Goal: Contribute content: Contribute content

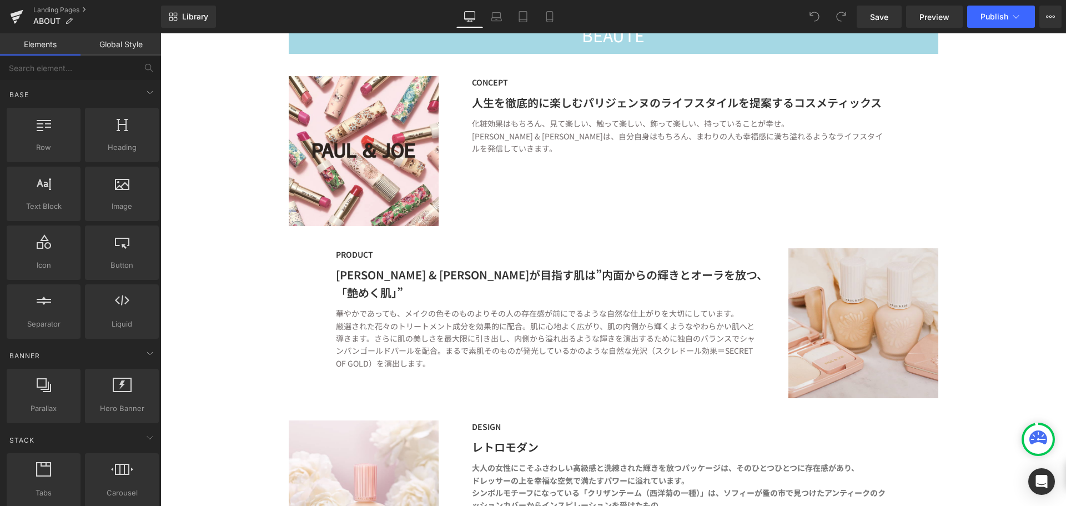
scroll to position [833, 0]
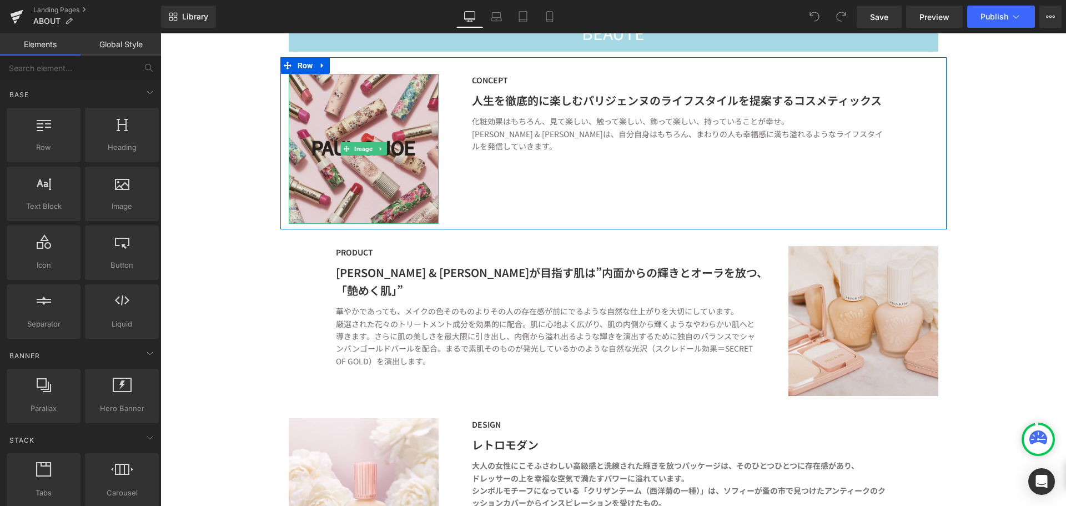
click at [379, 168] on img at bounding box center [364, 149] width 150 height 150
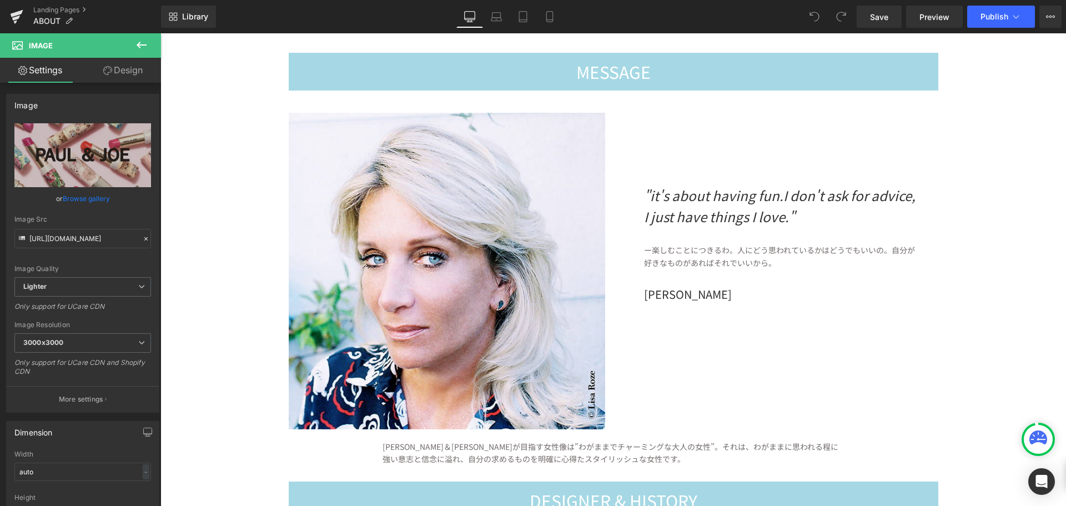
scroll to position [0, 0]
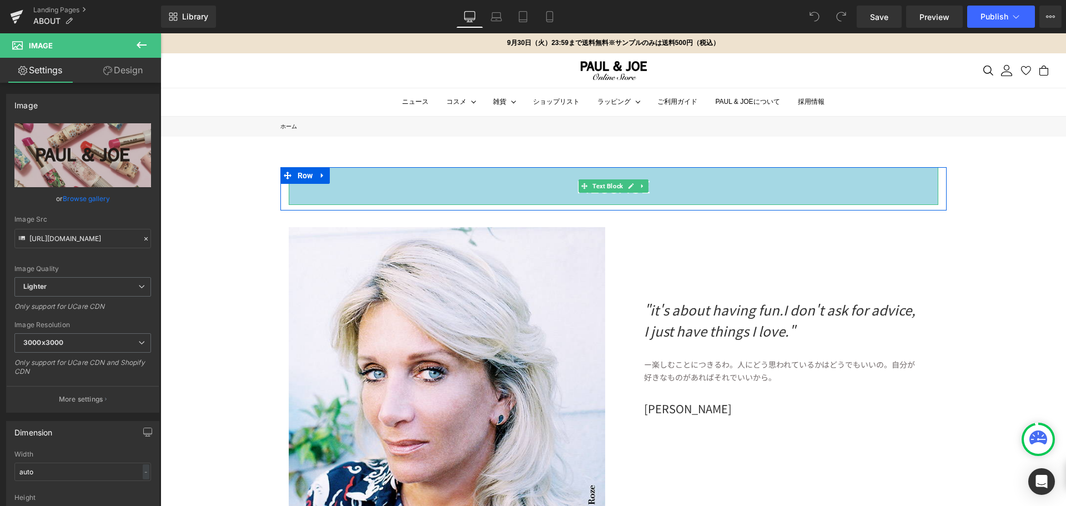
click at [673, 185] on div "MESSAGE" at bounding box center [614, 186] width 650 height 38
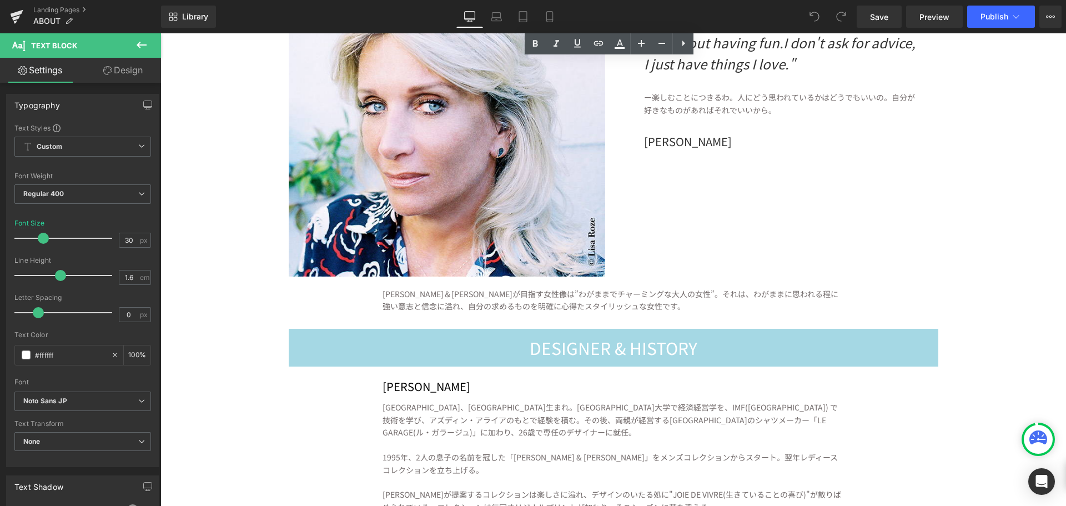
scroll to position [278, 0]
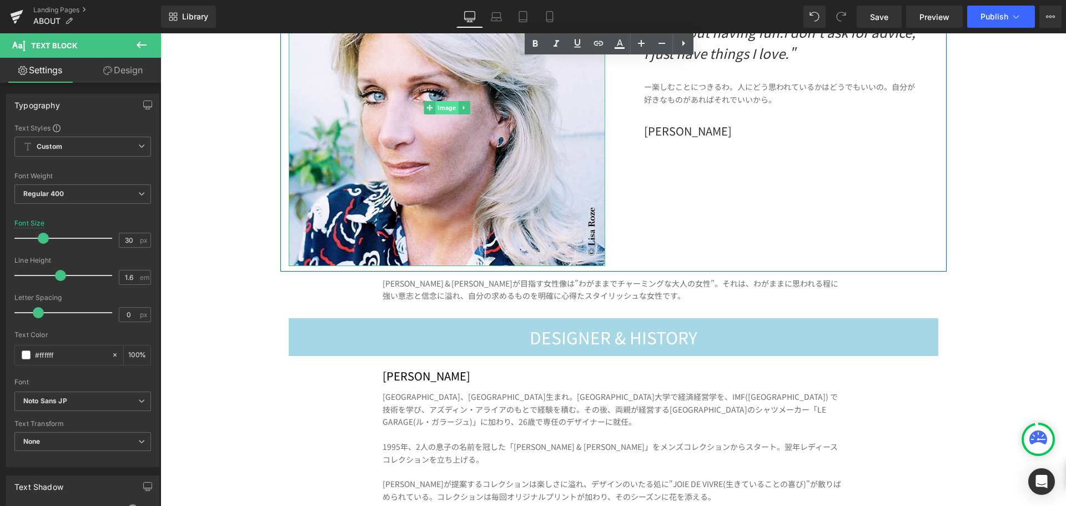
click at [436, 109] on span "Image" at bounding box center [446, 107] width 23 height 13
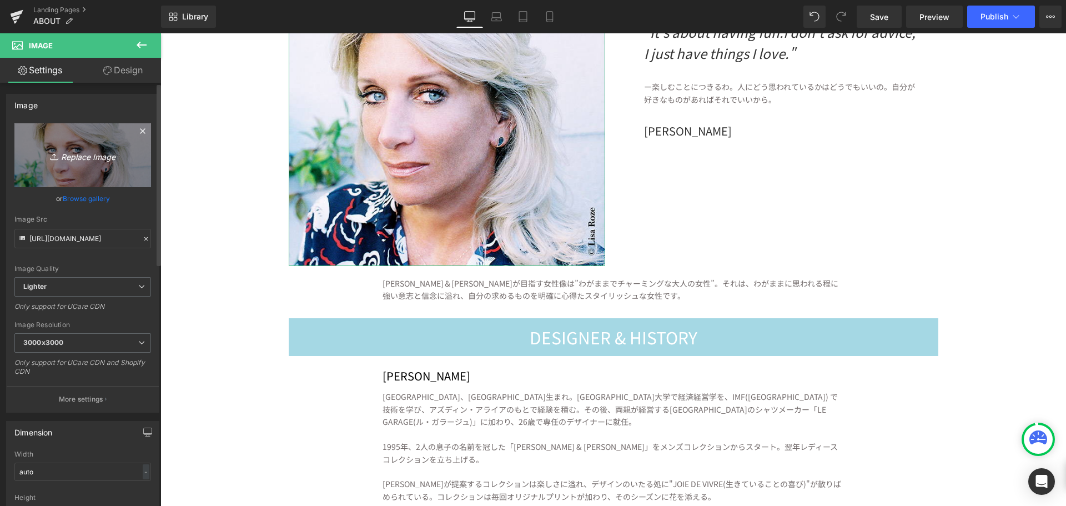
click at [67, 162] on link "Replace Image" at bounding box center [82, 155] width 137 height 64
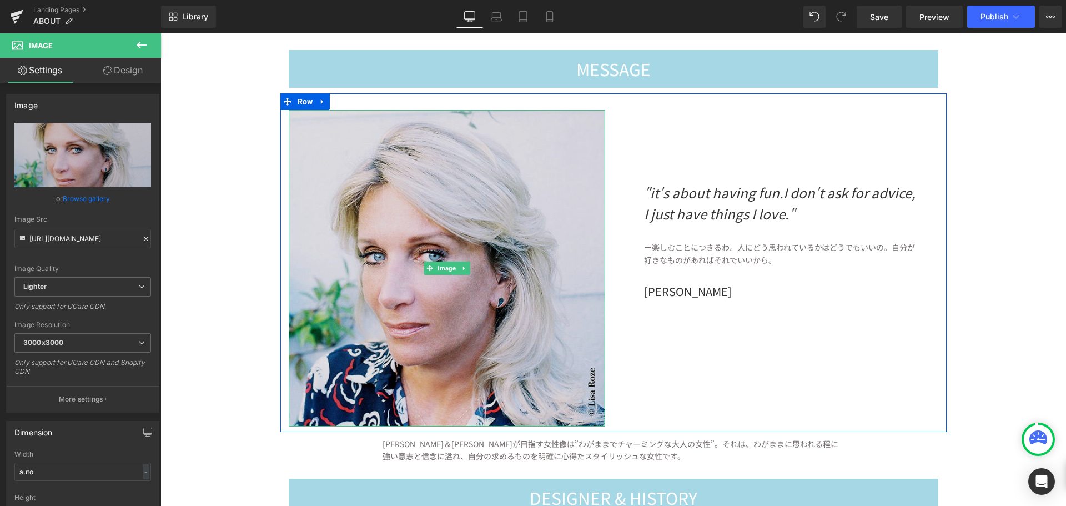
scroll to position [111, 0]
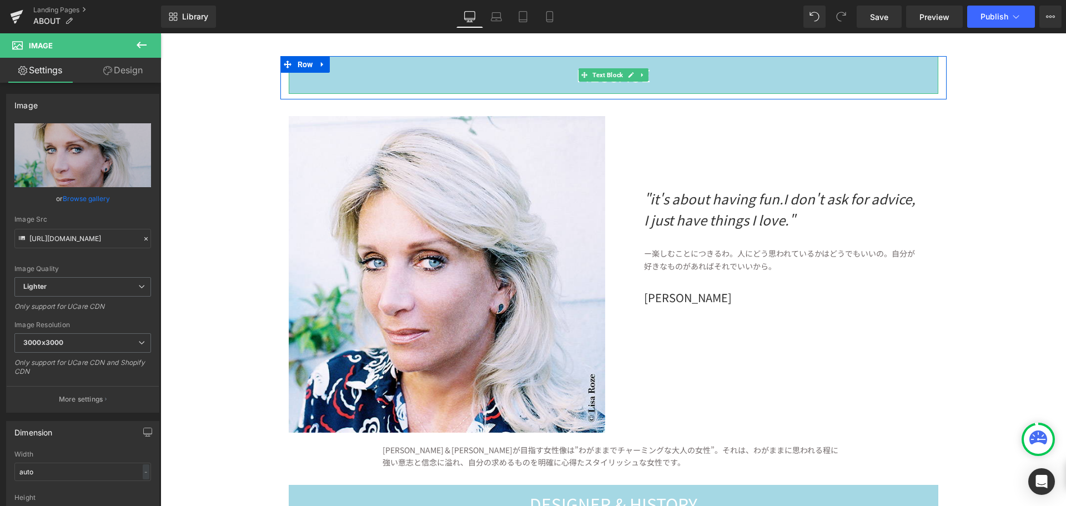
click at [710, 86] on div "MESSAGE" at bounding box center [614, 75] width 650 height 38
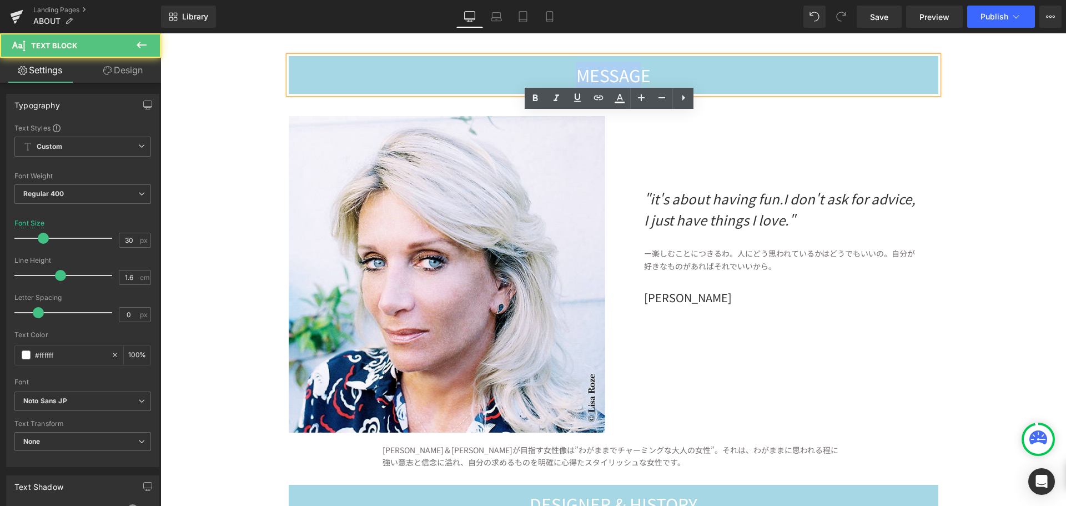
scroll to position [0, 0]
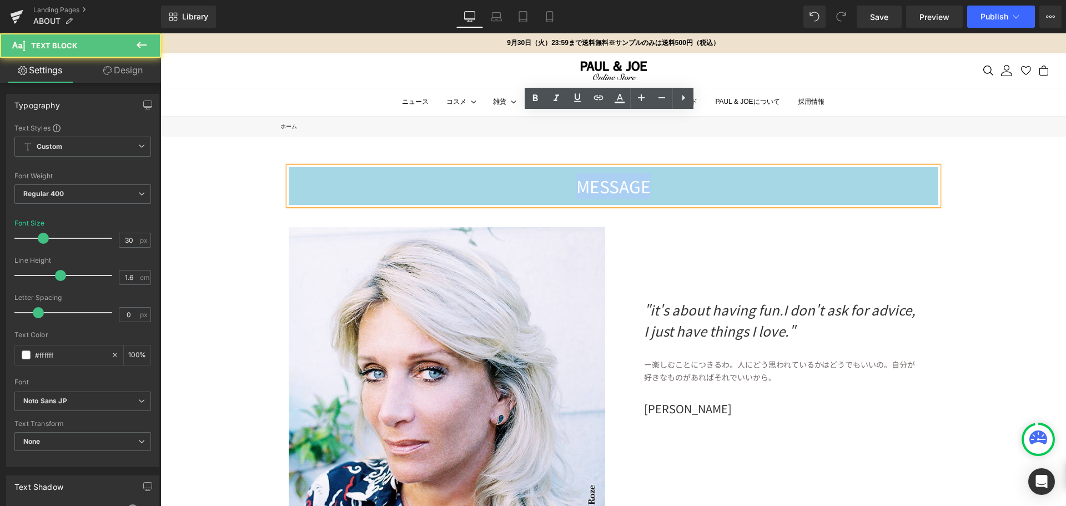
drag, startPoint x: 575, startPoint y: 77, endPoint x: 725, endPoint y: 84, distance: 149.6
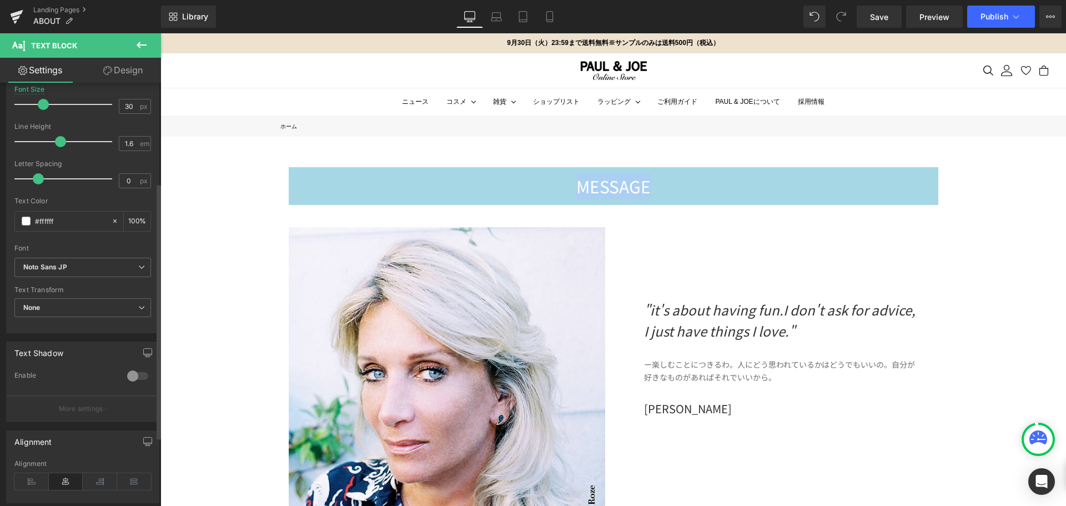
scroll to position [167, 0]
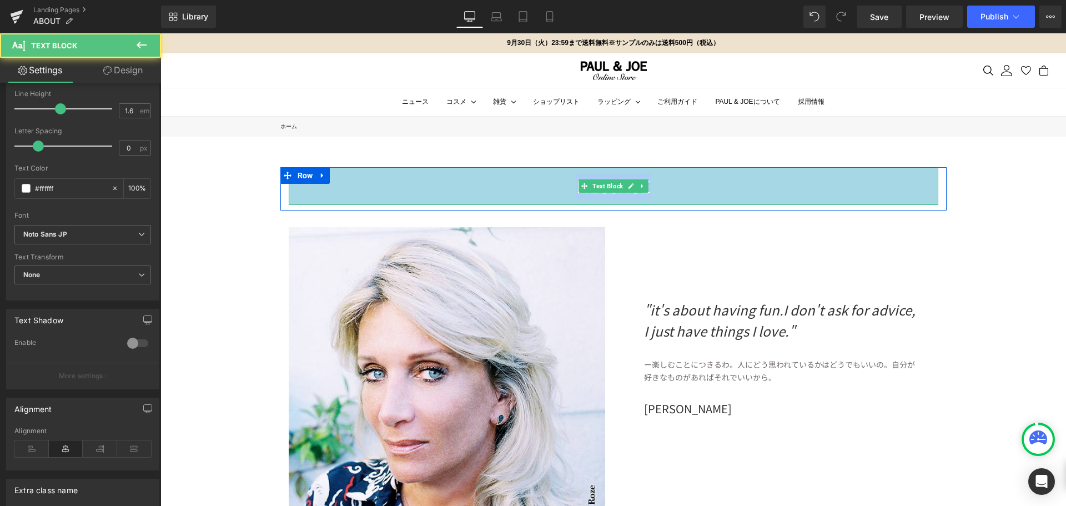
click at [826, 185] on div "MESSAGE" at bounding box center [614, 186] width 650 height 38
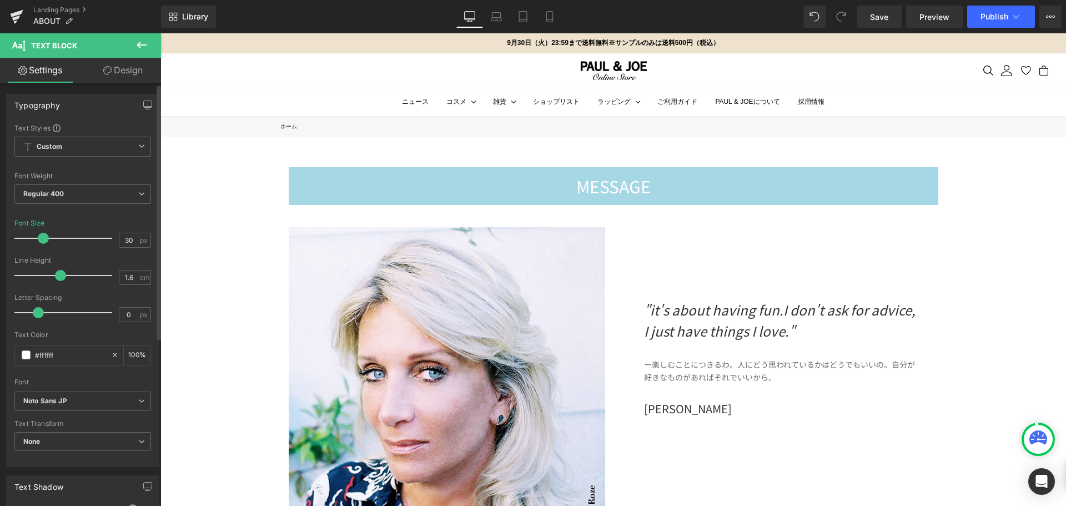
scroll to position [279, 0]
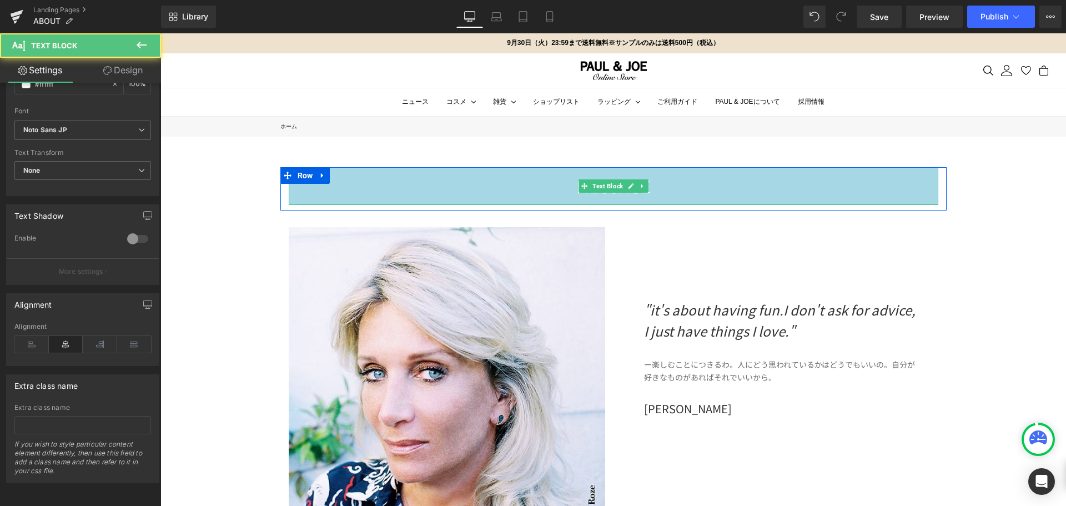
click at [784, 190] on div "MESSAGE" at bounding box center [614, 186] width 650 height 38
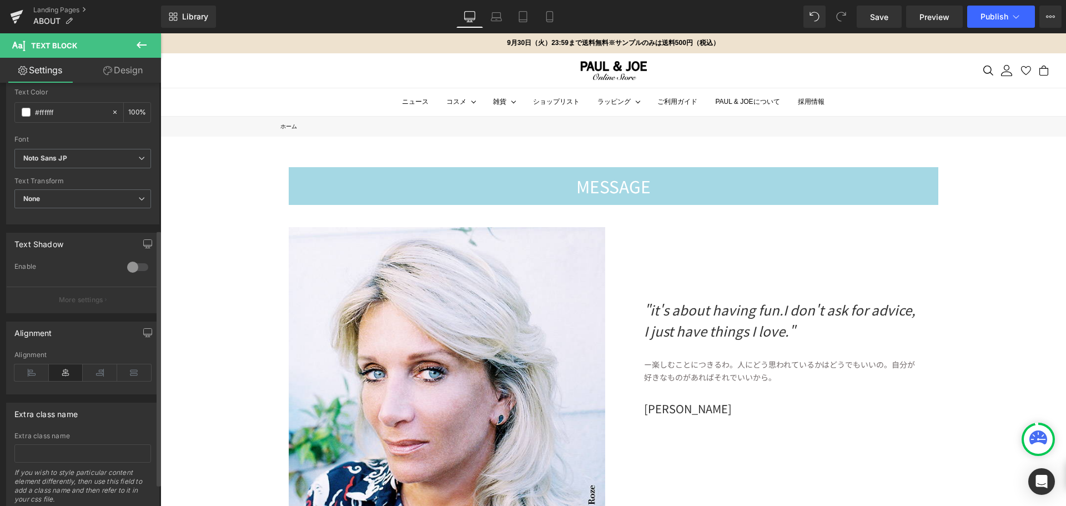
scroll to position [224, 0]
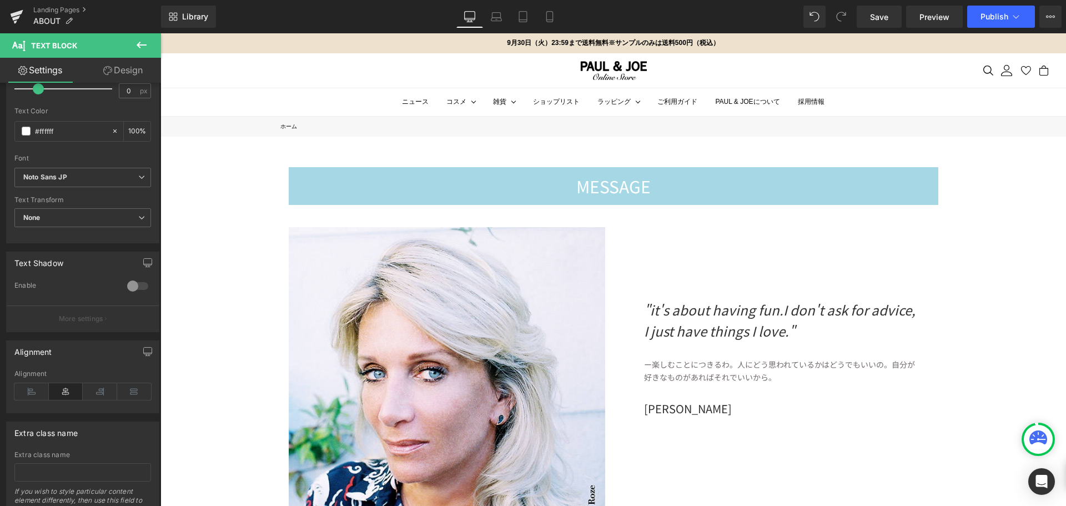
click at [123, 72] on link "Design" at bounding box center [123, 70] width 81 height 25
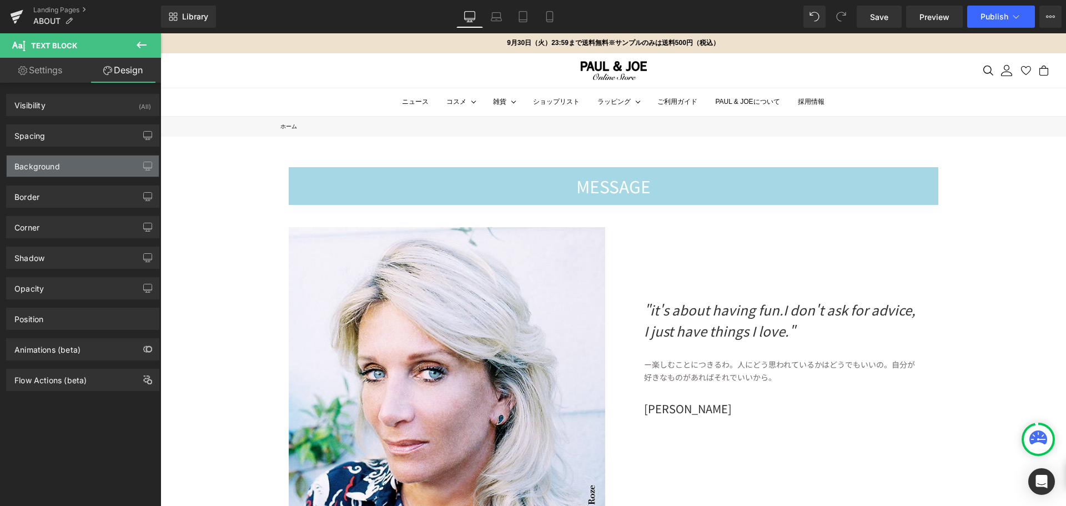
click at [81, 169] on div "Background" at bounding box center [83, 165] width 152 height 21
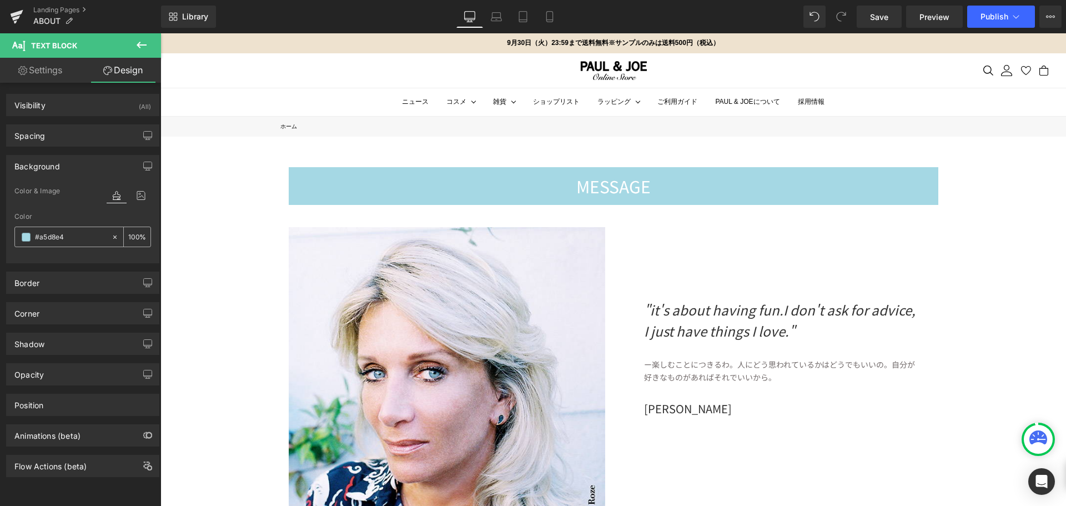
click at [113, 238] on icon at bounding box center [114, 236] width 3 height 3
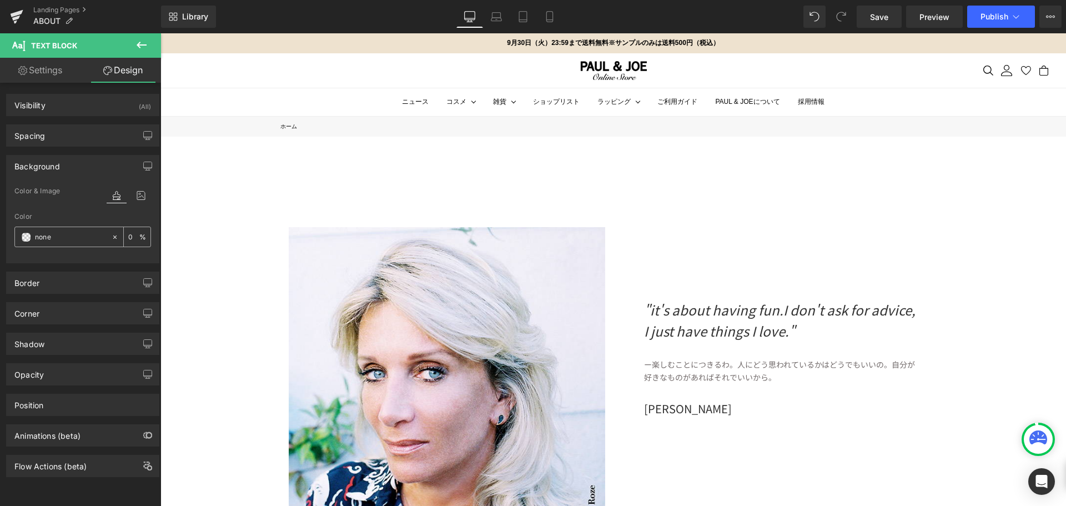
click at [58, 238] on input "#a5d8e4" at bounding box center [70, 237] width 71 height 12
click at [24, 238] on span at bounding box center [26, 237] width 9 height 9
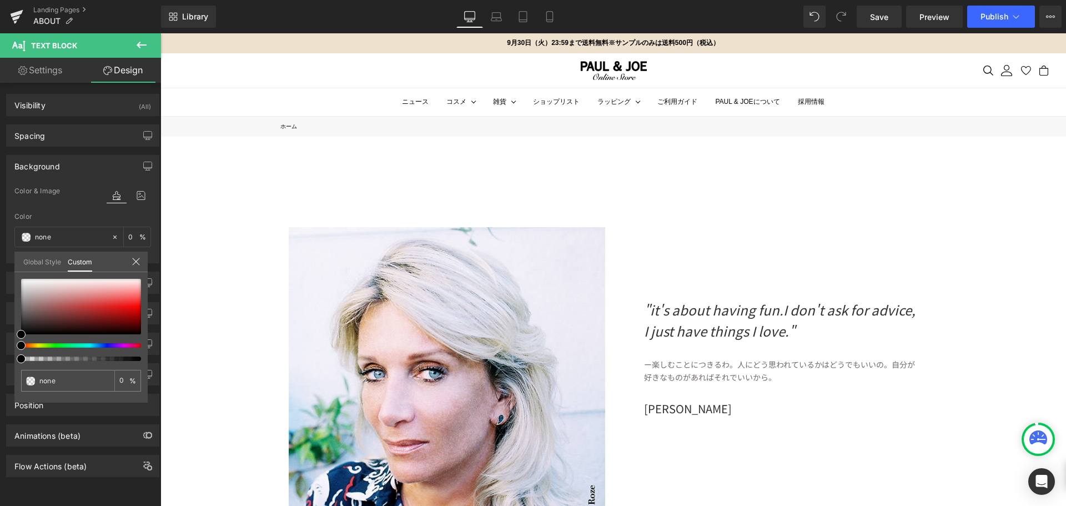
click at [140, 363] on div "none 0 %" at bounding box center [80, 341] width 133 height 124
click at [138, 360] on div at bounding box center [81, 358] width 120 height 4
click at [138, 359] on div at bounding box center [81, 358] width 120 height 4
drag, startPoint x: 22, startPoint y: 333, endPoint x: 23, endPoint y: 320, distance: 12.8
click at [23, 320] on span at bounding box center [22, 321] width 9 height 9
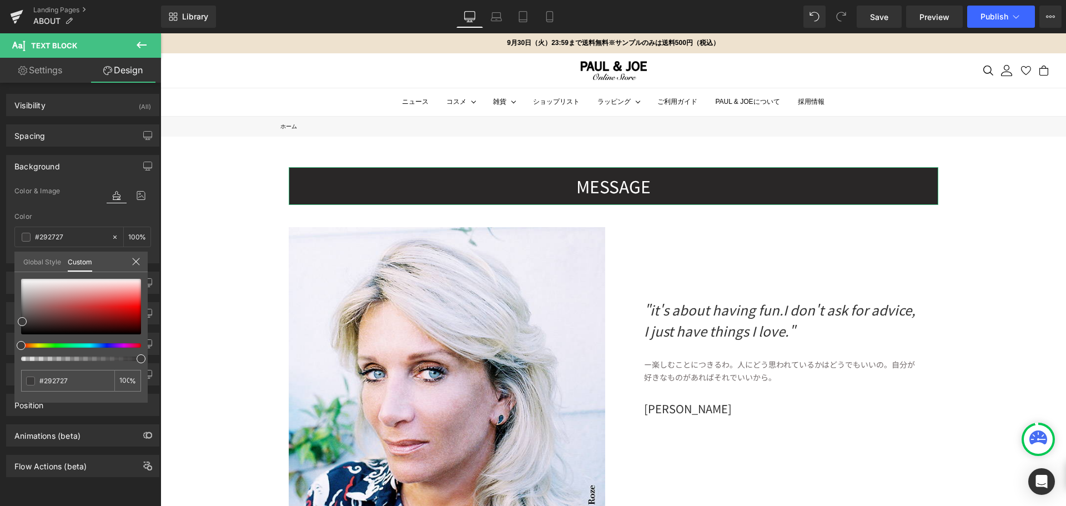
click at [134, 260] on icon at bounding box center [136, 261] width 9 height 9
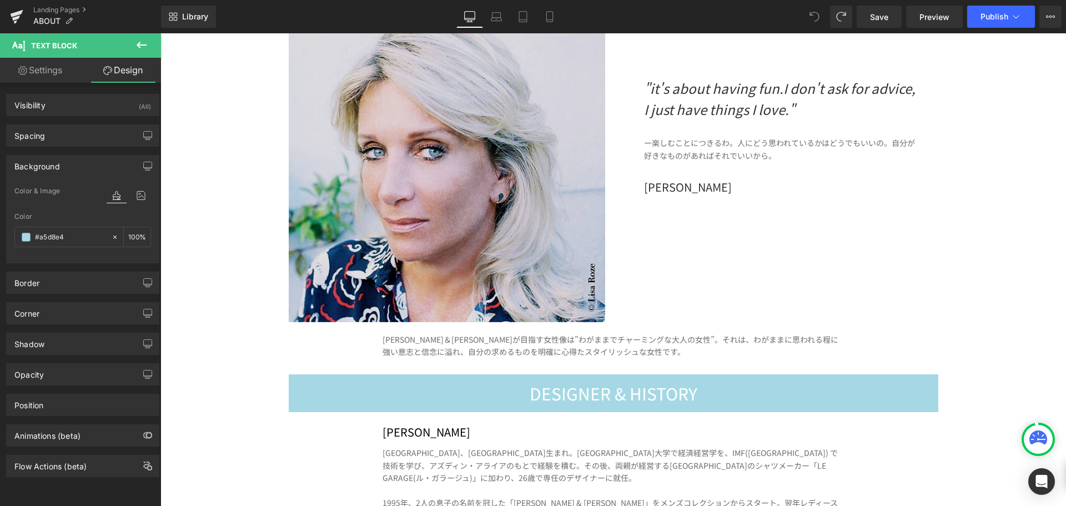
scroll to position [222, 0]
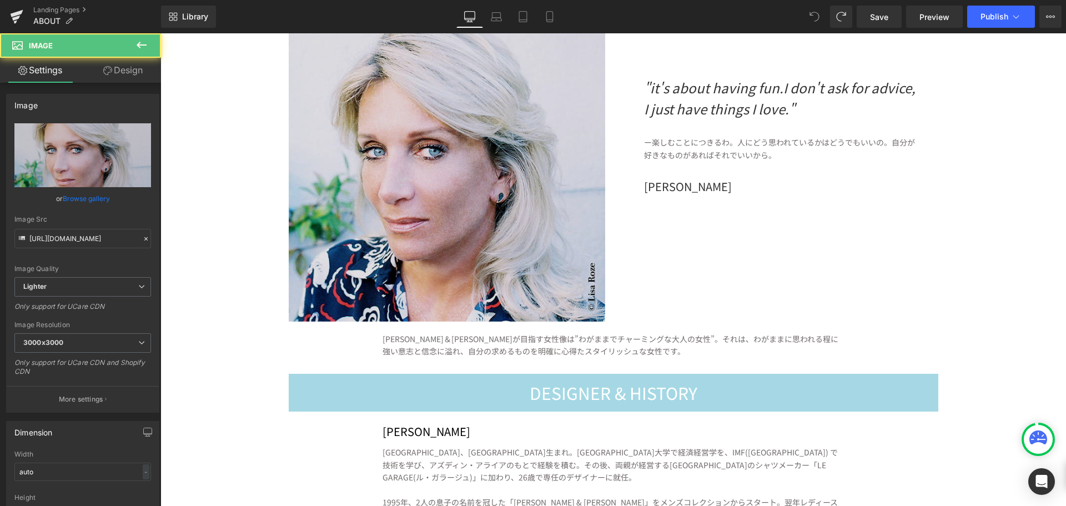
click at [480, 204] on img at bounding box center [447, 163] width 316 height 316
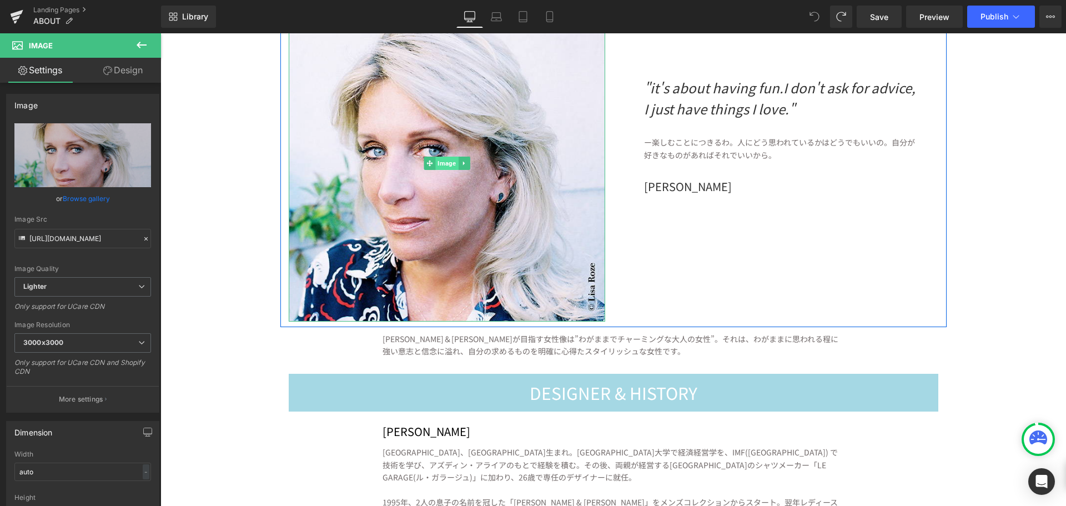
click at [435, 160] on span "Image" at bounding box center [446, 163] width 23 height 13
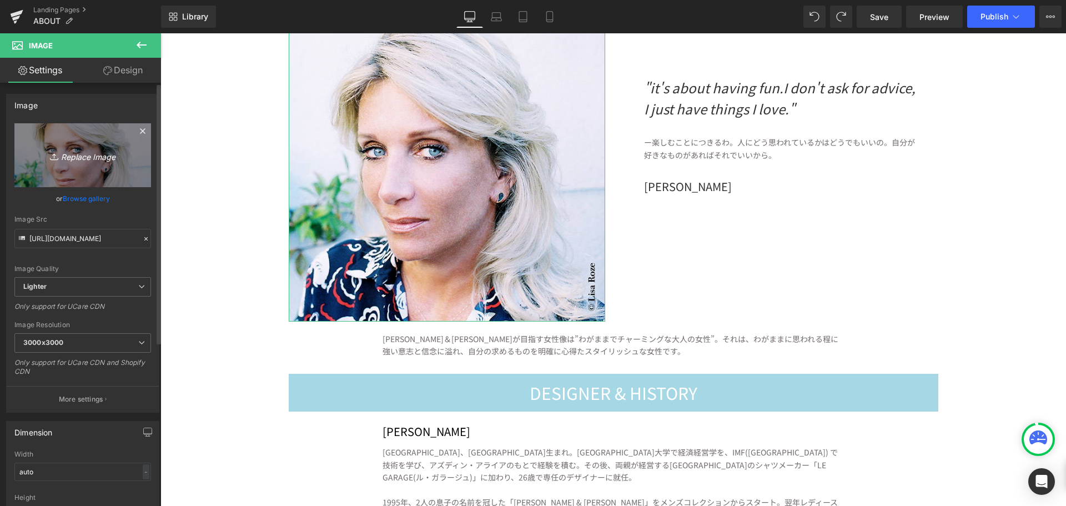
click at [82, 159] on icon "Replace Image" at bounding box center [82, 155] width 89 height 14
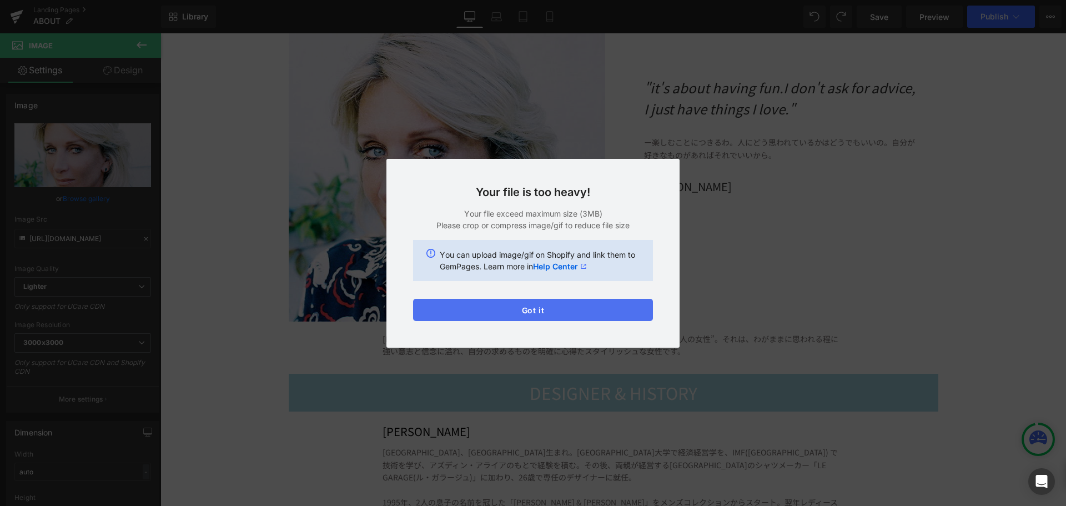
click at [599, 314] on button "Got it" at bounding box center [533, 310] width 240 height 22
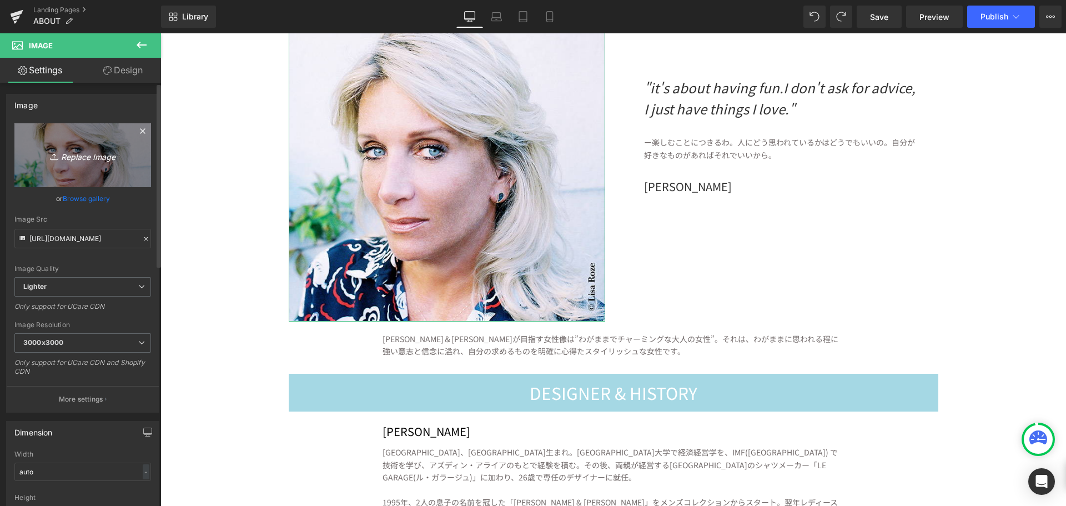
click at [88, 152] on icon "Replace Image" at bounding box center [82, 155] width 89 height 14
type input "C:\fakepath\名称未設定-1.jpg"
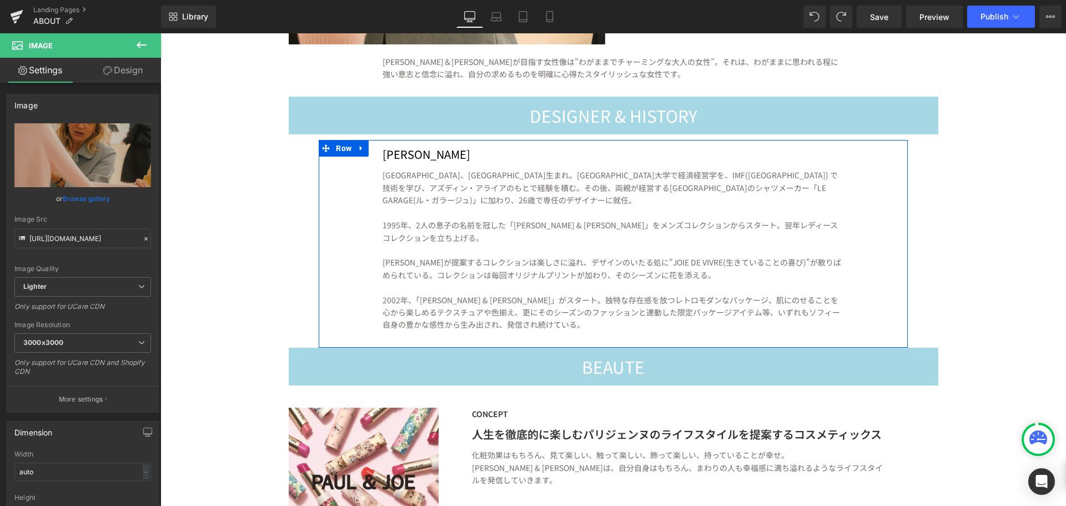
scroll to position [500, 0]
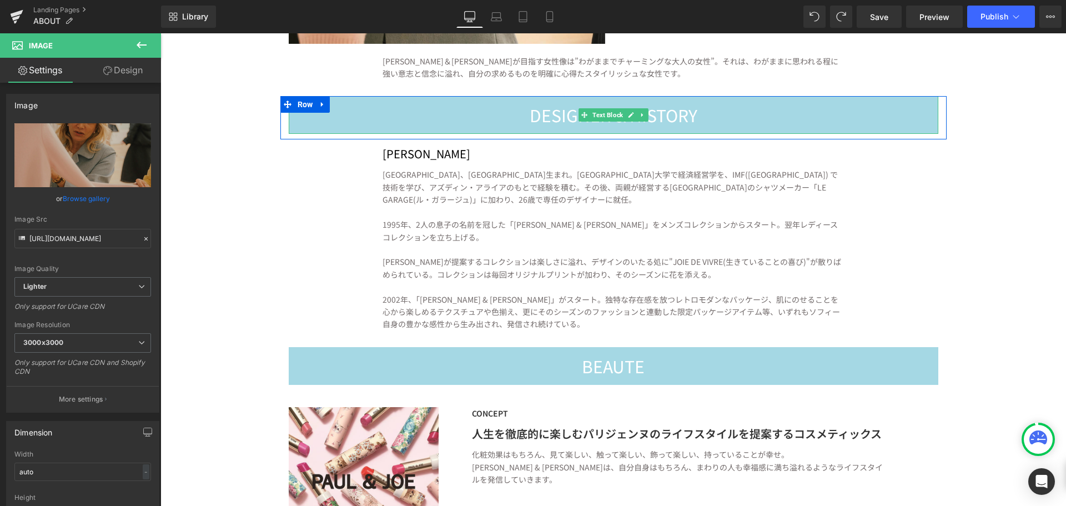
click at [567, 122] on undefined "DESIGNER & HISTORY" at bounding box center [614, 115] width 168 height 24
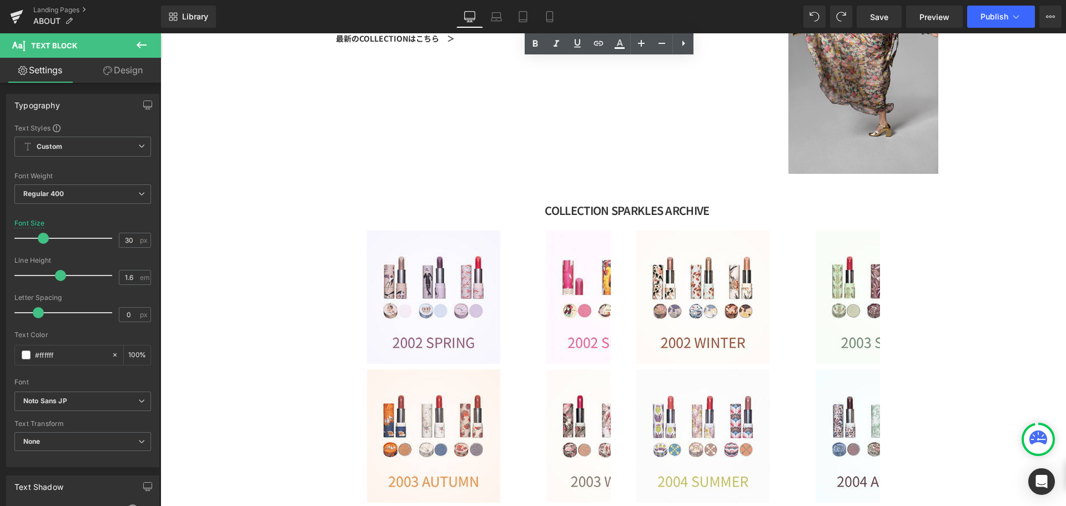
scroll to position [1444, 0]
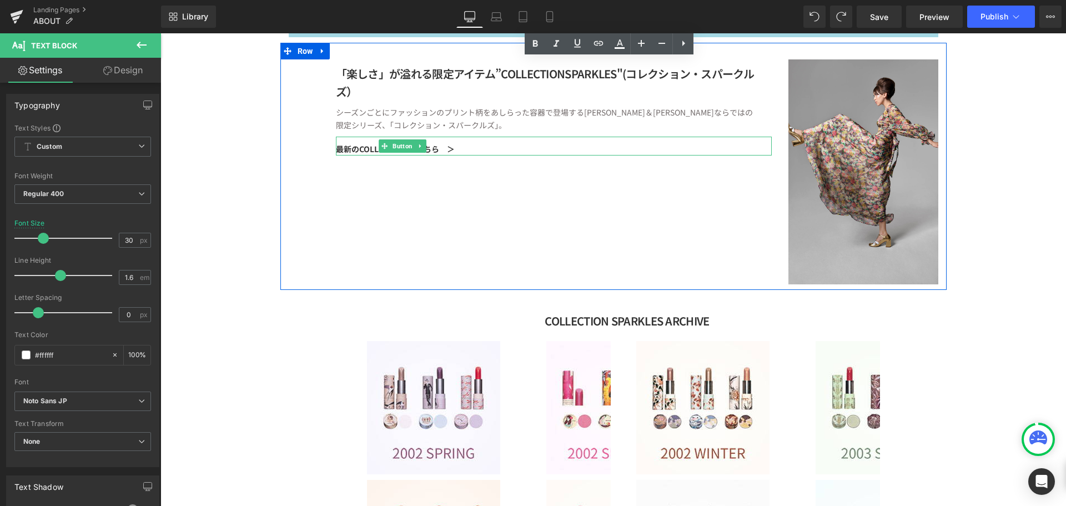
click at [451, 152] on link "最新のCOLLECTIONはこちら　＞" at bounding box center [403, 146] width 134 height 18
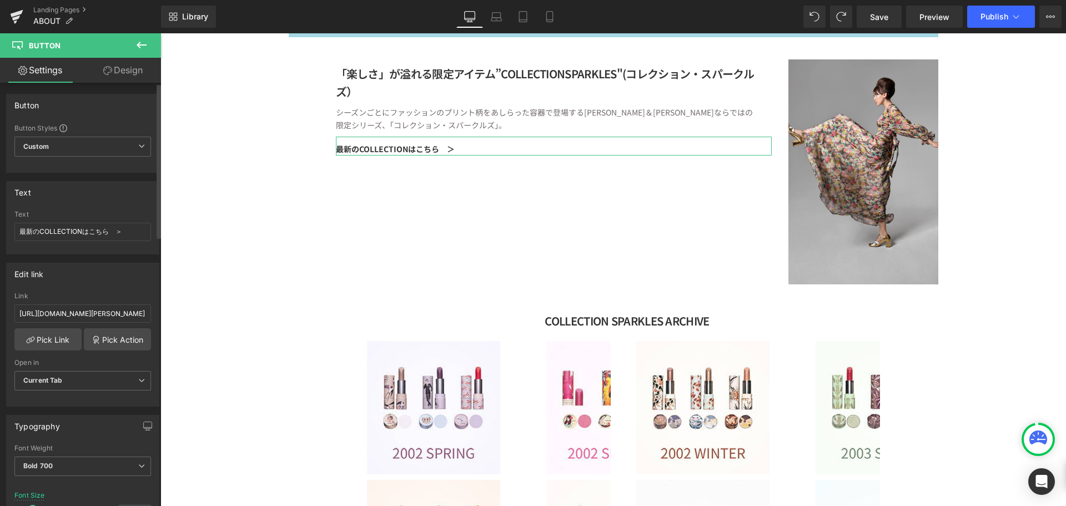
drag, startPoint x: 140, startPoint y: 230, endPoint x: 0, endPoint y: 257, distance: 143.0
click at [49, 314] on input "[URL][DOMAIN_NAME][PERSON_NAME]" at bounding box center [82, 313] width 137 height 18
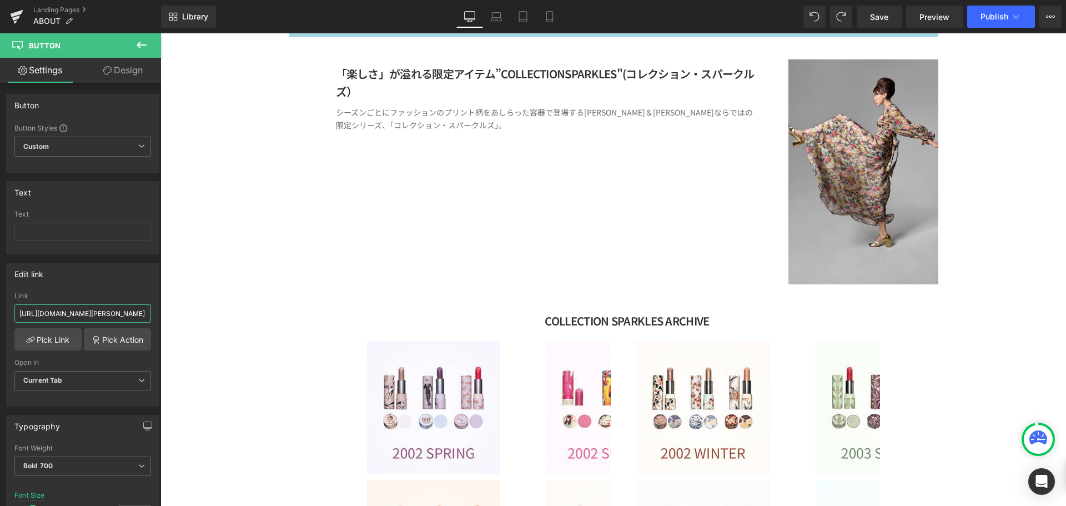
scroll to position [0, 58]
drag, startPoint x: 178, startPoint y: 349, endPoint x: 365, endPoint y: 326, distance: 189.1
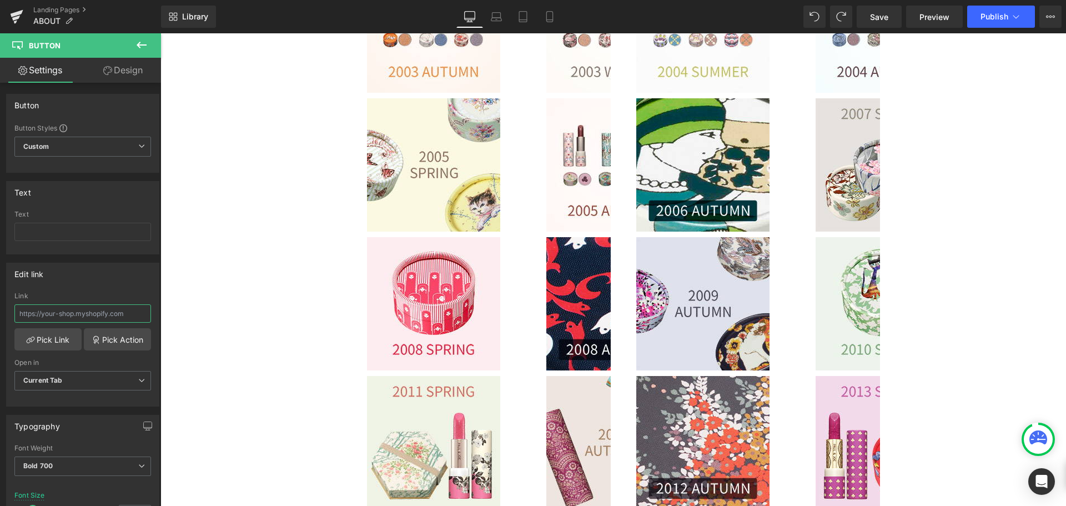
scroll to position [1777, 0]
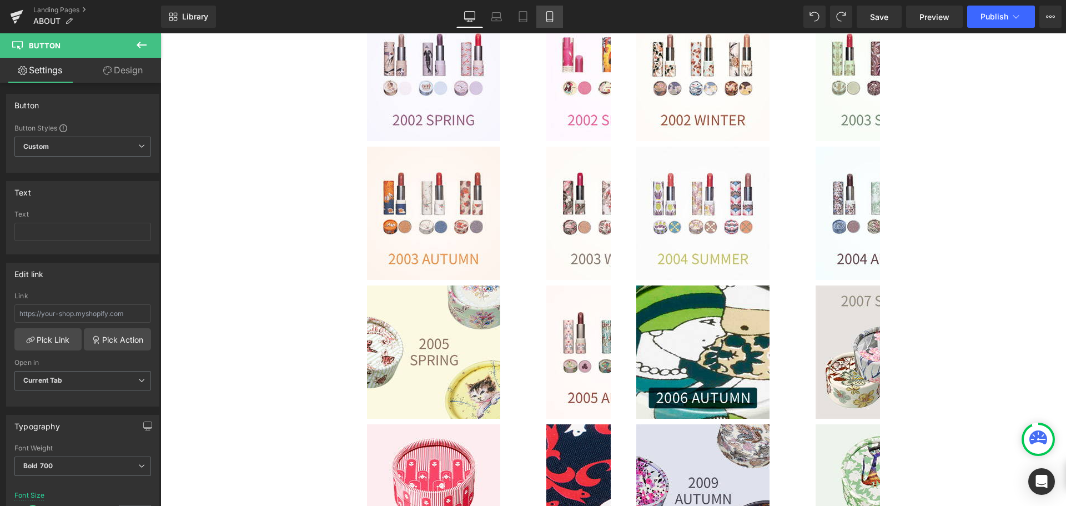
click at [552, 16] on icon at bounding box center [549, 16] width 11 height 11
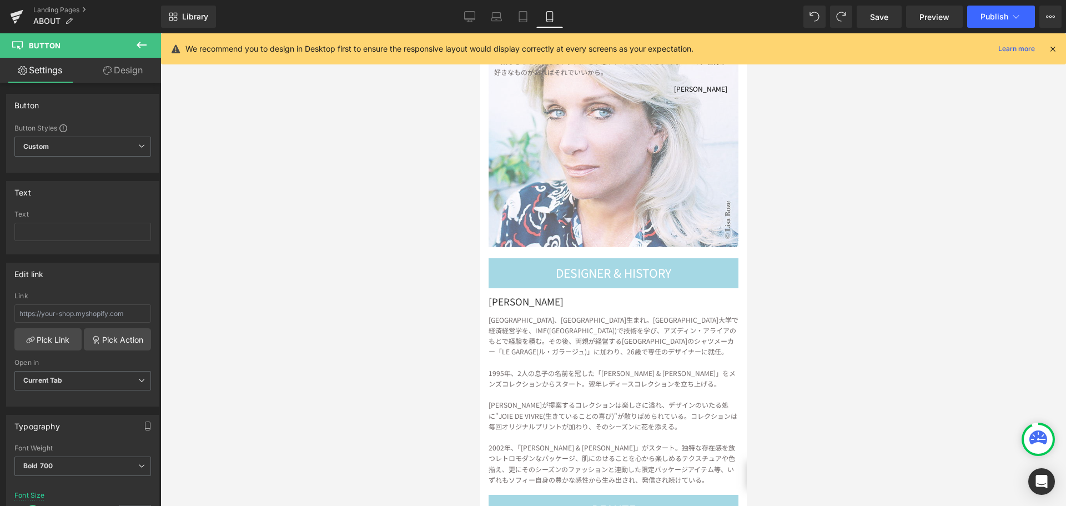
scroll to position [0, 0]
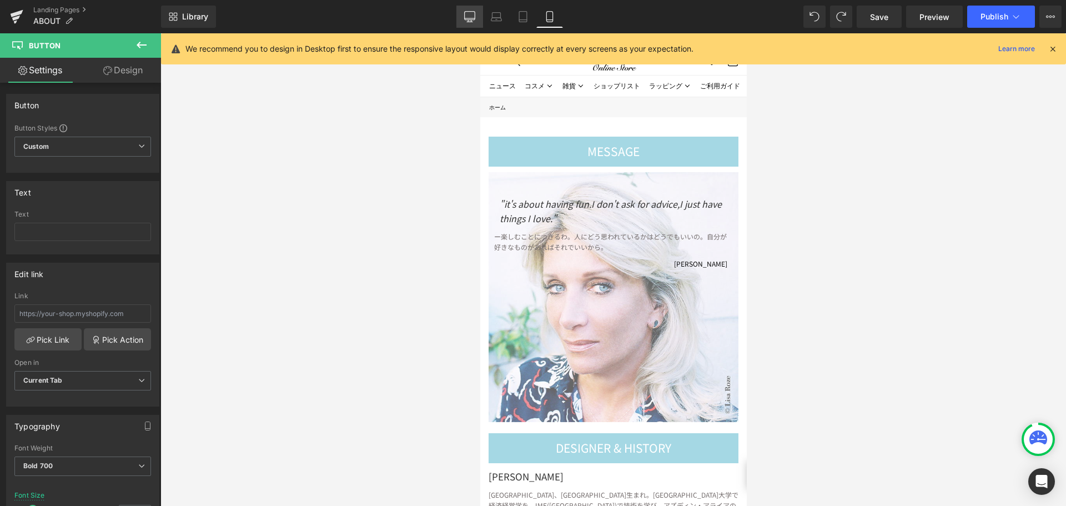
click at [474, 19] on icon at bounding box center [469, 16] width 11 height 11
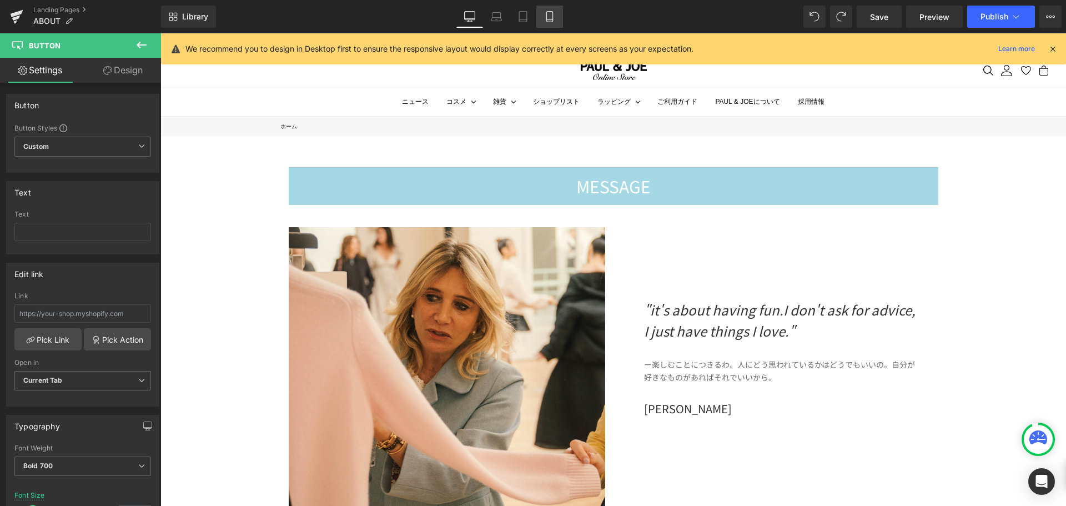
click at [552, 16] on icon at bounding box center [549, 16] width 11 height 11
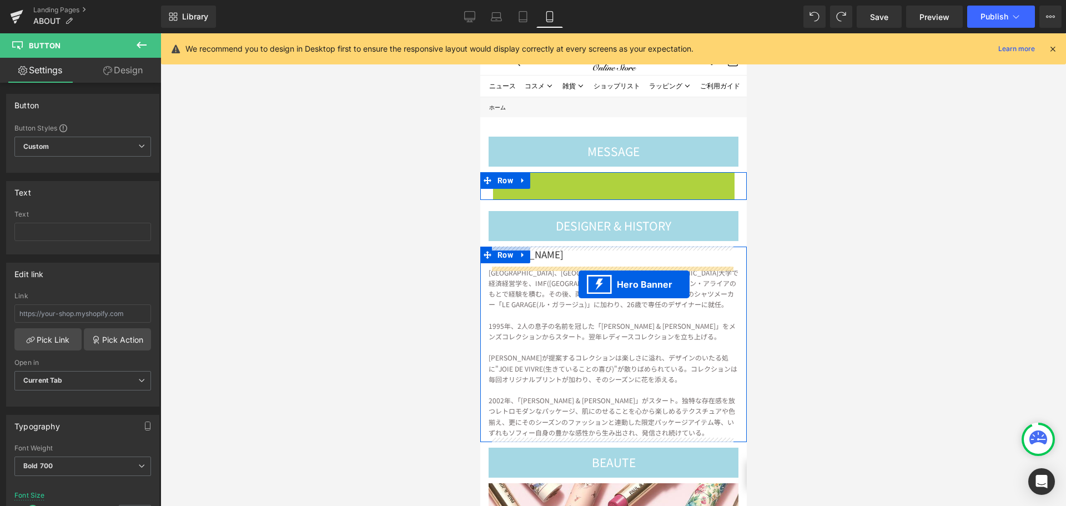
drag, startPoint x: 573, startPoint y: 180, endPoint x: 578, endPoint y: 284, distance: 104.5
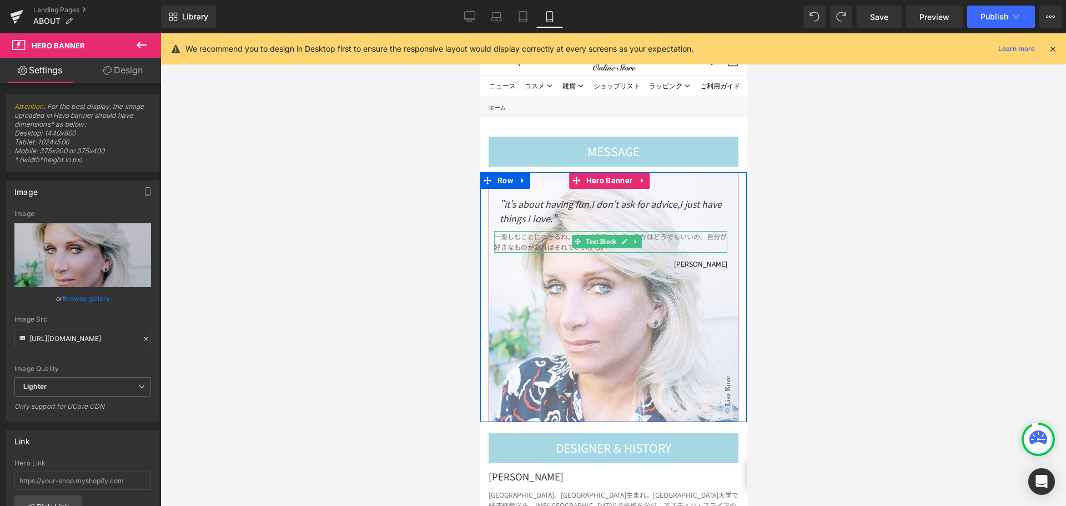
click at [661, 234] on p "ー楽しむことにつきるわ。人にどう思われているかはどうでもいいの。 自分が好きなものがあればそれでいいから。" at bounding box center [610, 241] width 233 height 21
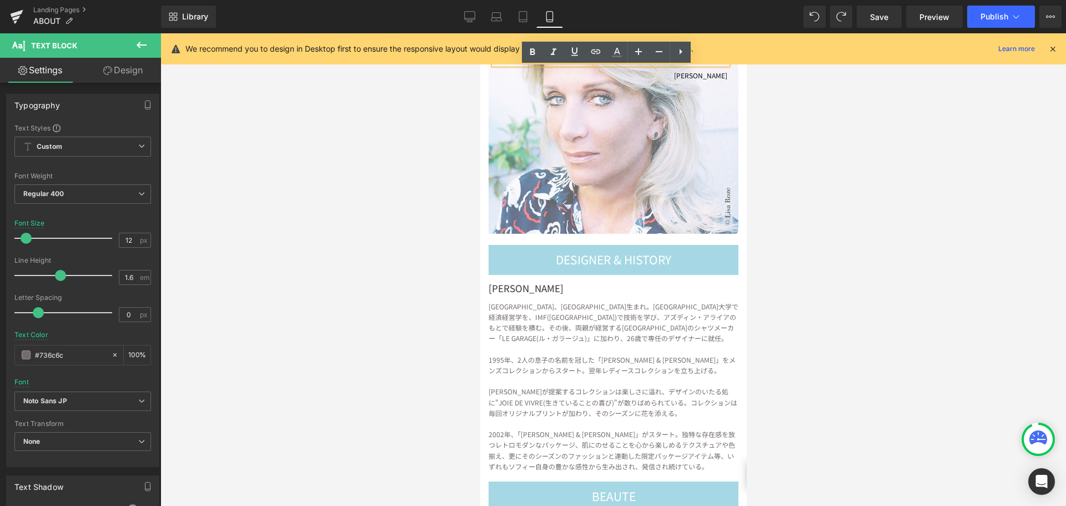
scroll to position [222, 0]
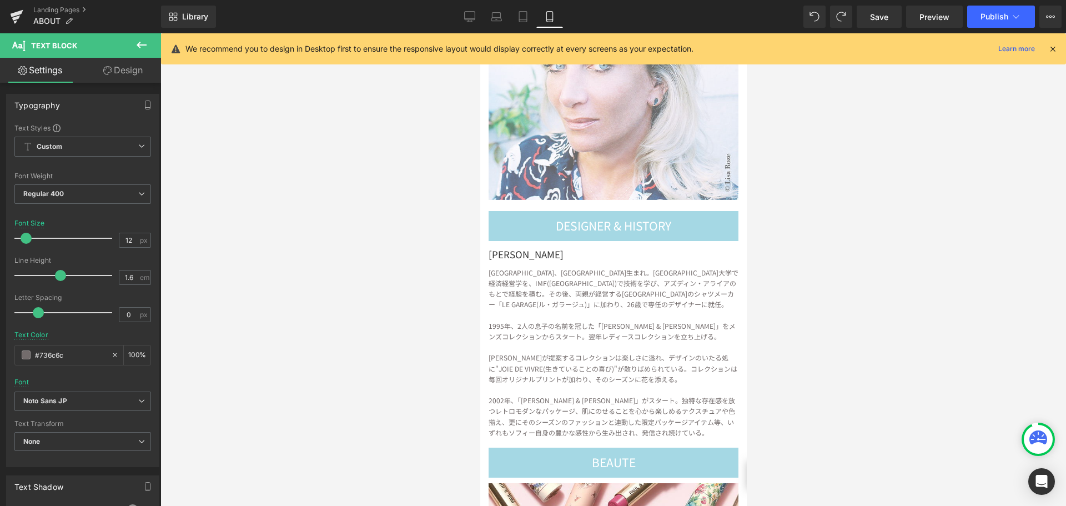
click at [123, 71] on link "Design" at bounding box center [123, 70] width 81 height 25
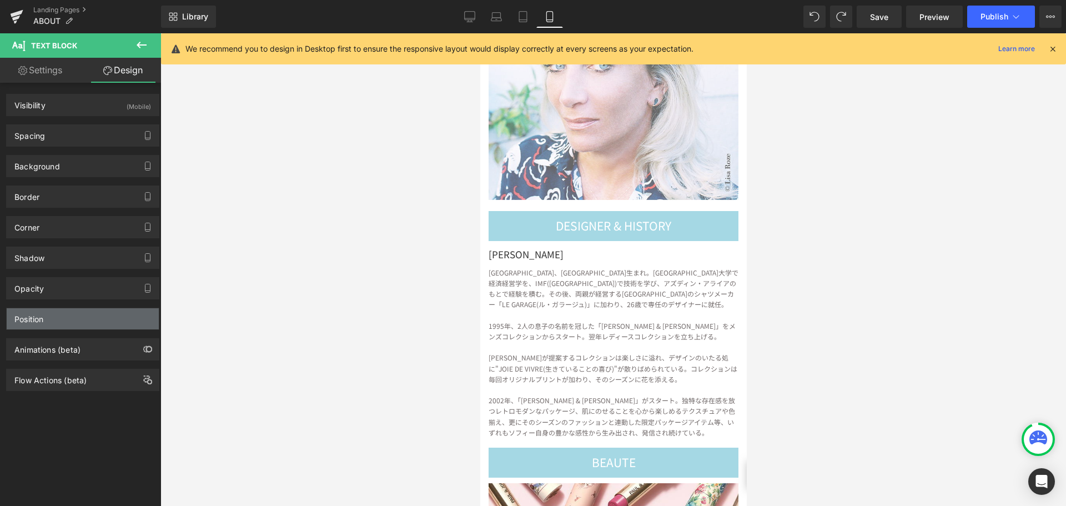
click at [74, 325] on div "Position" at bounding box center [83, 318] width 152 height 21
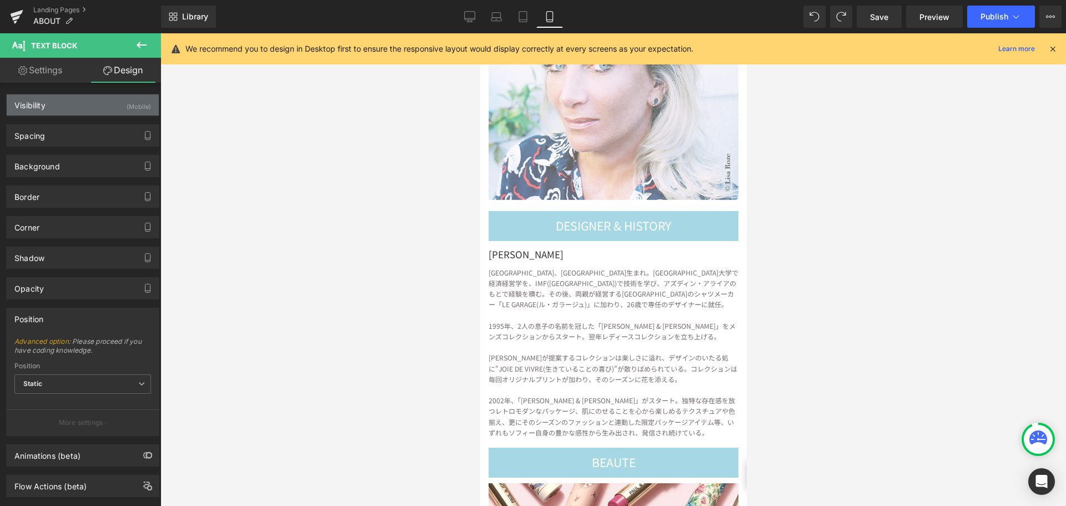
click at [61, 100] on div "Visibility (Mobile)" at bounding box center [83, 104] width 152 height 21
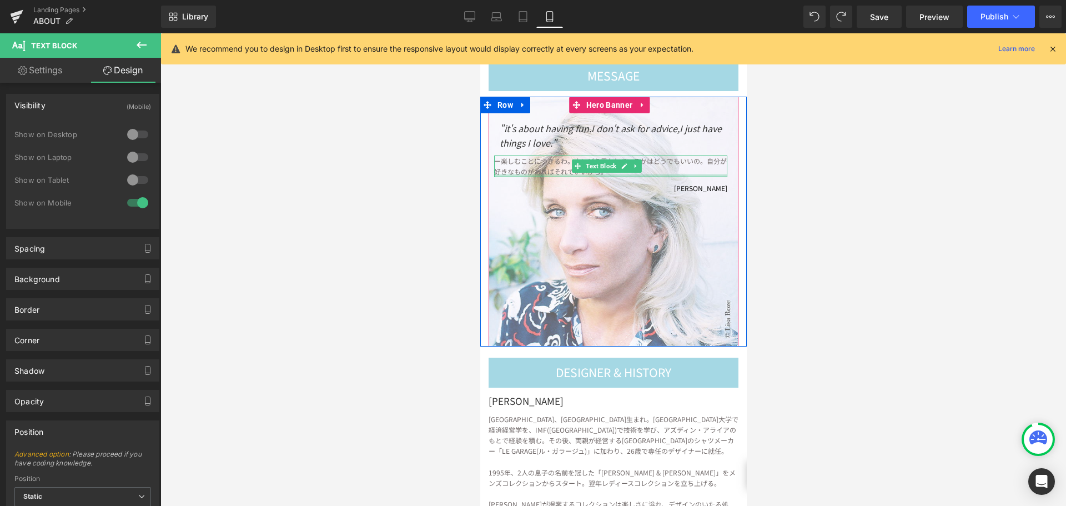
scroll to position [56, 0]
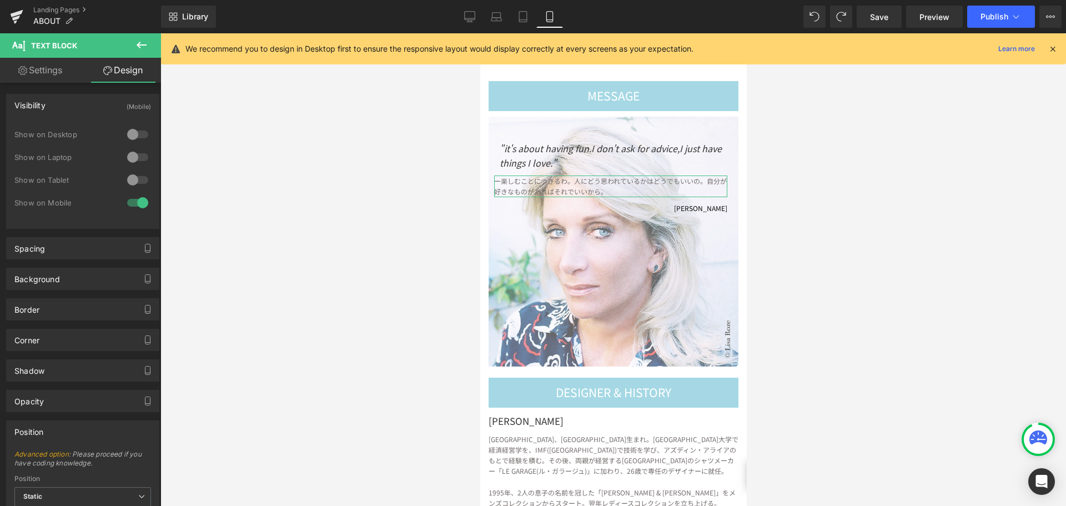
click at [46, 66] on link "Settings" at bounding box center [40, 70] width 81 height 25
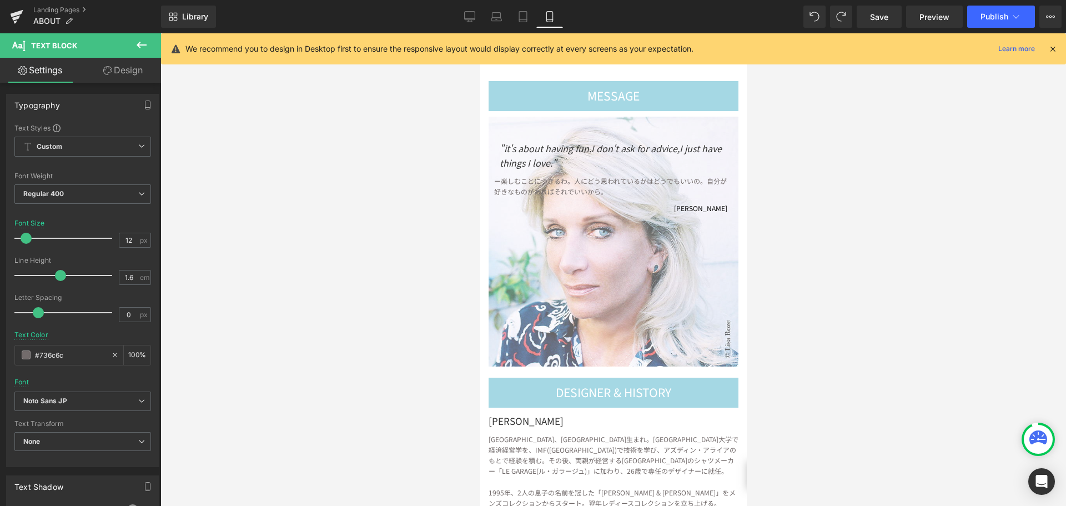
click at [143, 43] on icon at bounding box center [141, 44] width 13 height 13
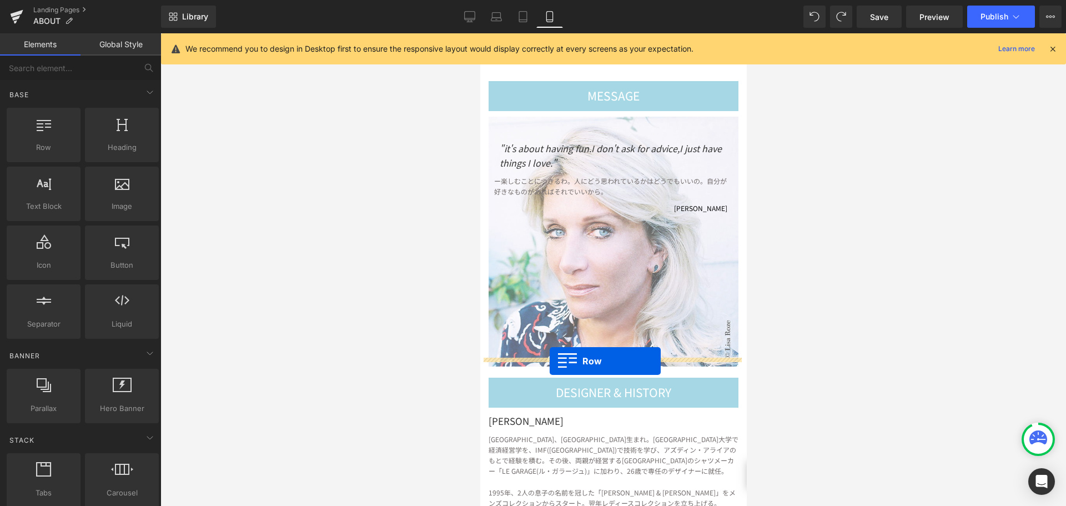
drag, startPoint x: 515, startPoint y: 174, endPoint x: 549, endPoint y: 361, distance: 190.1
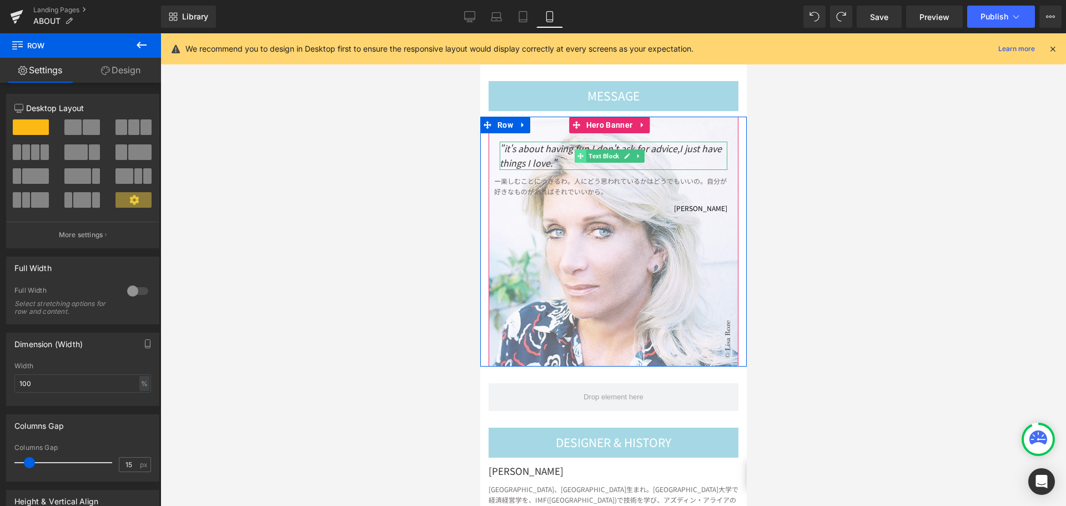
click at [581, 150] on span at bounding box center [580, 155] width 12 height 13
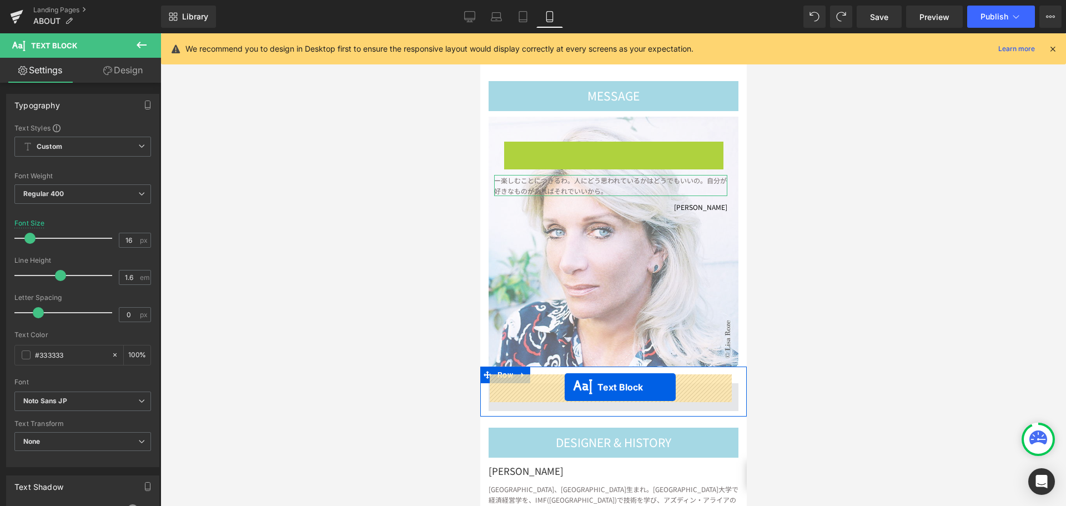
drag, startPoint x: 581, startPoint y: 155, endPoint x: 564, endPoint y: 387, distance: 232.1
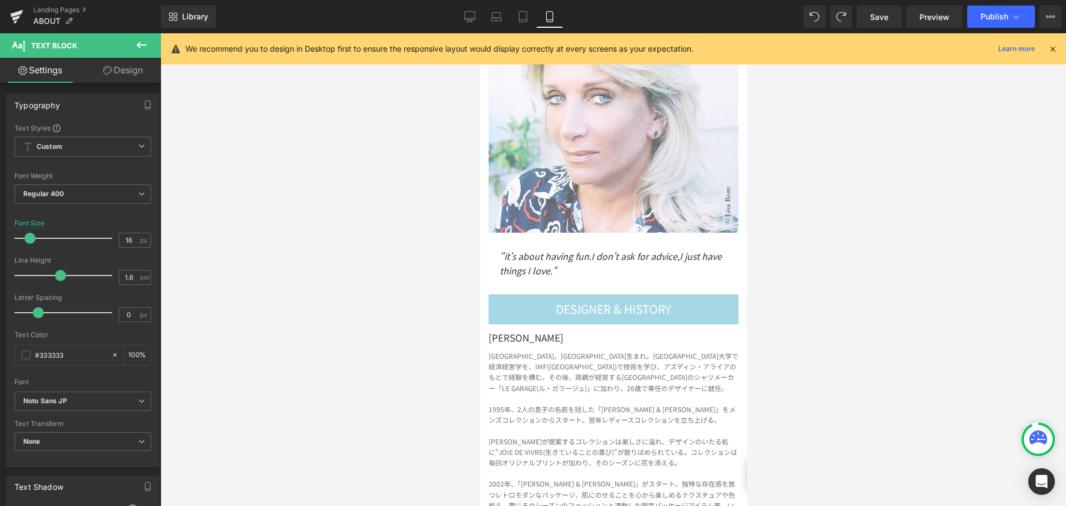
scroll to position [222, 0]
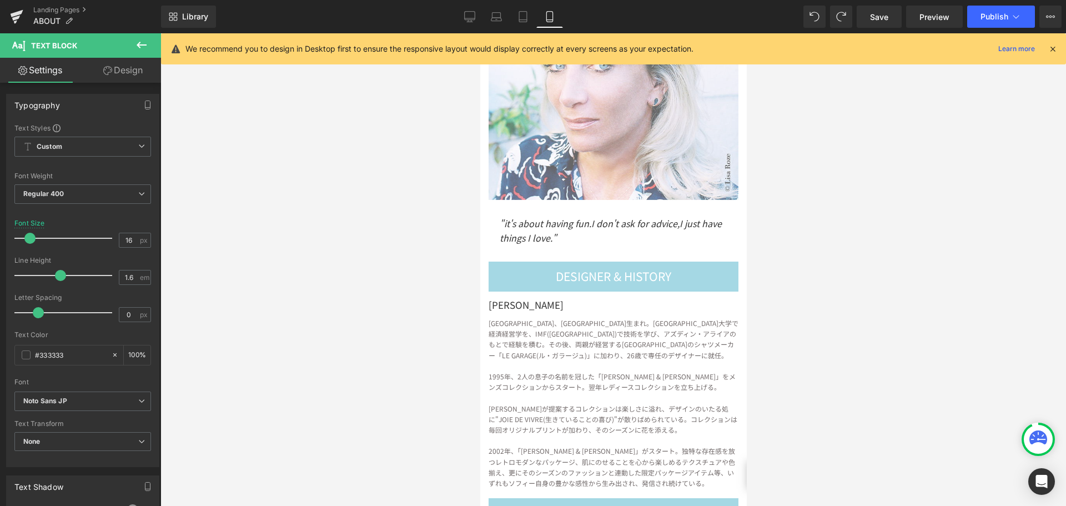
click at [142, 46] on icon at bounding box center [141, 44] width 13 height 13
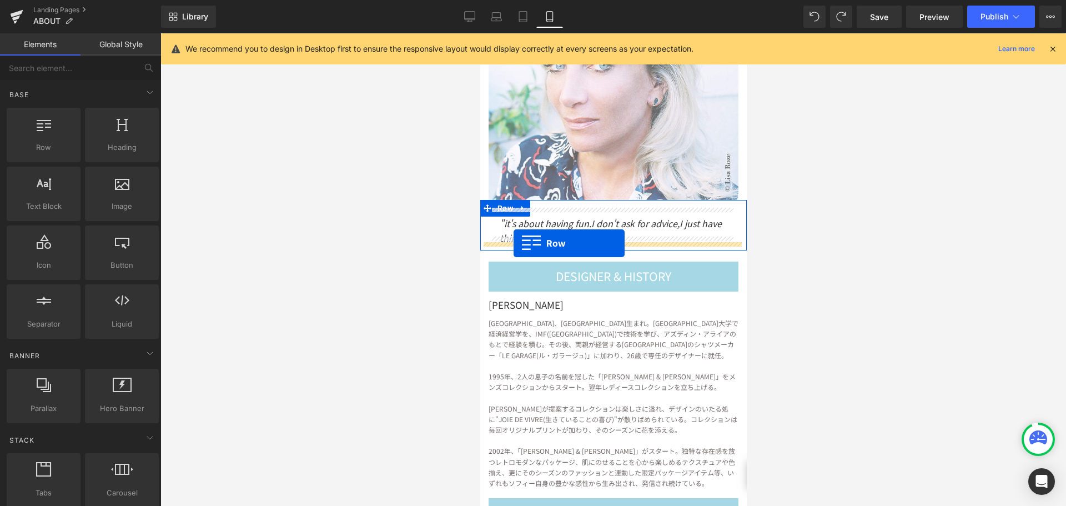
drag, startPoint x: 572, startPoint y: 185, endPoint x: 513, endPoint y: 243, distance: 82.4
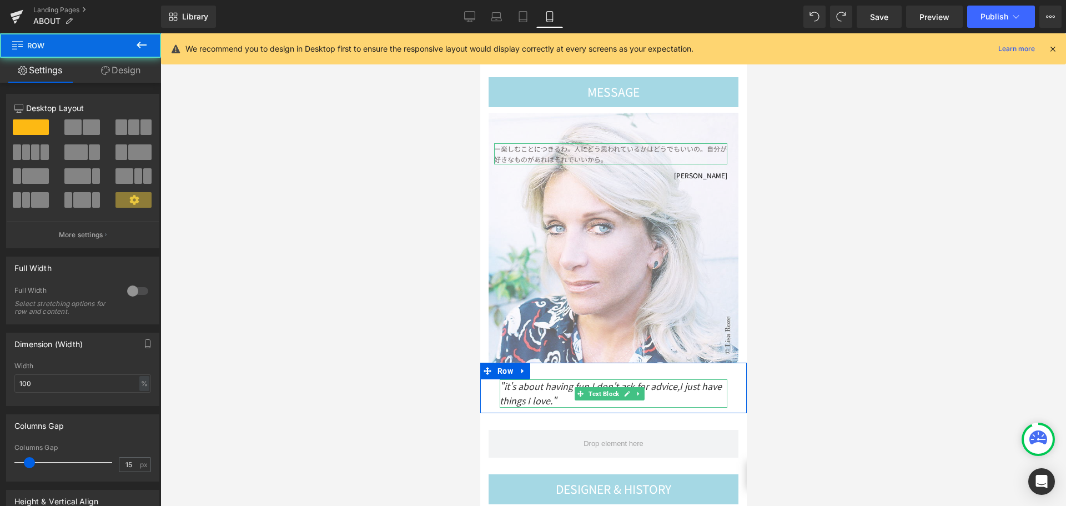
scroll to position [56, 0]
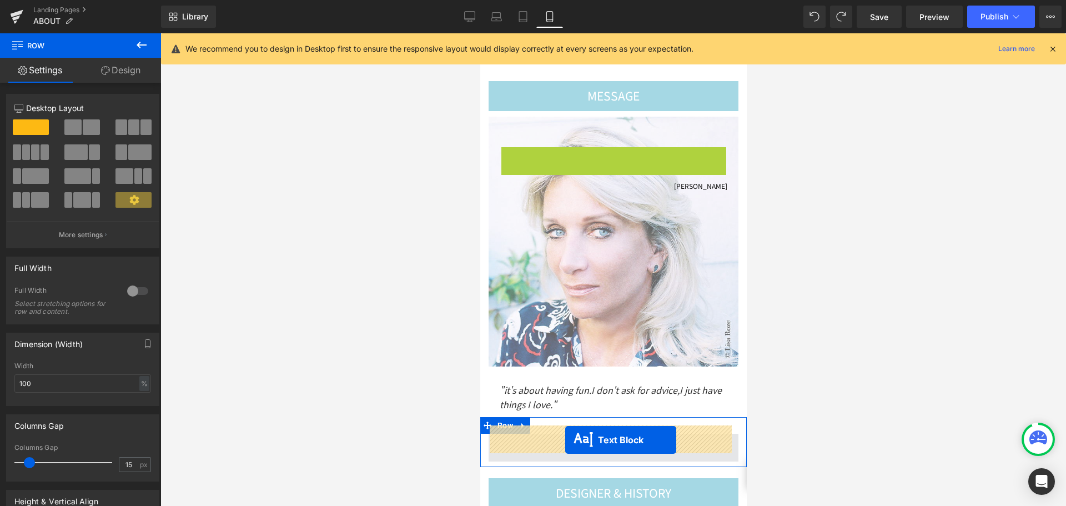
drag, startPoint x: 576, startPoint y: 157, endPoint x: 565, endPoint y: 440, distance: 283.4
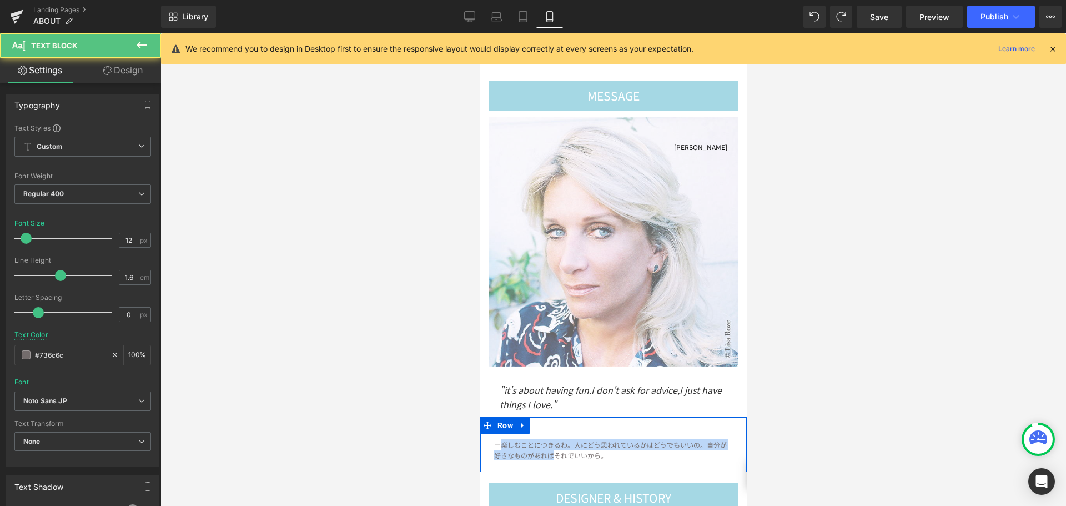
drag, startPoint x: 498, startPoint y: 438, endPoint x: 581, endPoint y: 455, distance: 85.0
click at [572, 457] on div "ー楽しむことにつきるわ。人にどう思われているかはどうでもいいの。 自分が好きなものがあればそれでいいから。 Text Block" at bounding box center [613, 450] width 266 height 32
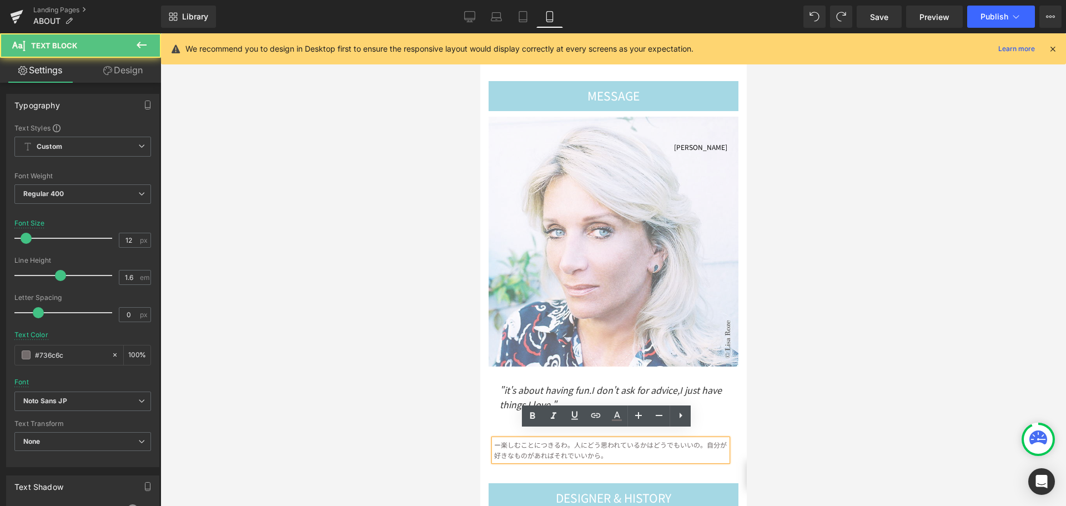
drag, startPoint x: 618, startPoint y: 451, endPoint x: 490, endPoint y: 432, distance: 129.1
click at [494, 439] on div "ー楽しむことにつきるわ。人にどう思われているかはどうでもいいの。 自分が好きなものがあればそれでいいから。" at bounding box center [610, 449] width 233 height 21
drag, startPoint x: 622, startPoint y: 447, endPoint x: 959, endPoint y: 465, distance: 336.9
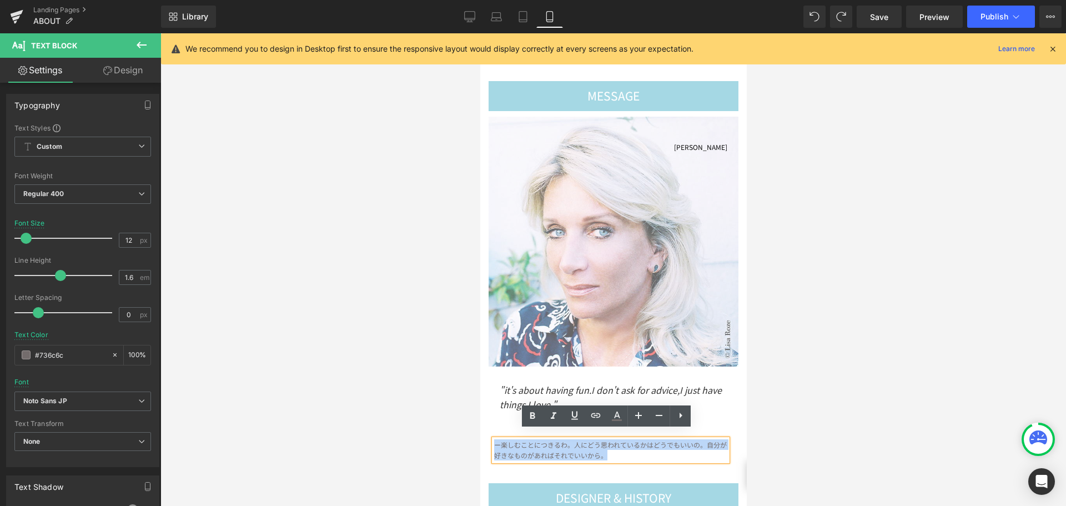
copy p "ー楽しむことにつきるわ。人にどう思われているかはどうでもいいの。 自分が好きなものがあればそれでいいから。"
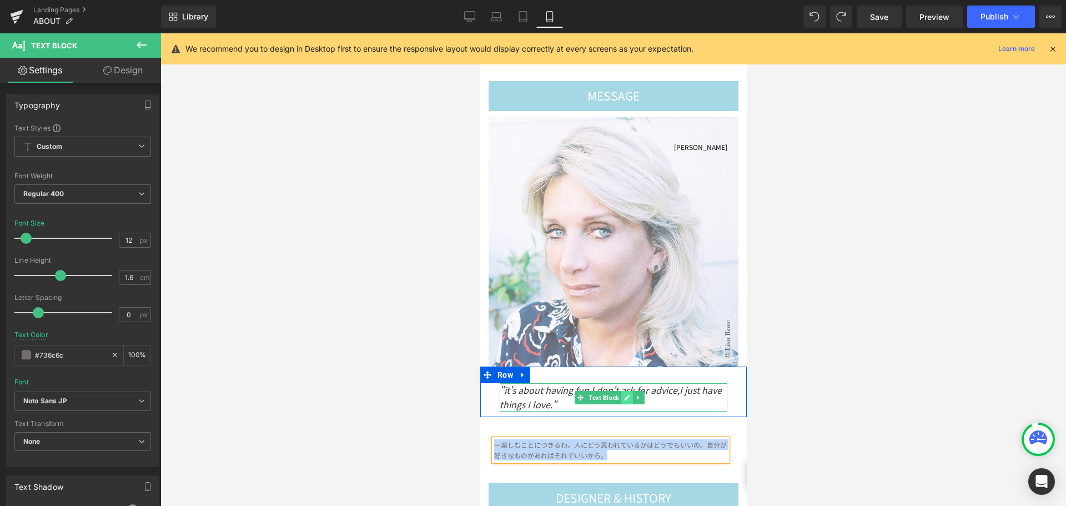
click at [628, 394] on icon at bounding box center [626, 397] width 6 height 7
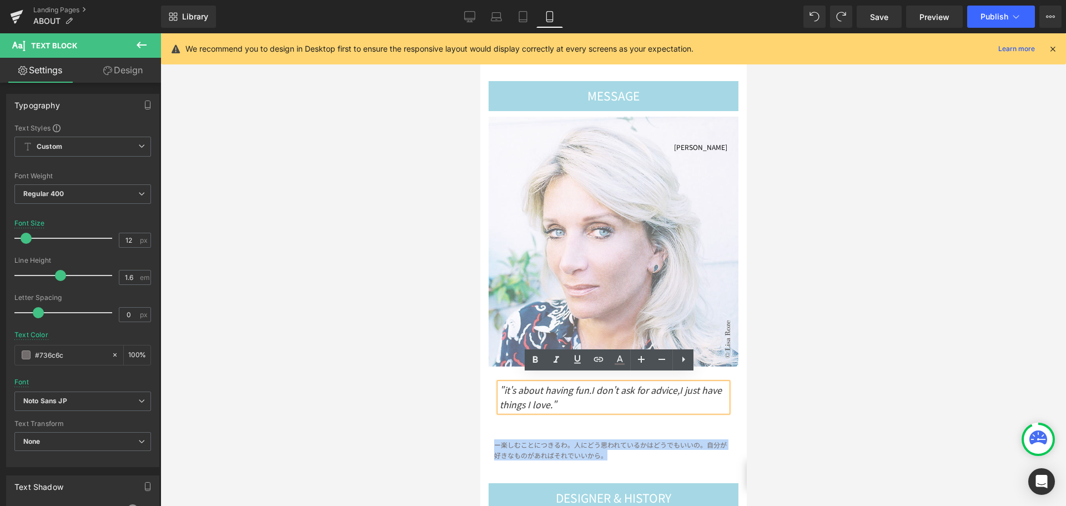
click at [602, 394] on p ""it's about having fun.I don't ask for advice,I just have things I love."" at bounding box center [613, 397] width 228 height 28
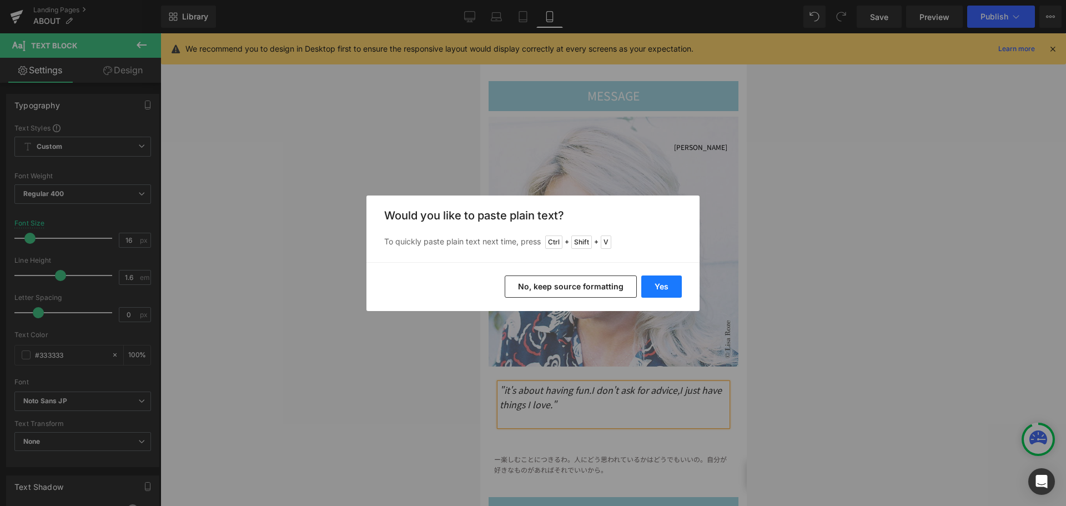
click at [657, 286] on button "Yes" at bounding box center [661, 286] width 41 height 22
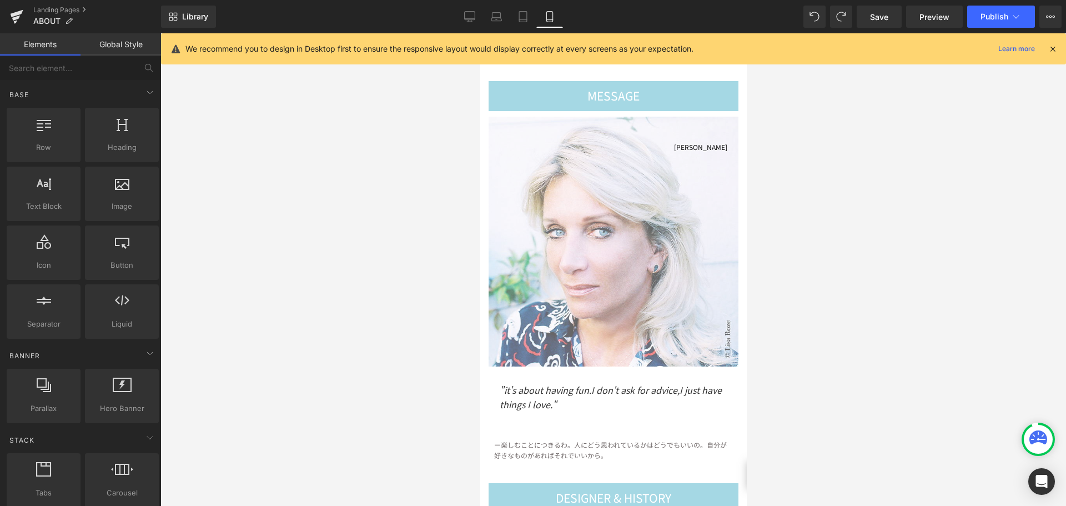
click at [834, 441] on div at bounding box center [613, 269] width 906 height 472
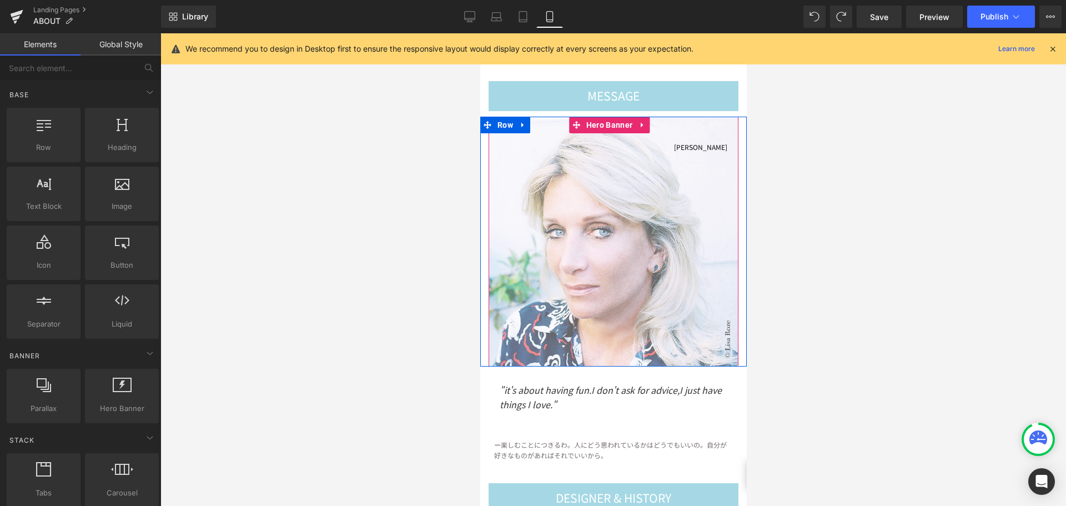
click at [660, 259] on div "[PERSON_NAME] Text Block" at bounding box center [613, 242] width 250 height 250
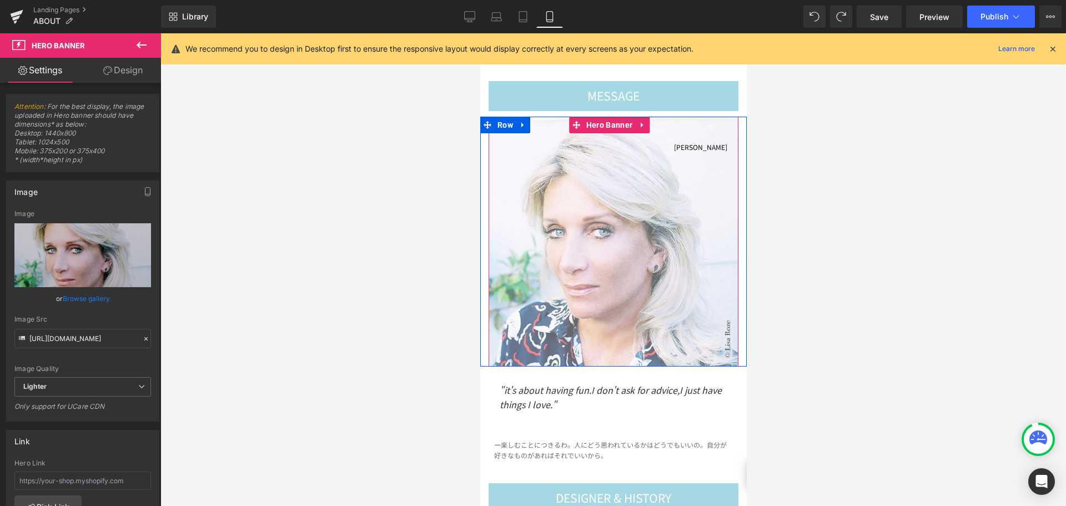
scroll to position [222, 0]
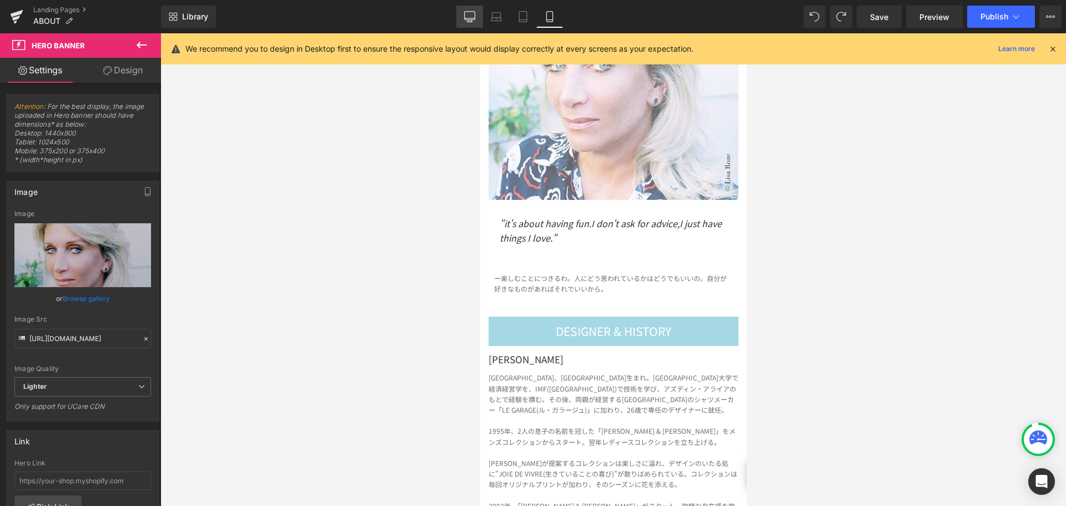
click at [472, 16] on icon at bounding box center [469, 16] width 11 height 11
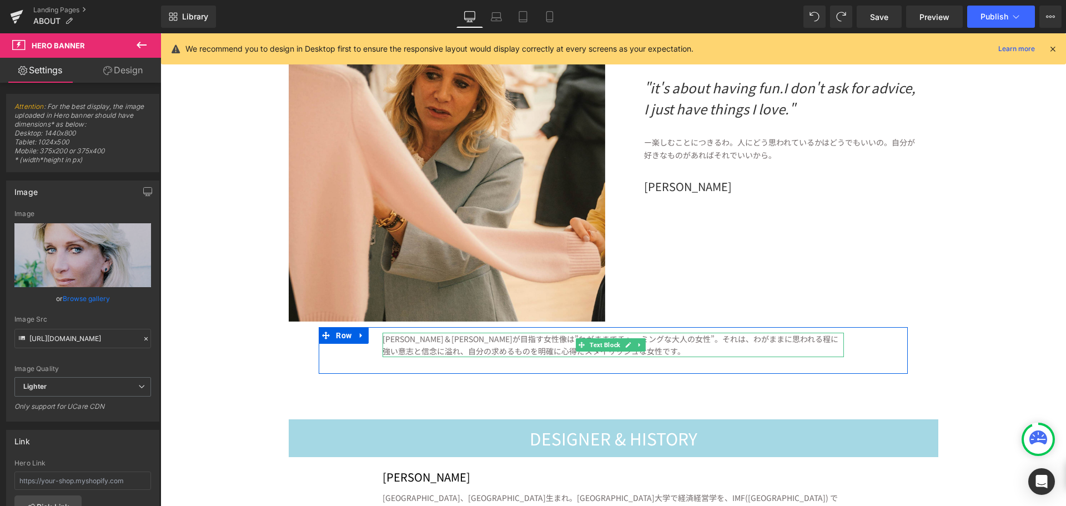
click at [576, 346] on span at bounding box center [582, 344] width 12 height 13
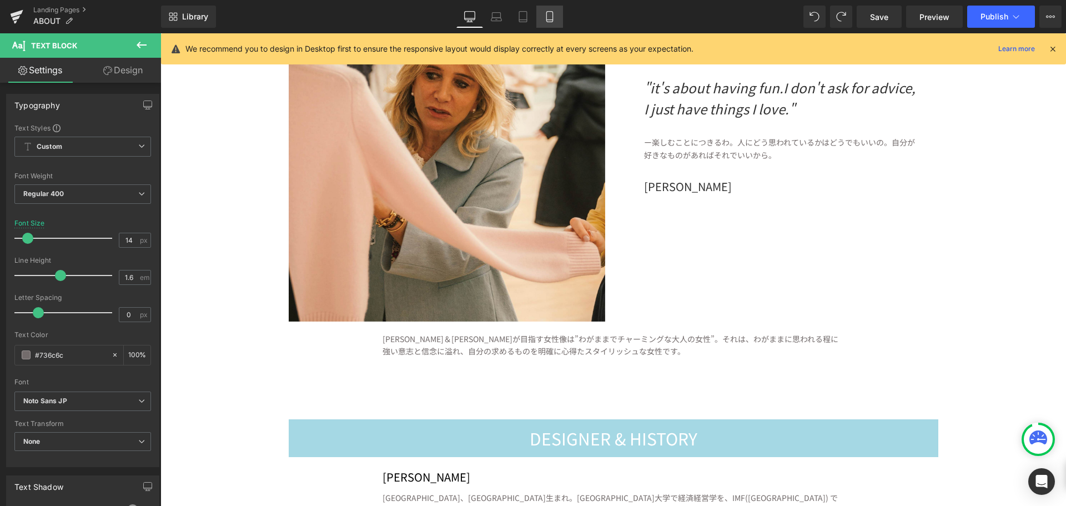
click at [550, 14] on icon at bounding box center [549, 16] width 11 height 11
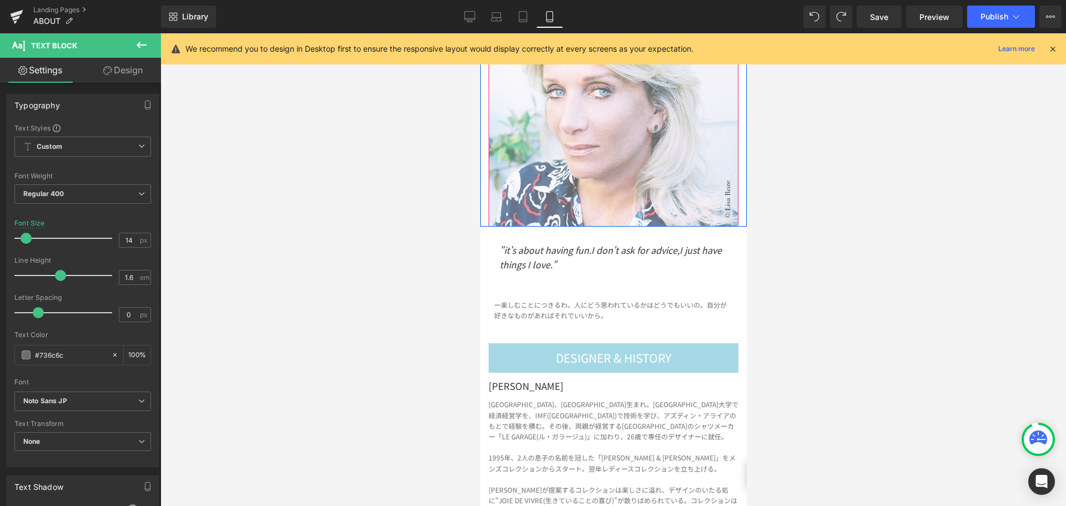
scroll to position [0, 0]
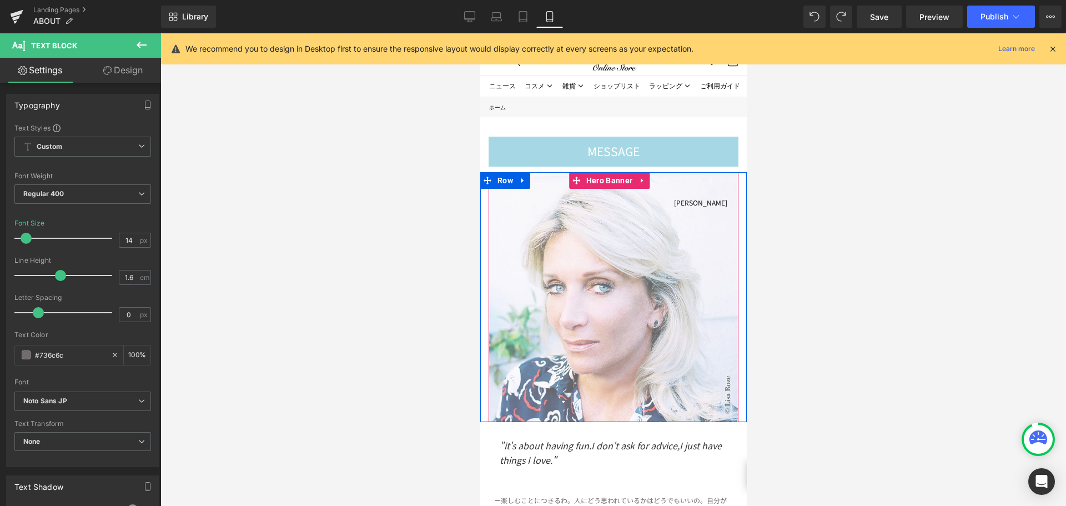
click at [600, 266] on div "[PERSON_NAME] Text Block" at bounding box center [613, 297] width 250 height 250
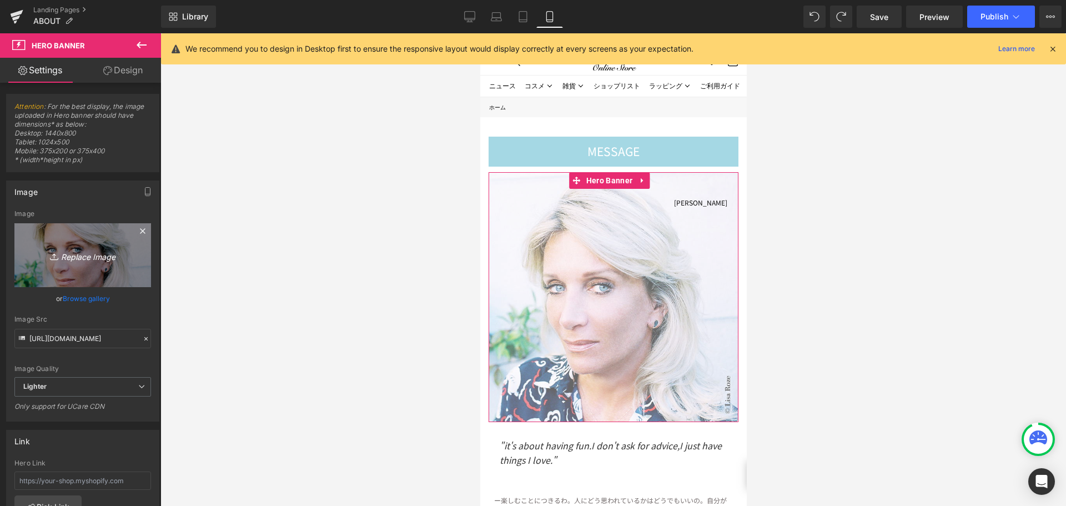
click at [86, 252] on icon "Replace Image" at bounding box center [82, 255] width 89 height 14
type input "C:\fakepath\名称未設定-1.jpg"
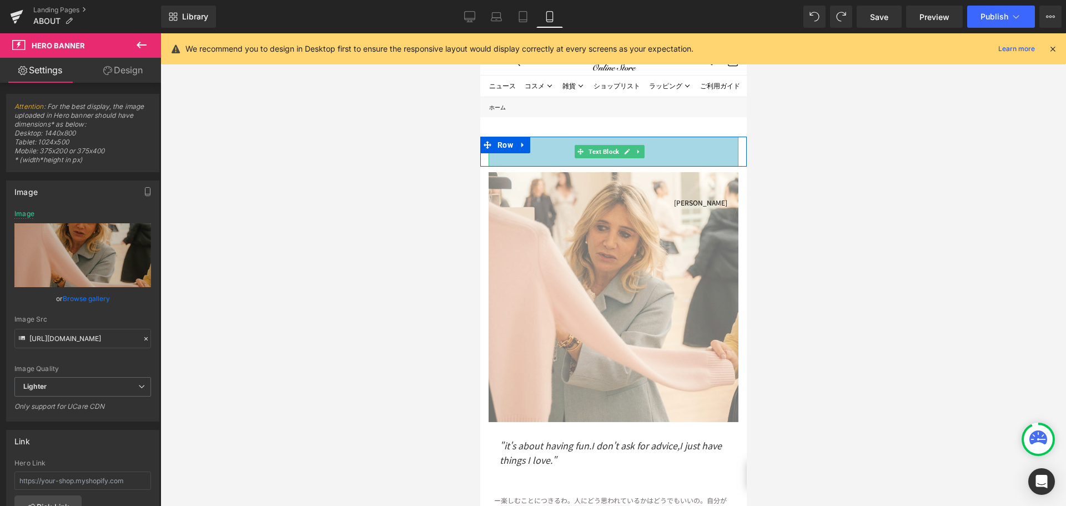
click at [667, 147] on div "MESSAGE" at bounding box center [613, 152] width 250 height 30
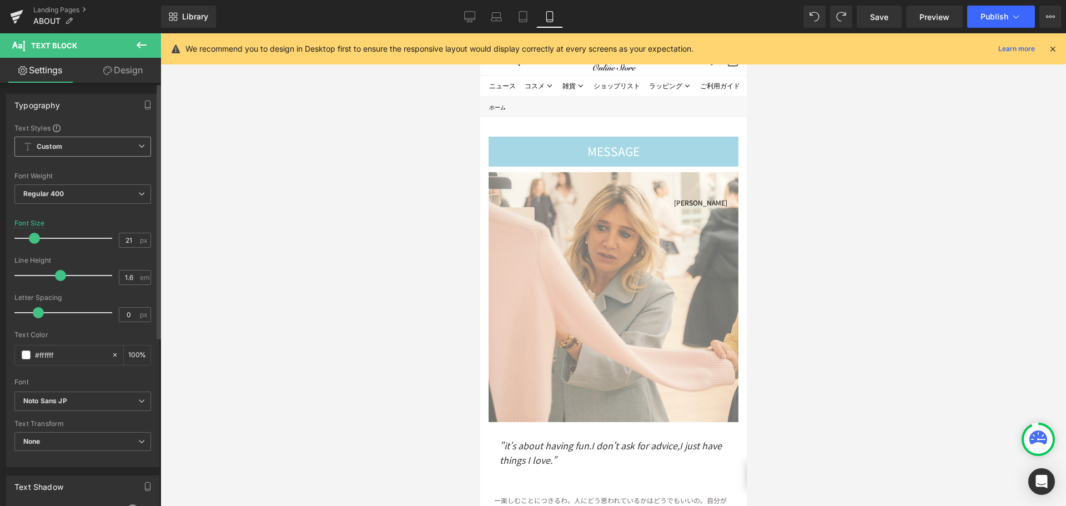
click at [102, 144] on span "Custom Setup Global Style" at bounding box center [82, 147] width 137 height 20
click at [102, 144] on span "Custom Setup Global Style" at bounding box center [80, 147] width 132 height 20
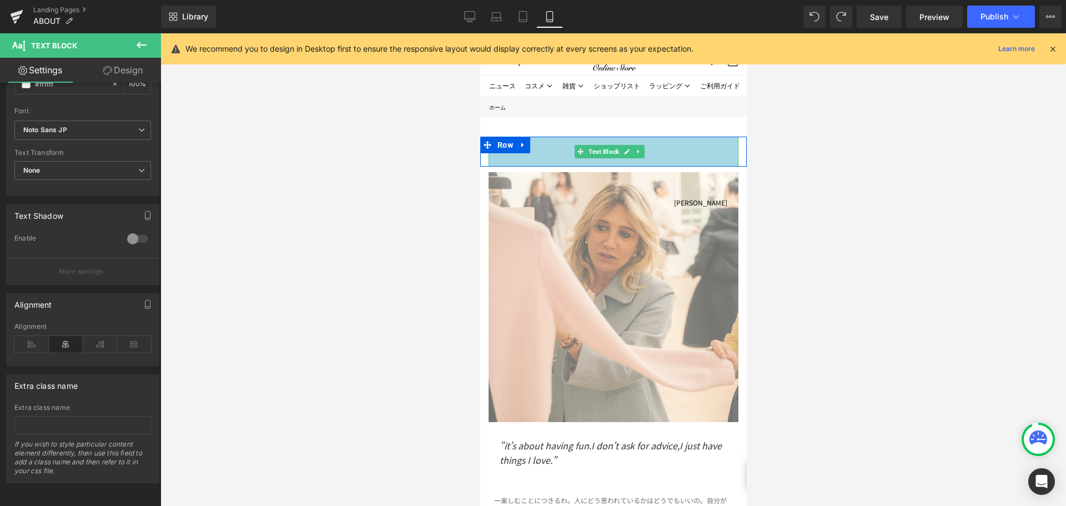
click at [680, 161] on div "MESSAGE" at bounding box center [613, 152] width 250 height 30
click at [130, 71] on link "Design" at bounding box center [123, 70] width 81 height 25
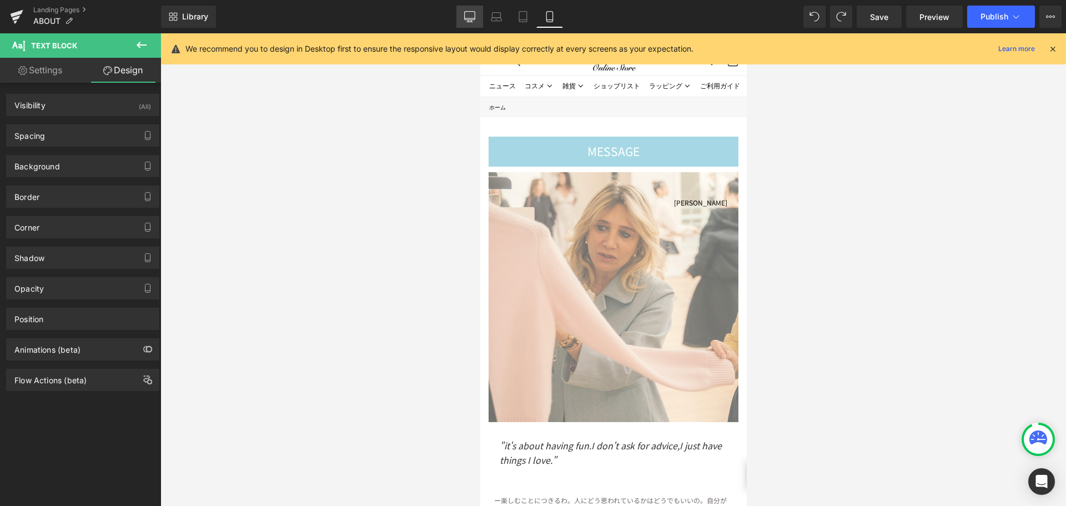
click at [472, 17] on icon at bounding box center [469, 16] width 11 height 11
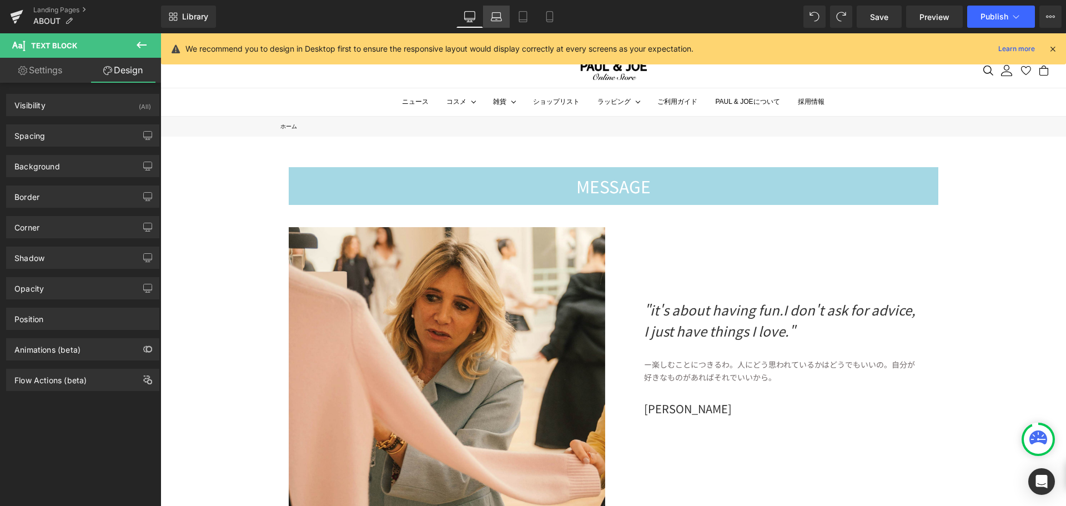
scroll to position [30, 0]
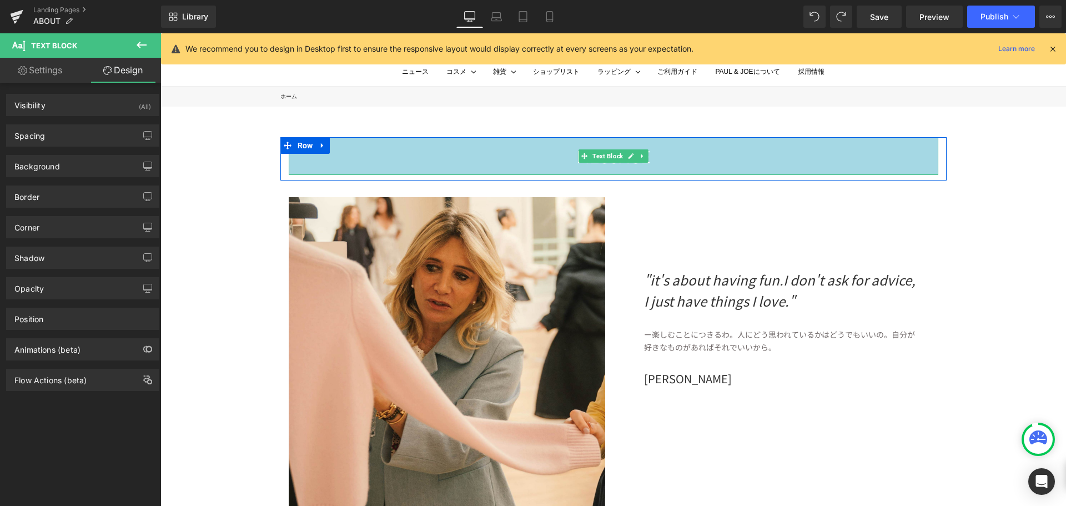
click at [735, 165] on div "MESSAGE" at bounding box center [614, 156] width 650 height 38
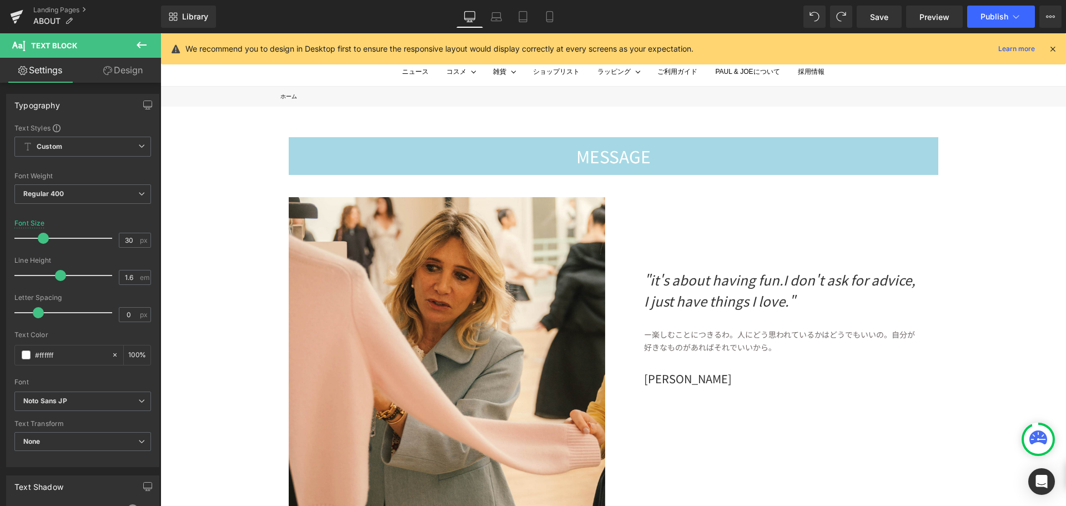
click at [118, 76] on link "Design" at bounding box center [123, 70] width 81 height 25
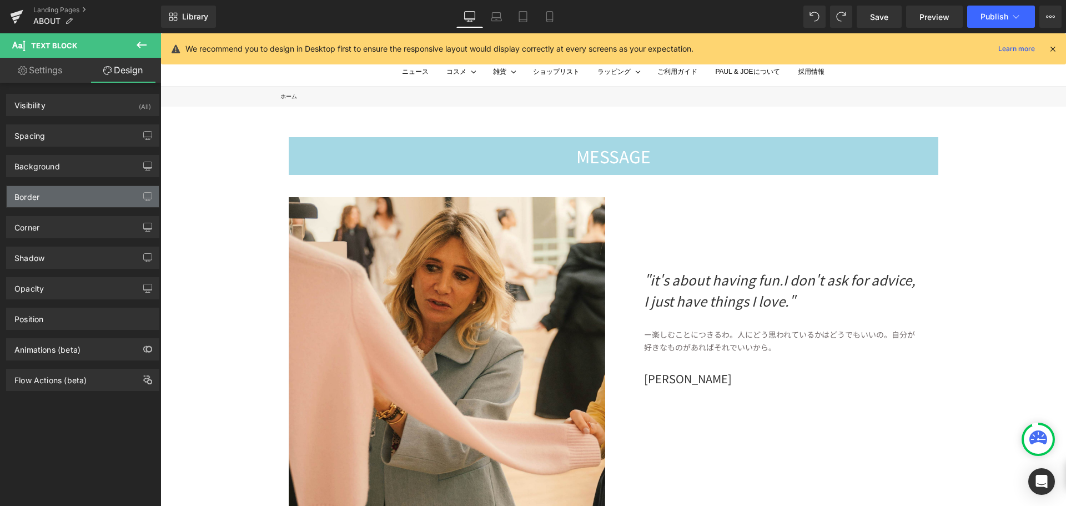
click at [67, 203] on div "Border" at bounding box center [83, 196] width 152 height 21
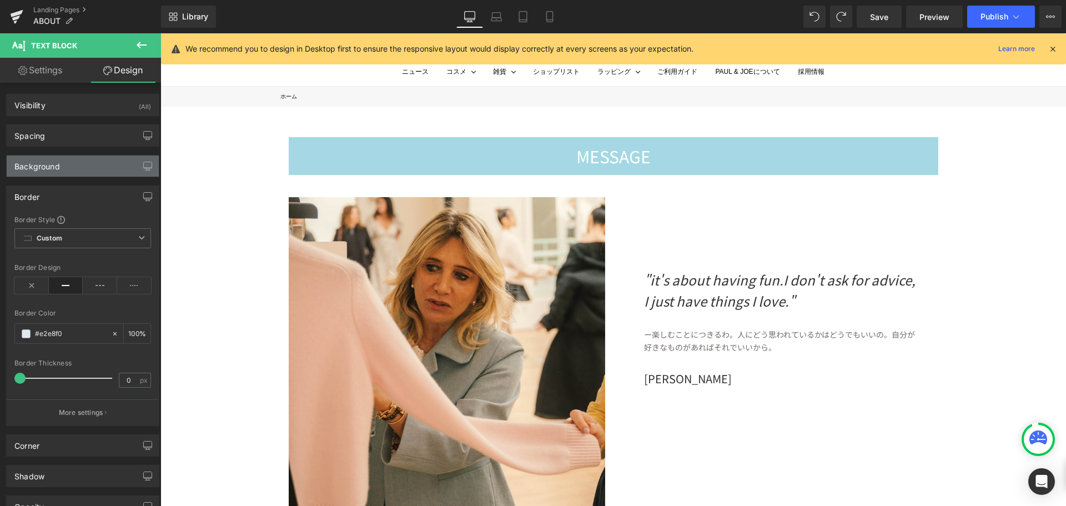
click at [69, 167] on div "Background" at bounding box center [83, 165] width 152 height 21
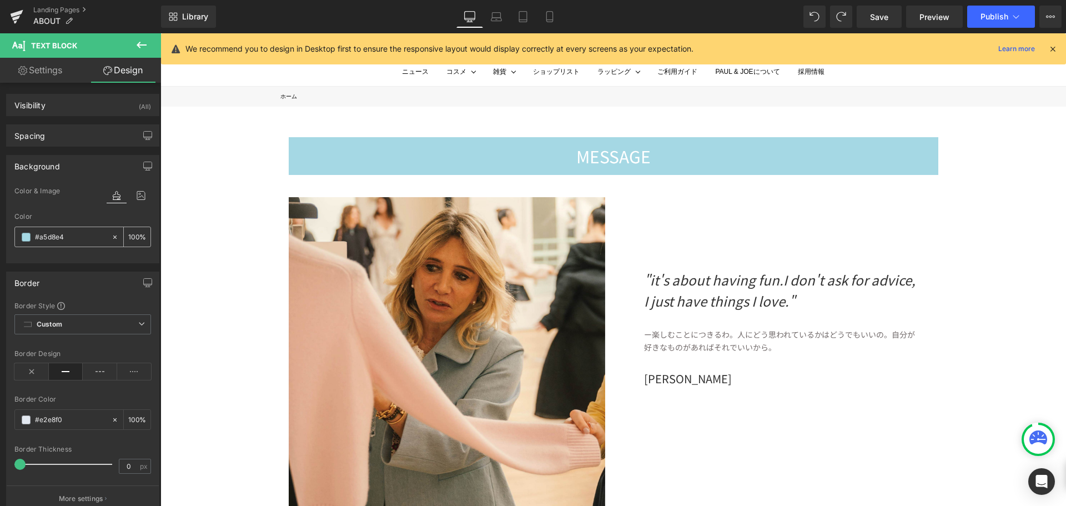
click at [106, 235] on div "#a5d8e4" at bounding box center [63, 236] width 96 height 19
click at [24, 237] on span at bounding box center [26, 237] width 9 height 9
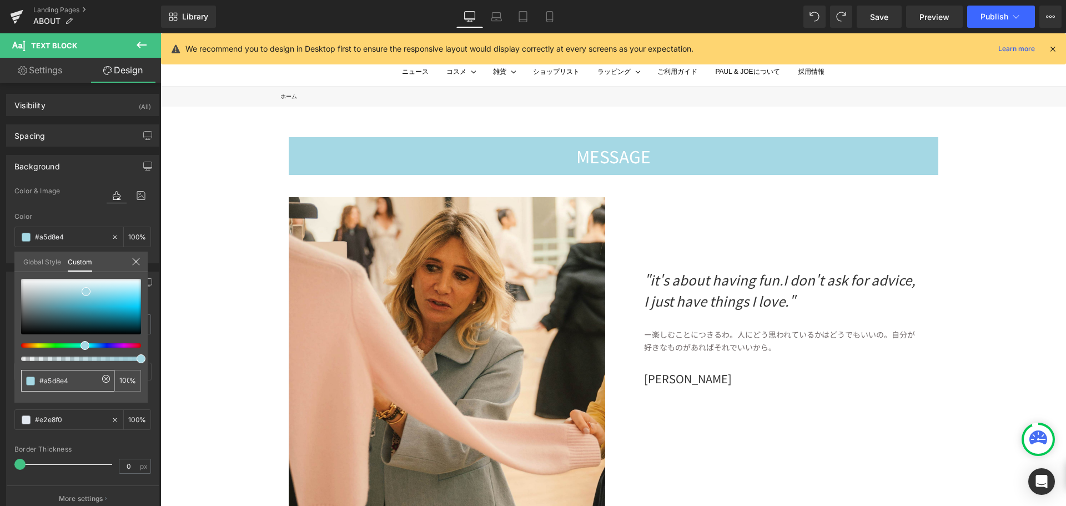
click at [78, 381] on input "#a5d8e4" at bounding box center [68, 381] width 59 height 12
click at [108, 379] on icon at bounding box center [106, 378] width 9 height 9
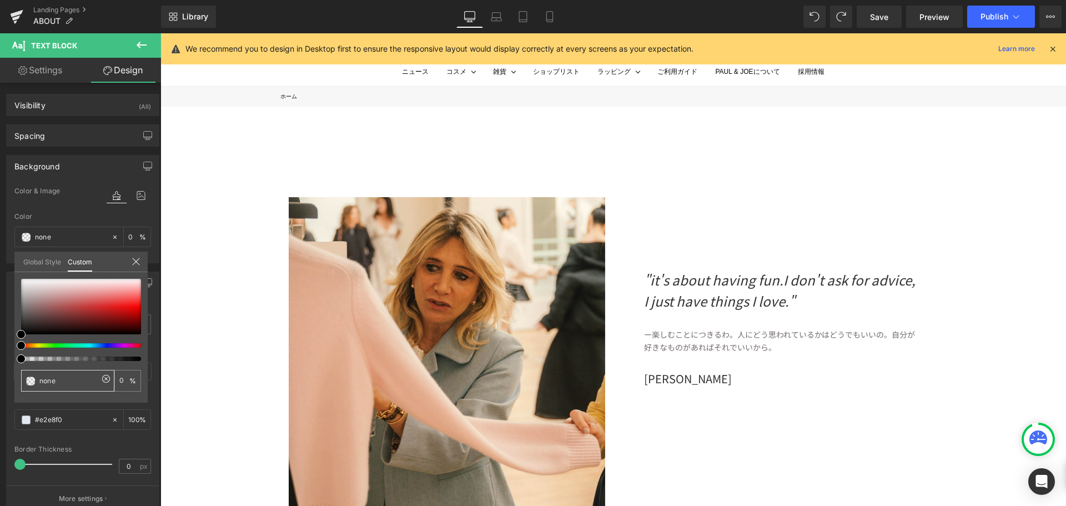
click at [73, 375] on input "#a5d8e4" at bounding box center [68, 381] width 59 height 12
paste input "f1eee3"
drag, startPoint x: 58, startPoint y: 381, endPoint x: 0, endPoint y: 378, distance: 57.8
click at [0, 263] on div "Background Color & Image color Color #a5d8e4 100 % Image Replace Image Upload i…" at bounding box center [83, 205] width 166 height 117
type input "1eee3"
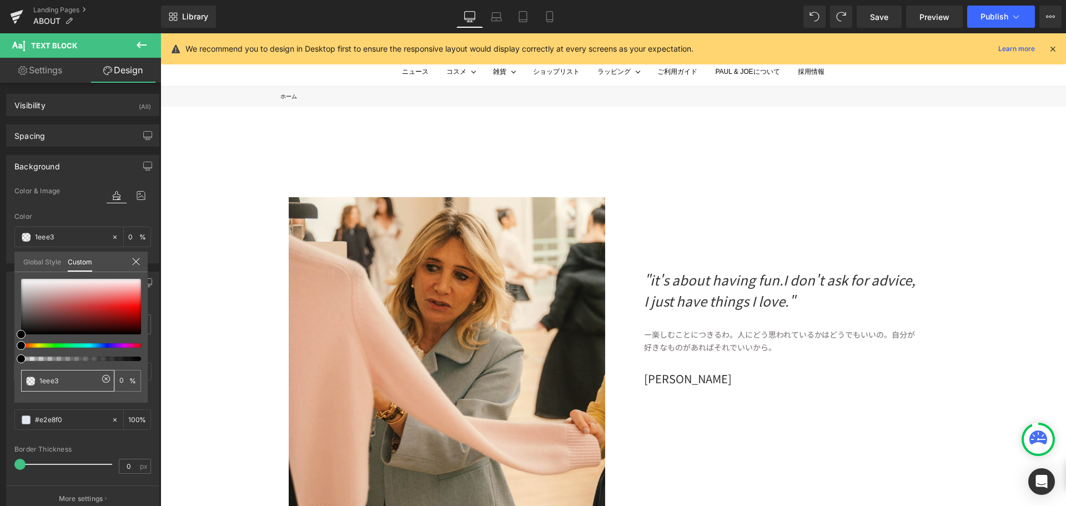
click at [68, 386] on div "1eee3" at bounding box center [67, 381] width 93 height 22
click at [30, 380] on span at bounding box center [30, 380] width 9 height 9
click at [30, 384] on span at bounding box center [30, 380] width 9 height 9
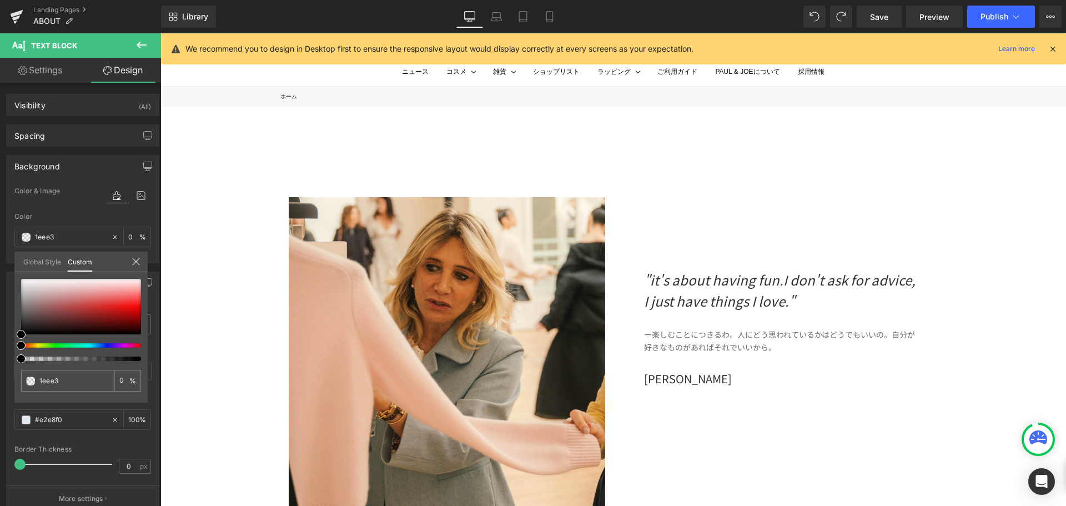
click at [137, 258] on icon at bounding box center [136, 261] width 9 height 9
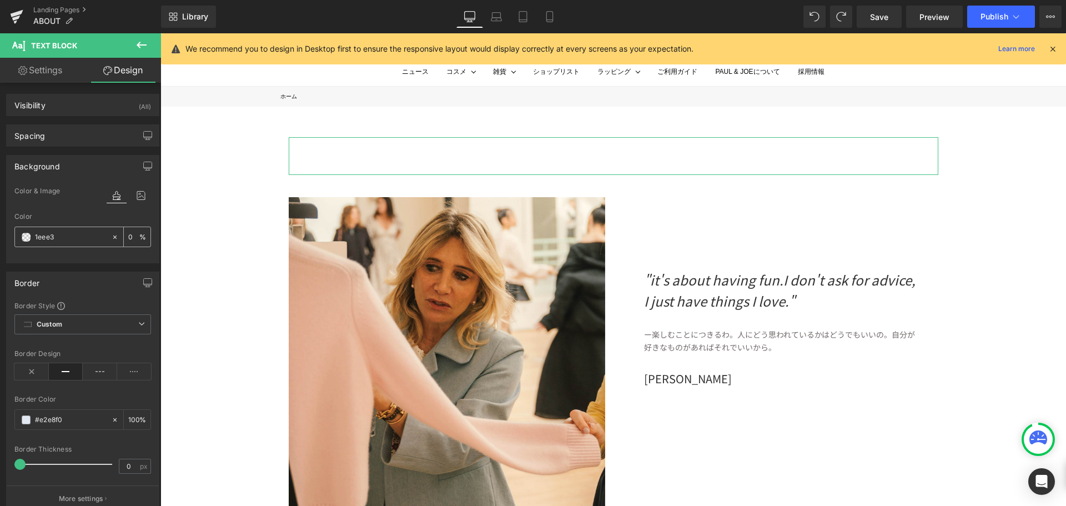
click at [25, 238] on span at bounding box center [26, 237] width 9 height 9
click at [26, 239] on span at bounding box center [26, 237] width 9 height 9
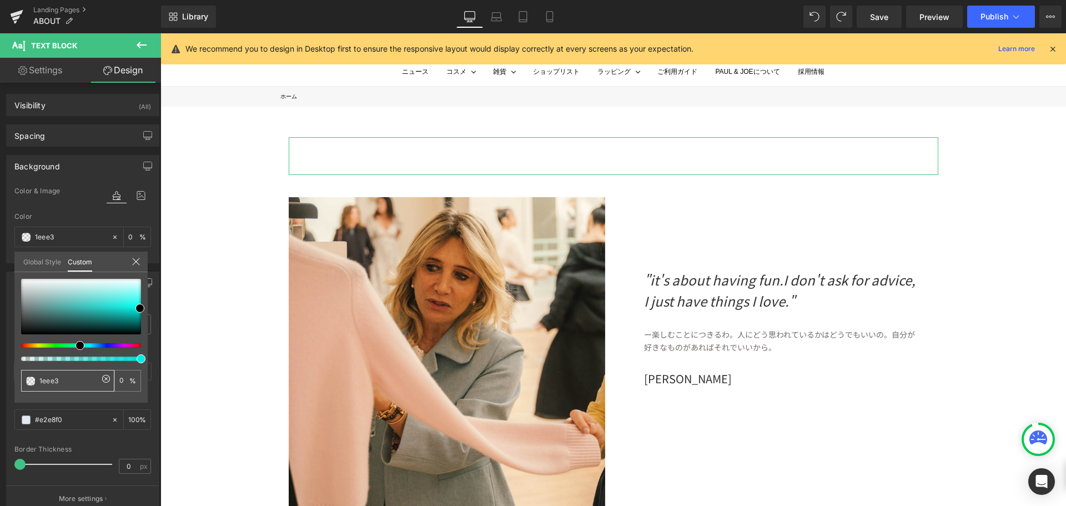
click at [31, 381] on span at bounding box center [30, 380] width 9 height 9
click at [30, 381] on span at bounding box center [30, 380] width 9 height 9
click at [104, 379] on icon at bounding box center [106, 378] width 9 height 9
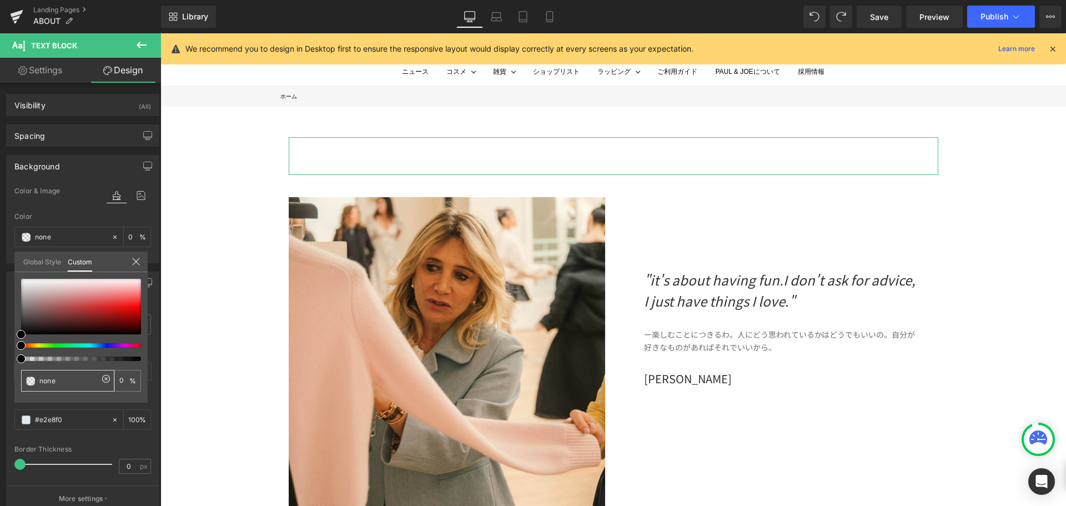
click at [66, 380] on input "1eee3" at bounding box center [68, 381] width 59 height 12
drag, startPoint x: 62, startPoint y: 380, endPoint x: 2, endPoint y: 386, distance: 60.8
click at [2, 263] on div "Background Color & Image color Color #a5d8e4 100 % Image Replace Image Upload i…" at bounding box center [83, 205] width 166 height 117
type input "none"
paste input "f1eee3"
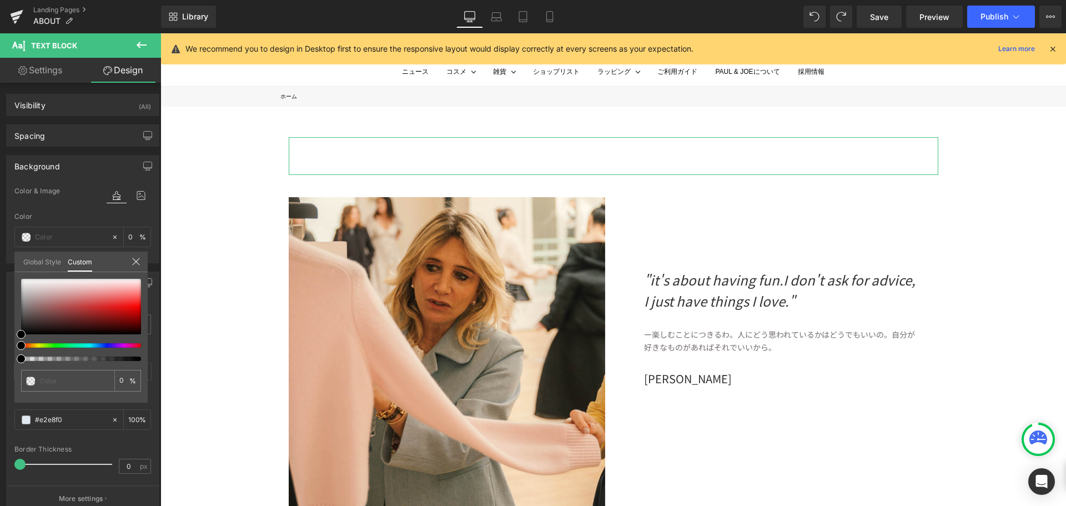
type input "f1eee3"
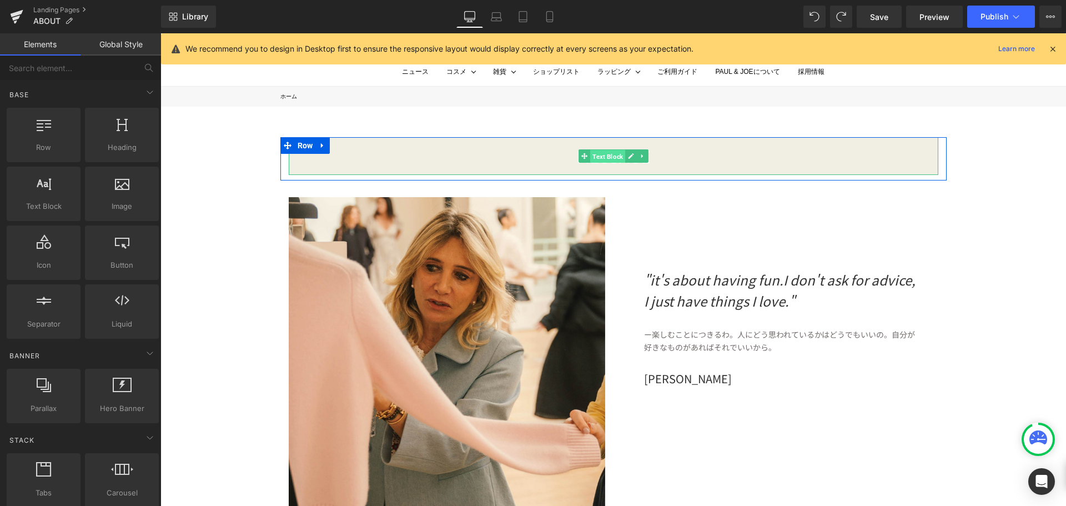
click at [607, 160] on span "Text Block" at bounding box center [607, 155] width 35 height 13
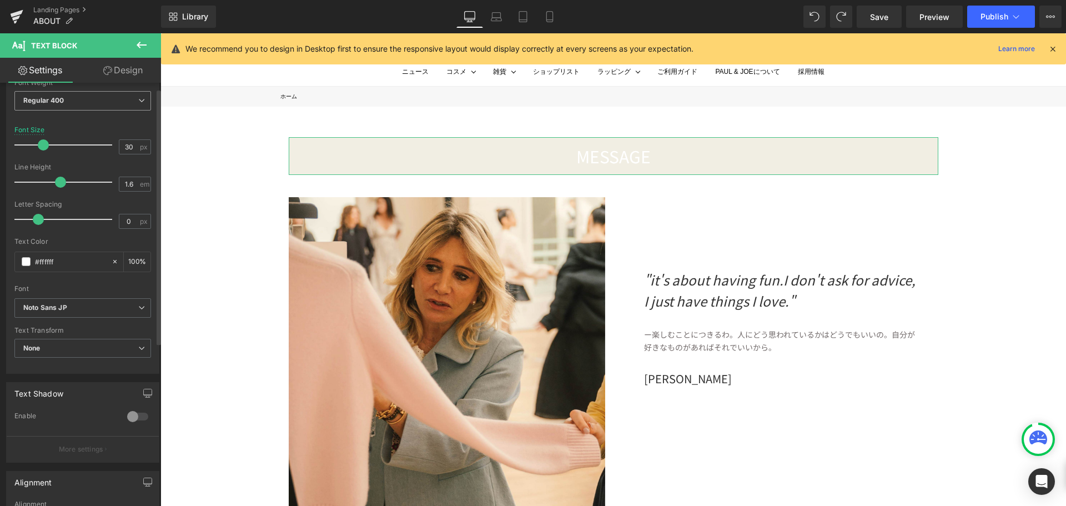
scroll to position [222, 0]
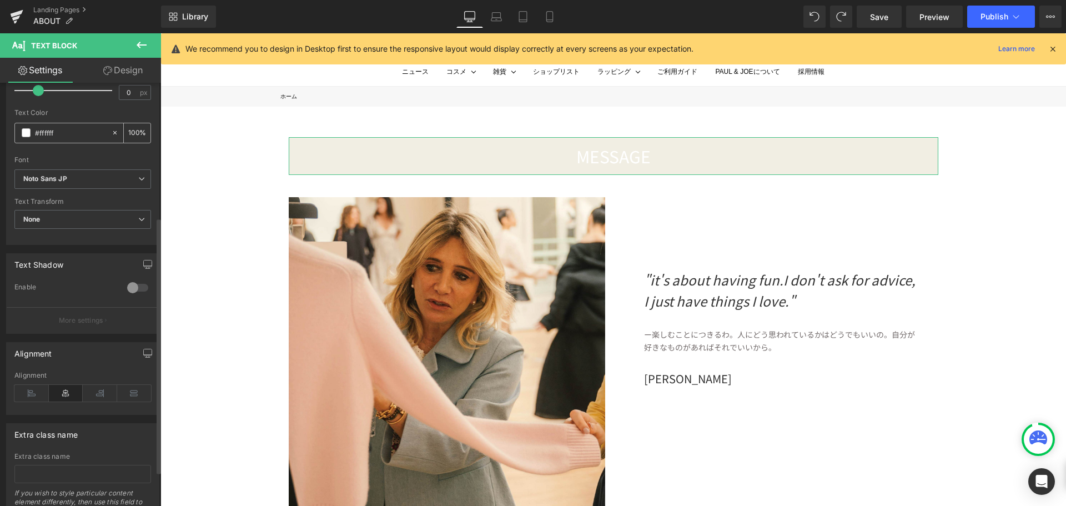
click at [24, 133] on span at bounding box center [26, 132] width 9 height 9
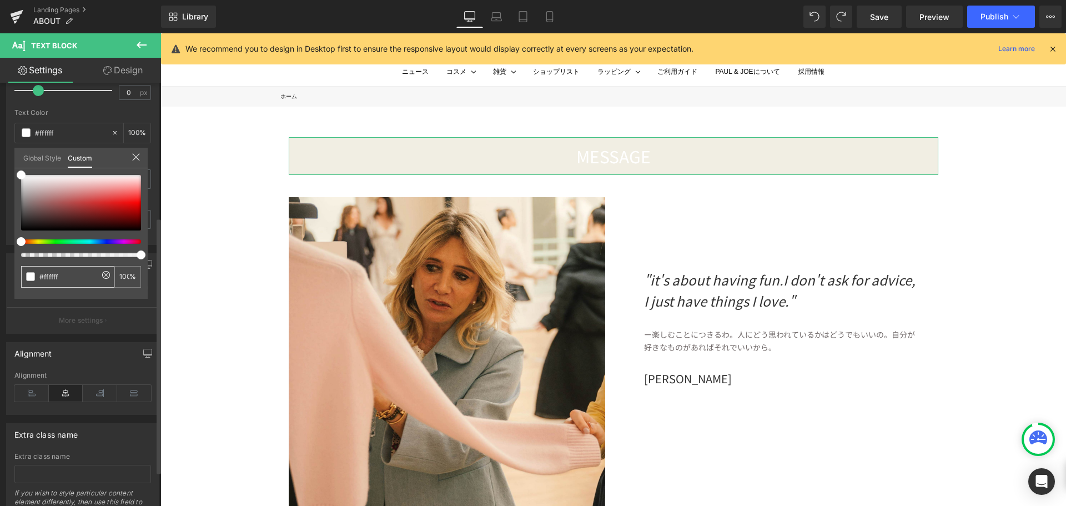
click at [54, 278] on input "#ffffff" at bounding box center [68, 277] width 59 height 12
click at [103, 274] on icon at bounding box center [106, 275] width 8 height 8
click at [79, 277] on input "#ffffff" at bounding box center [68, 277] width 59 height 12
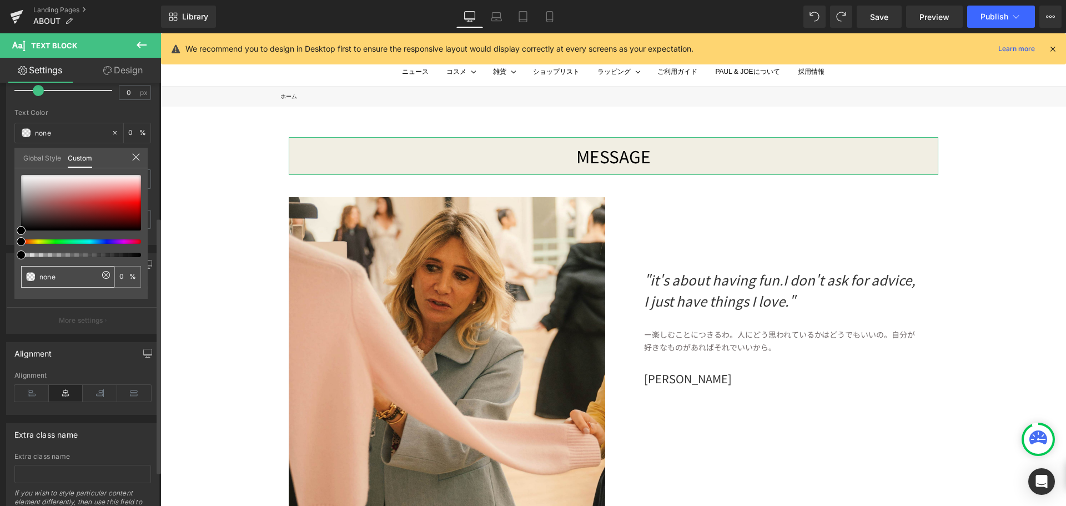
drag, startPoint x: 79, startPoint y: 277, endPoint x: 1, endPoint y: 285, distance: 78.1
click at [1, 245] on div "Typography Text Styles Custom Custom Setup Global Style Custom Setup Global Sty…" at bounding box center [83, 53] width 166 height 381
type input "none"
paste input "162344"
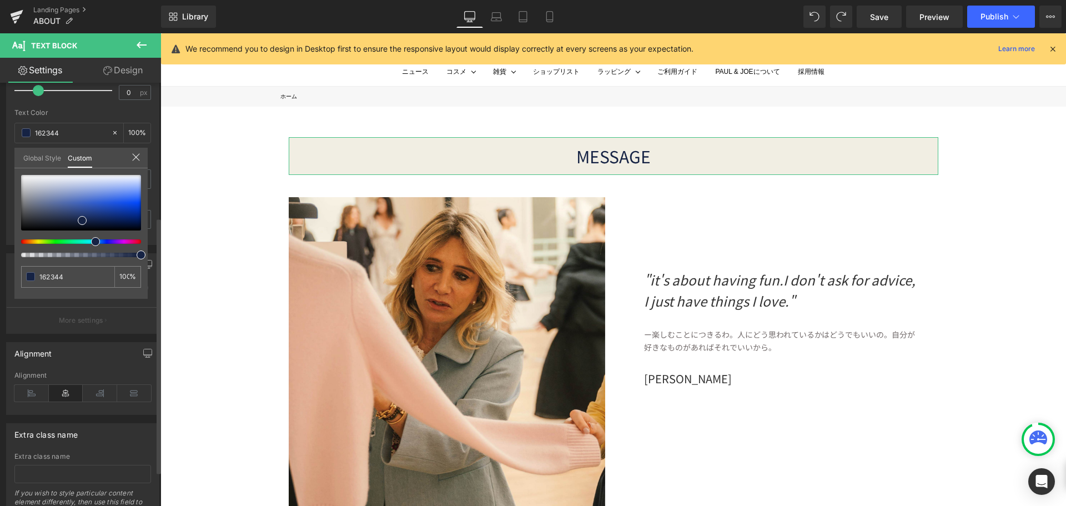
type input "162344"
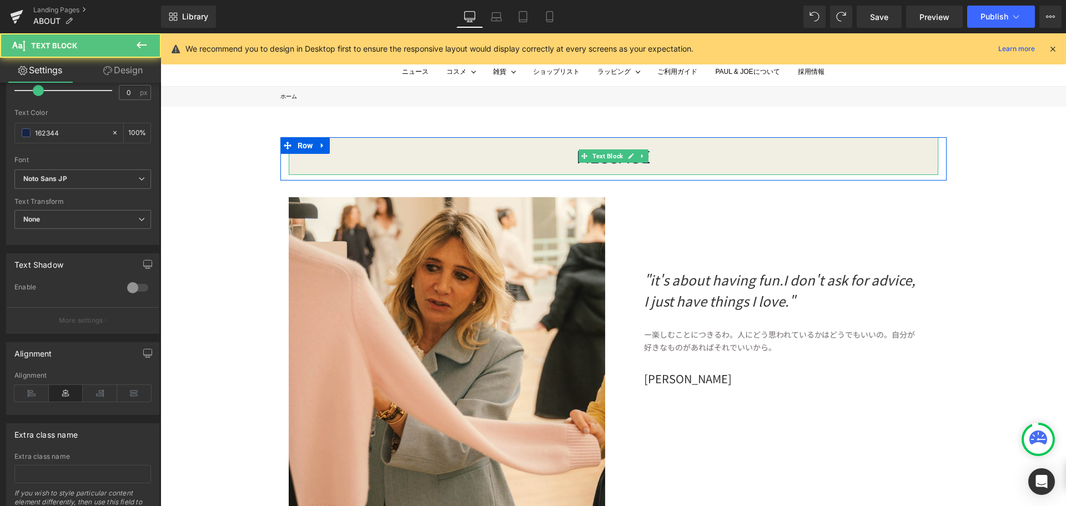
click at [695, 155] on div "MESSAGE" at bounding box center [614, 156] width 650 height 38
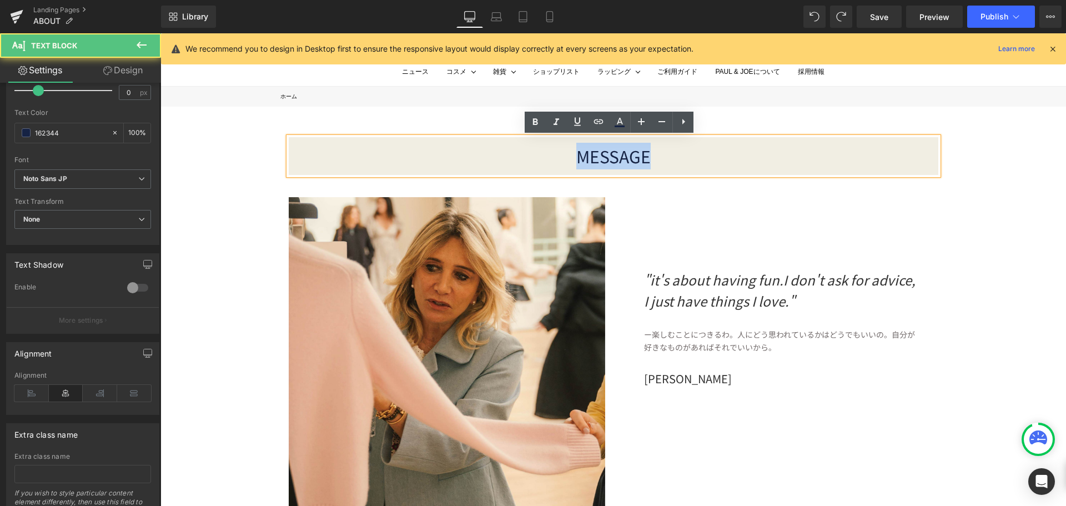
drag, startPoint x: 636, startPoint y: 157, endPoint x: 509, endPoint y: 150, distance: 127.3
click at [509, 150] on div "MESSAGE" at bounding box center [614, 156] width 650 height 38
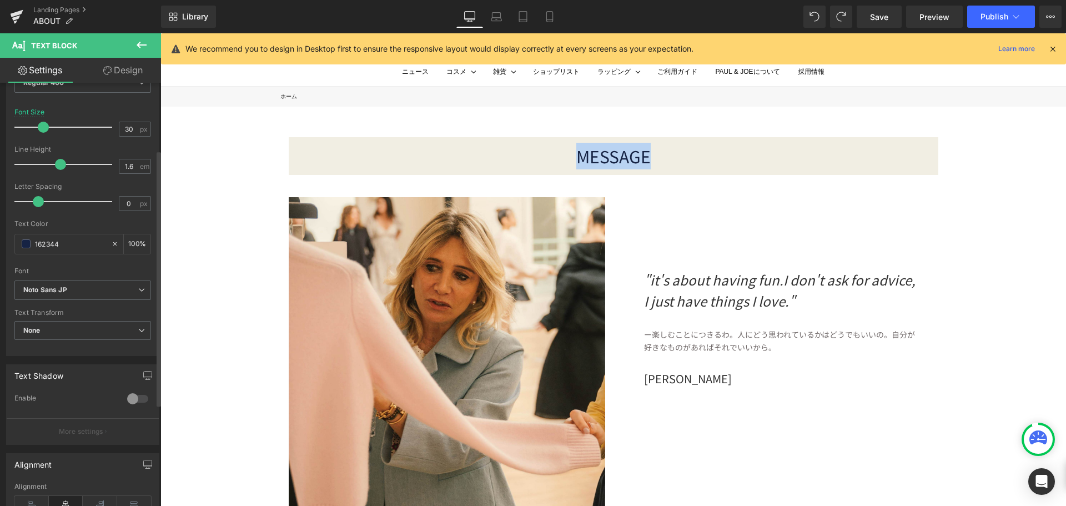
scroll to position [0, 0]
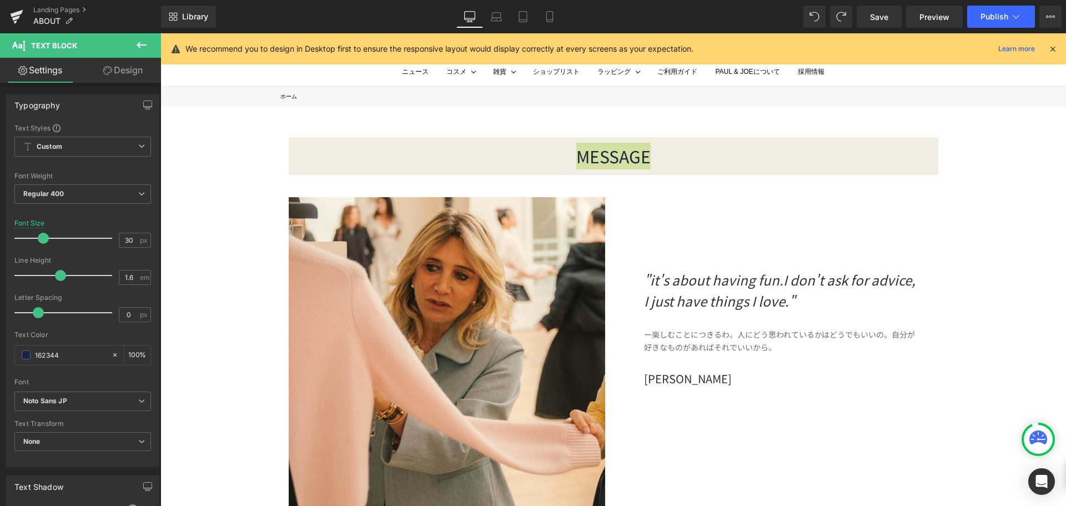
click at [141, 50] on icon at bounding box center [141, 44] width 13 height 13
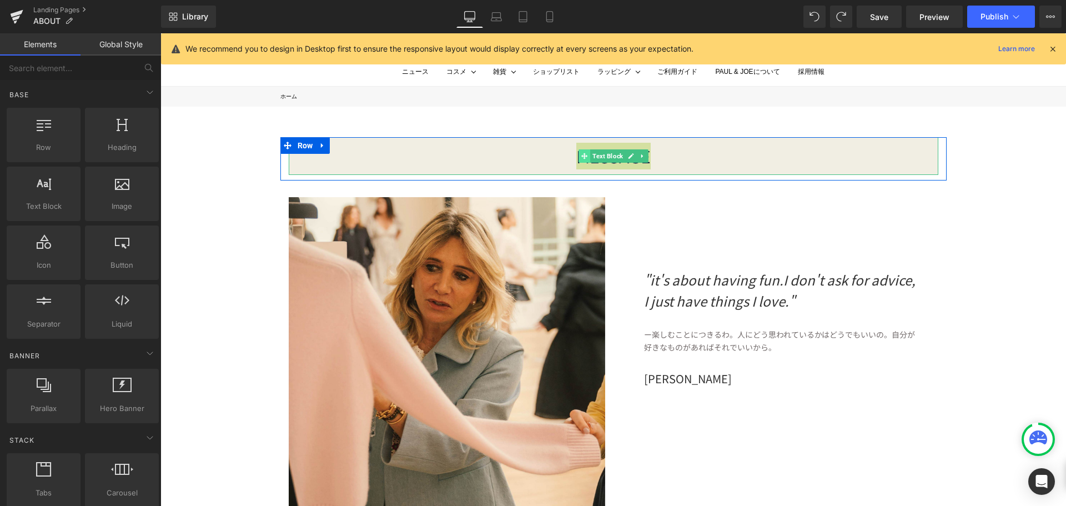
click at [581, 157] on icon at bounding box center [584, 156] width 6 height 7
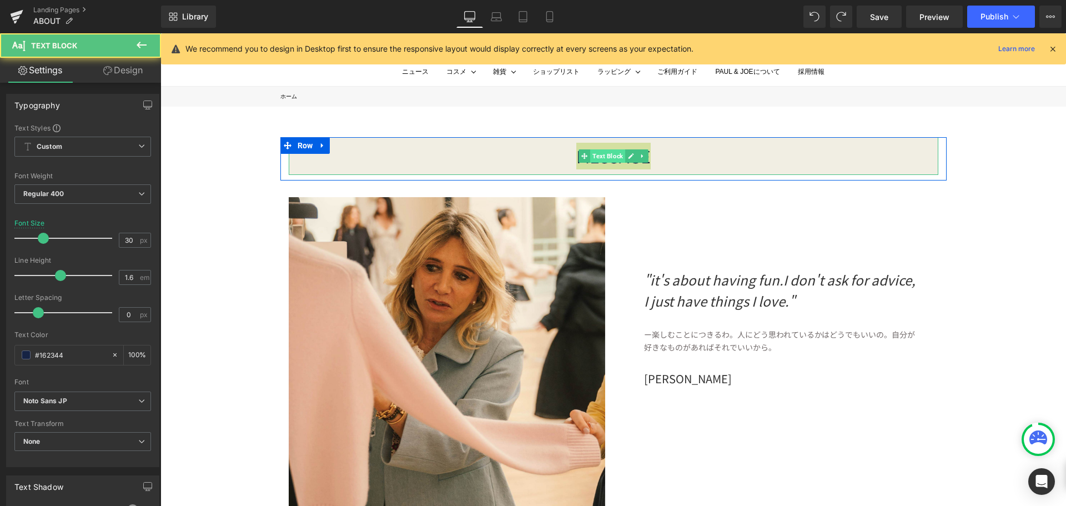
click at [599, 157] on span "Text Block" at bounding box center [607, 155] width 35 height 13
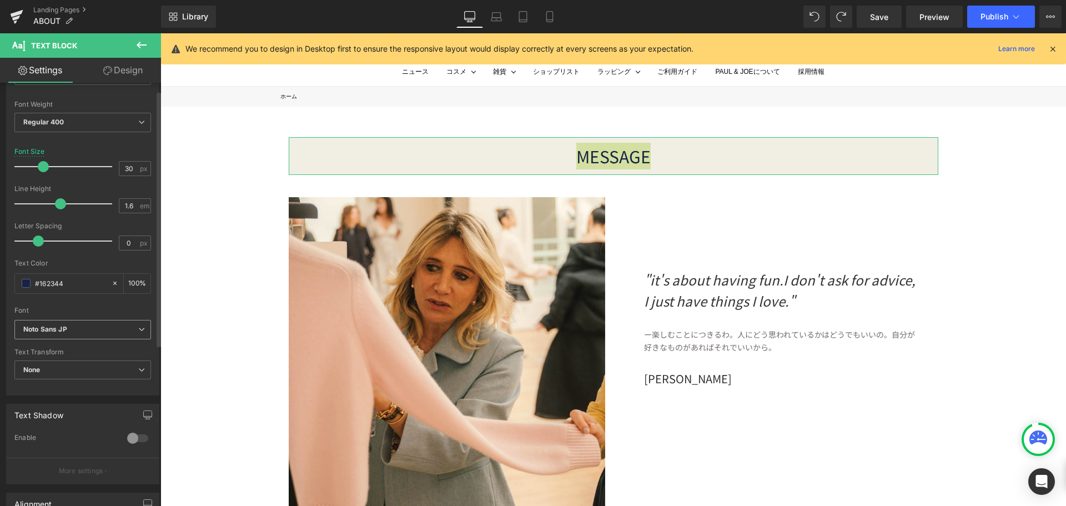
scroll to position [2, 0]
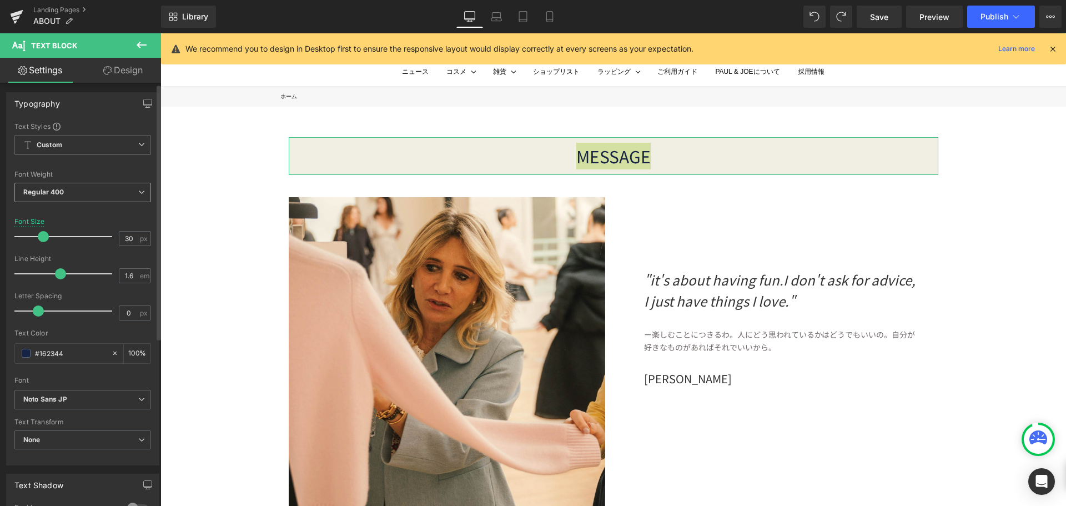
click at [138, 193] on icon at bounding box center [141, 192] width 7 height 7
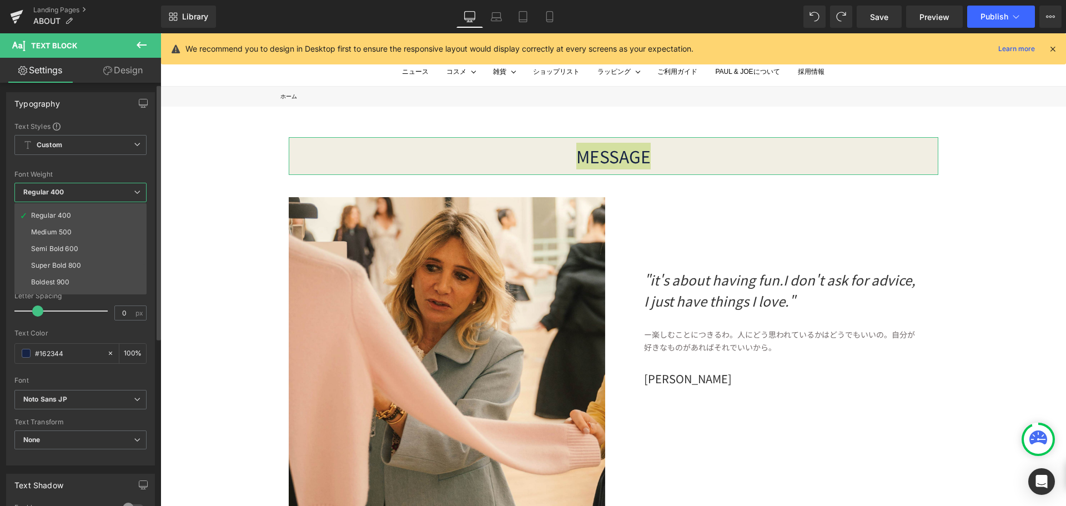
scroll to position [92, 0]
click at [82, 228] on li "Boldest 900" at bounding box center [82, 236] width 137 height 17
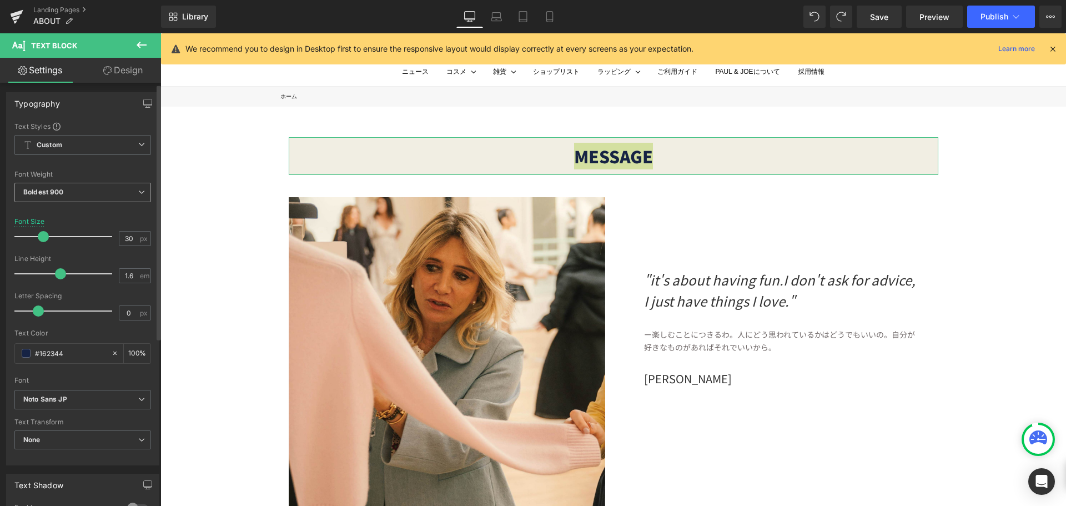
click at [124, 194] on span "Boldest 900" at bounding box center [82, 192] width 137 height 19
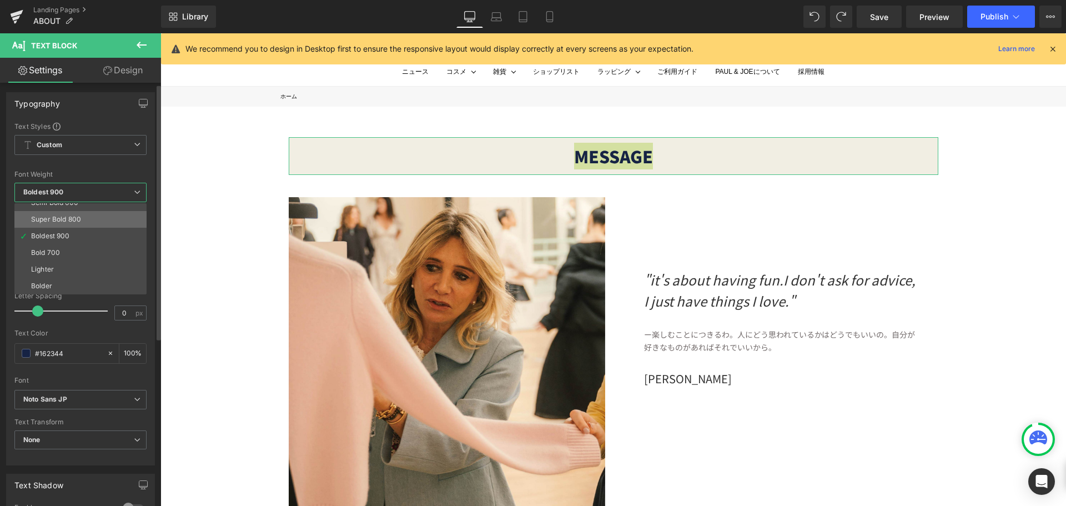
click at [83, 217] on li "Super Bold 800" at bounding box center [82, 219] width 137 height 17
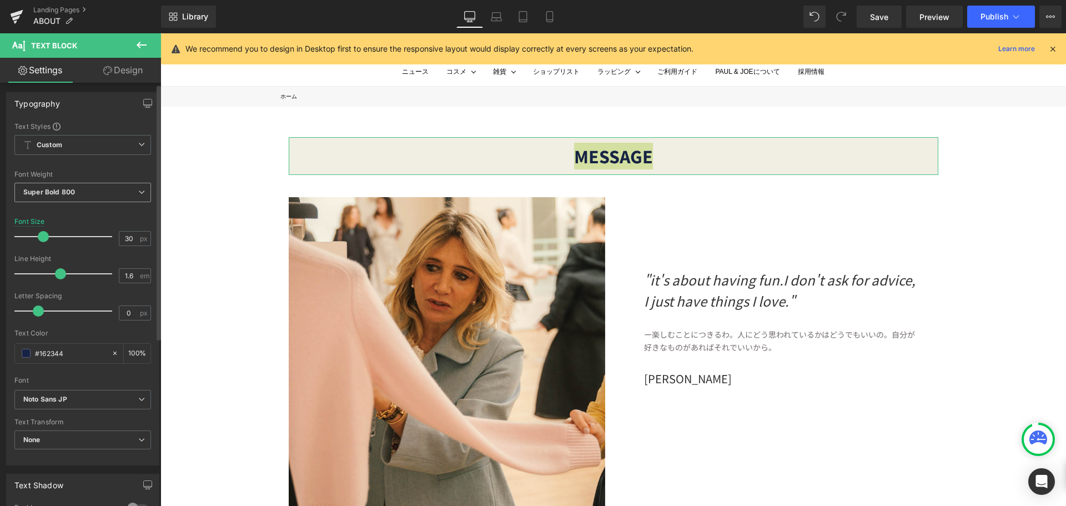
scroll to position [0, 0]
click at [133, 197] on span "Super Bold 800" at bounding box center [82, 193] width 137 height 19
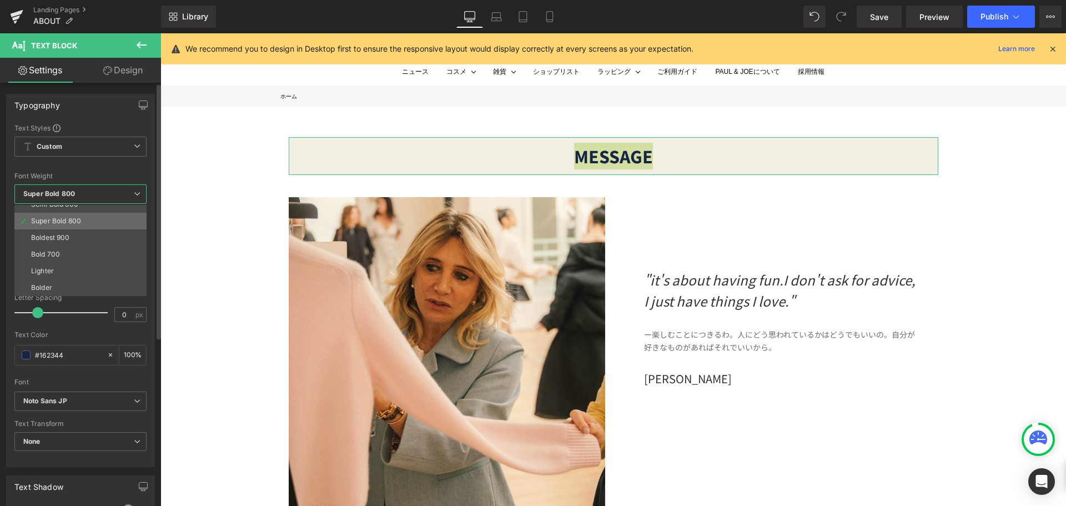
scroll to position [37, 0]
click at [77, 243] on li "Medium 500" at bounding box center [82, 243] width 137 height 17
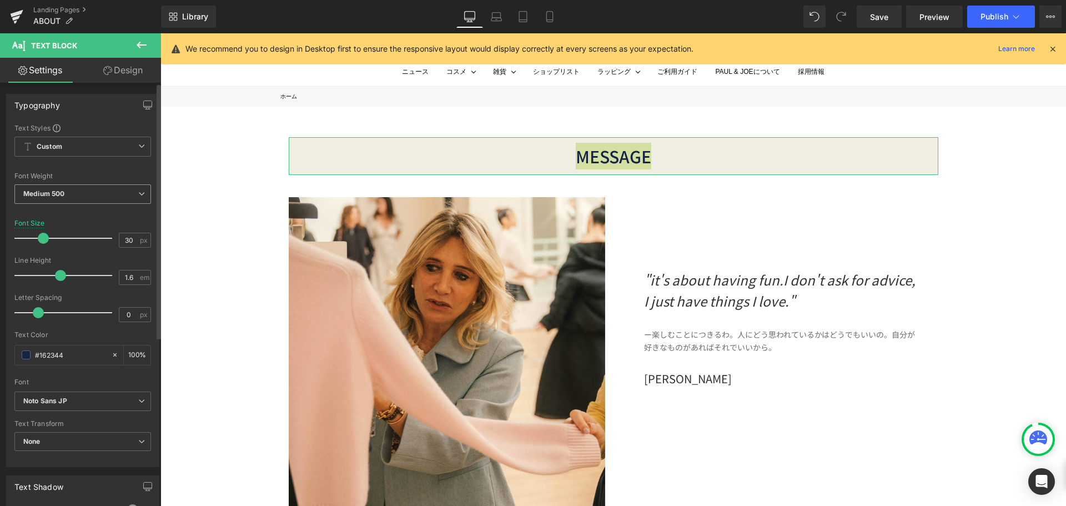
click at [128, 190] on span "Medium 500" at bounding box center [82, 193] width 137 height 19
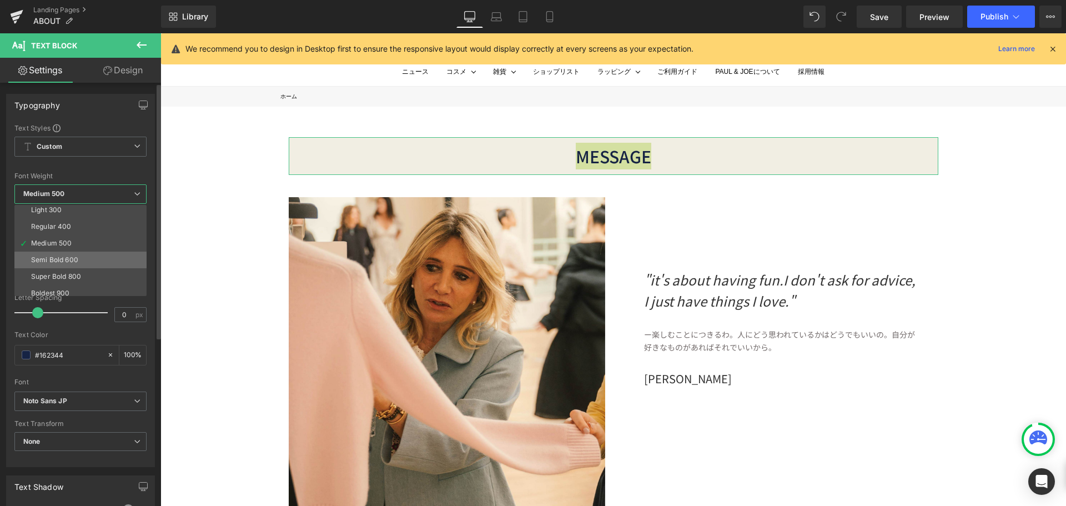
click at [84, 252] on li "Semi Bold 600" at bounding box center [82, 260] width 137 height 17
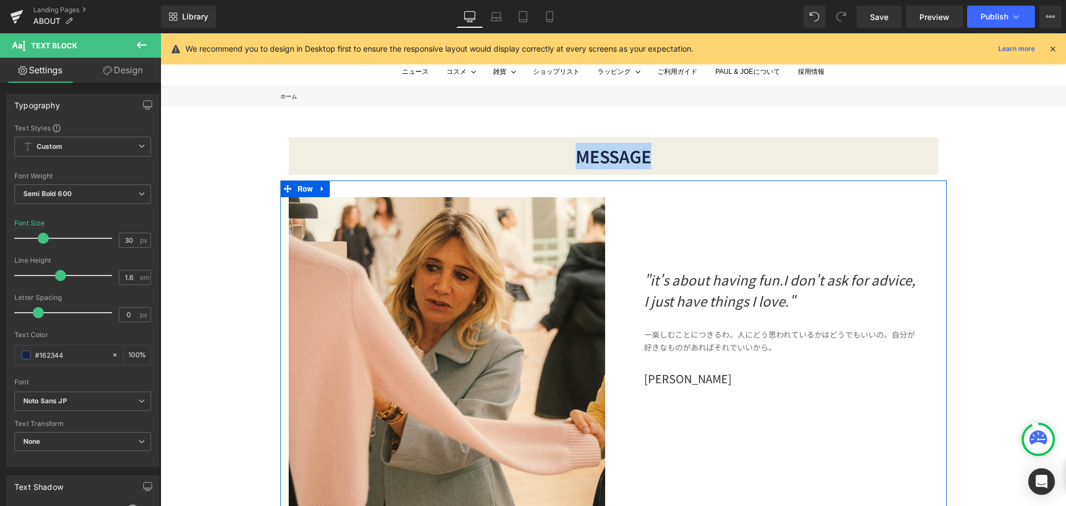
click at [676, 203] on div ""it's about having fun.I don't ask for advice, I just have things I love." Text…" at bounding box center [780, 292] width 333 height 191
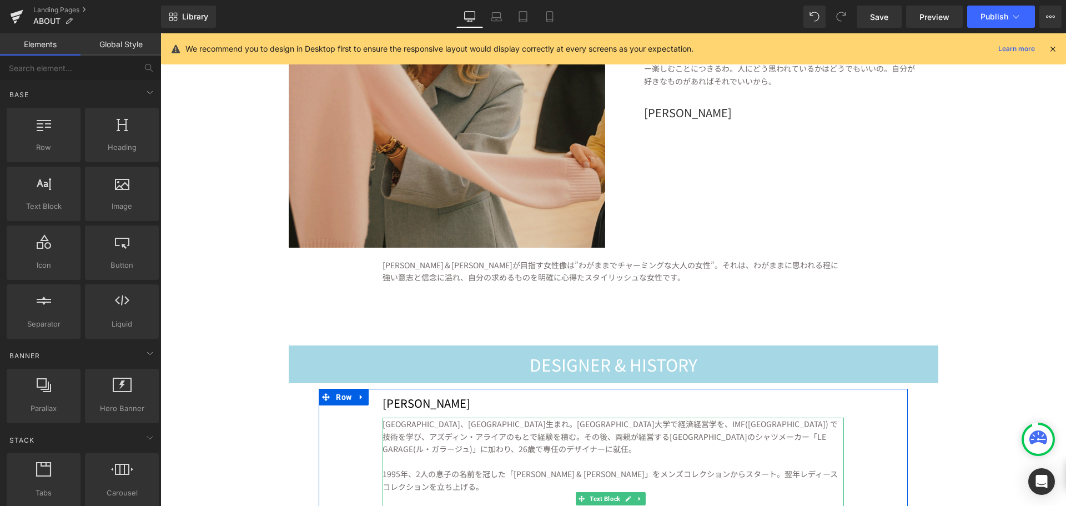
scroll to position [197, 0]
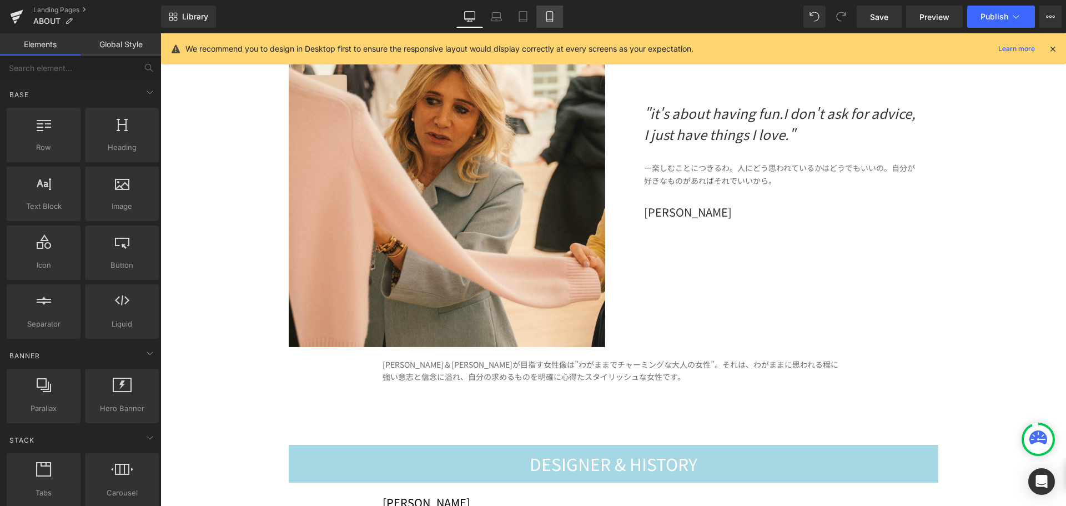
click at [552, 18] on icon at bounding box center [549, 17] width 6 height 11
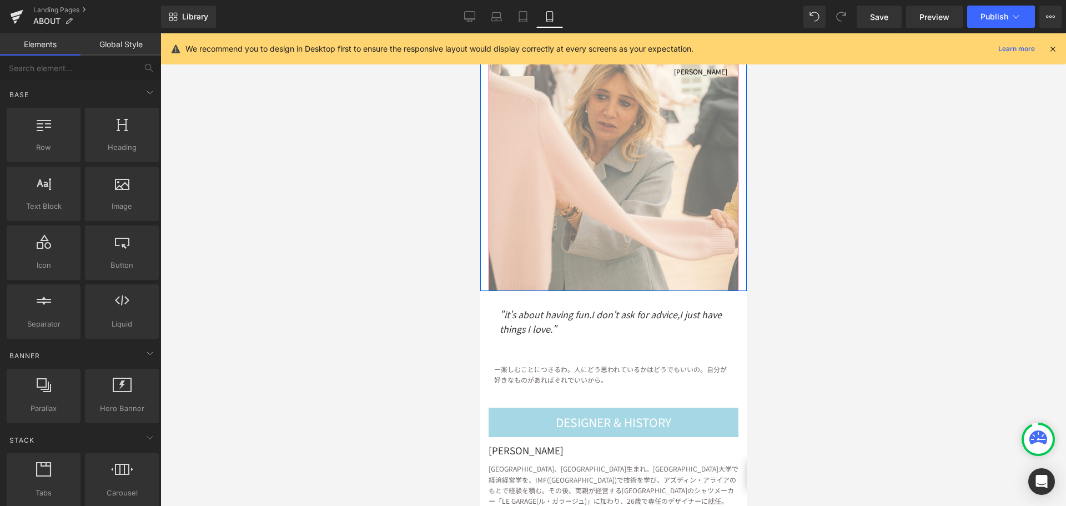
scroll to position [0, 0]
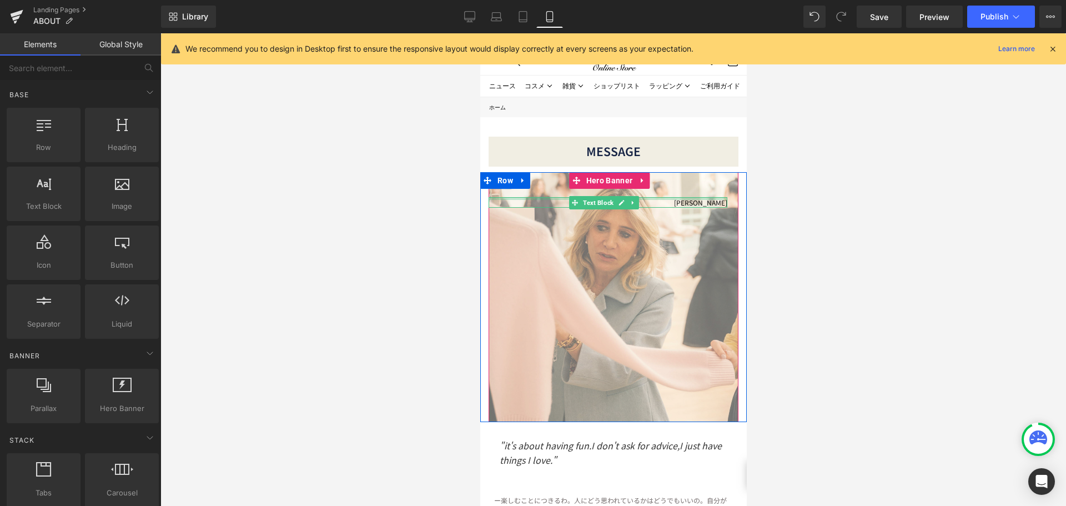
click at [696, 198] on div at bounding box center [607, 198] width 239 height 3
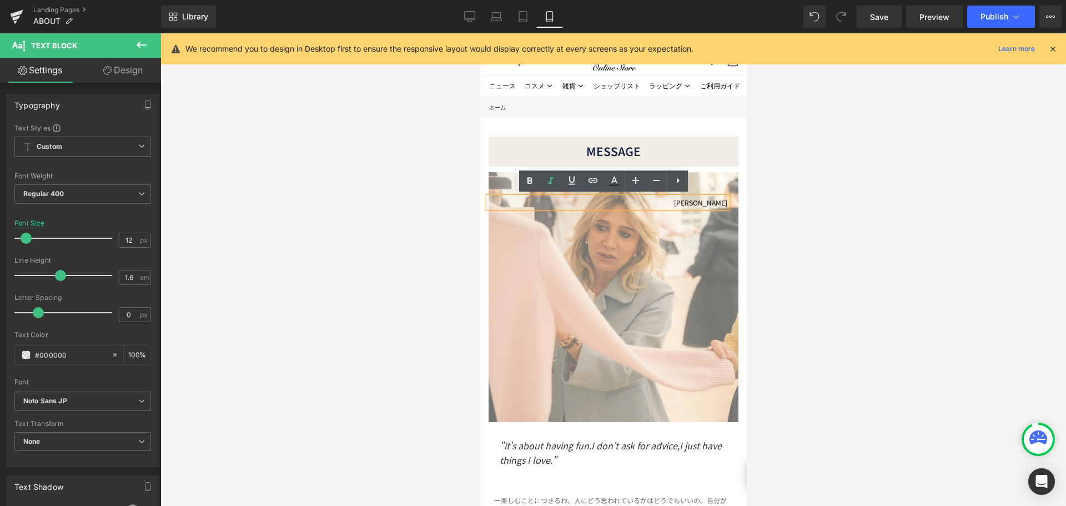
click at [707, 192] on div "[PERSON_NAME] Text Block" at bounding box center [613, 297] width 250 height 250
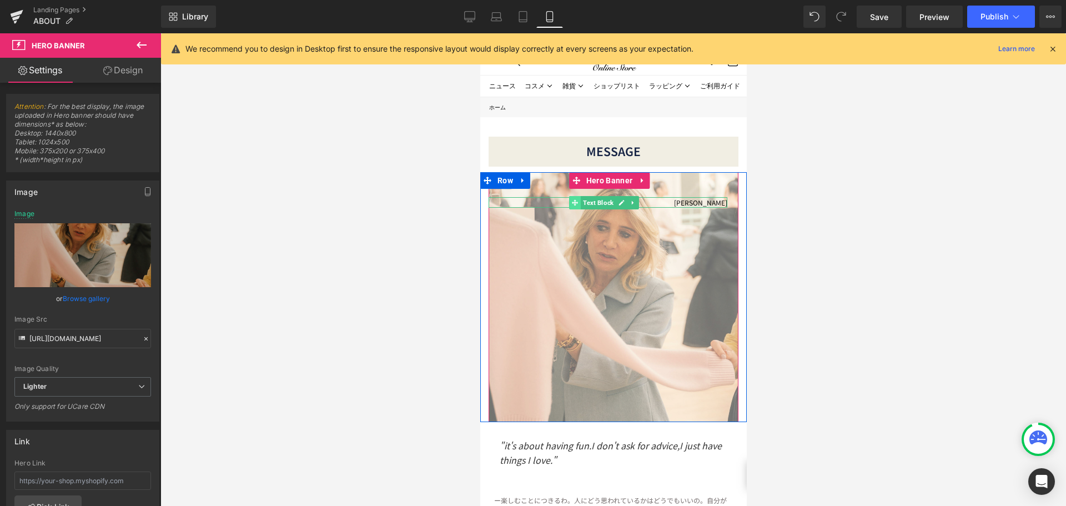
click at [575, 200] on icon at bounding box center [574, 202] width 6 height 7
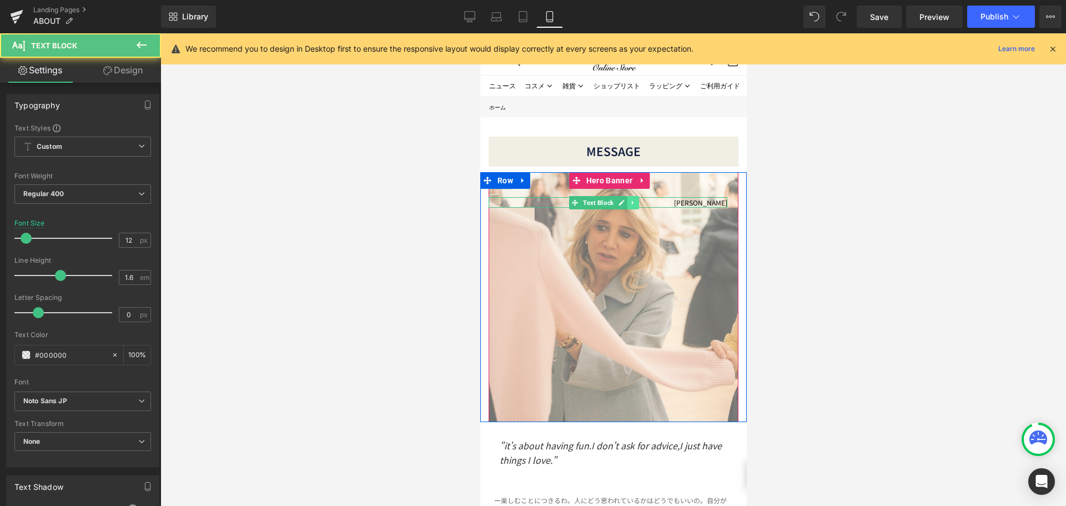
click at [631, 200] on icon at bounding box center [632, 202] width 6 height 7
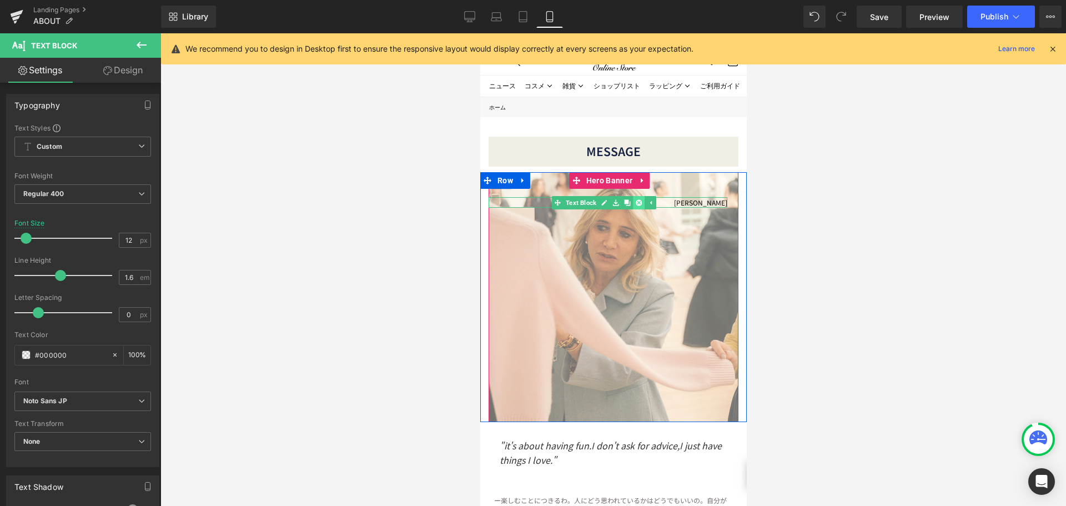
click at [636, 200] on icon at bounding box center [638, 202] width 6 height 6
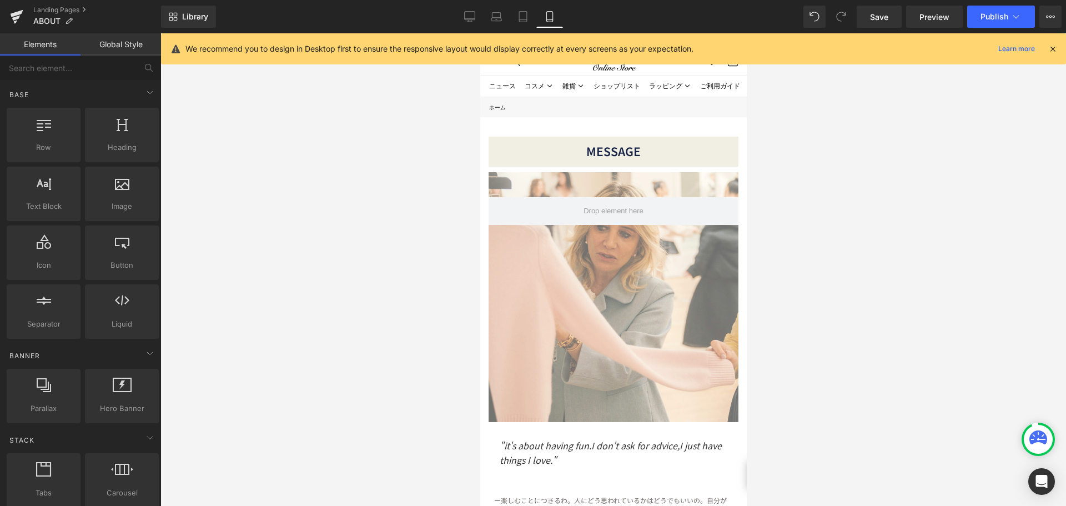
click at [608, 193] on div at bounding box center [613, 297] width 250 height 250
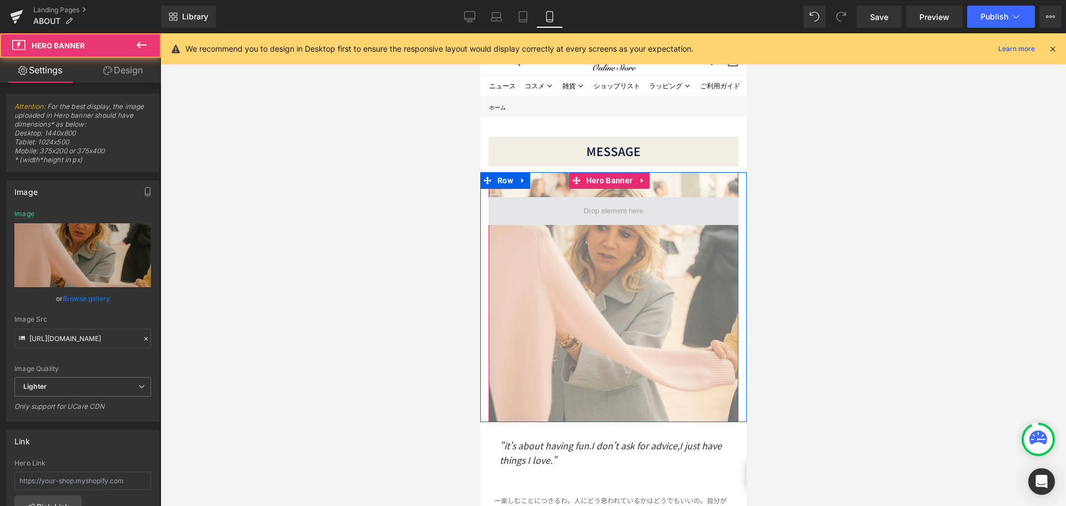
click at [611, 205] on span at bounding box center [613, 210] width 68 height 17
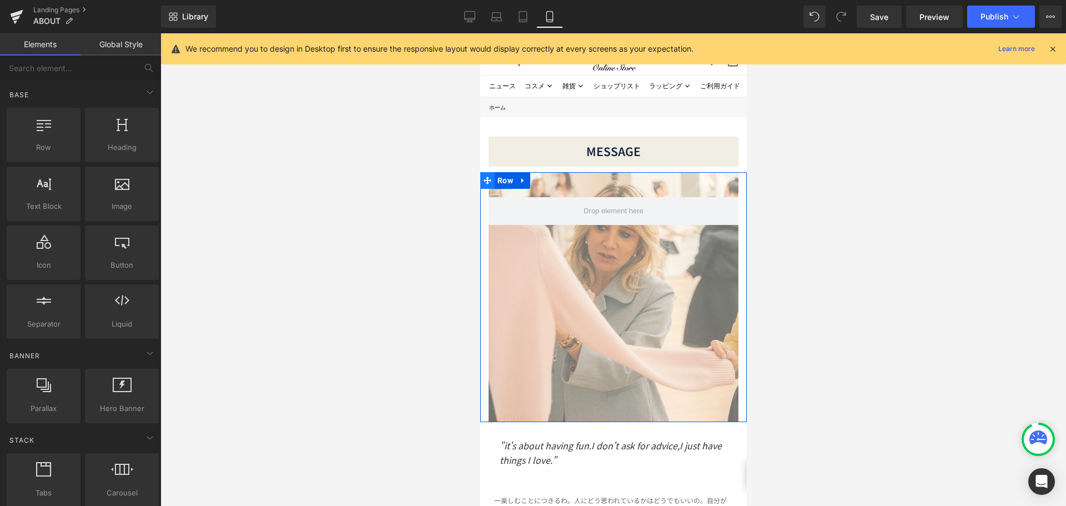
click at [487, 178] on icon at bounding box center [487, 181] width 8 height 8
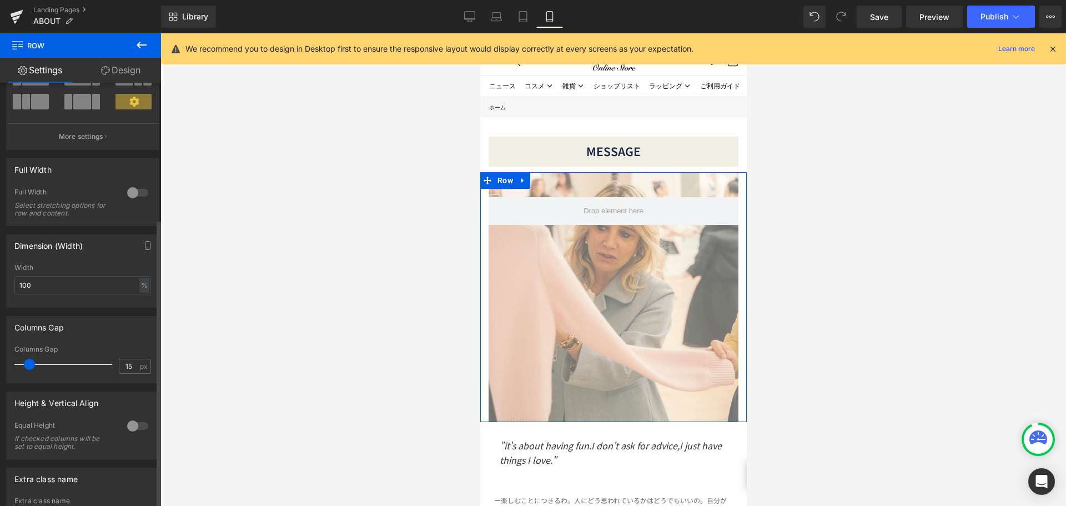
scroll to position [200, 0]
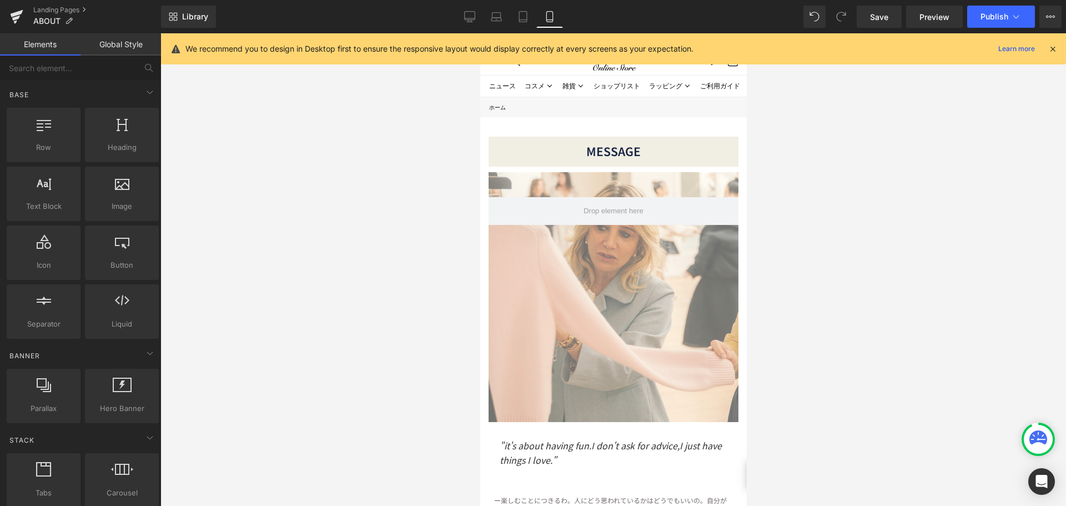
click at [883, 309] on div at bounding box center [613, 269] width 906 height 472
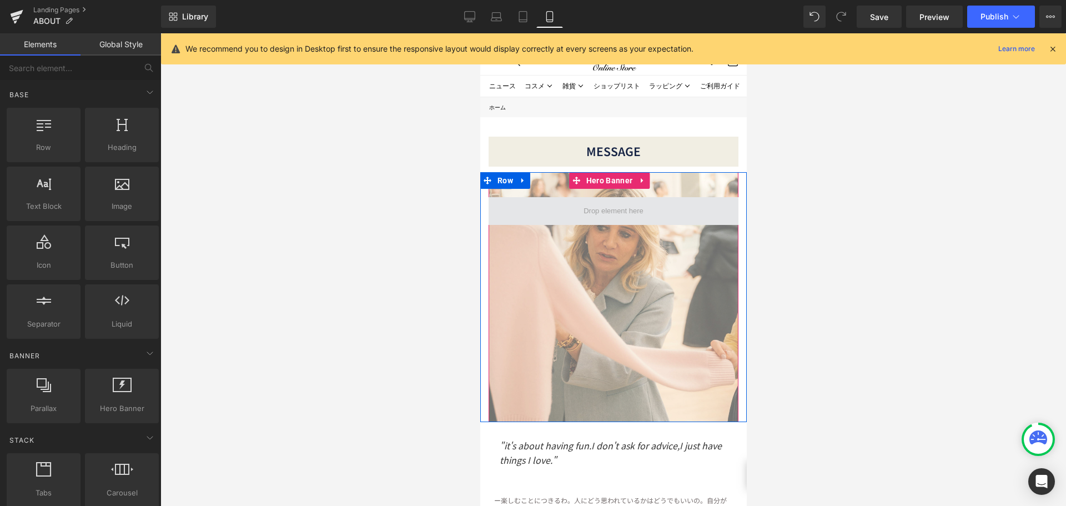
click at [600, 209] on span at bounding box center [613, 210] width 68 height 17
click at [642, 179] on icon at bounding box center [642, 180] width 8 height 8
click at [648, 179] on icon at bounding box center [649, 181] width 8 height 8
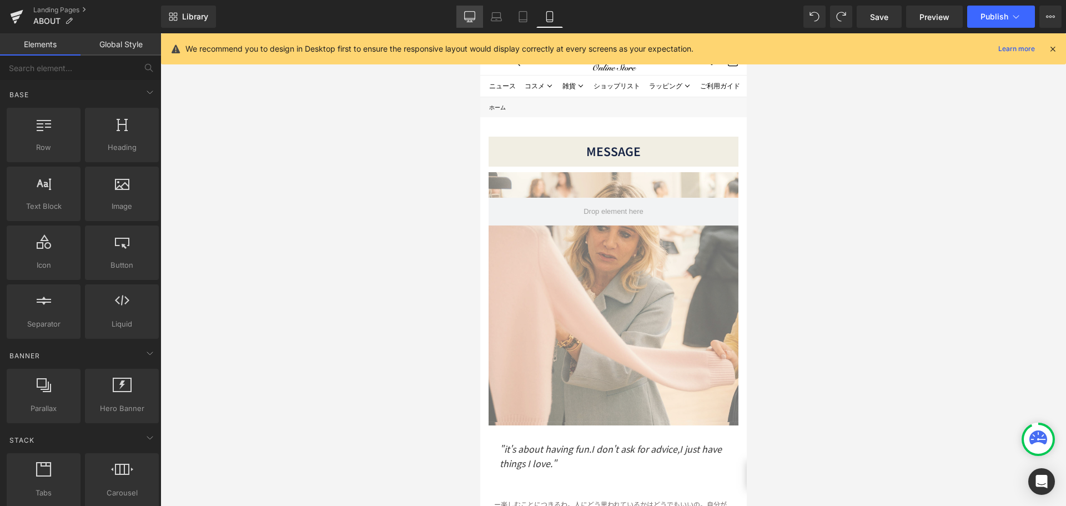
click at [476, 14] on link "Desktop" at bounding box center [469, 17] width 27 height 22
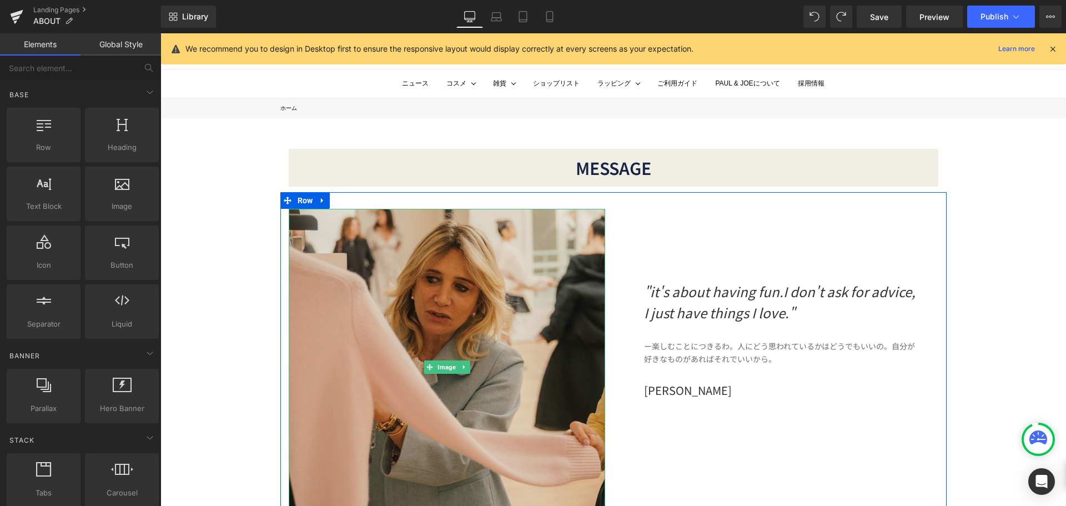
scroll to position [0, 0]
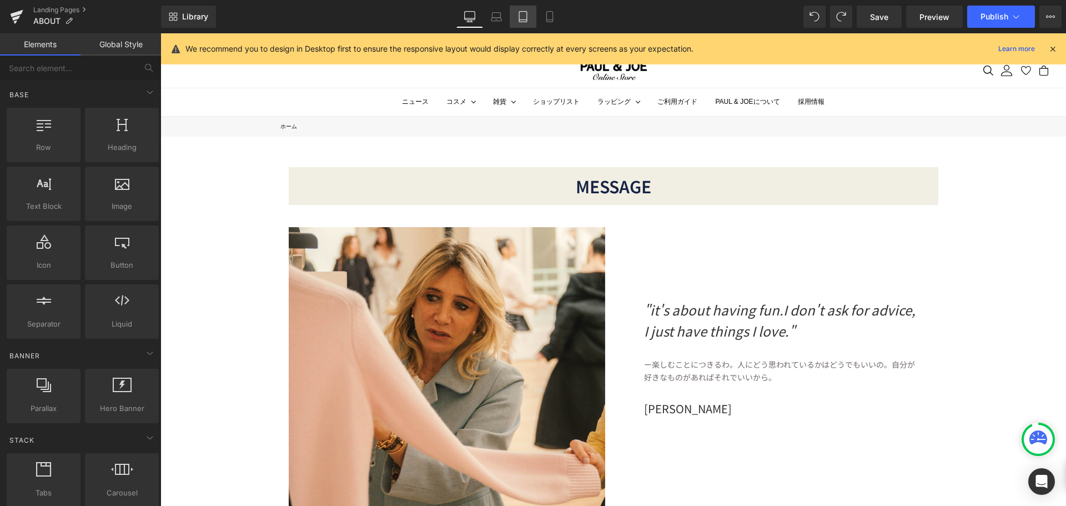
click at [518, 17] on icon at bounding box center [522, 16] width 11 height 11
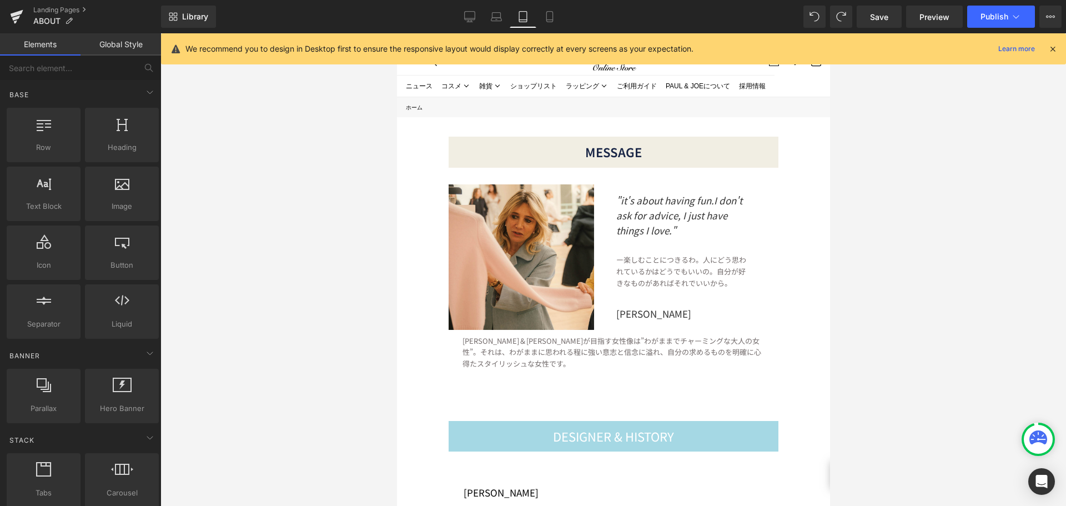
scroll to position [103, 0]
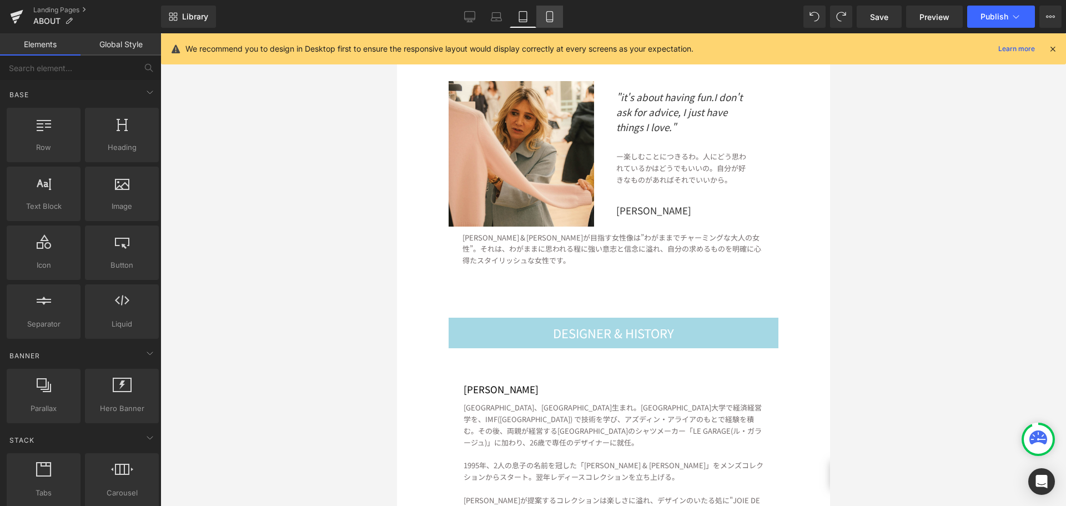
click at [554, 24] on link "Mobile" at bounding box center [549, 17] width 27 height 22
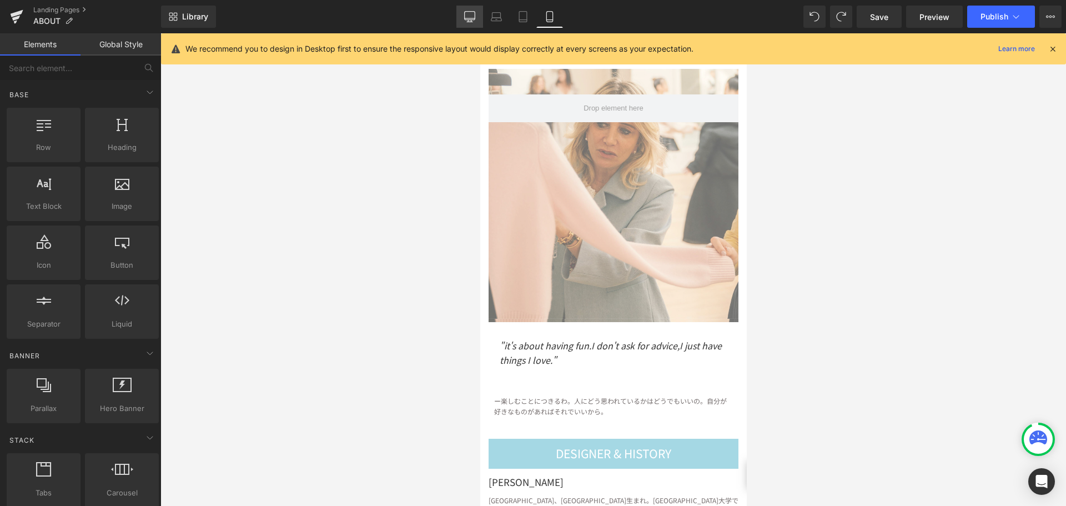
click at [471, 21] on icon at bounding box center [469, 16] width 11 height 11
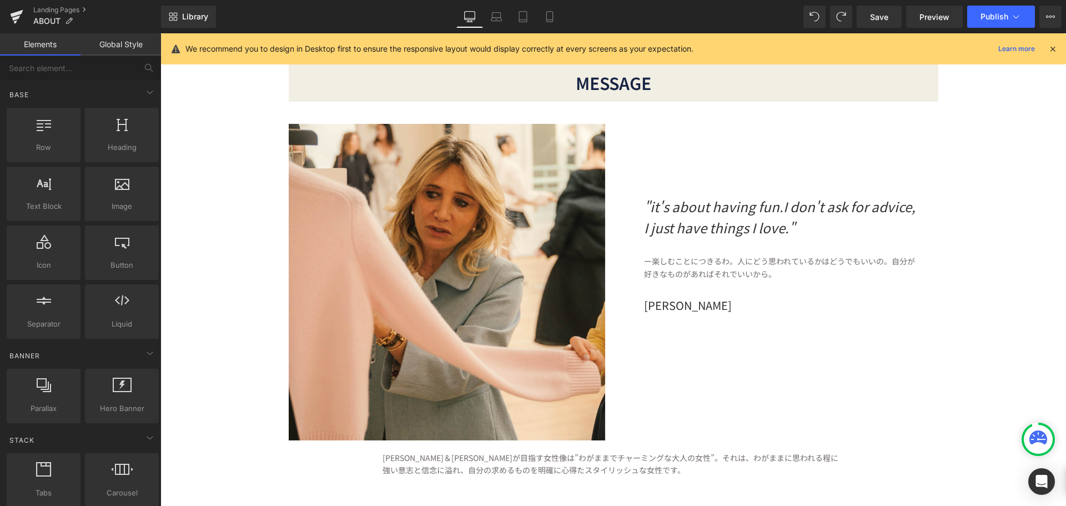
scroll to position [134, 0]
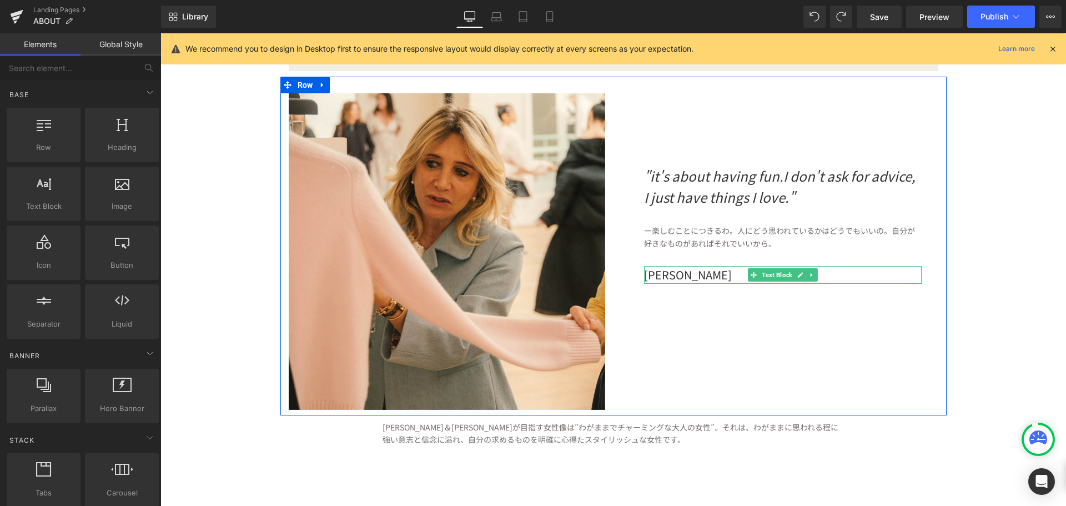
click at [673, 276] on p "[PERSON_NAME]" at bounding box center [783, 275] width 278 height 18
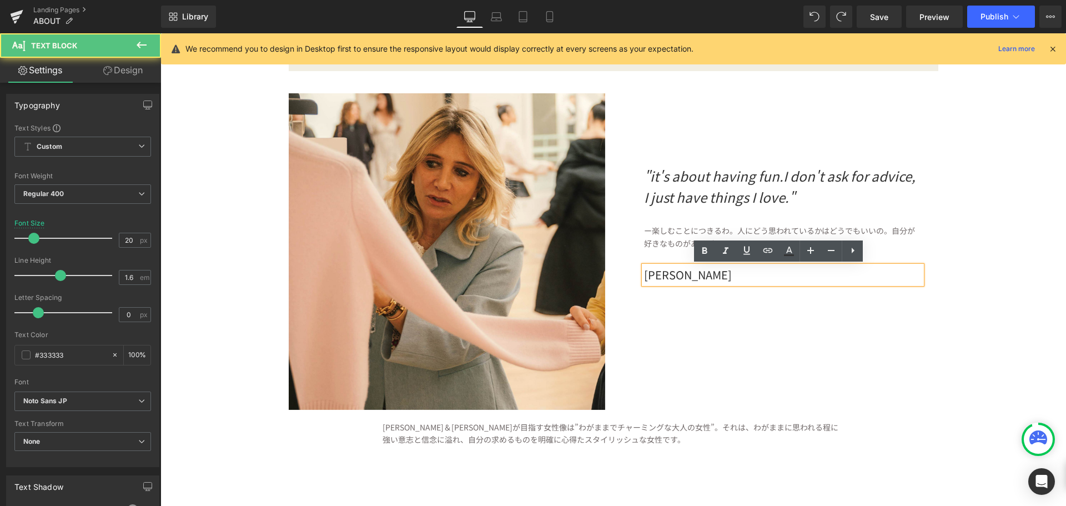
drag, startPoint x: 640, startPoint y: 277, endPoint x: 740, endPoint y: 277, distance: 99.9
click at [740, 277] on p "[PERSON_NAME]" at bounding box center [783, 275] width 278 height 18
copy p "[PERSON_NAME]"
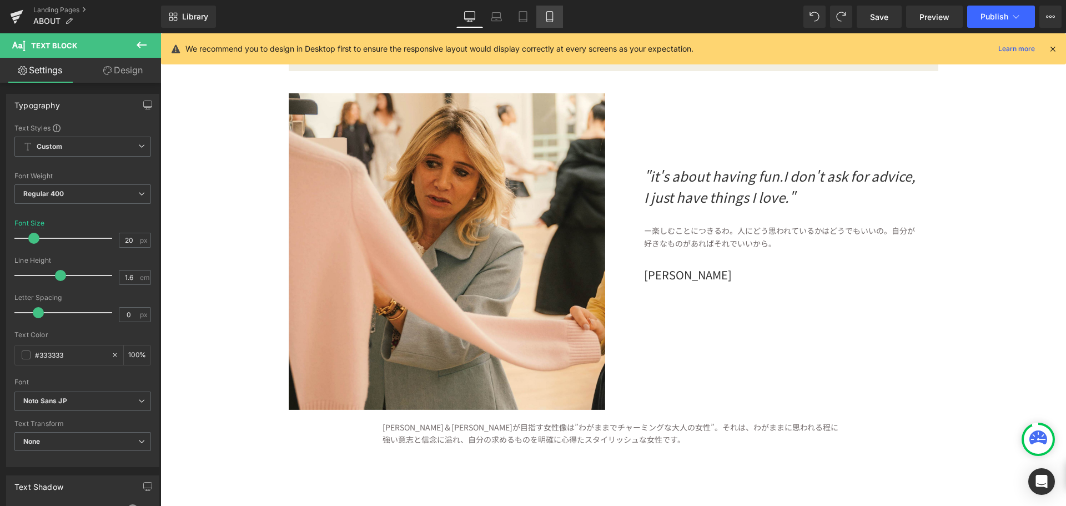
click at [552, 16] on icon at bounding box center [549, 16] width 11 height 11
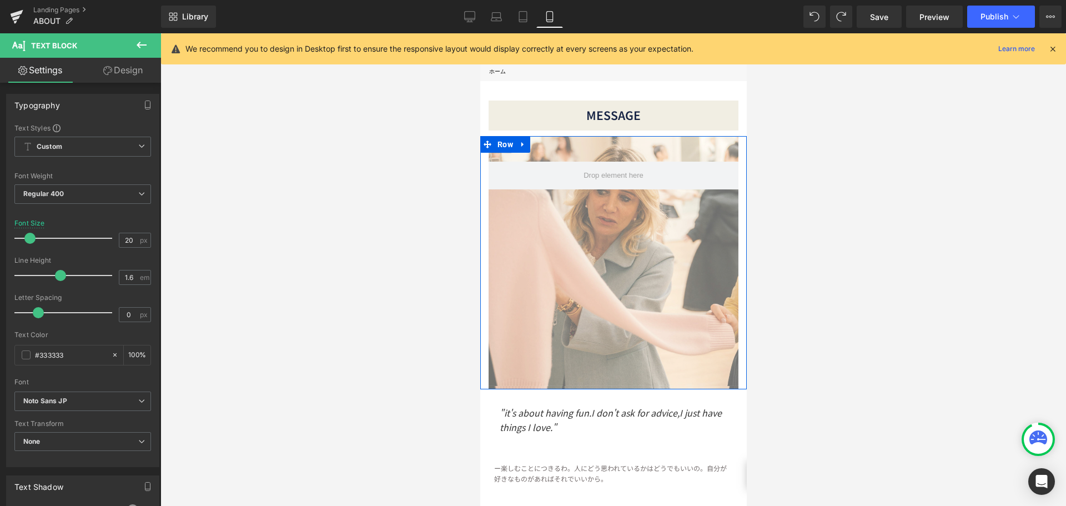
scroll to position [56, 0]
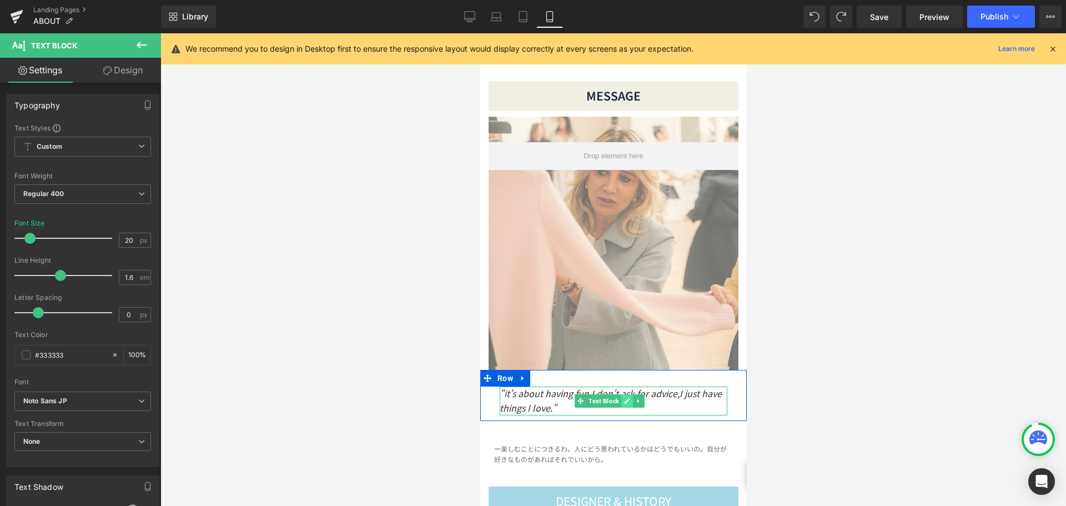
click at [625, 398] on icon at bounding box center [626, 401] width 6 height 7
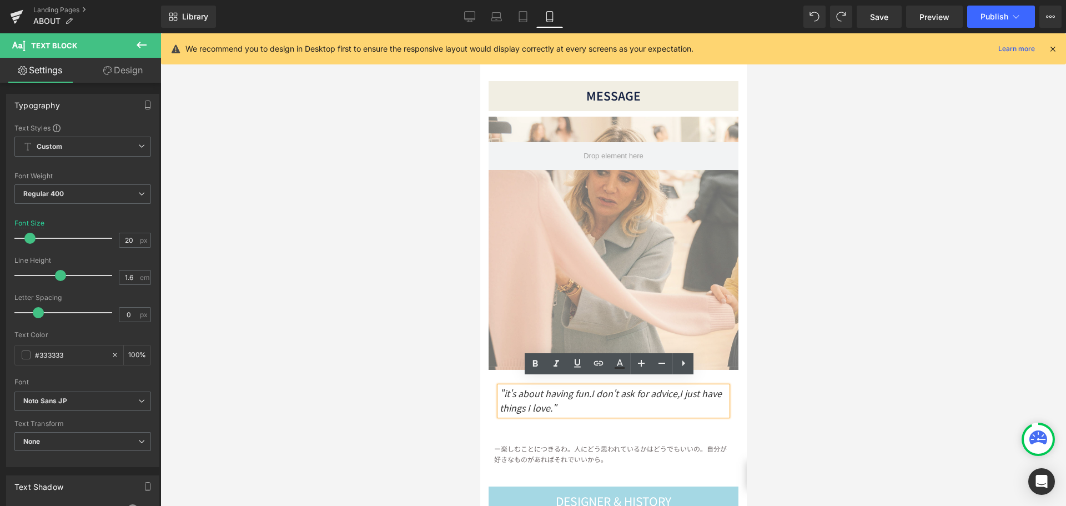
click at [599, 403] on p ""it's about having fun.I don't ask for advice,I just have things I love."" at bounding box center [613, 400] width 228 height 28
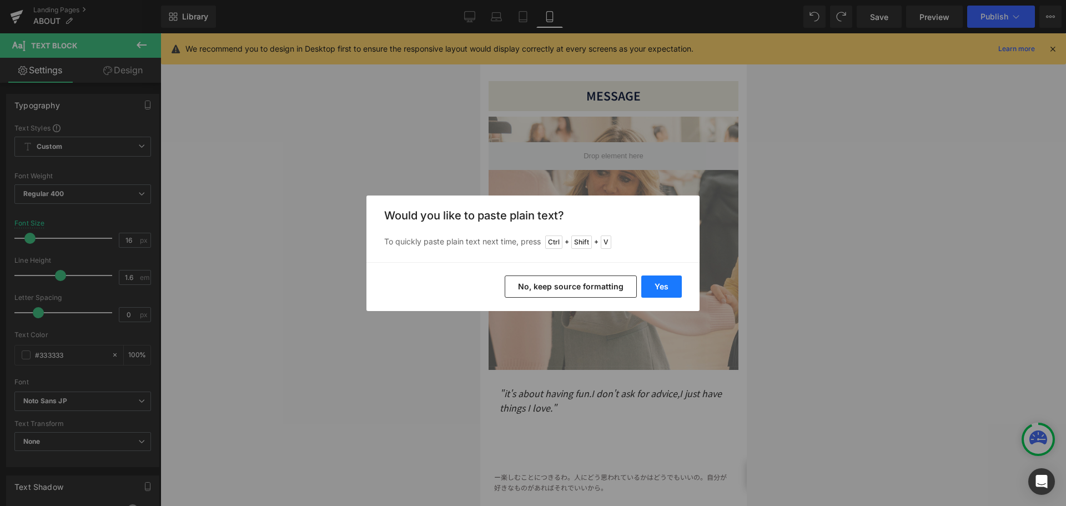
click at [675, 288] on button "Yes" at bounding box center [661, 286] width 41 height 22
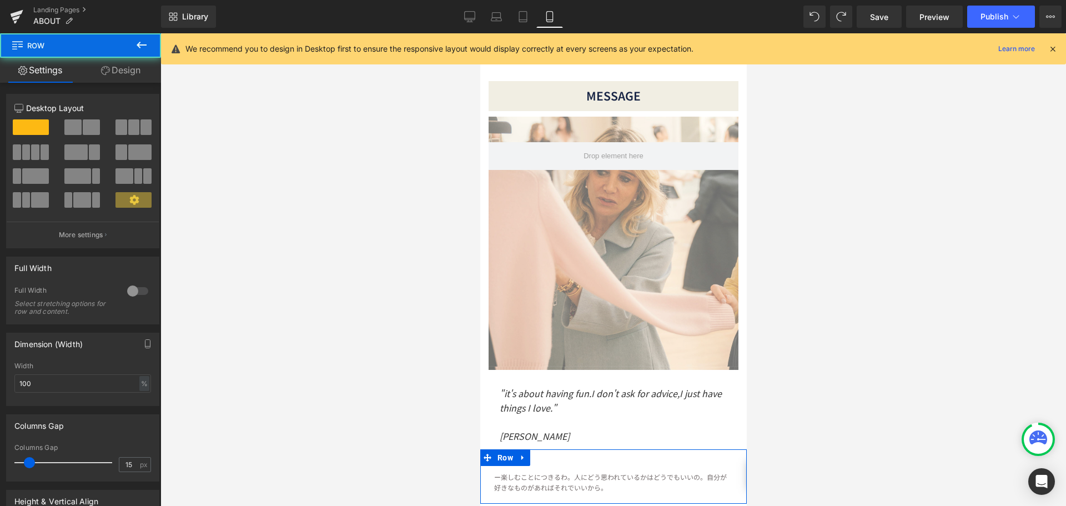
click at [595, 466] on div "ー楽しむことにつきるわ。人にどう思われているかはどうでもいいの。 自分が好きなものがあればそれでいいから。 Text Block" at bounding box center [613, 482] width 266 height 32
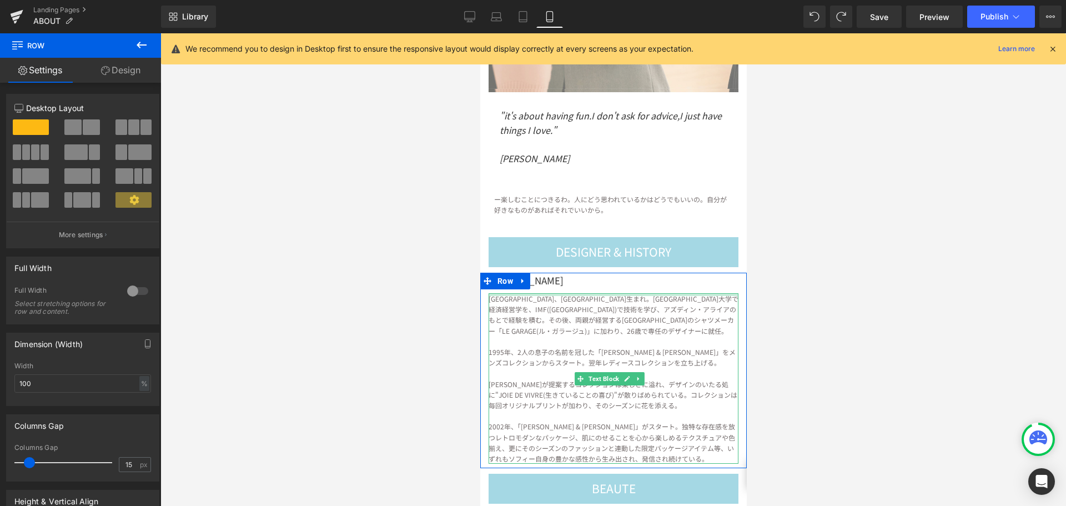
scroll to position [389, 0]
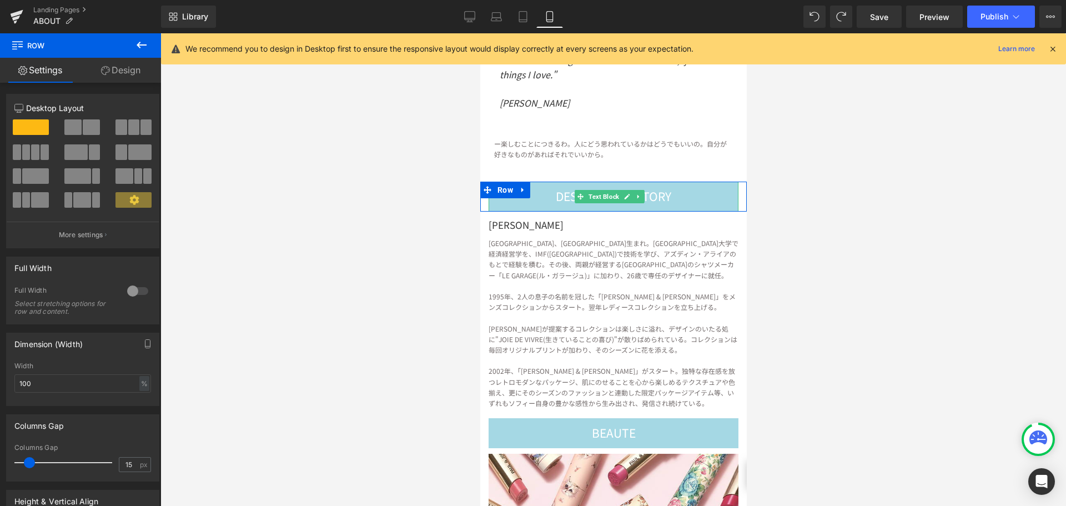
click at [691, 193] on div "DESIGNER & HISTORY" at bounding box center [613, 197] width 250 height 30
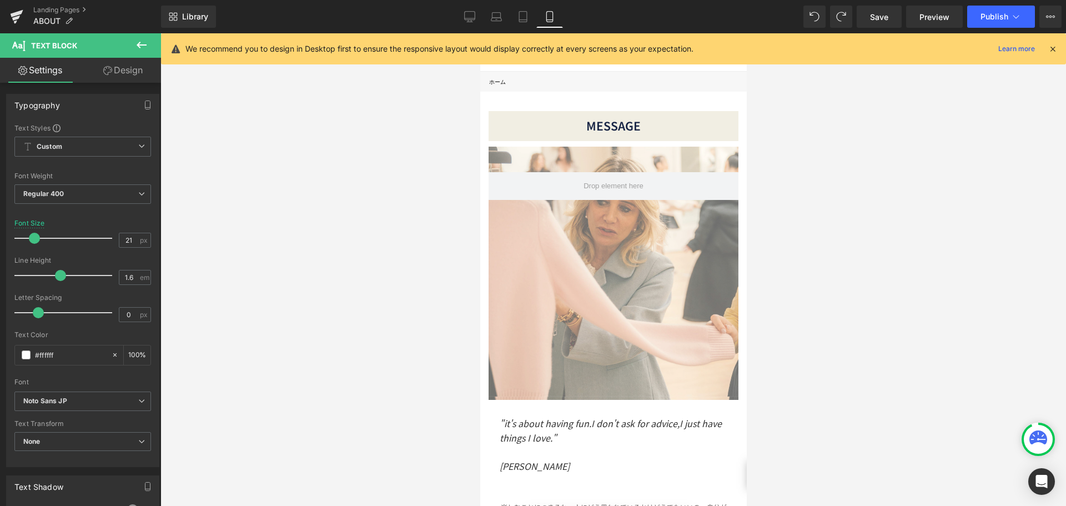
scroll to position [0, 0]
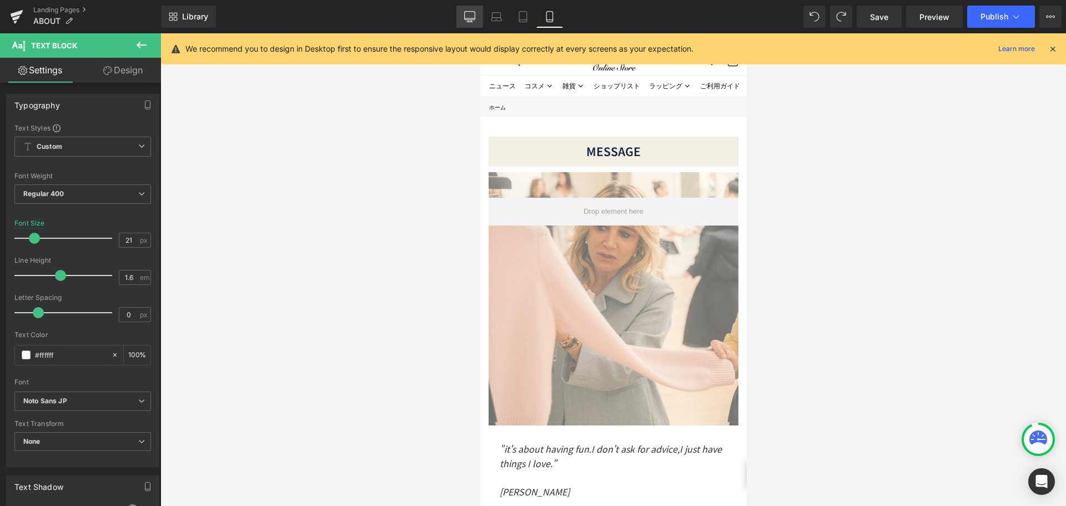
click at [469, 22] on icon at bounding box center [470, 22] width 6 height 0
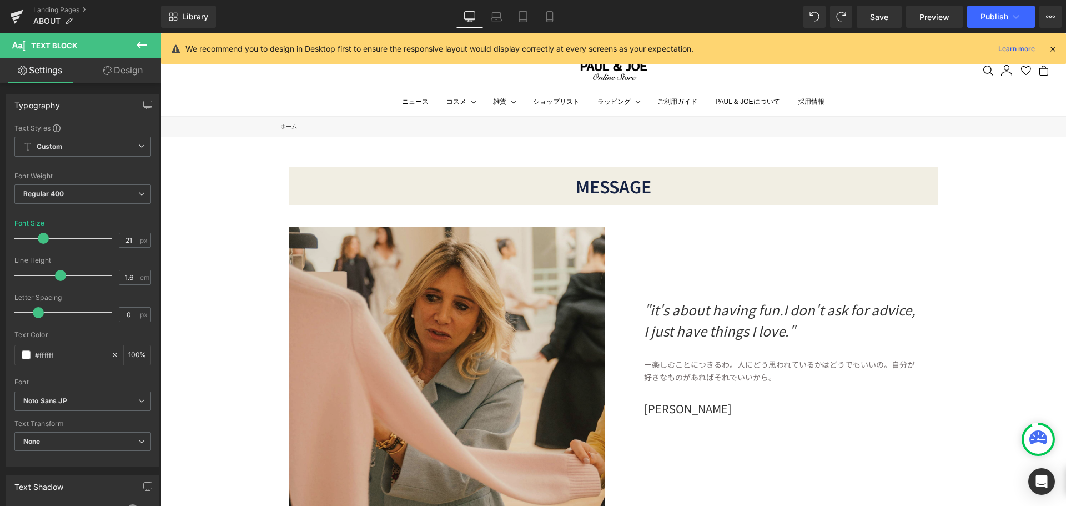
scroll to position [79, 0]
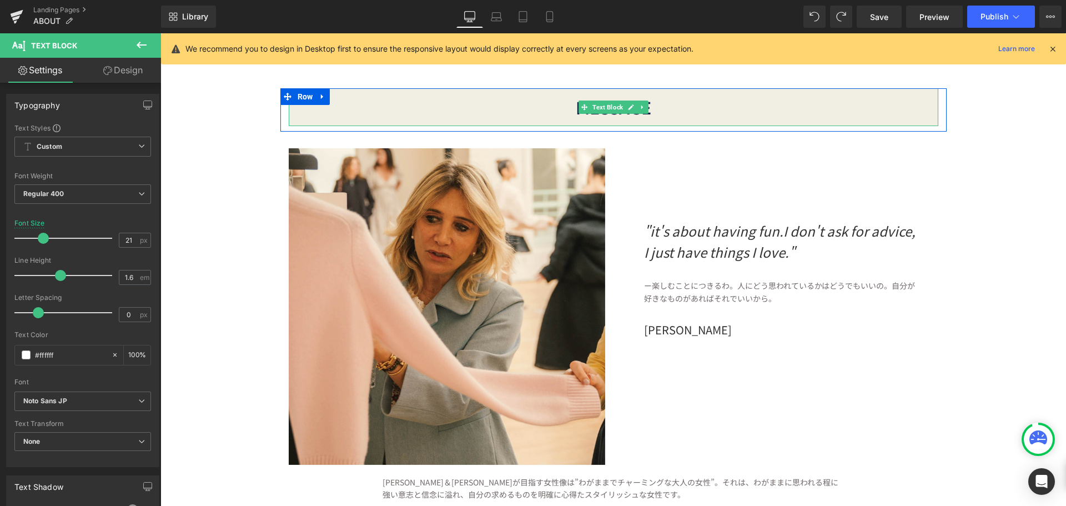
click at [716, 109] on div "MESSAGE" at bounding box center [614, 107] width 650 height 38
click at [124, 71] on link "Design" at bounding box center [123, 70] width 81 height 25
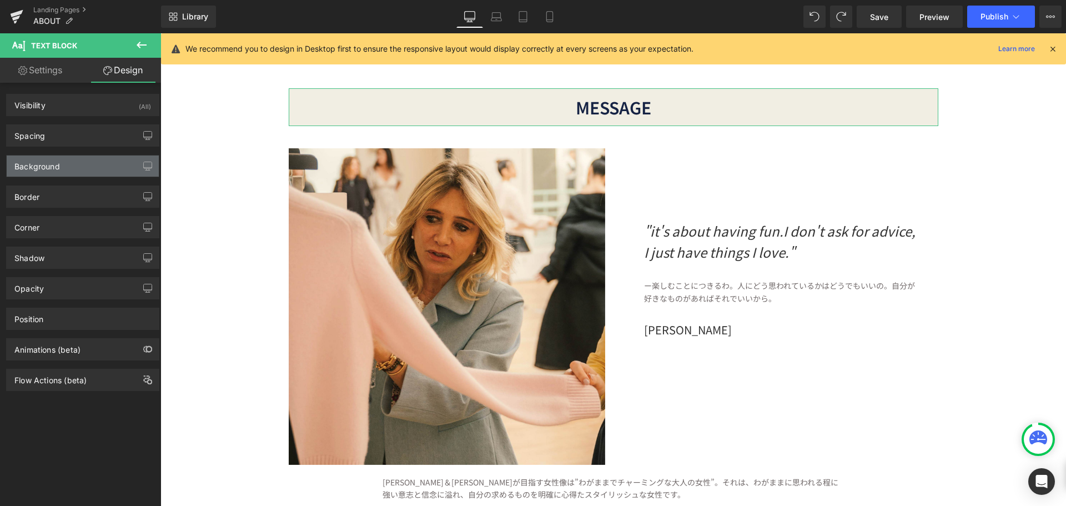
click at [71, 165] on div "Background" at bounding box center [83, 165] width 152 height 21
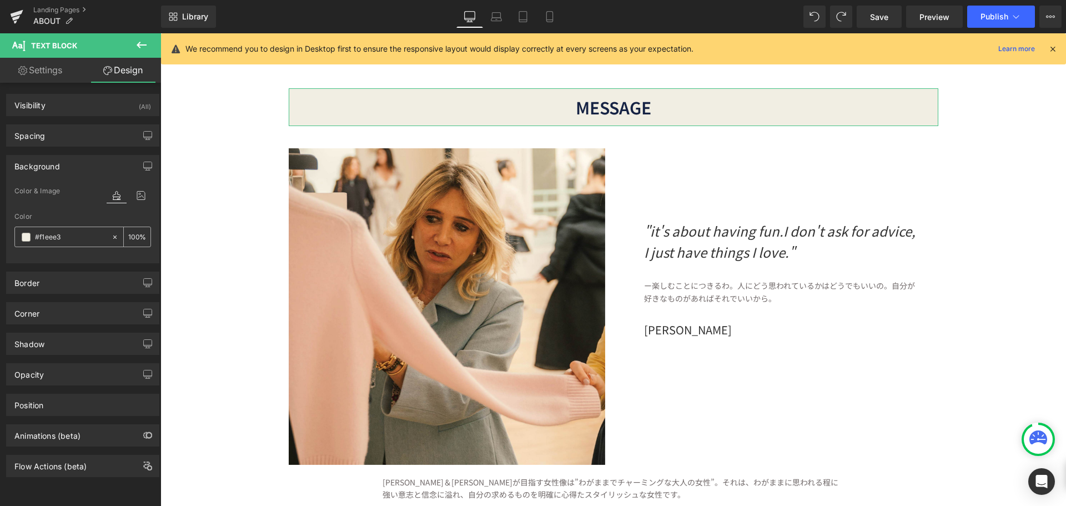
click at [71, 236] on input "#f1eee3" at bounding box center [70, 237] width 71 height 12
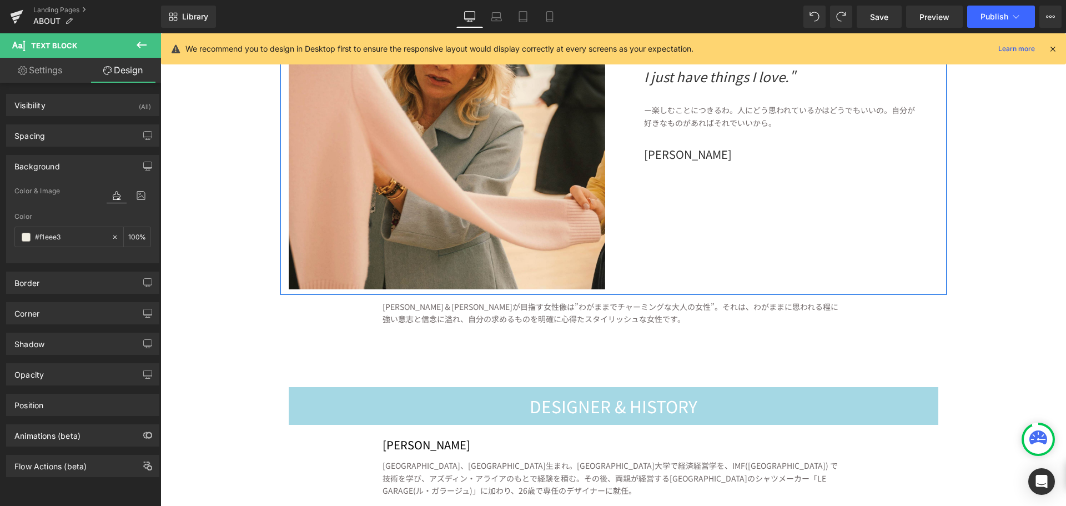
scroll to position [412, 0]
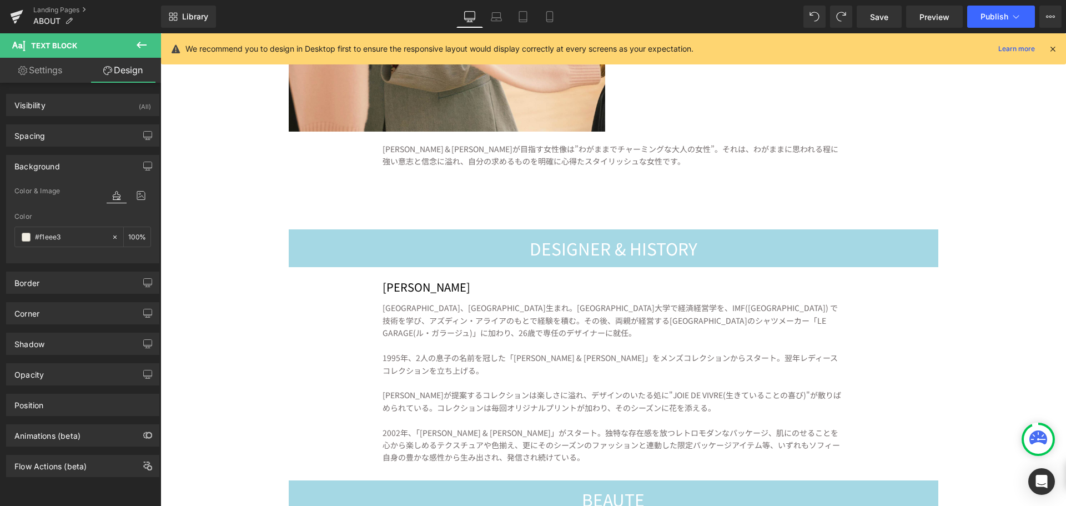
click at [807, 255] on div "DESIGNER & HISTORY" at bounding box center [614, 248] width 650 height 38
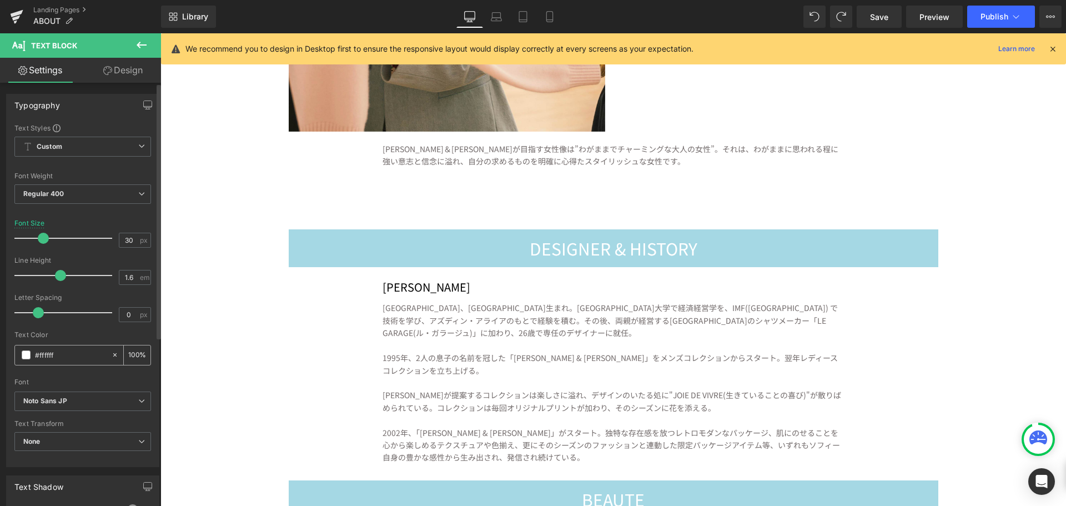
click at [71, 358] on input "#ffffff" at bounding box center [70, 355] width 71 height 12
click at [42, 356] on input "##f1eee3" at bounding box center [70, 355] width 71 height 12
type input "#f1eee3"
click at [133, 67] on link "Design" at bounding box center [123, 70] width 81 height 25
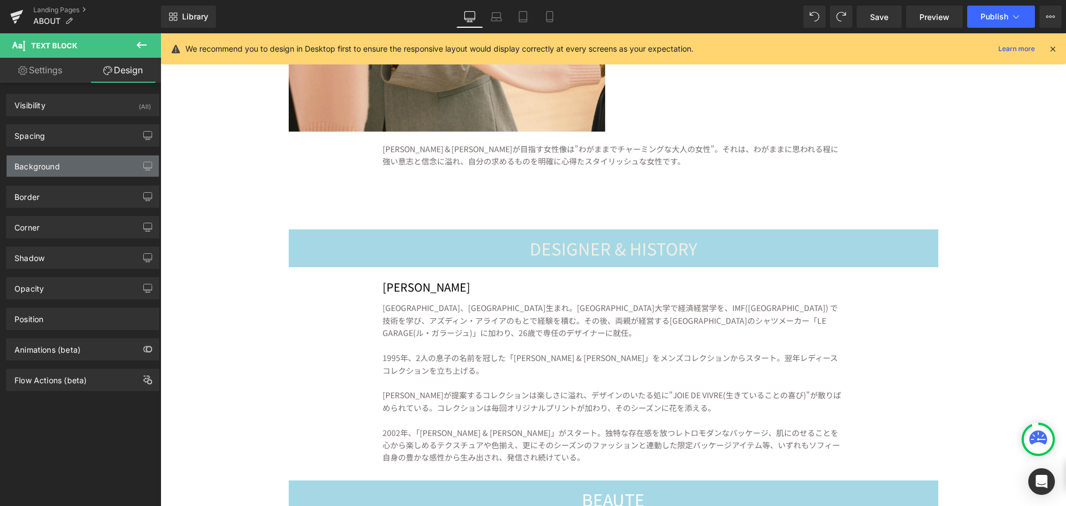
click at [57, 165] on div "Background" at bounding box center [37, 163] width 46 height 16
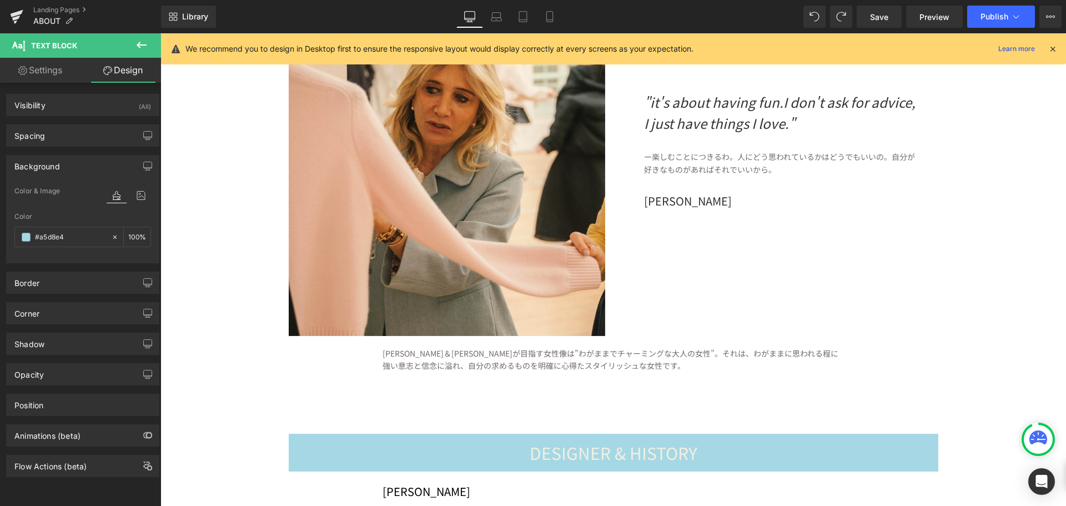
scroll to position [333, 0]
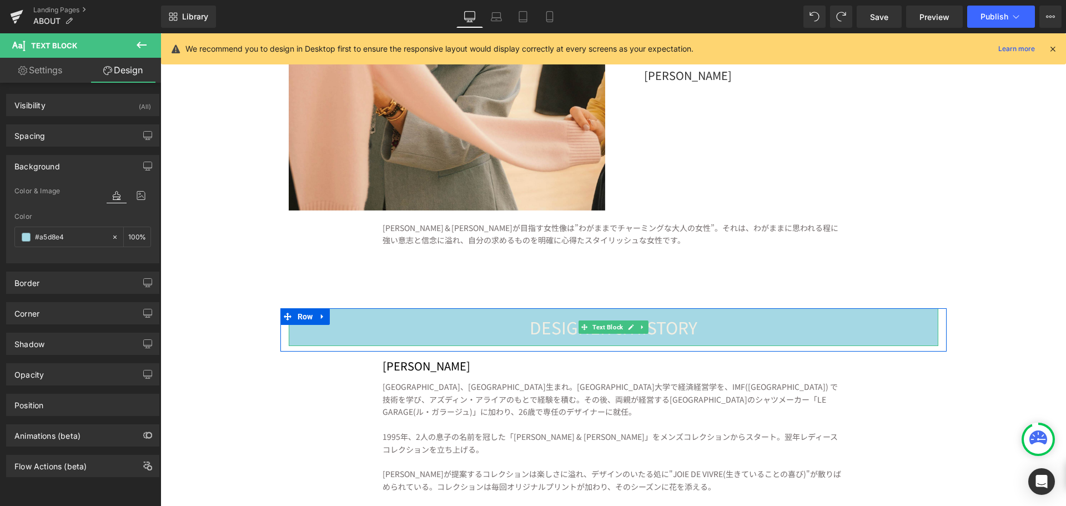
click at [708, 334] on div "DESIGNER & HISTORY" at bounding box center [614, 327] width 650 height 38
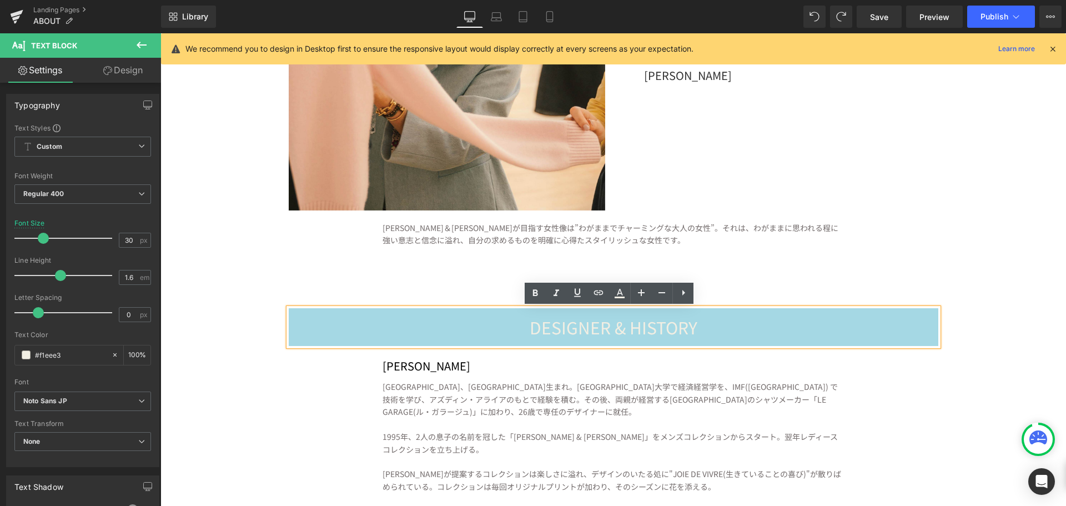
click at [135, 69] on link "Design" at bounding box center [123, 70] width 81 height 25
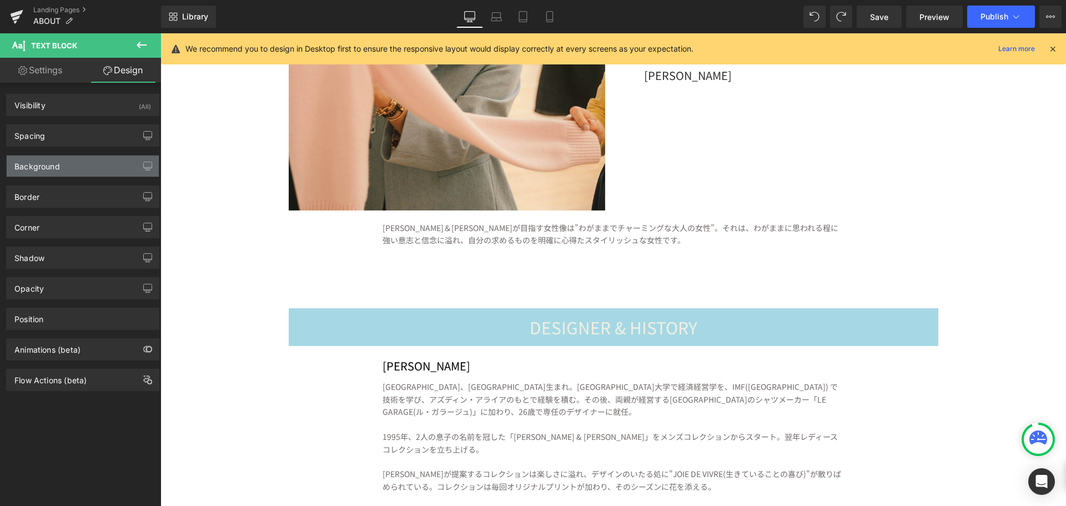
click at [66, 167] on div "Background" at bounding box center [83, 165] width 152 height 21
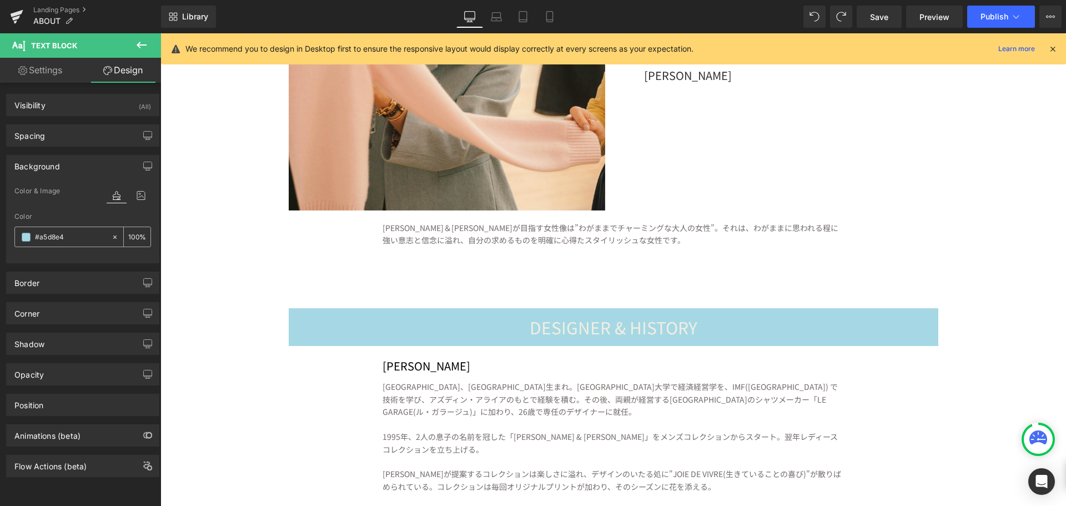
click at [111, 237] on icon at bounding box center [115, 237] width 8 height 8
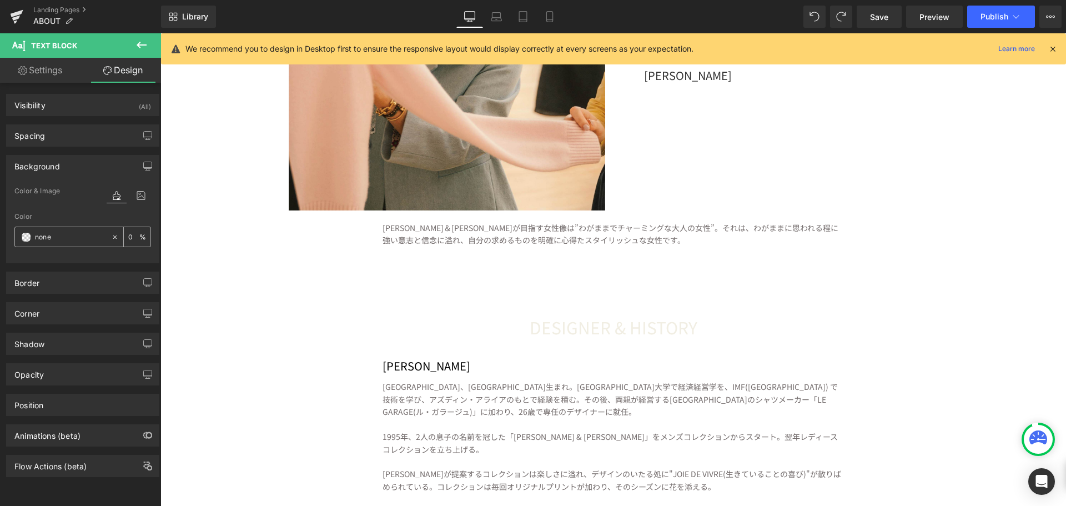
click at [70, 233] on input "#a5d8e4" at bounding box center [70, 237] width 71 height 12
type input "none"
paste input "#f1eee3"
type input "#f1eee3"
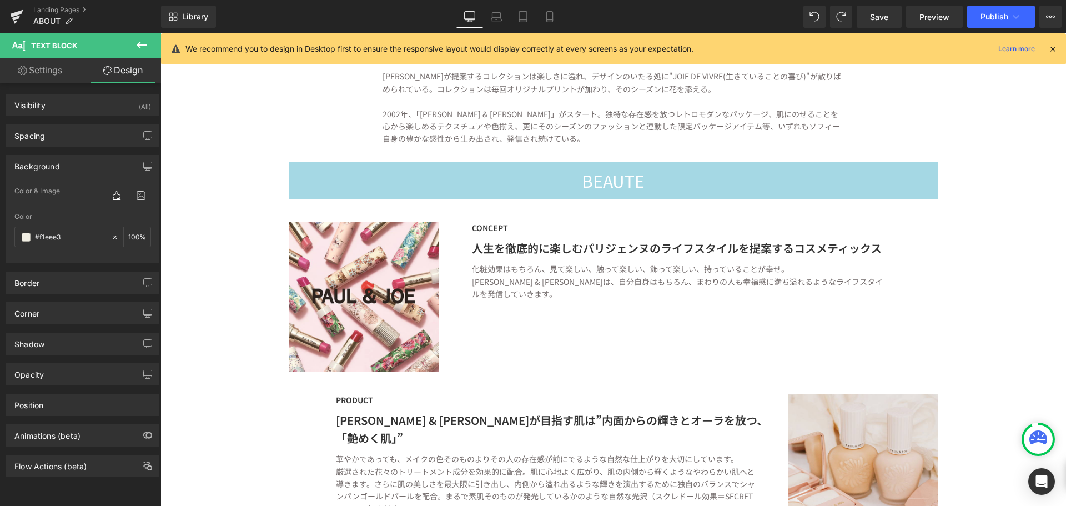
scroll to position [722, 0]
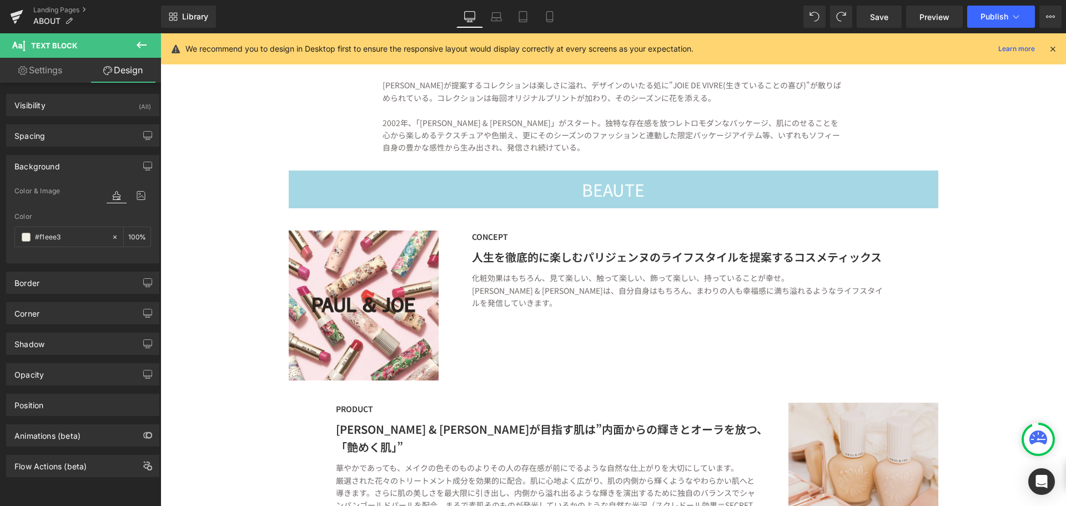
click at [737, 190] on div "BEAUTE" at bounding box center [614, 189] width 650 height 38
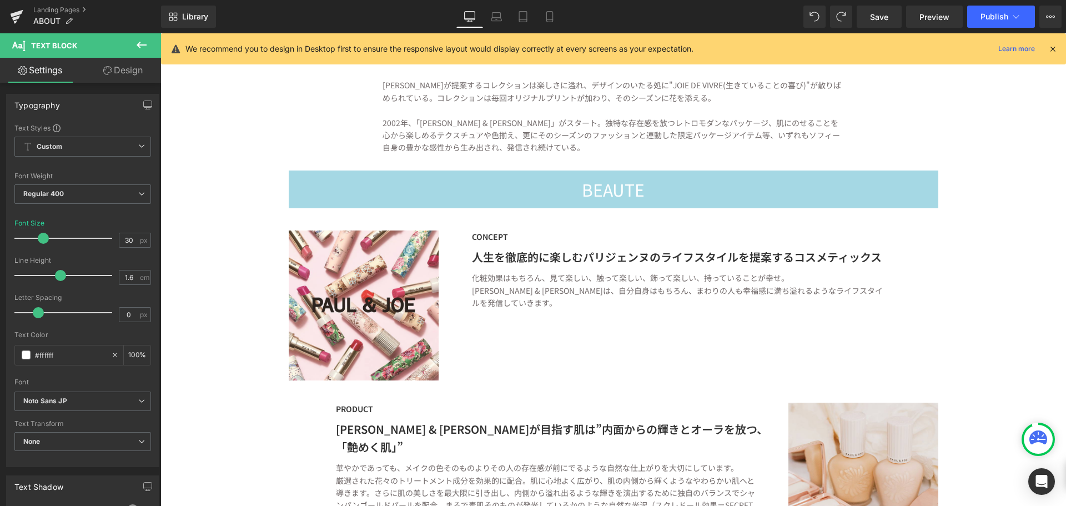
click at [128, 73] on link "Design" at bounding box center [123, 70] width 81 height 25
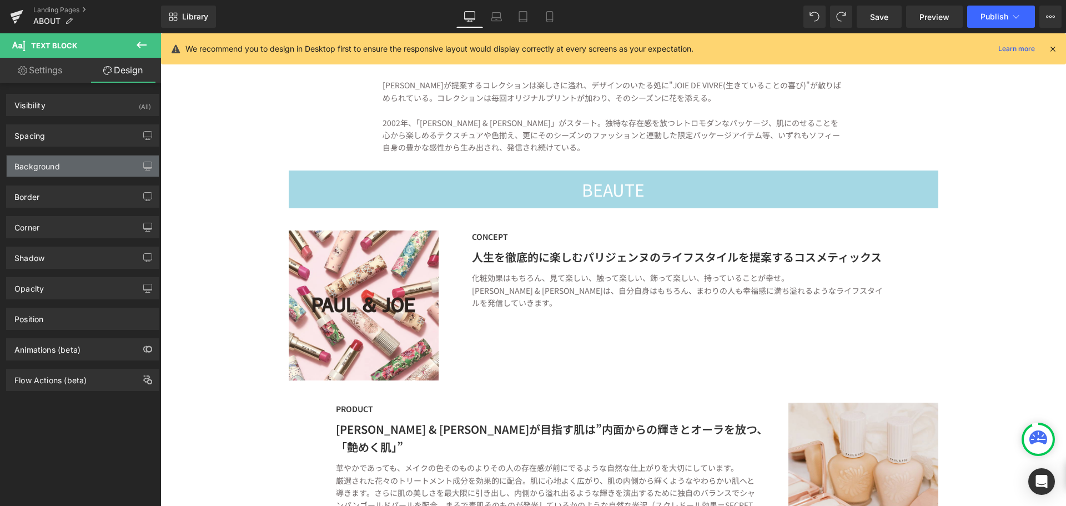
click at [81, 171] on div "Background" at bounding box center [83, 165] width 152 height 21
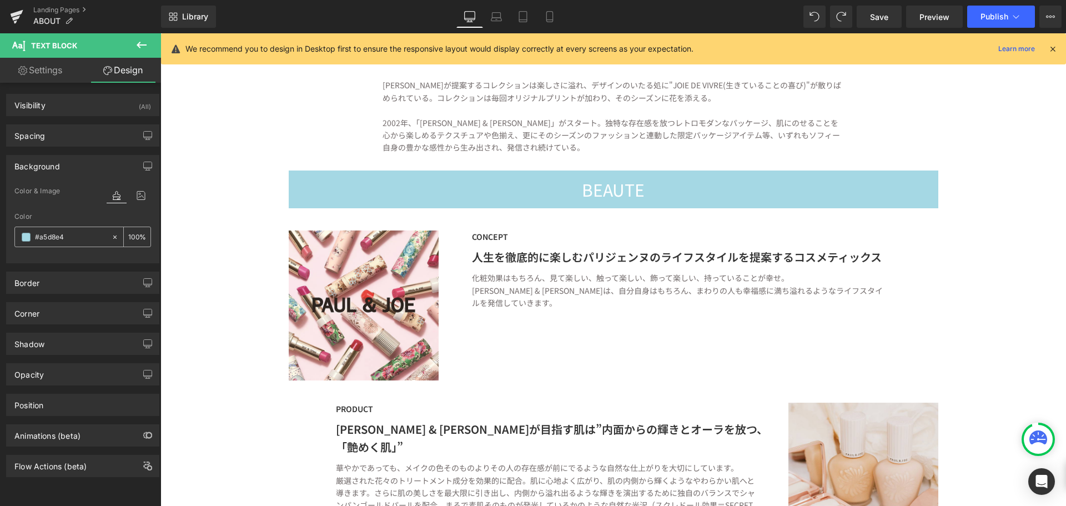
click at [111, 234] on icon at bounding box center [115, 237] width 8 height 8
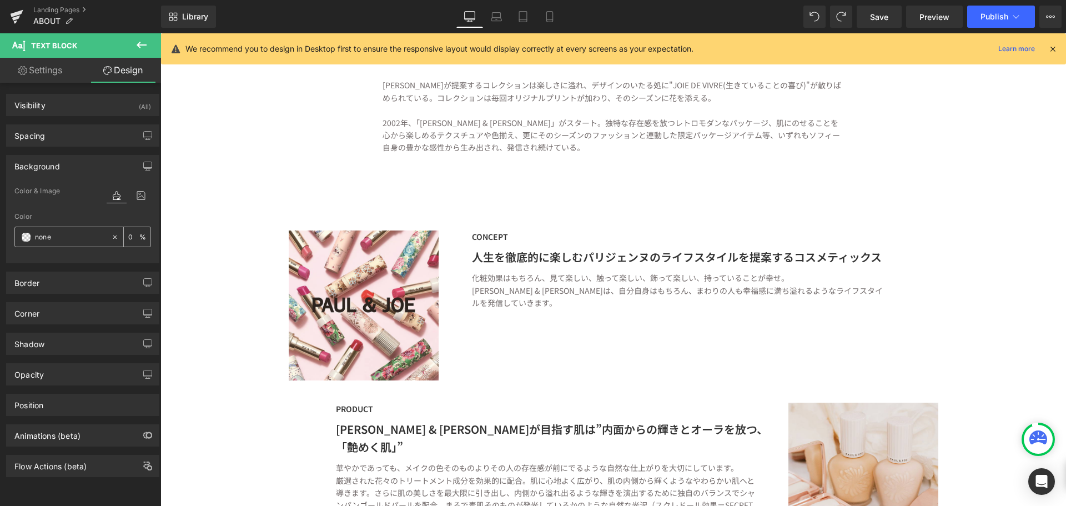
click at [95, 238] on input "text" at bounding box center [70, 237] width 71 height 12
type input "none"
paste input "#f1eee3"
type input "#f1eee3"
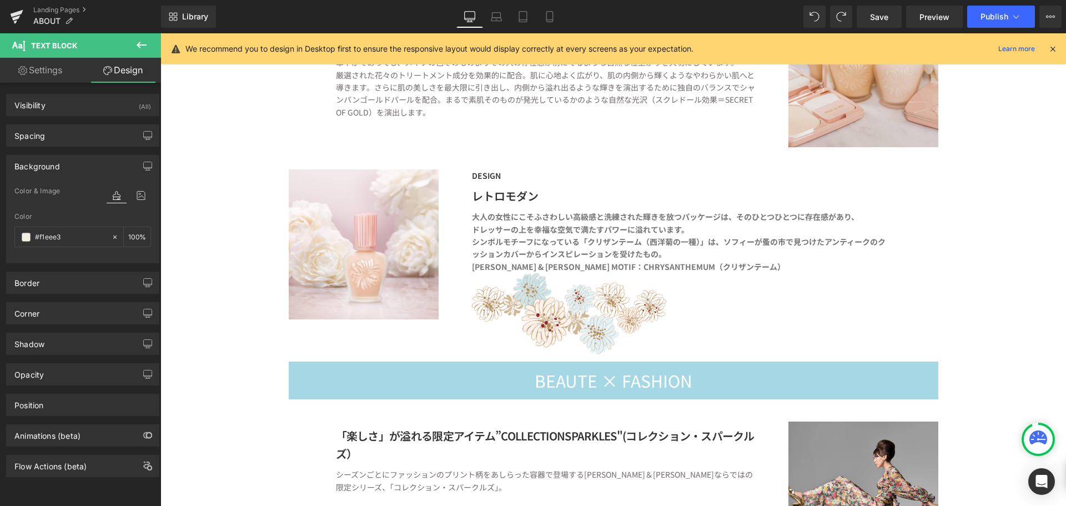
scroll to position [1277, 0]
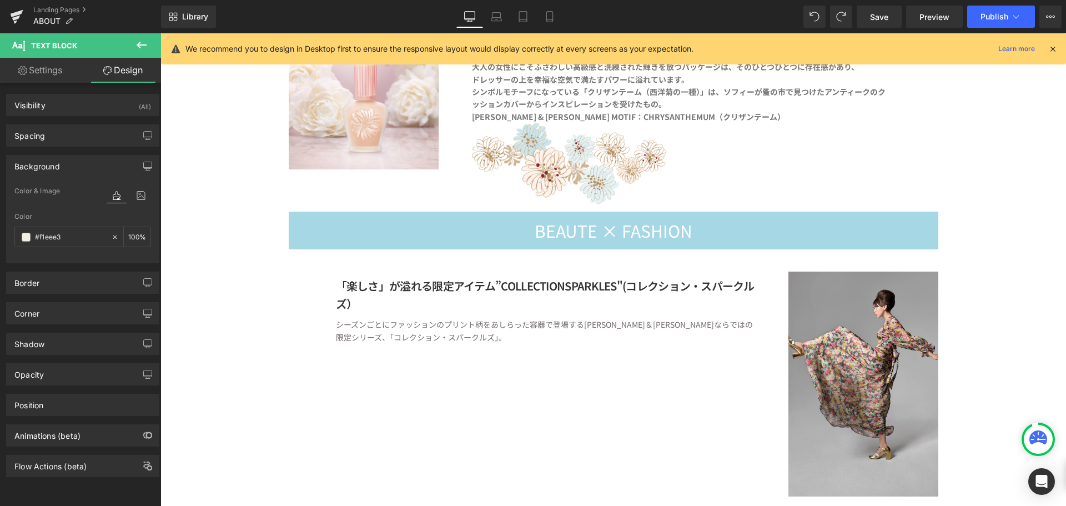
click at [727, 241] on div "BEAUTE × FASHION" at bounding box center [614, 231] width 650 height 38
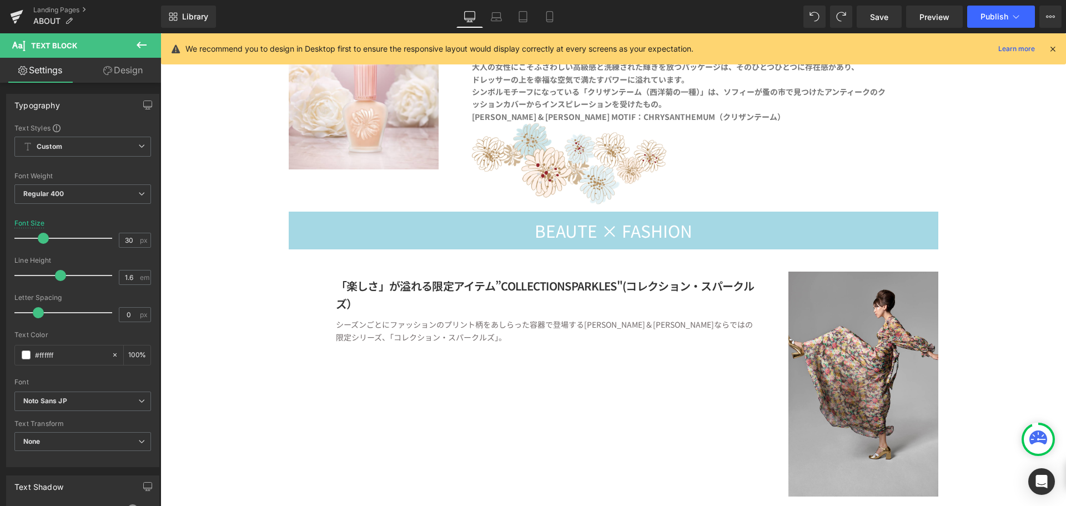
click at [119, 74] on link "Design" at bounding box center [123, 70] width 81 height 25
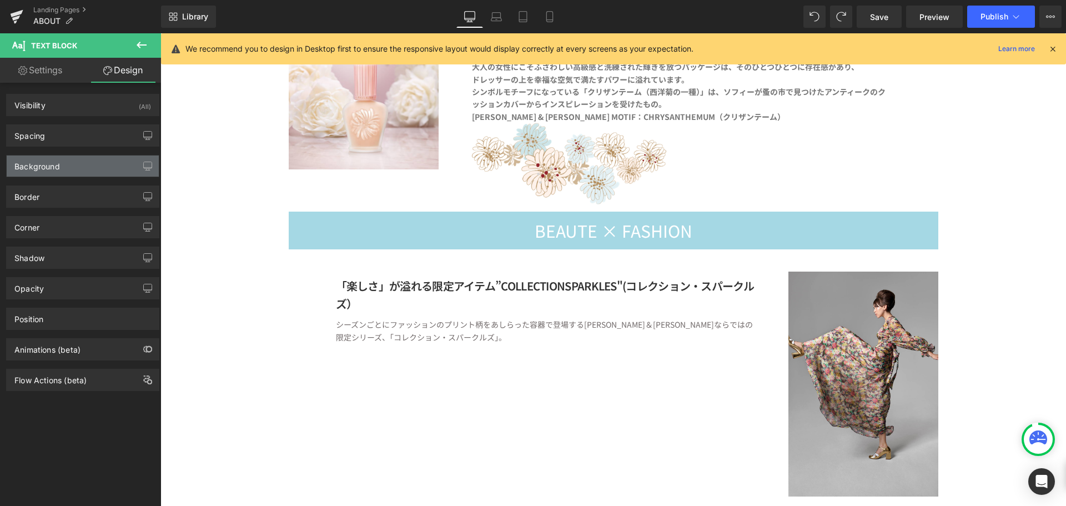
click at [80, 167] on div "Background" at bounding box center [83, 165] width 152 height 21
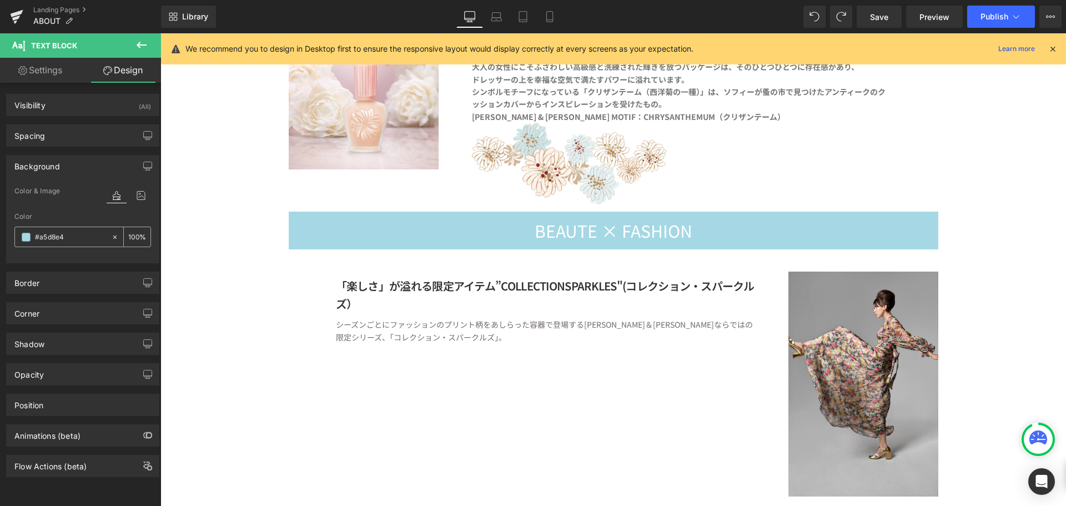
click at [111, 235] on icon at bounding box center [115, 237] width 8 height 8
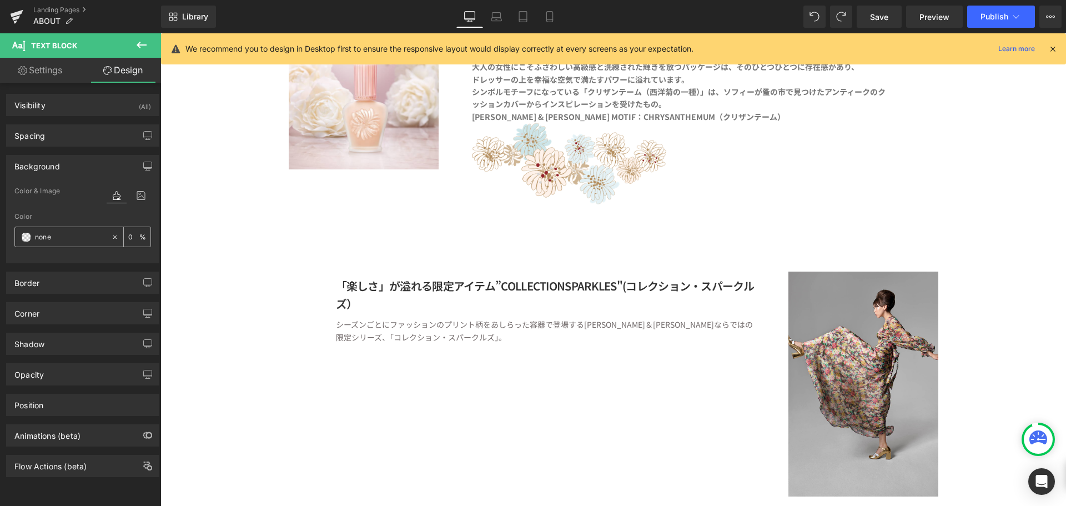
click at [105, 239] on div "#a5d8e4" at bounding box center [63, 236] width 96 height 19
click at [81, 231] on input "#a5d8e4" at bounding box center [70, 237] width 71 height 12
click at [80, 232] on input "#a5d8e4" at bounding box center [70, 237] width 71 height 12
type input "none"
paste input "#f1eee3"
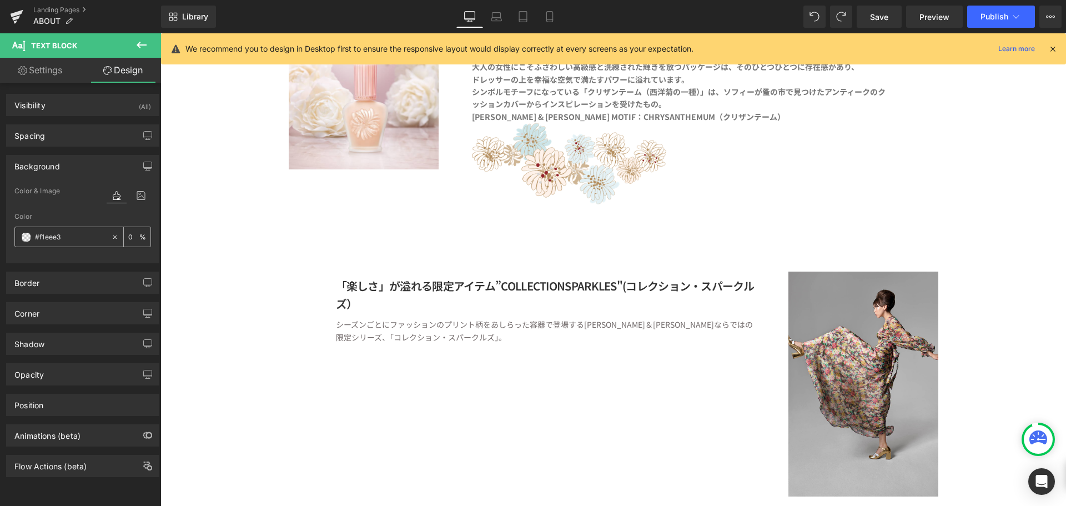
type input "#f1eee3"
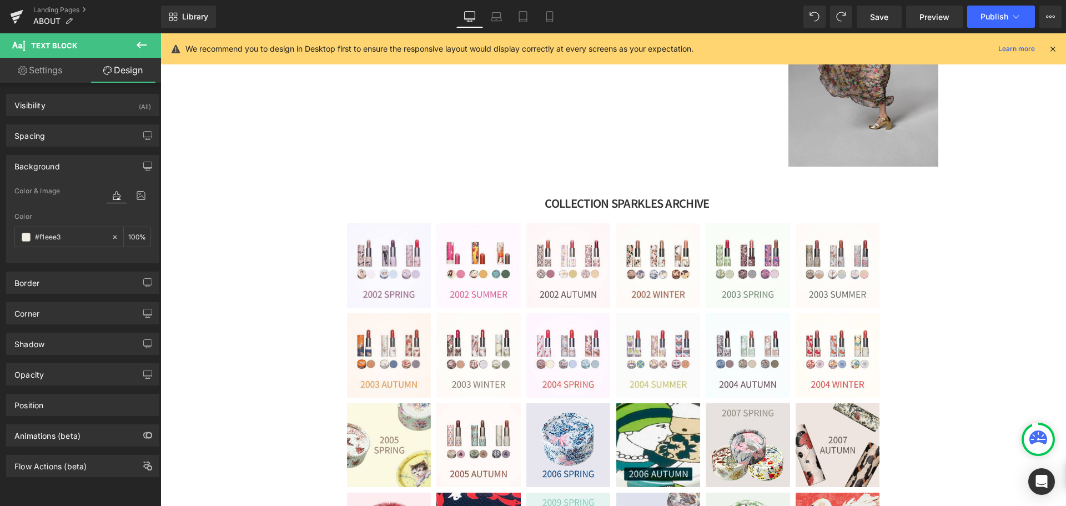
scroll to position [1610, 0]
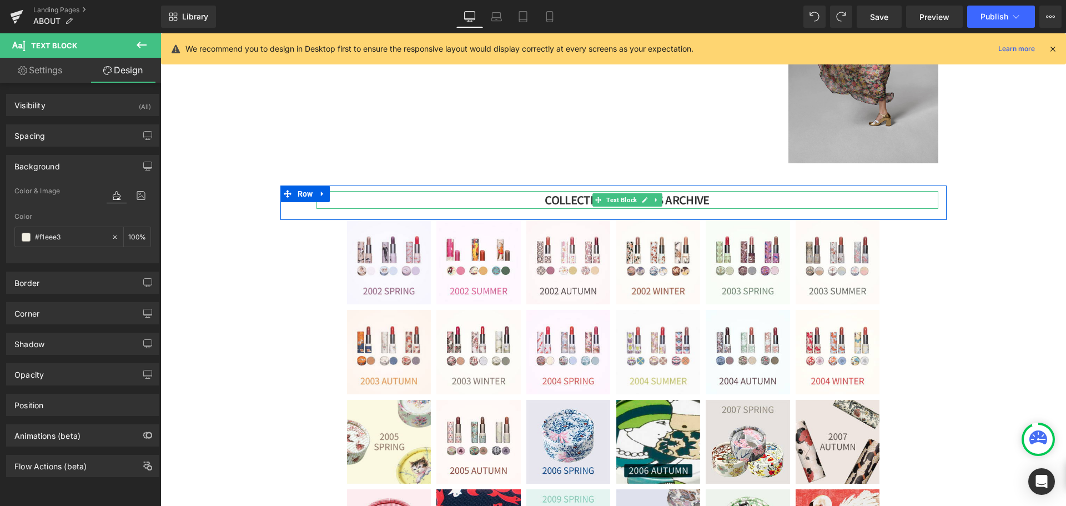
click at [706, 203] on div "COLLECTION SPARKLES ARCHIVE" at bounding box center [627, 200] width 622 height 18
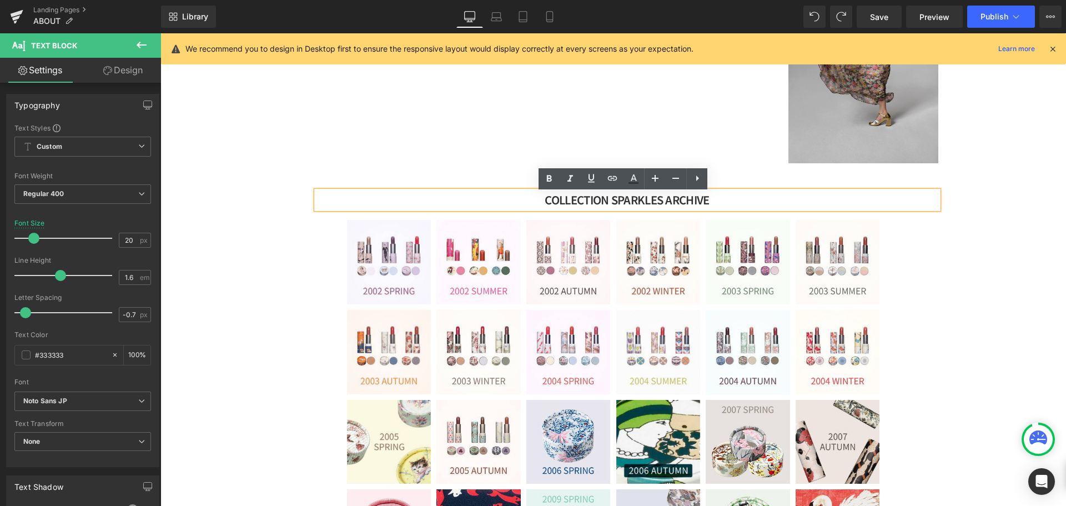
click at [679, 202] on strong "COLLECTION SPARKLES ARCHIVE" at bounding box center [627, 200] width 164 height 16
drag, startPoint x: 699, startPoint y: 204, endPoint x: 711, endPoint y: 204, distance: 12.2
click at [703, 203] on strong "COLLECTION SPARKLES ARCHIVE" at bounding box center [627, 200] width 164 height 16
drag, startPoint x: 979, startPoint y: 281, endPoint x: 961, endPoint y: 268, distance: 22.8
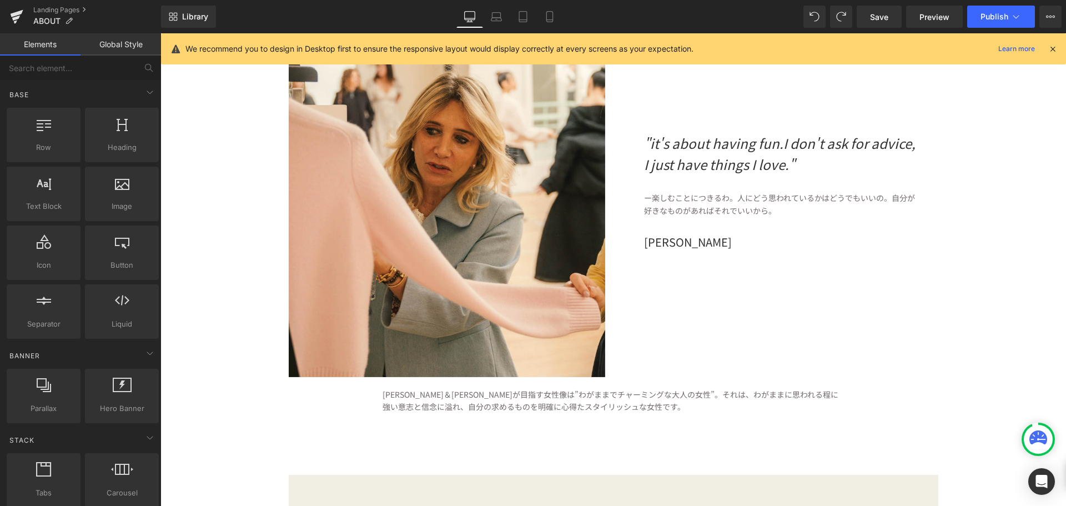
scroll to position [0, 0]
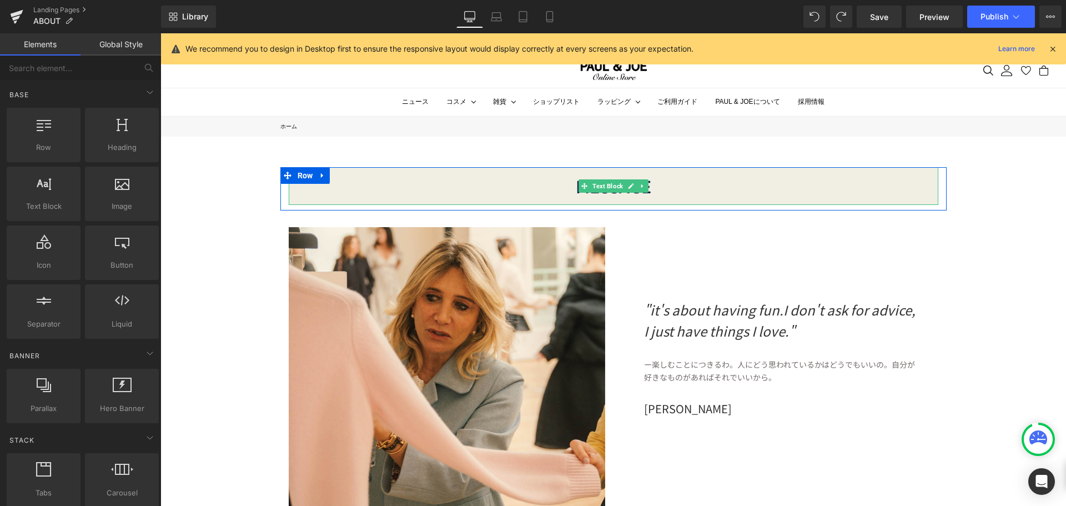
click at [663, 187] on div "MESSAGE" at bounding box center [614, 186] width 650 height 38
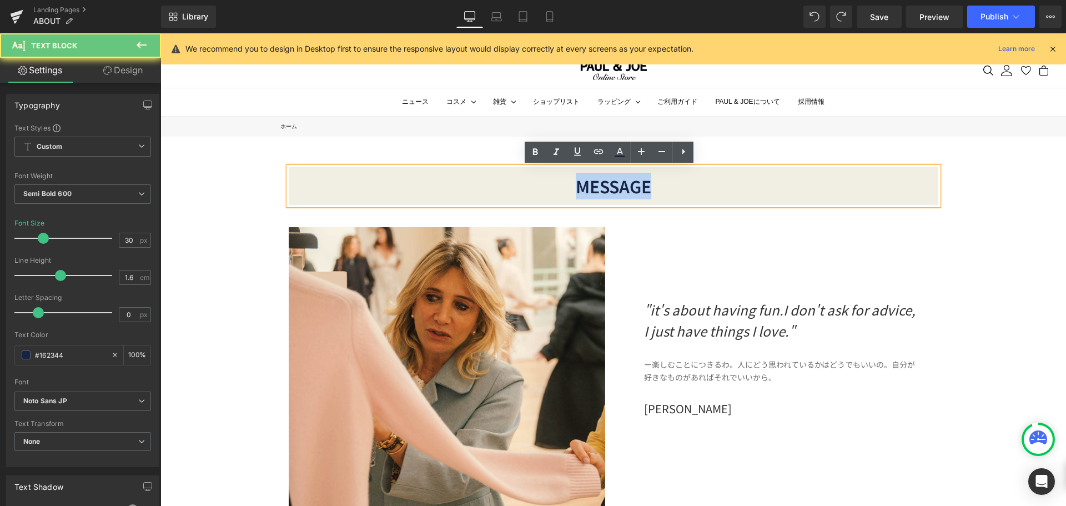
drag, startPoint x: 654, startPoint y: 188, endPoint x: 556, endPoint y: 184, distance: 98.3
click at [556, 184] on div "MESSAGE" at bounding box center [614, 186] width 650 height 38
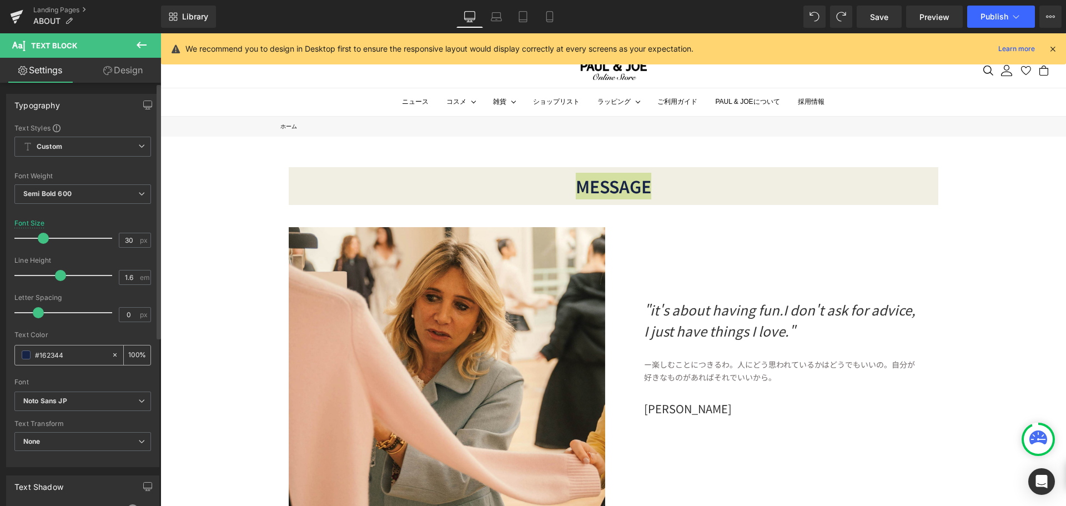
click at [62, 357] on input "#162344" at bounding box center [70, 355] width 71 height 12
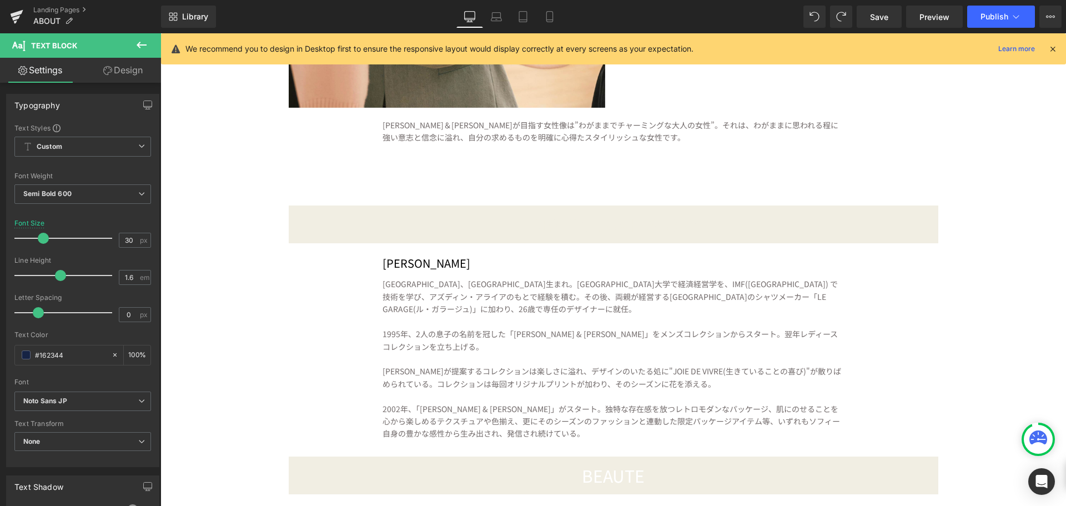
scroll to position [500, 0]
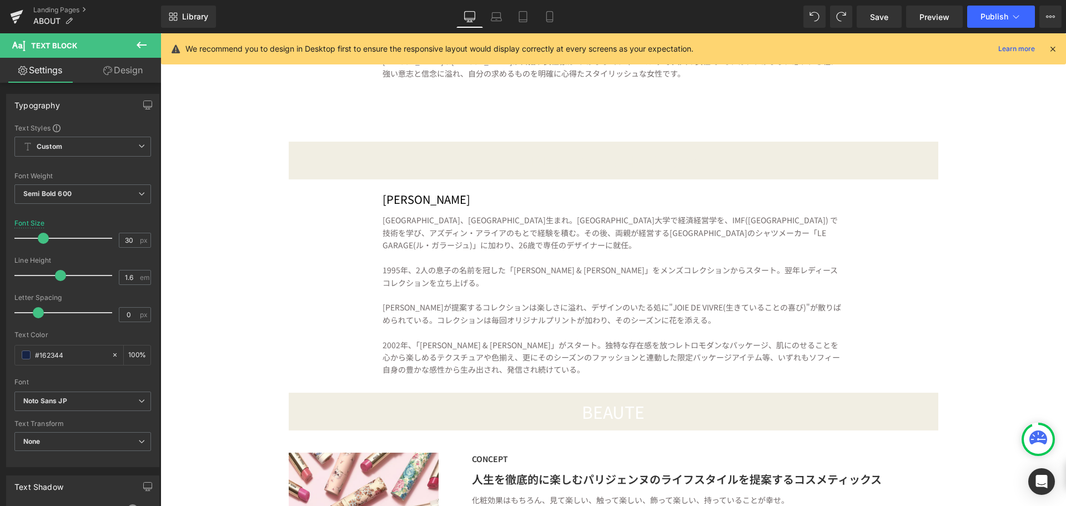
click at [619, 170] on undefined "DESIGNER & HISTORY" at bounding box center [614, 160] width 168 height 24
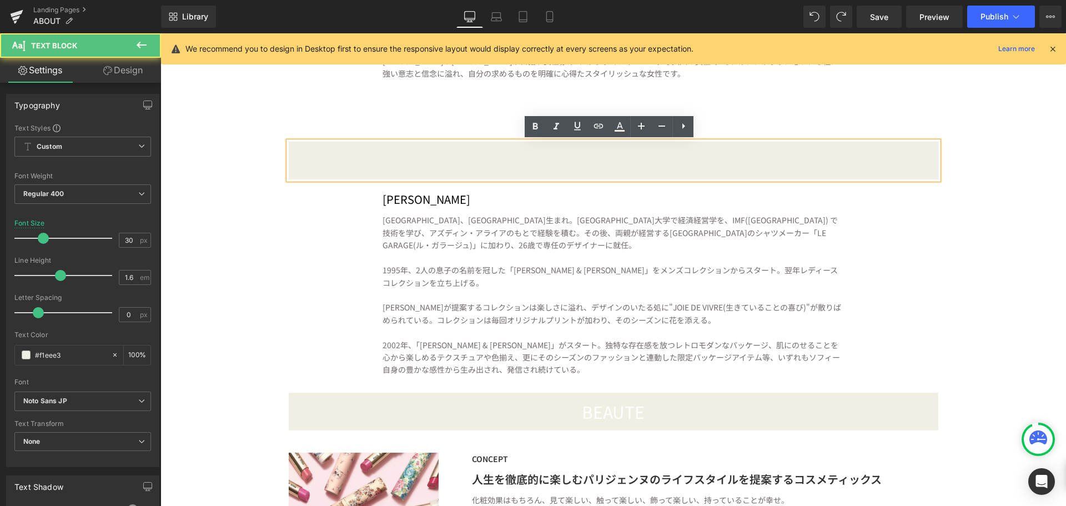
click at [632, 158] on undefined "DESIGNER & HISTORY" at bounding box center [614, 160] width 168 height 24
drag, startPoint x: 710, startPoint y: 164, endPoint x: 475, endPoint y: 155, distance: 235.0
click at [475, 155] on div "DESIGNER & HISTORY" at bounding box center [614, 161] width 650 height 38
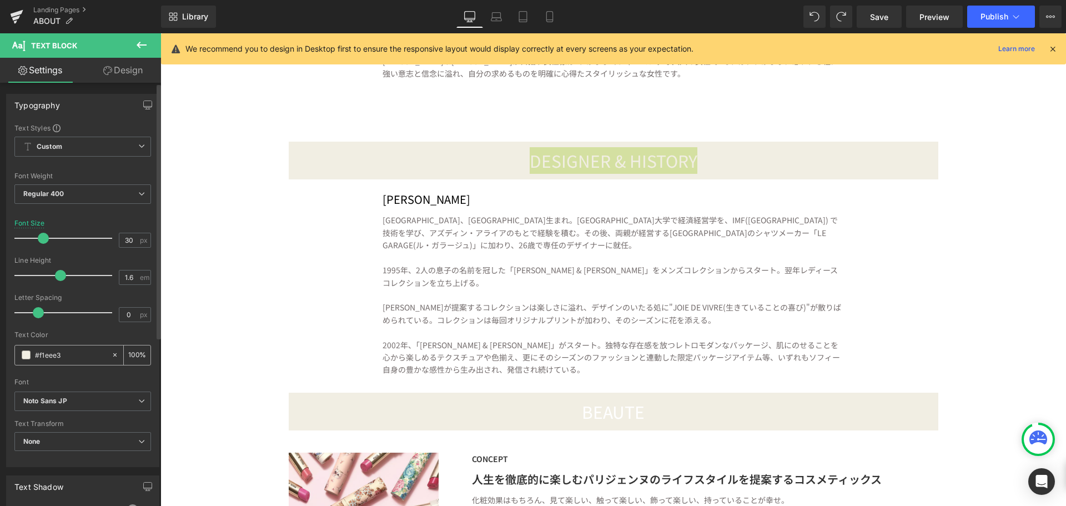
click at [111, 354] on icon at bounding box center [115, 355] width 8 height 8
click at [83, 355] on input "#f1eee3" at bounding box center [70, 355] width 71 height 12
paste input "#162344"
drag, startPoint x: 51, startPoint y: 354, endPoint x: 0, endPoint y: 356, distance: 51.1
click at [0, 356] on div "Typography Text Styles Custom Custom Setup Global Style Custom Setup Global Sty…" at bounding box center [83, 276] width 166 height 381
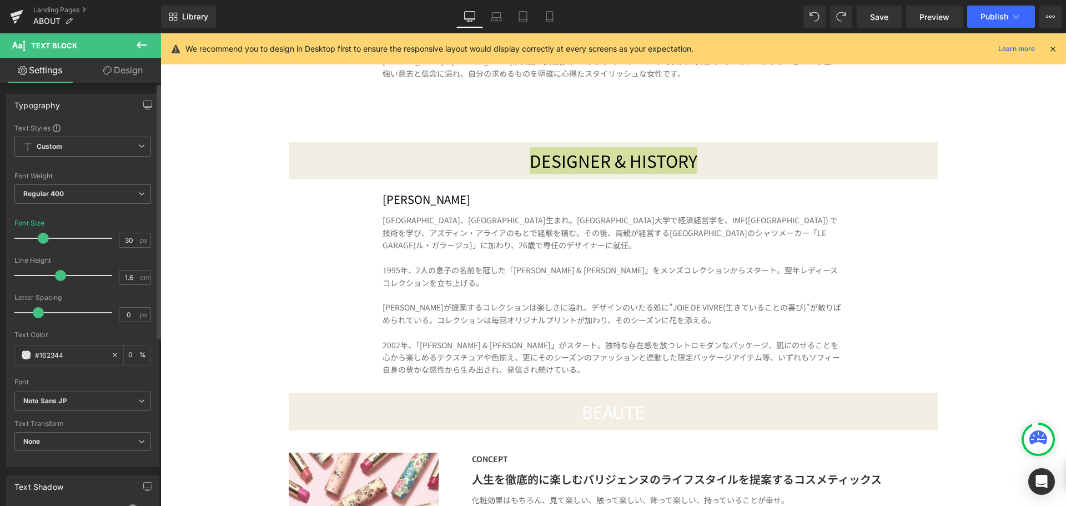
type input "#162344"
click at [873, 135] on div "ー楽しむことにつきるわ。人にどう思われているかはどうでもいいの。 自分が好きなものがあればそれでいいから。 Text Block Row" at bounding box center [613, 130] width 666 height 23
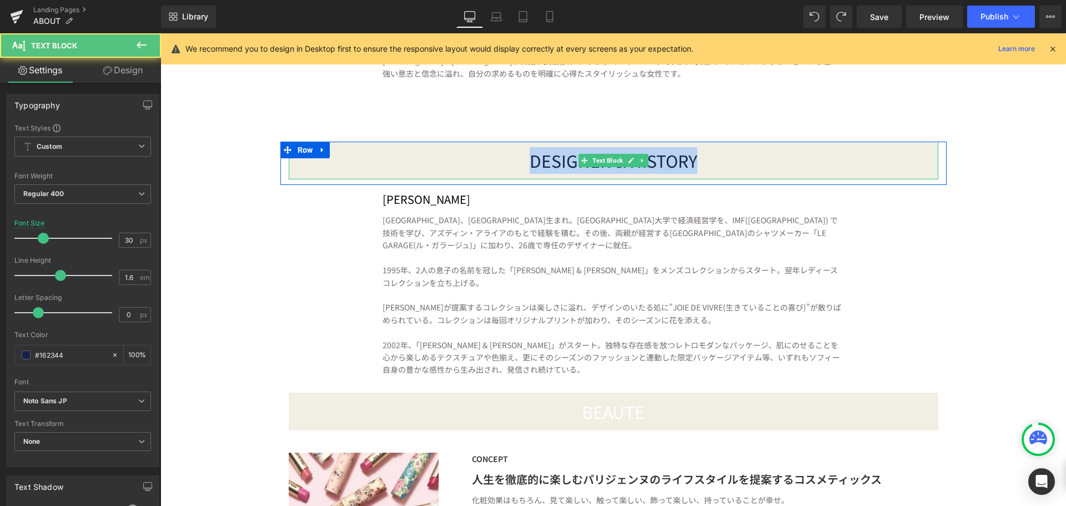
drag, startPoint x: 720, startPoint y: 157, endPoint x: 449, endPoint y: 160, distance: 270.4
click at [449, 160] on div "DESIGNER & HISTORY" at bounding box center [614, 161] width 650 height 38
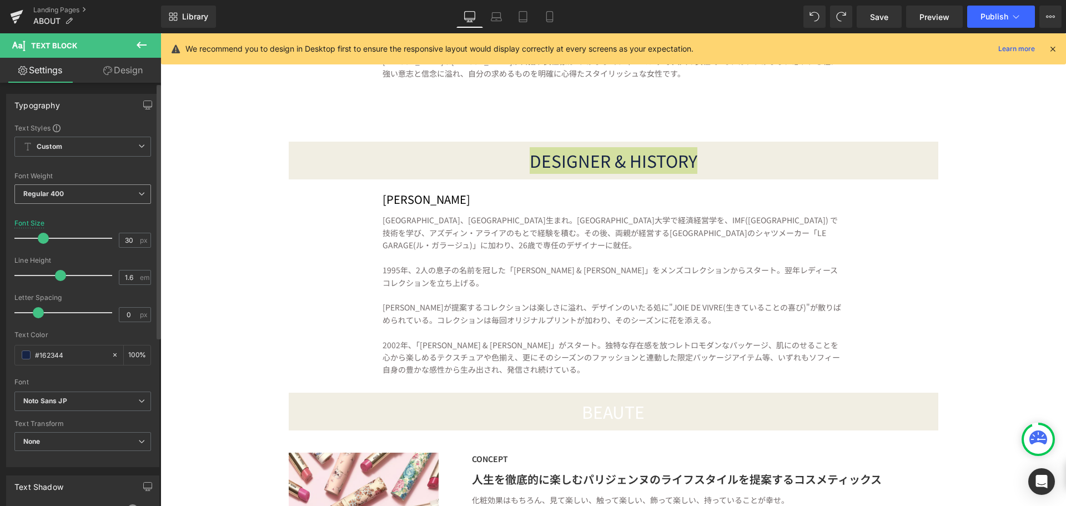
click at [127, 192] on span "Regular 400" at bounding box center [82, 193] width 137 height 19
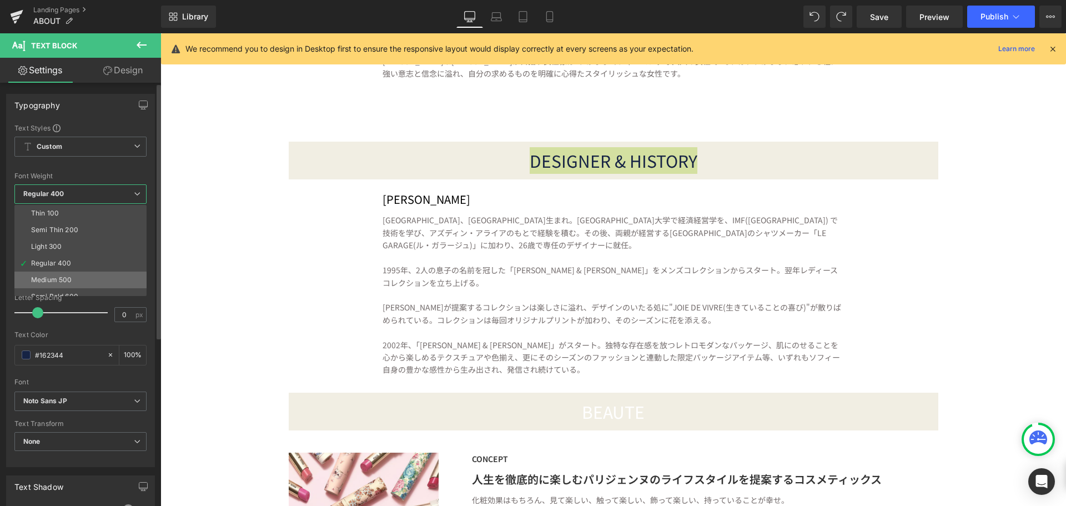
scroll to position [56, 0]
click at [95, 245] on li "Semi Bold 600" at bounding box center [82, 241] width 137 height 17
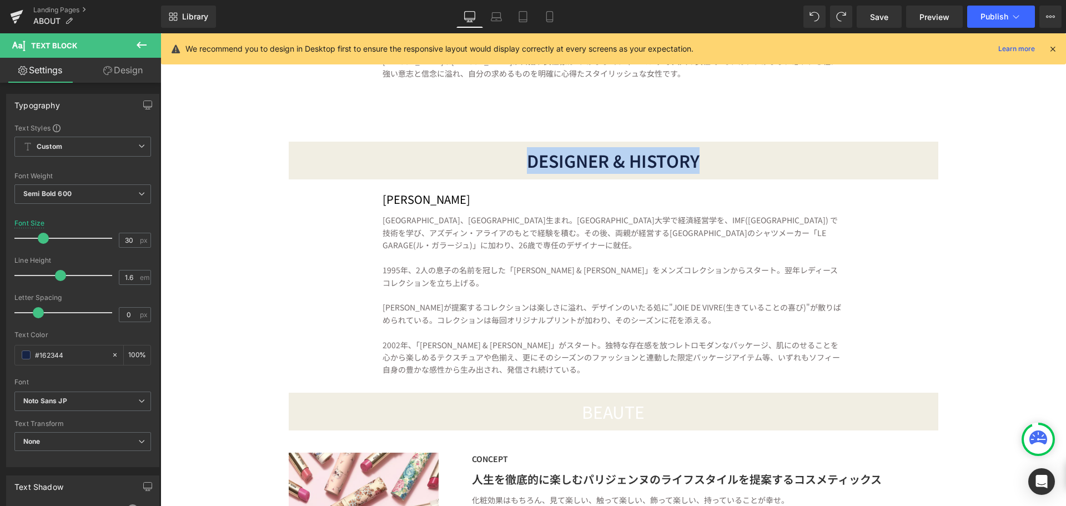
click at [893, 274] on div "[PERSON_NAME] Text Block [GEOGRAPHIC_DATA]、[GEOGRAPHIC_DATA]生まれ。[GEOGRAPHIC_DAT…" at bounding box center [613, 288] width 589 height 207
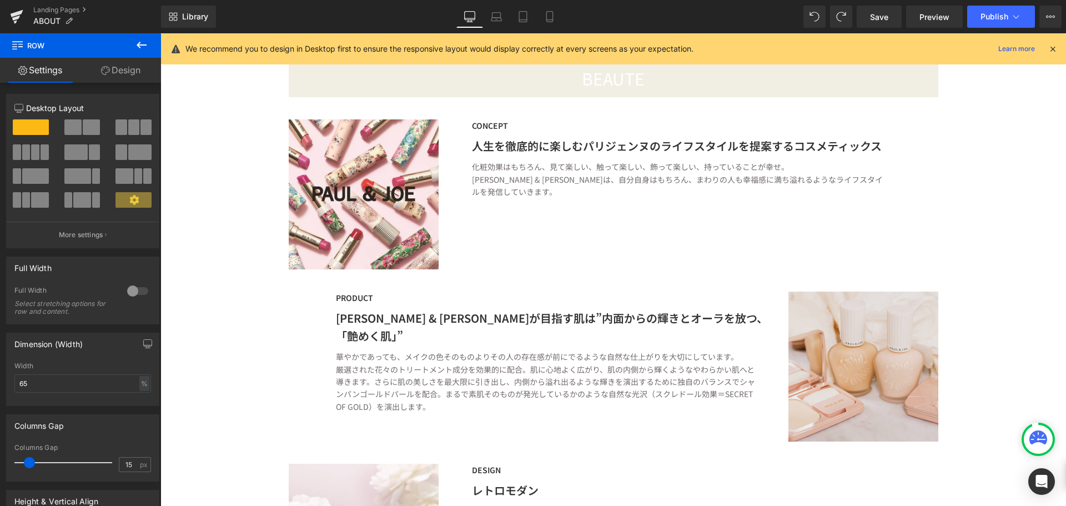
scroll to position [722, 0]
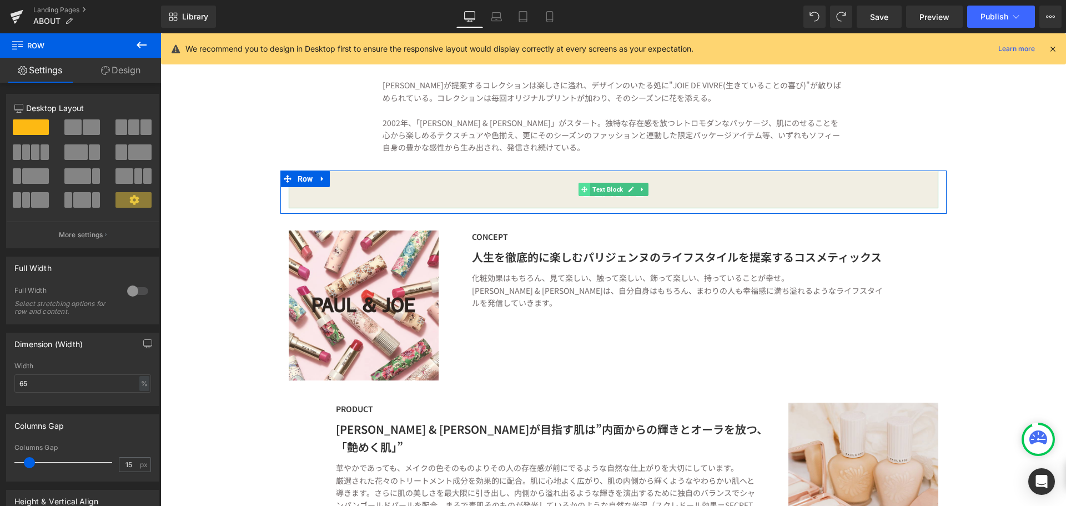
click at [581, 186] on icon at bounding box center [584, 189] width 6 height 7
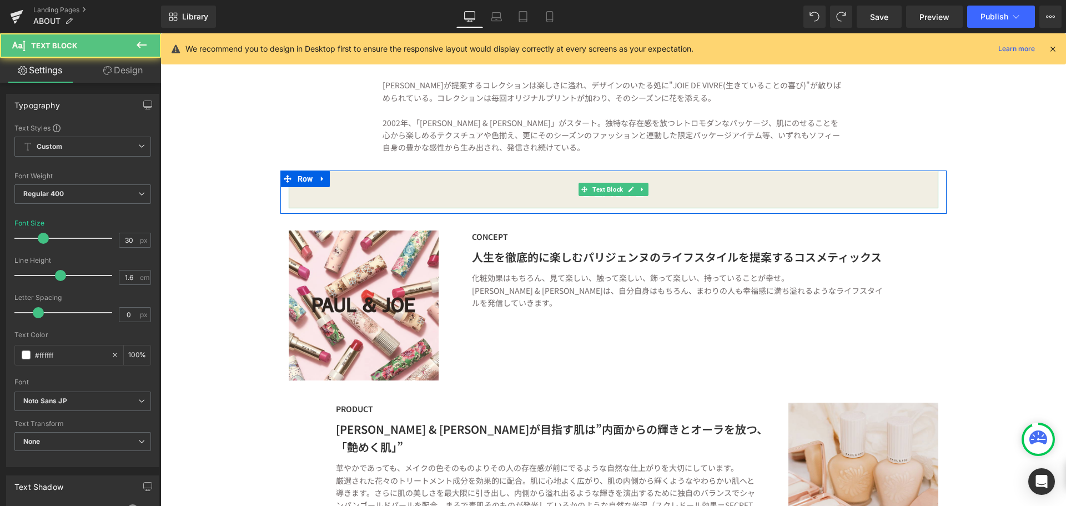
click at [703, 194] on div "BEAUTE" at bounding box center [614, 189] width 650 height 38
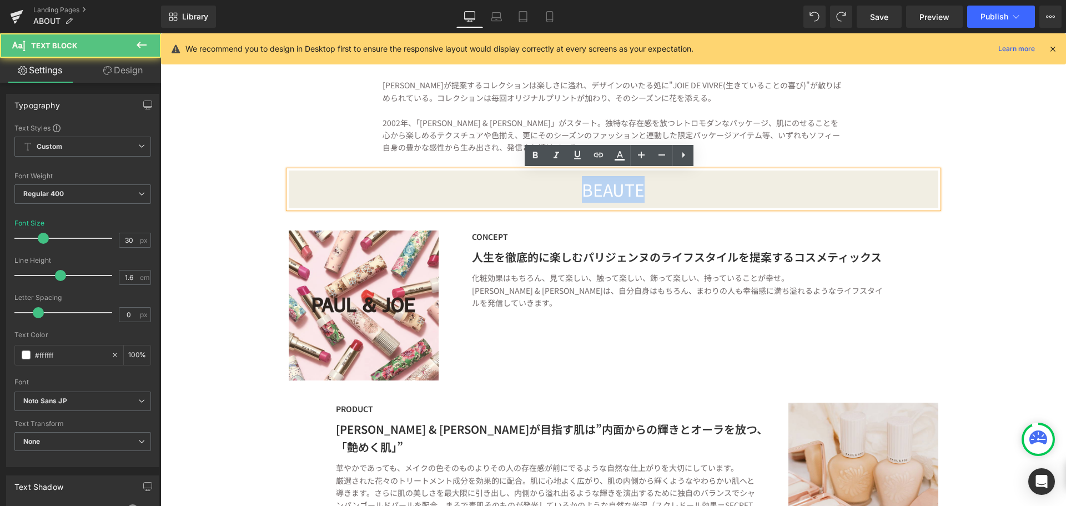
drag, startPoint x: 670, startPoint y: 194, endPoint x: 502, endPoint y: 192, distance: 167.1
click at [502, 192] on div "BEAUTE" at bounding box center [614, 189] width 650 height 38
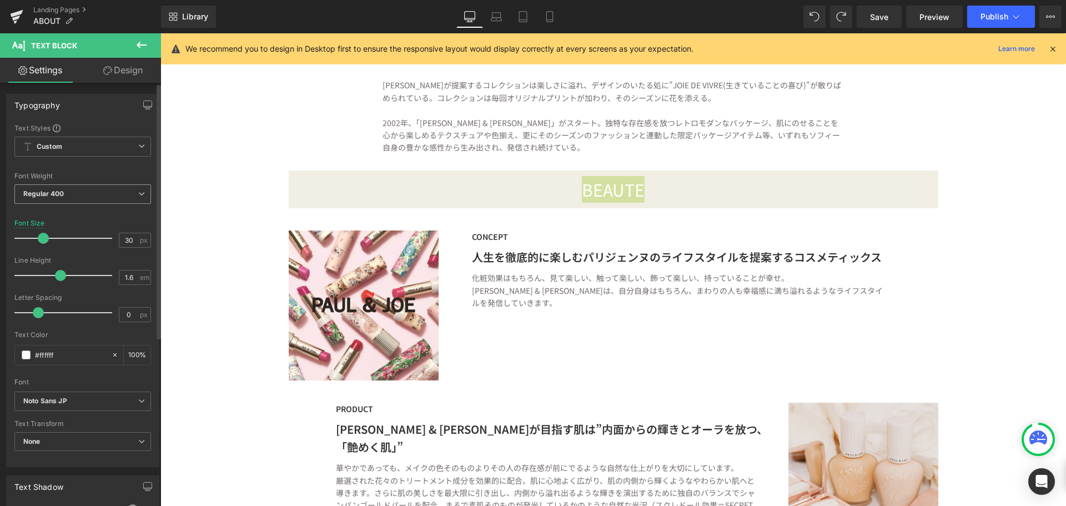
click at [133, 193] on span "Regular 400" at bounding box center [82, 193] width 137 height 19
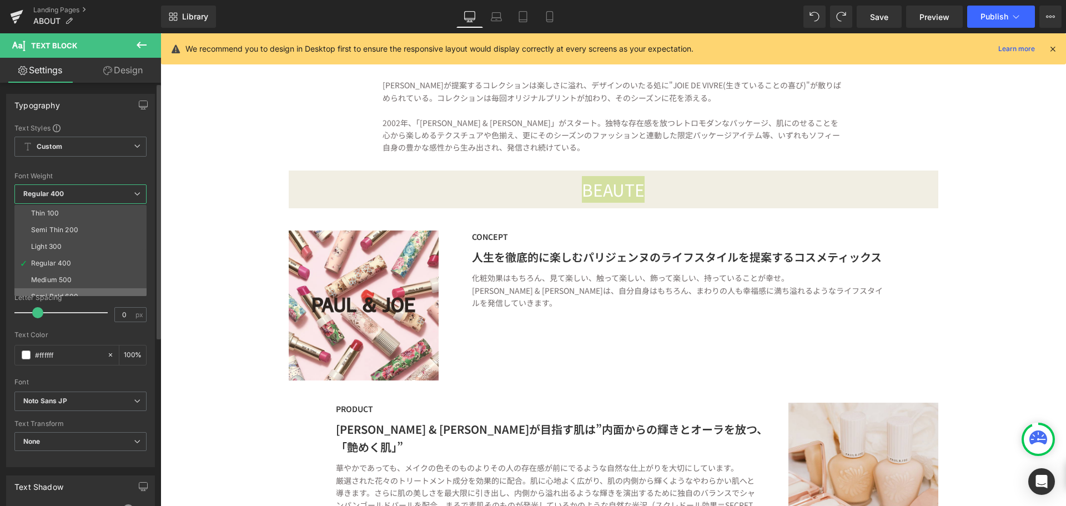
click at [98, 289] on li "Semi Bold 600" at bounding box center [82, 296] width 137 height 17
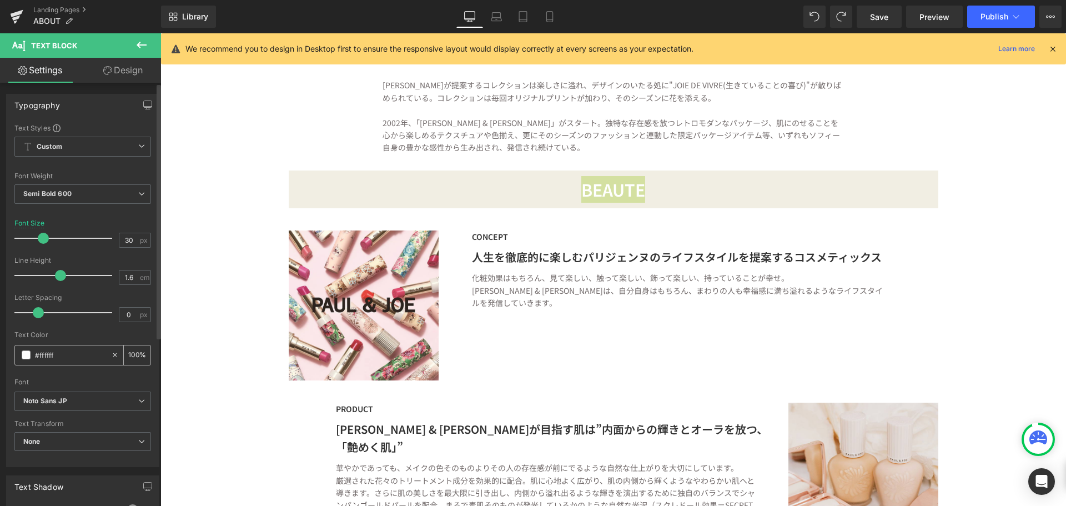
click at [111, 356] on icon at bounding box center [115, 355] width 8 height 8
click at [78, 356] on input "#ffffff" at bounding box center [70, 355] width 71 height 12
drag, startPoint x: 78, startPoint y: 356, endPoint x: 64, endPoint y: 358, distance: 13.4
click at [64, 358] on input "#ffffff" at bounding box center [70, 355] width 71 height 12
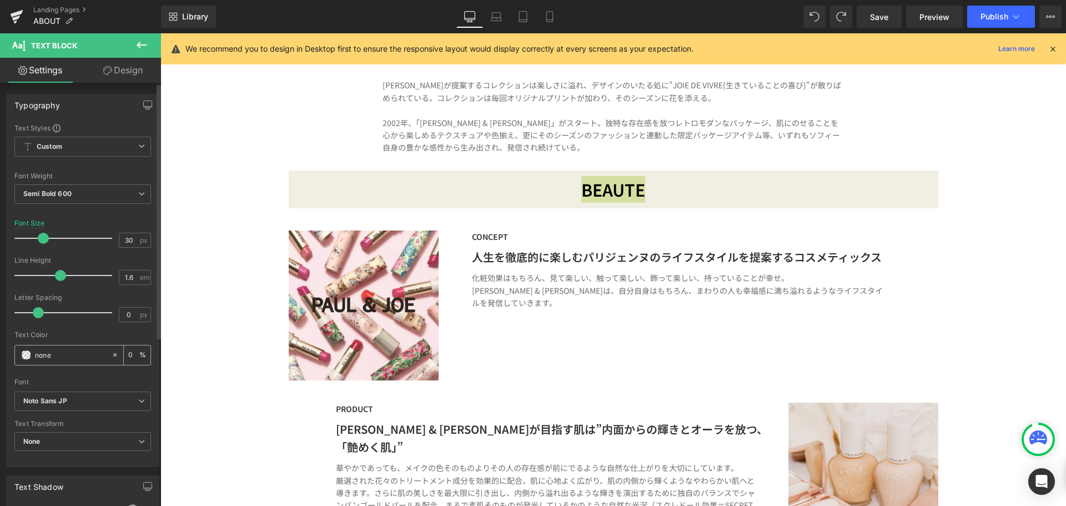
type input "none"
paste input "#162344"
type input "#162344"
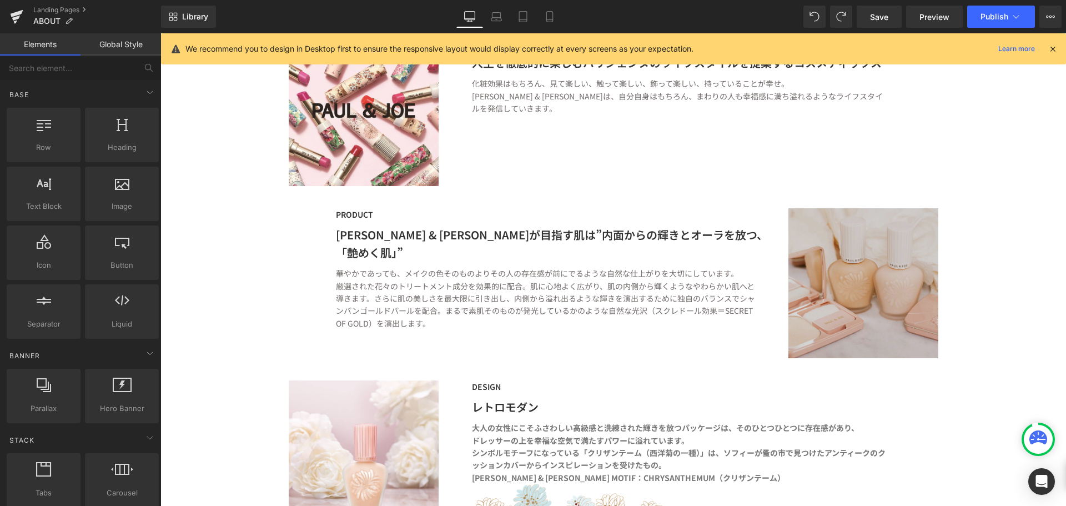
scroll to position [833, 0]
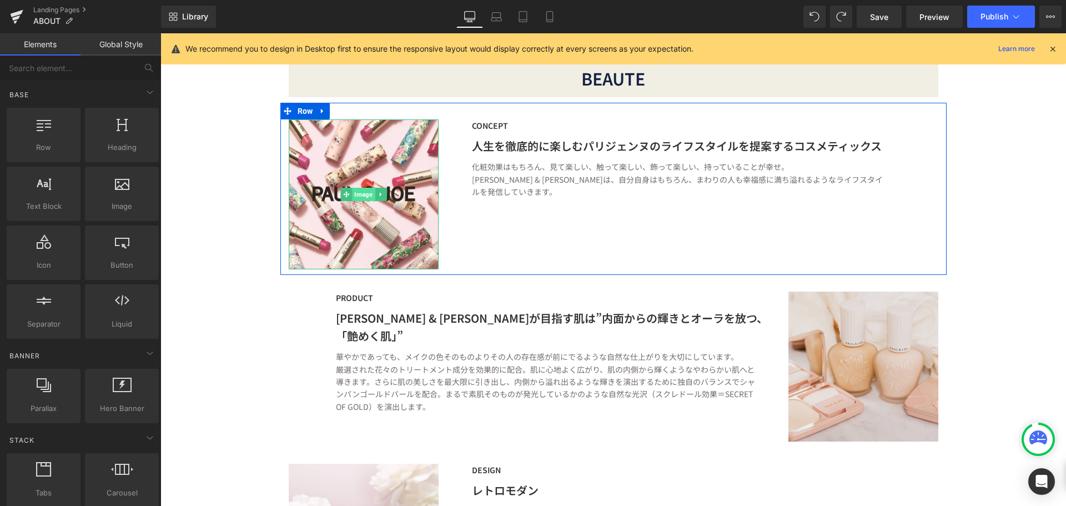
click at [354, 193] on span "Image" at bounding box center [363, 194] width 23 height 13
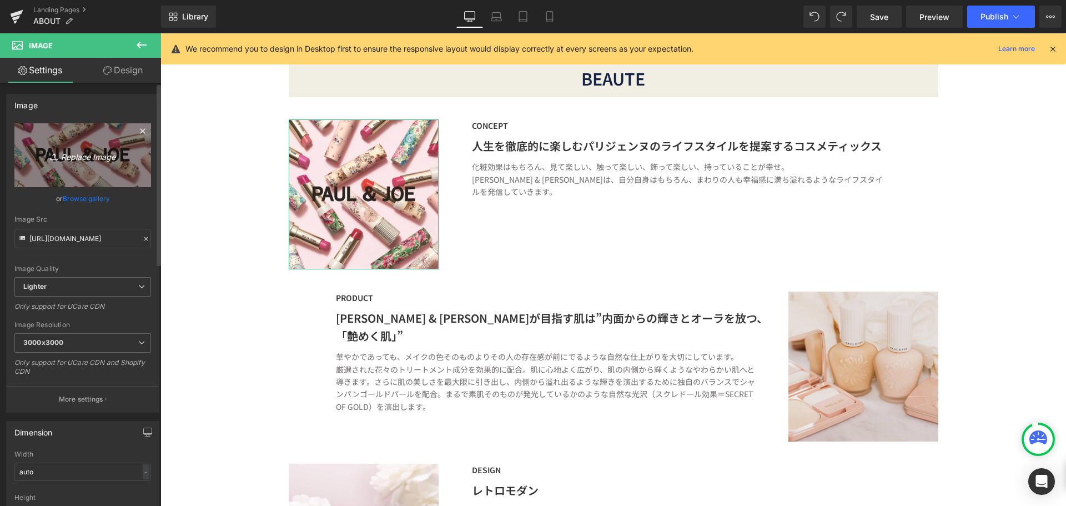
click at [61, 155] on icon "Replace Image" at bounding box center [82, 155] width 89 height 14
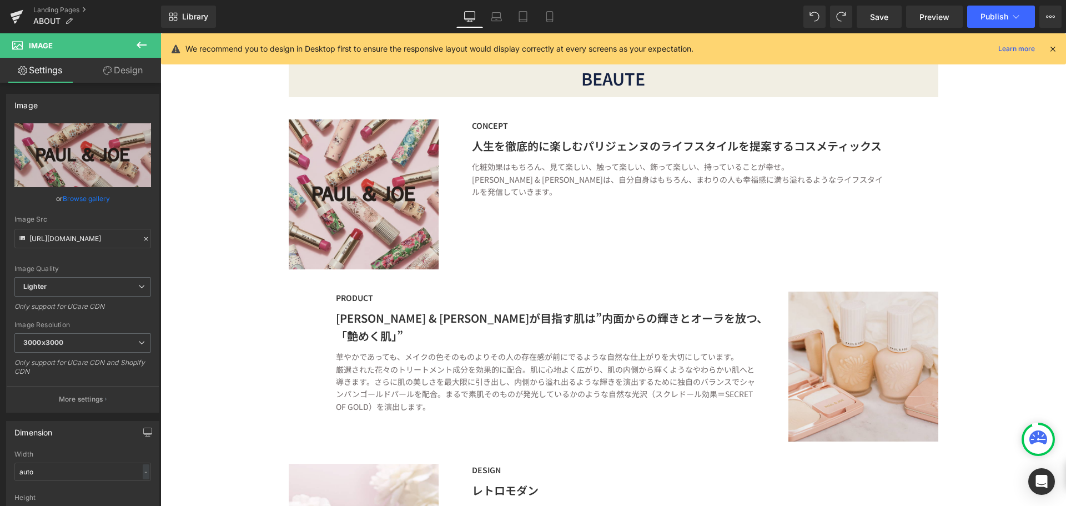
click at [346, 197] on div "Image" at bounding box center [364, 194] width 150 height 150
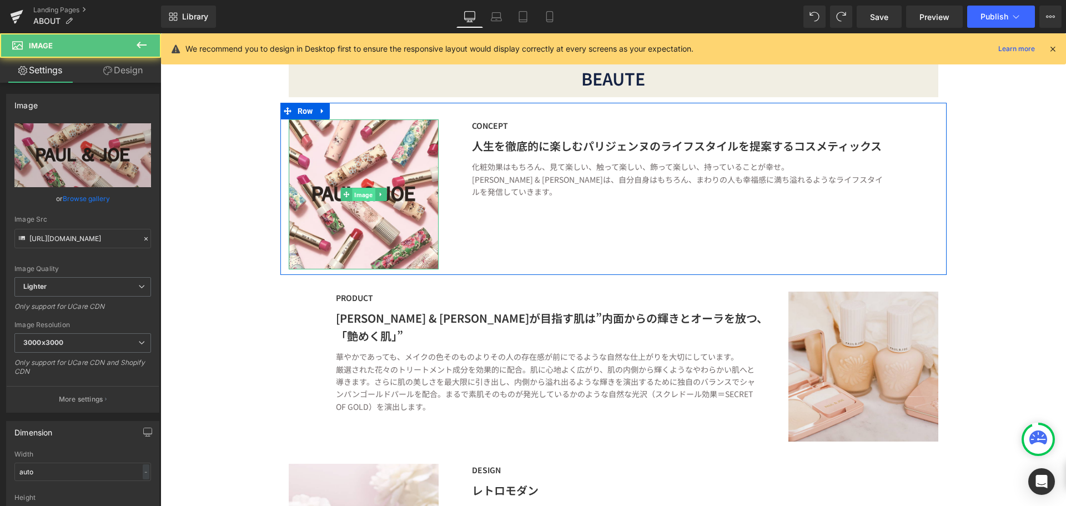
click at [359, 198] on span "Image" at bounding box center [363, 194] width 23 height 13
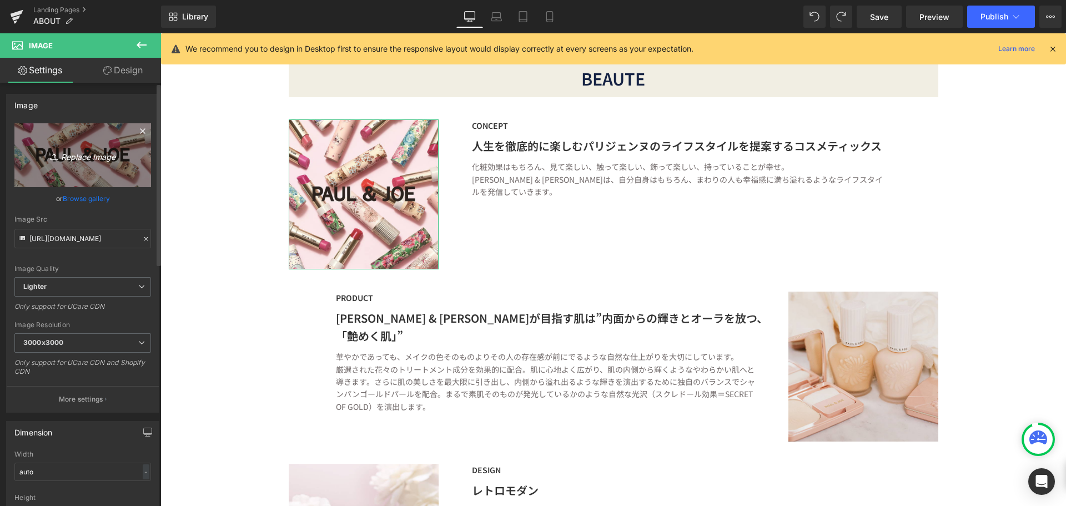
click at [84, 163] on link "Replace Image" at bounding box center [82, 155] width 137 height 64
type input "C:\fakepath\2025SP_primer_main_square.jpg"
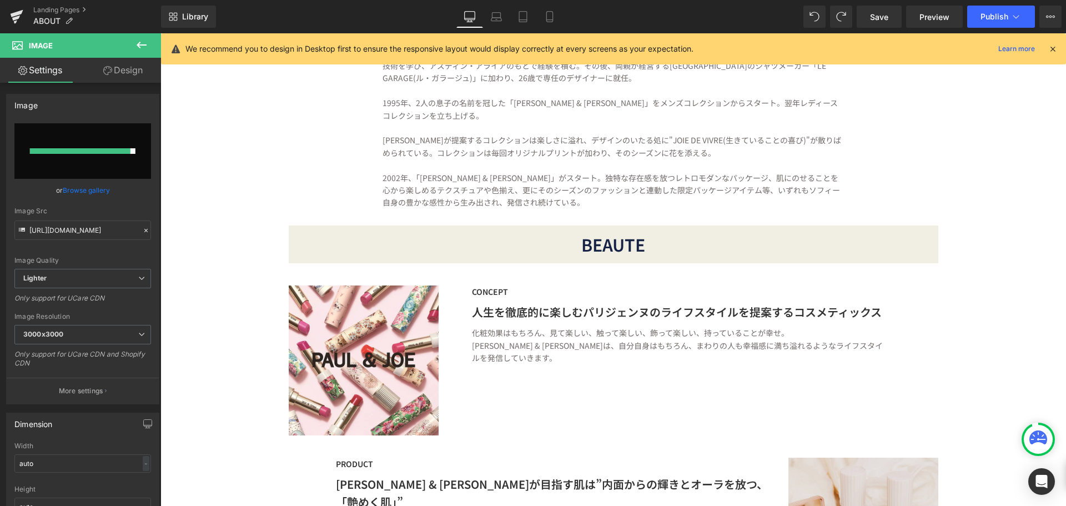
scroll to position [666, 0]
click at [524, 16] on icon at bounding box center [522, 16] width 11 height 11
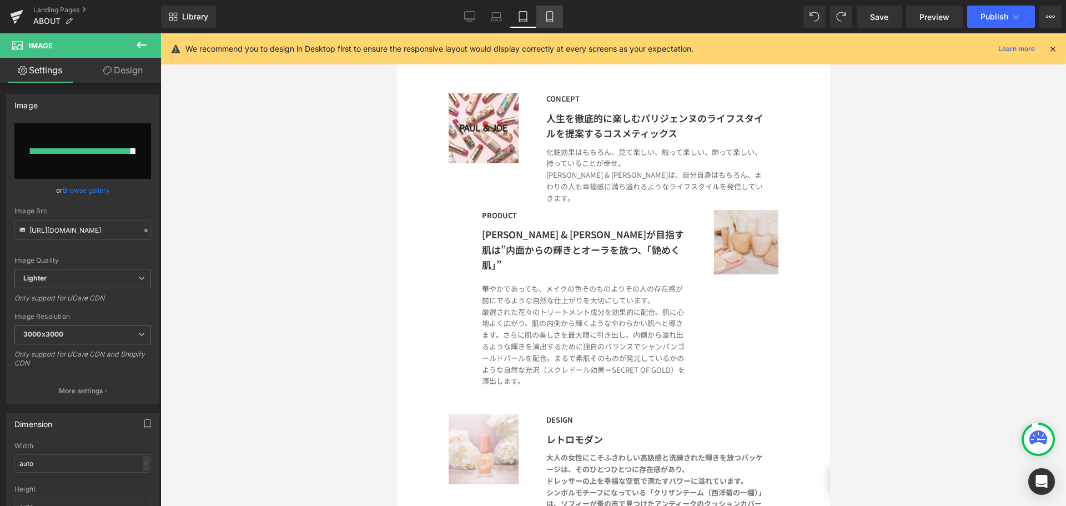
scroll to position [459, 0]
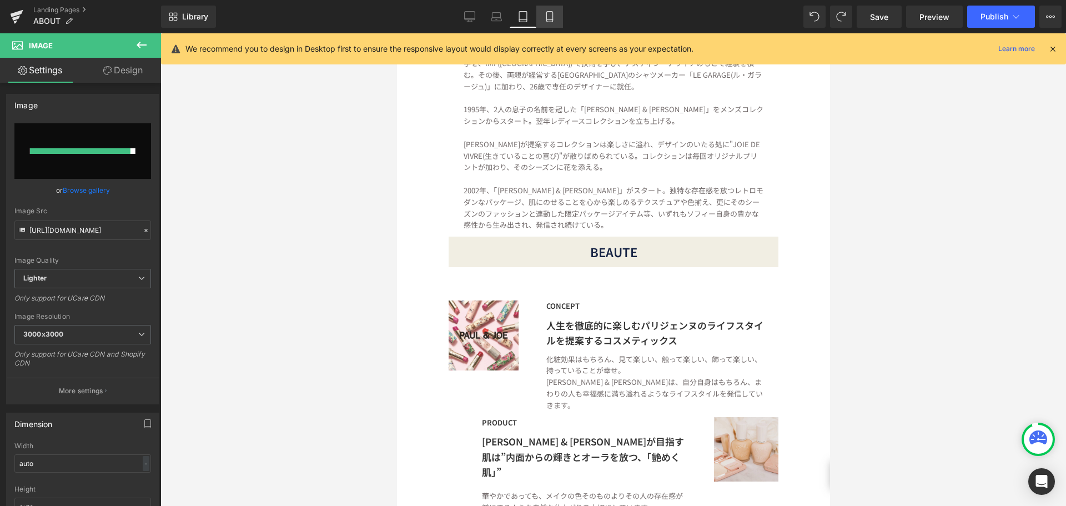
click at [545, 18] on icon at bounding box center [549, 16] width 11 height 11
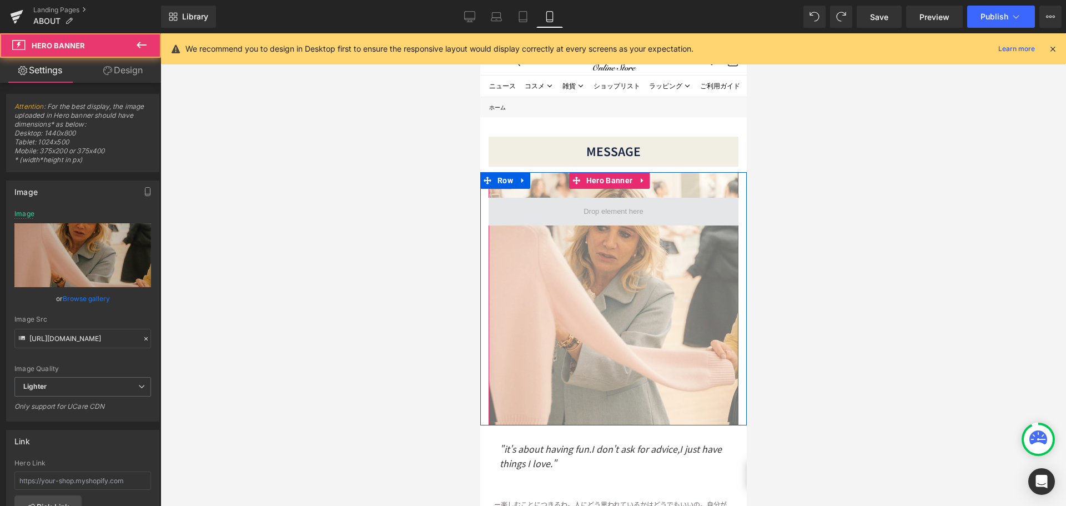
click at [672, 210] on span at bounding box center [613, 212] width 250 height 28
click at [511, 223] on span at bounding box center [613, 212] width 250 height 28
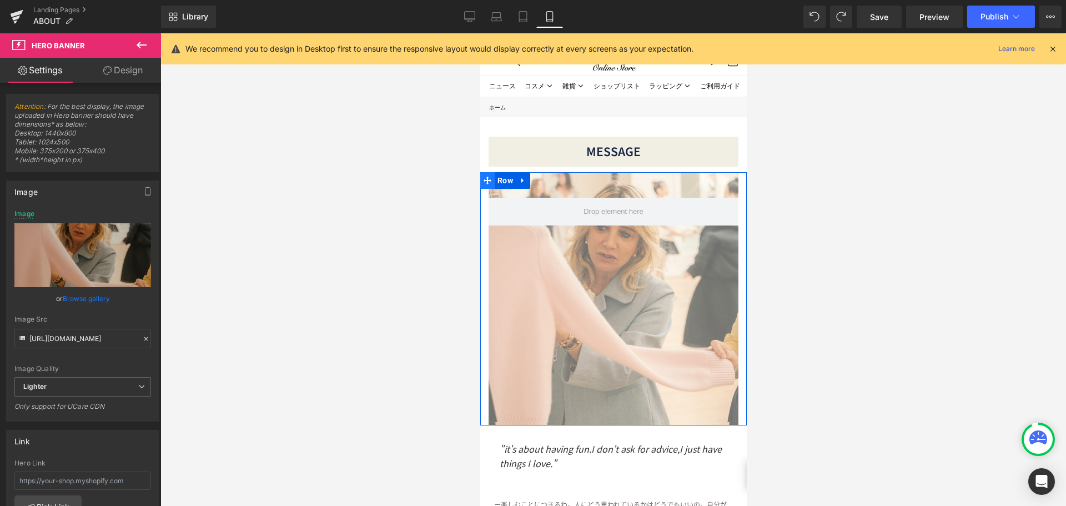
click at [485, 182] on icon at bounding box center [487, 180] width 8 height 8
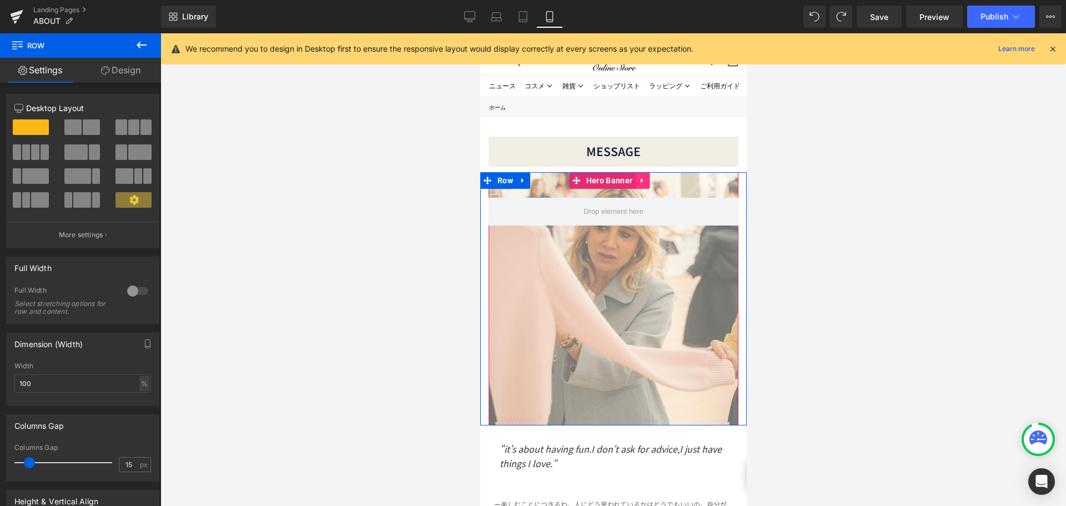
click at [644, 180] on icon at bounding box center [642, 180] width 8 height 8
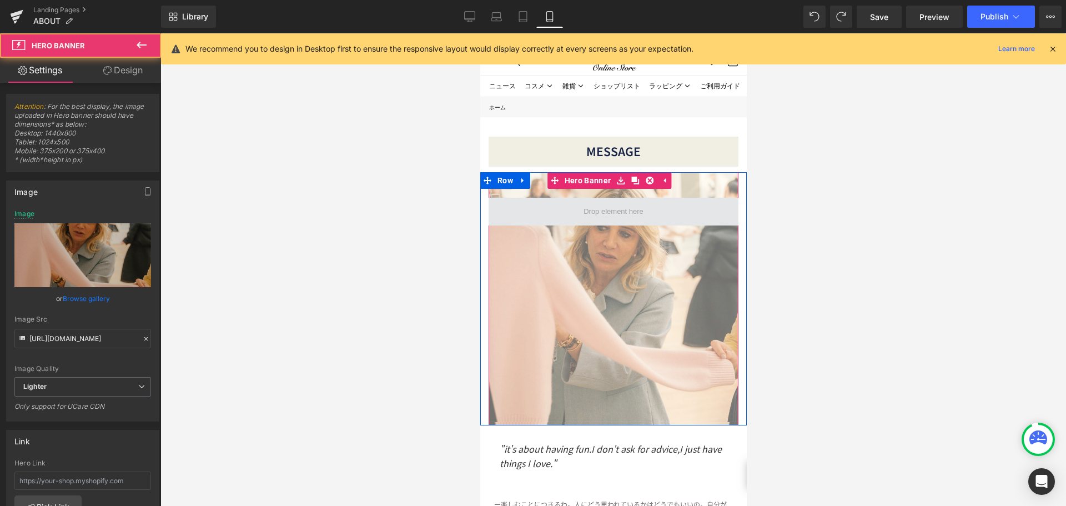
click at [712, 218] on span at bounding box center [613, 212] width 250 height 28
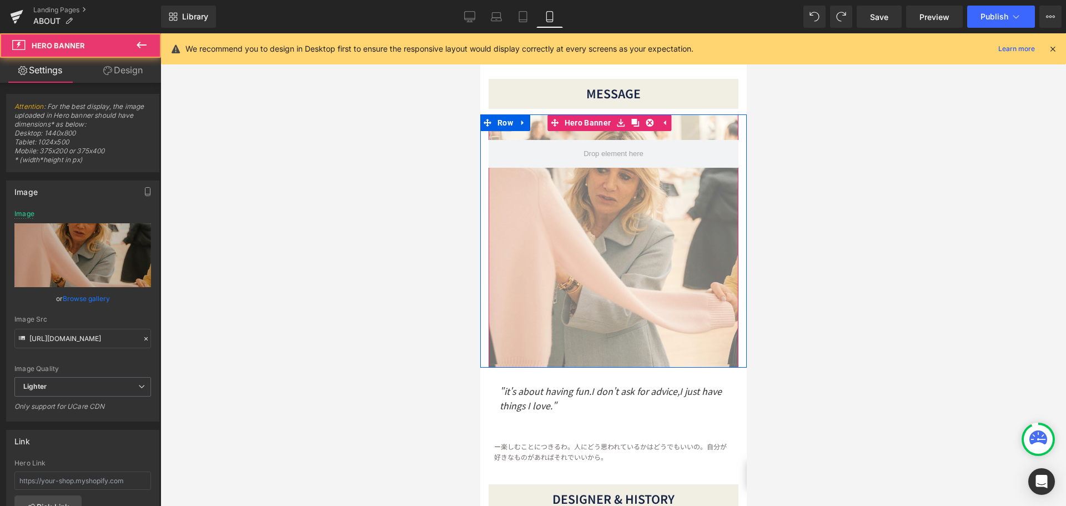
scroll to position [222, 0]
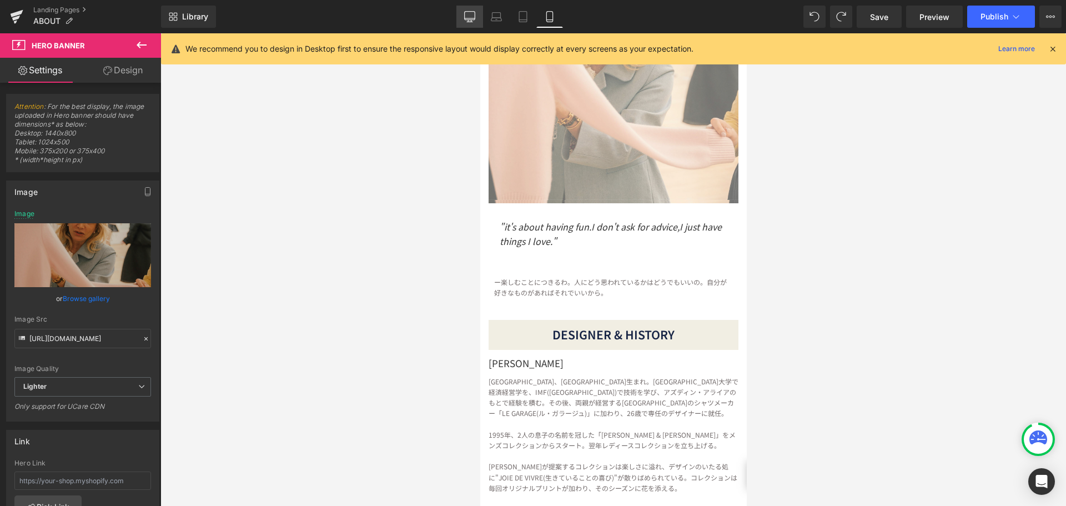
click at [466, 14] on icon at bounding box center [469, 16] width 11 height 11
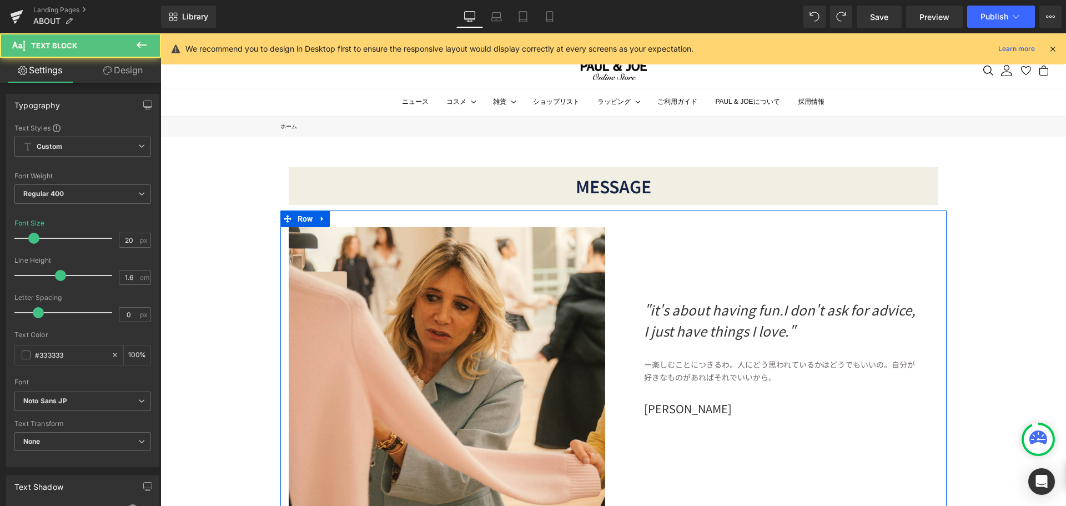
drag, startPoint x: 713, startPoint y: 411, endPoint x: 614, endPoint y: 404, distance: 99.6
click at [614, 404] on div ""it's about having fun.I don't ask for advice, I just have things I love." Text…" at bounding box center [780, 322] width 333 height 191
copy p "[PERSON_NAME]"
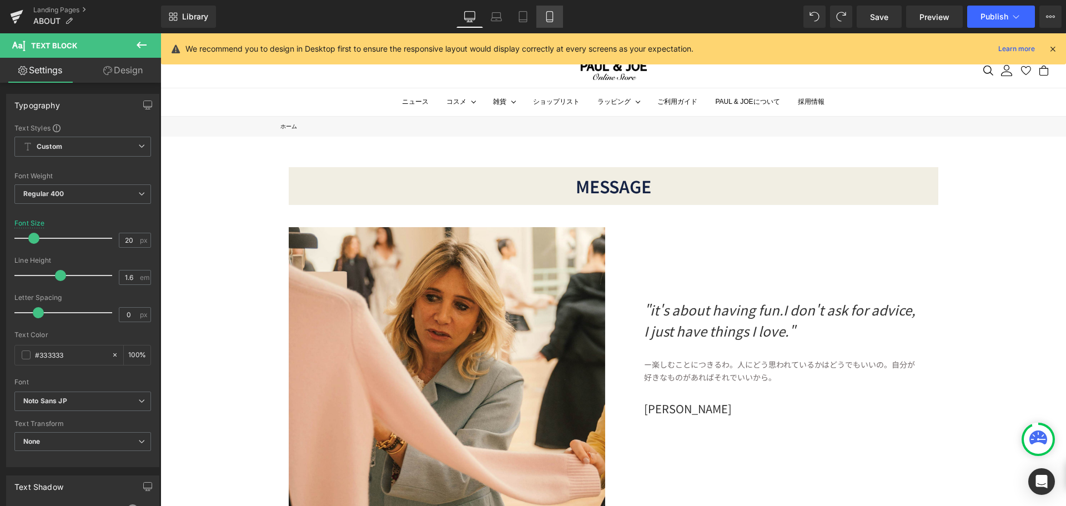
click at [545, 18] on icon at bounding box center [549, 16] width 11 height 11
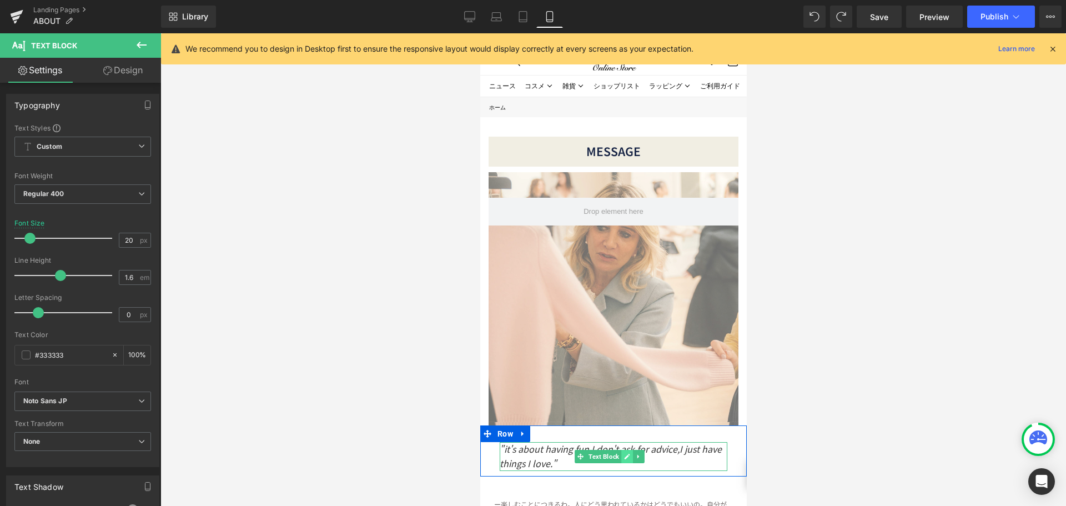
click at [626, 453] on icon at bounding box center [626, 456] width 6 height 7
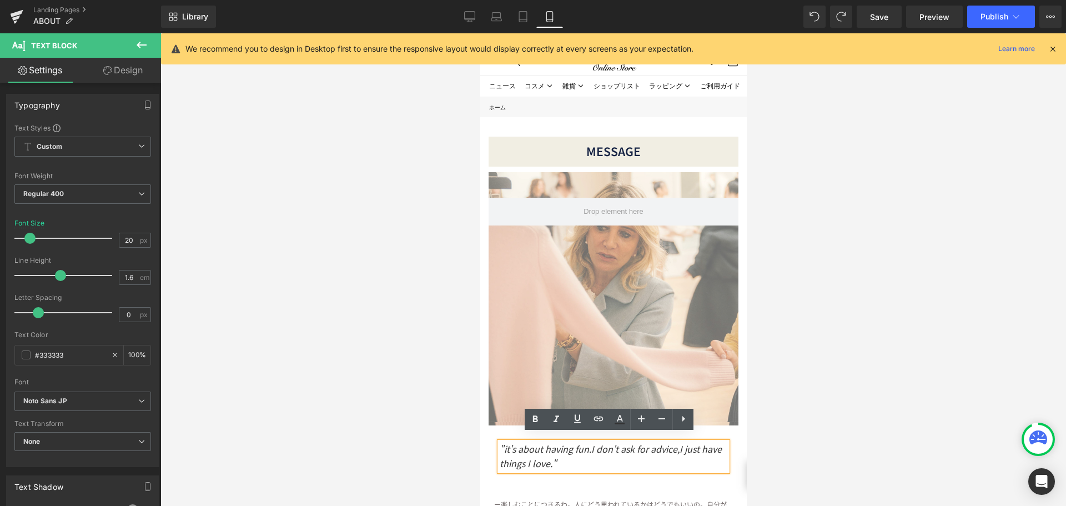
click at [597, 459] on p ""it's about having fun.I don't ask for advice,I just have things I love."" at bounding box center [613, 456] width 228 height 28
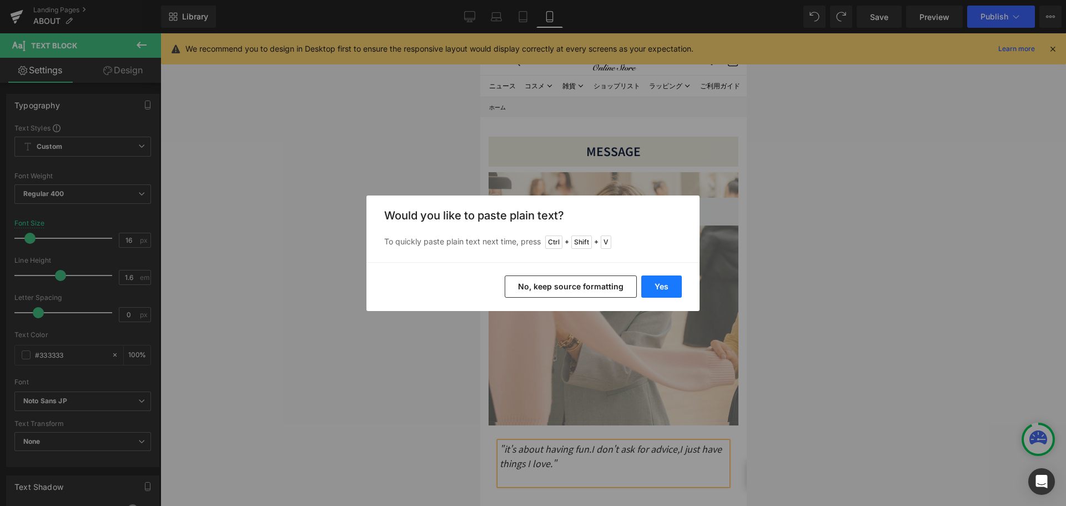
click at [667, 288] on button "Yes" at bounding box center [661, 286] width 41 height 22
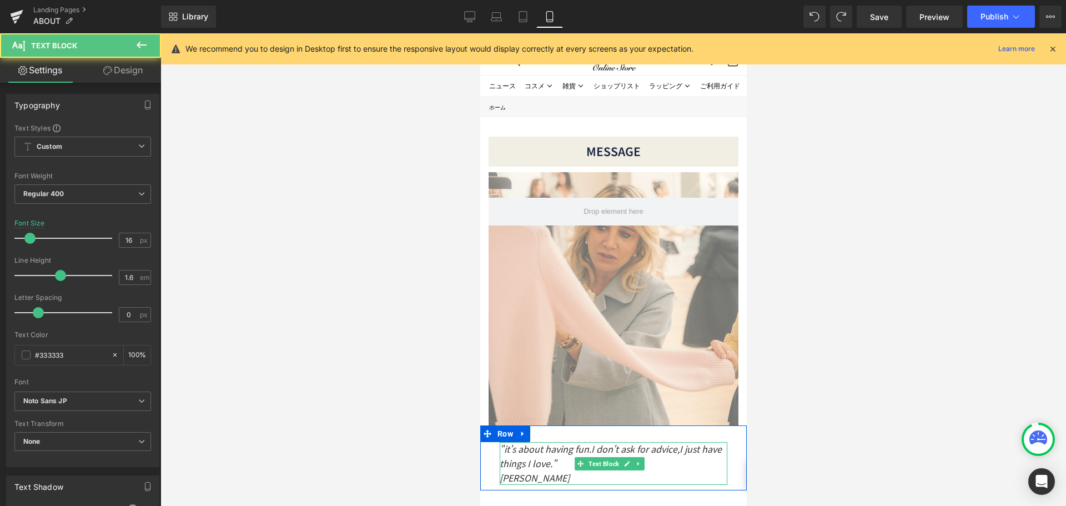
click at [678, 456] on p ""it's about having fun.I don't ask for advice,I just have things I love."" at bounding box center [613, 456] width 228 height 28
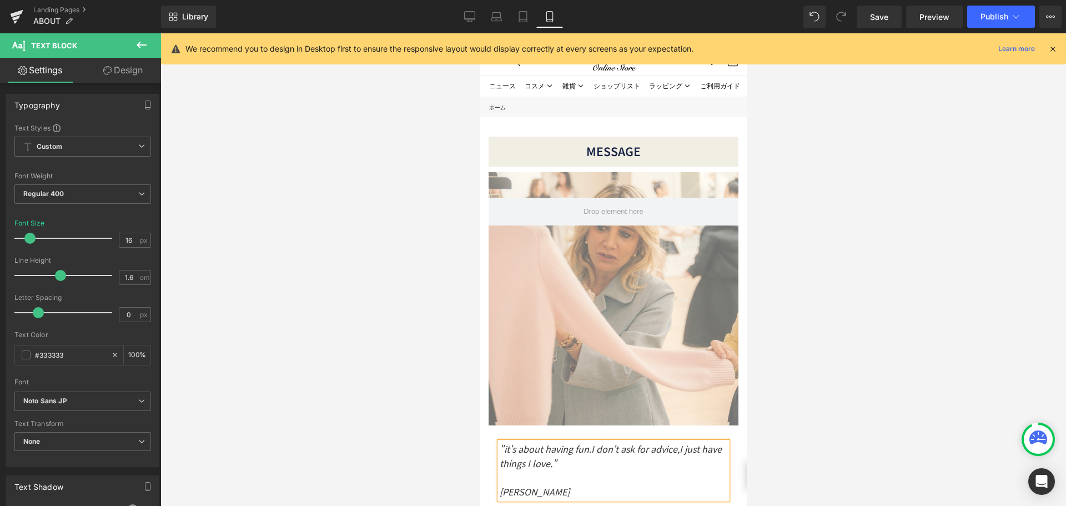
click at [786, 390] on div at bounding box center [613, 269] width 906 height 472
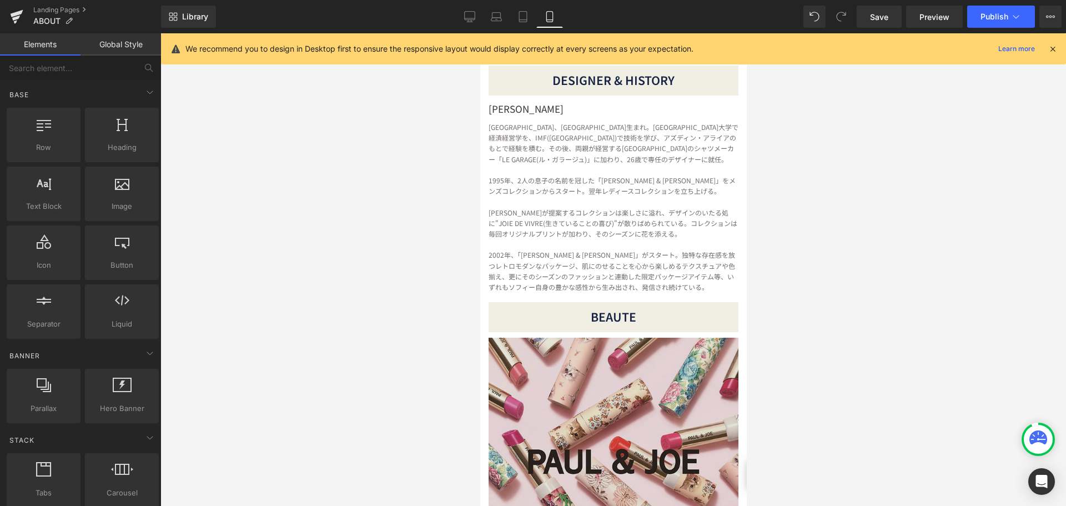
scroll to position [611, 0]
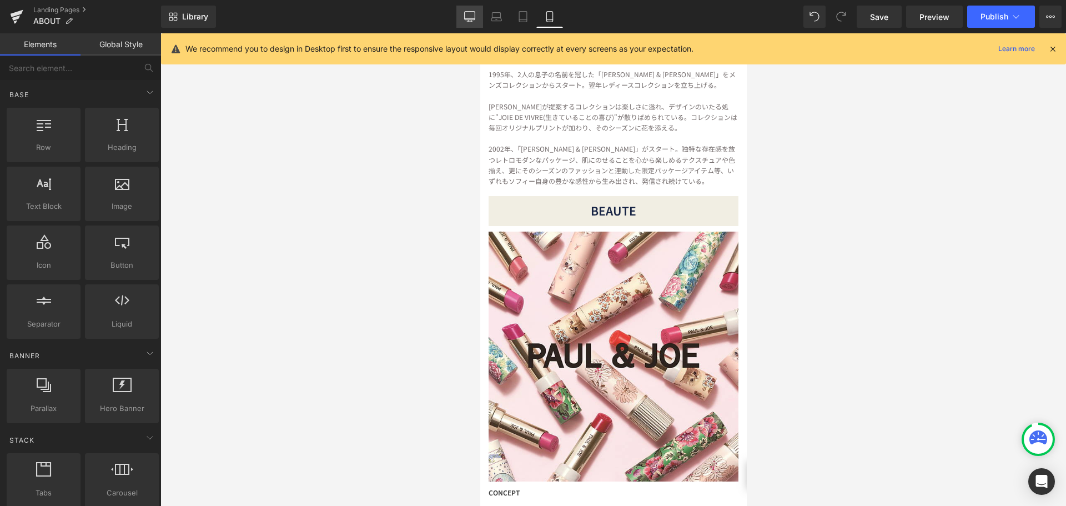
click at [470, 17] on icon at bounding box center [469, 16] width 11 height 11
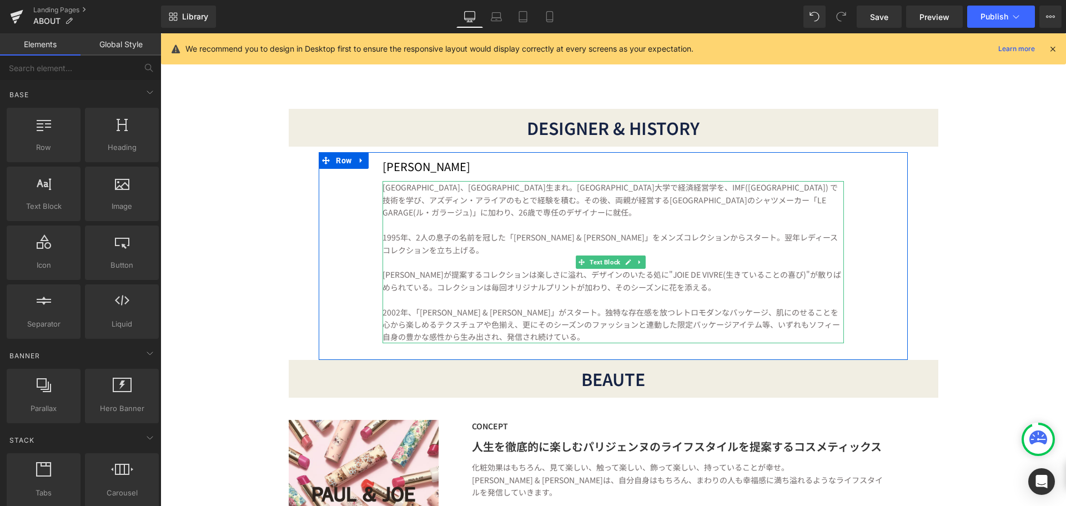
scroll to position [707, 0]
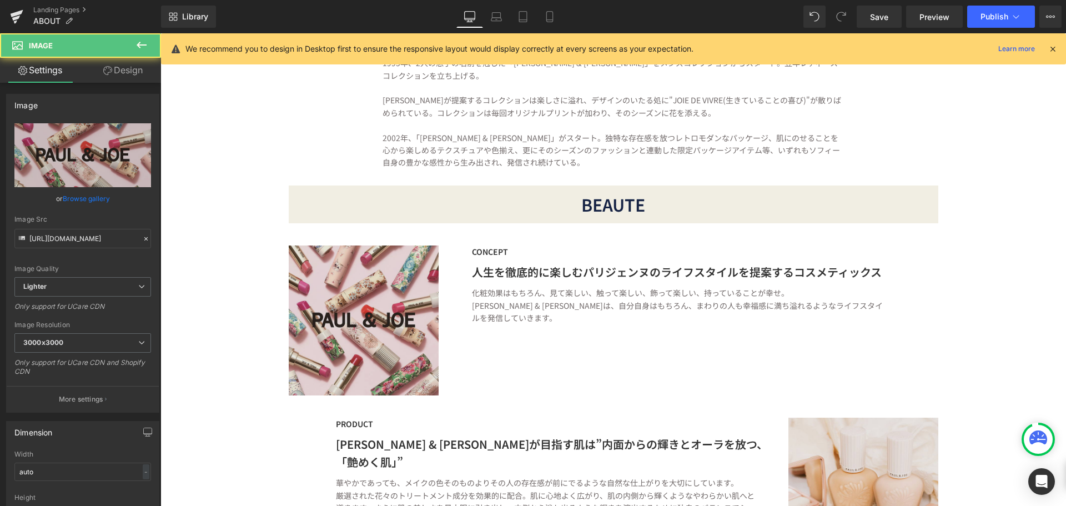
click at [393, 321] on img at bounding box center [364, 320] width 150 height 150
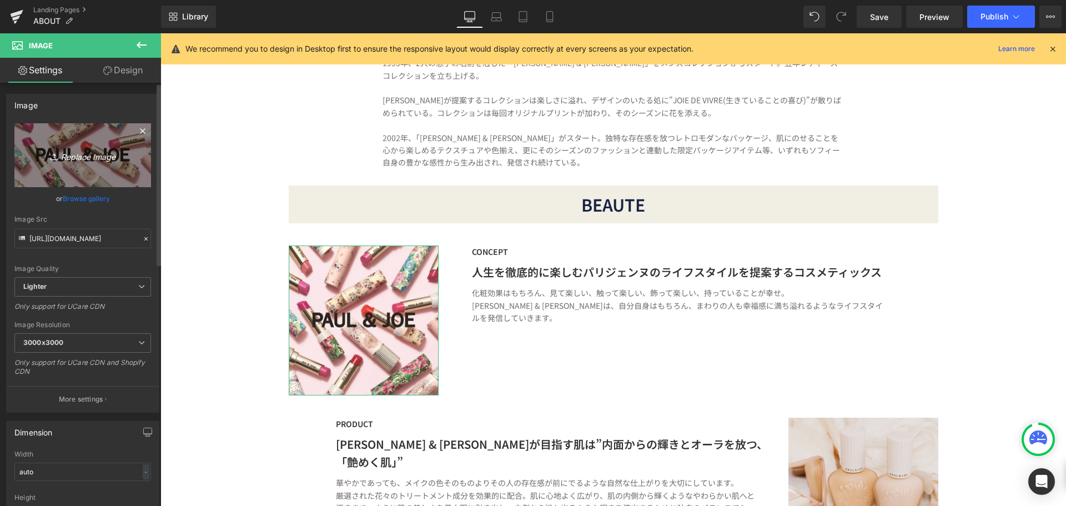
click at [86, 157] on icon "Replace Image" at bounding box center [82, 155] width 89 height 14
type input "C:\fakepath\2025SP_primer_main_square.jpg"
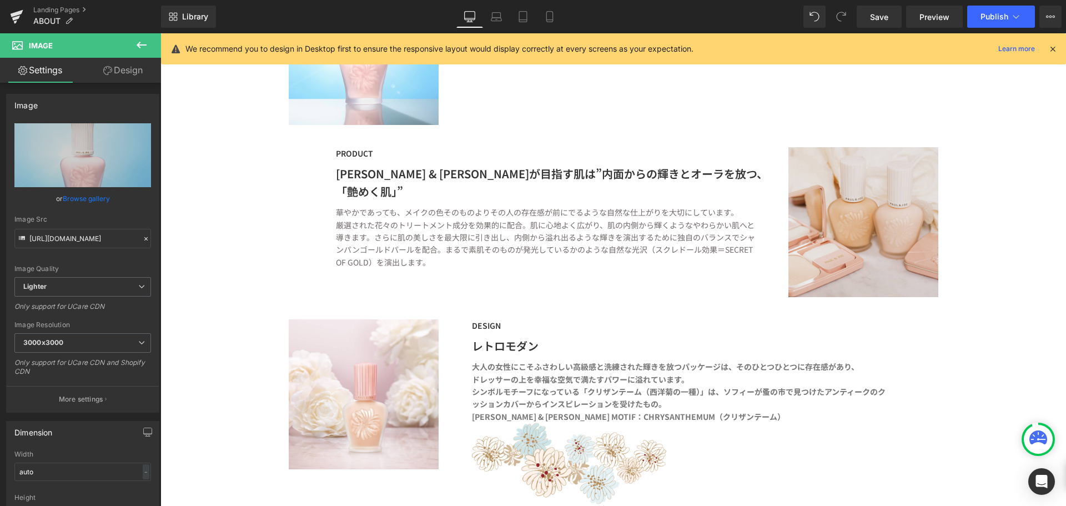
scroll to position [984, 0]
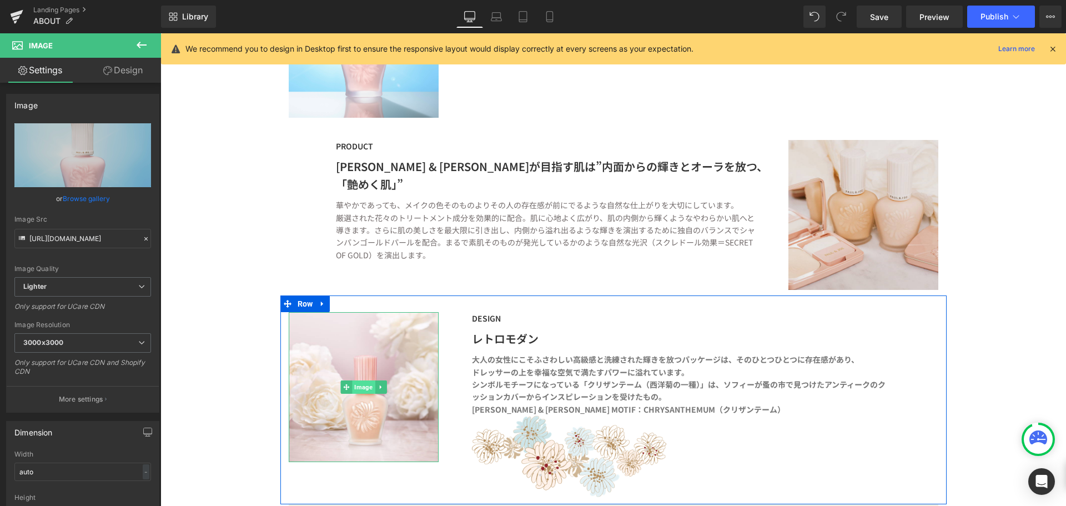
click at [353, 386] on span "Image" at bounding box center [363, 386] width 23 height 13
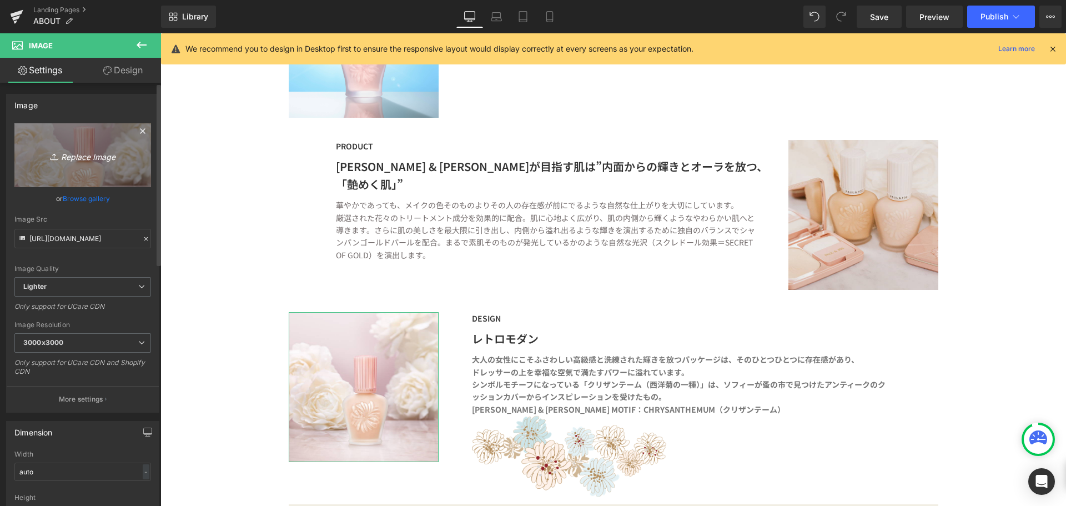
click at [82, 157] on icon "Replace Image" at bounding box center [82, 155] width 89 height 14
type input "C:\fakepath\2025AW_main_square (1).jpg"
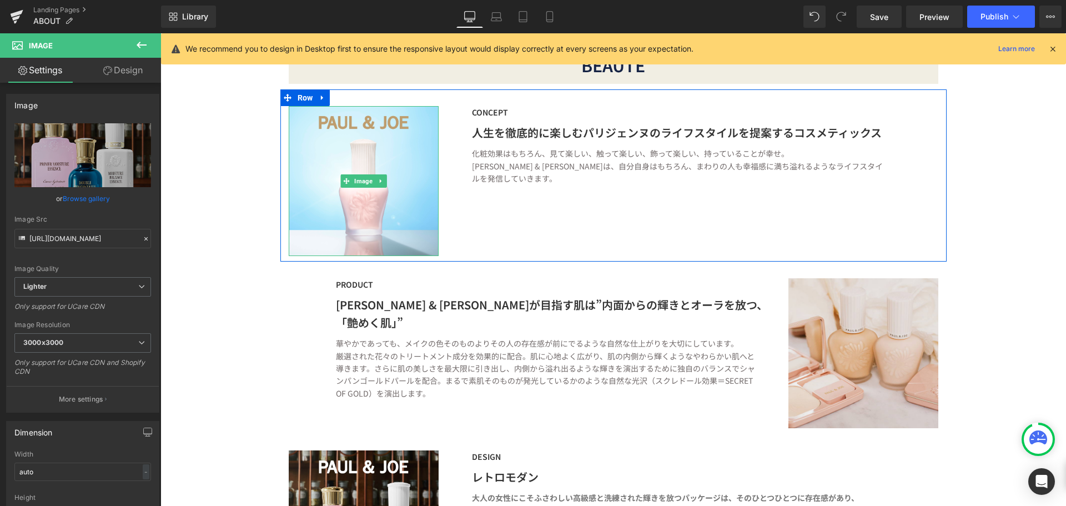
scroll to position [873, 0]
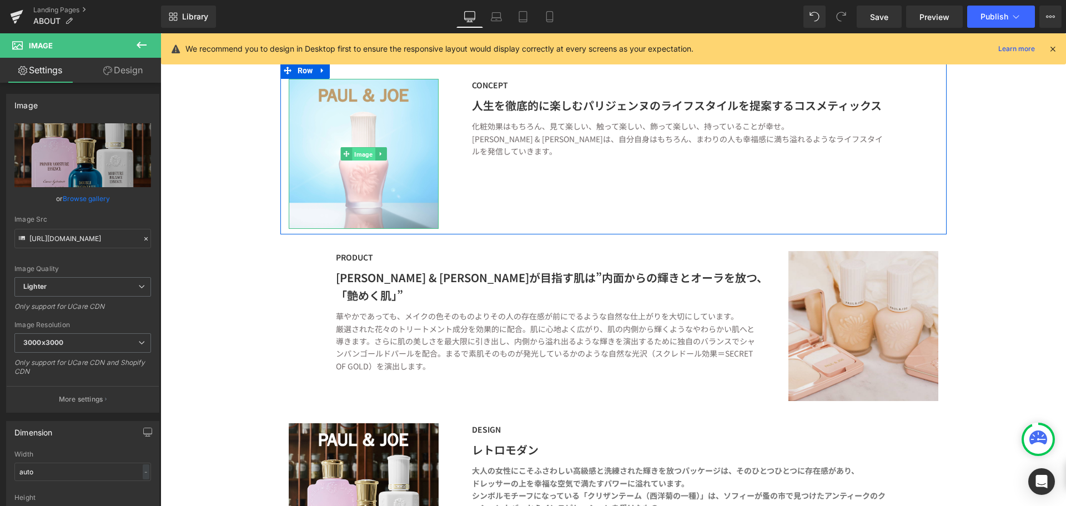
click at [356, 148] on span "Image" at bounding box center [363, 154] width 23 height 13
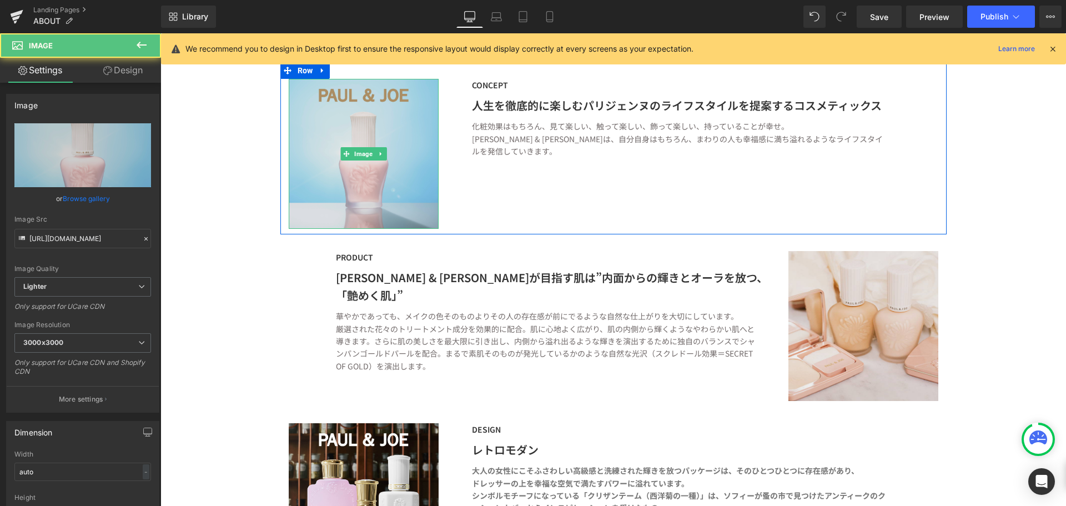
click at [371, 182] on img at bounding box center [364, 154] width 150 height 150
click at [404, 159] on img at bounding box center [364, 154] width 150 height 150
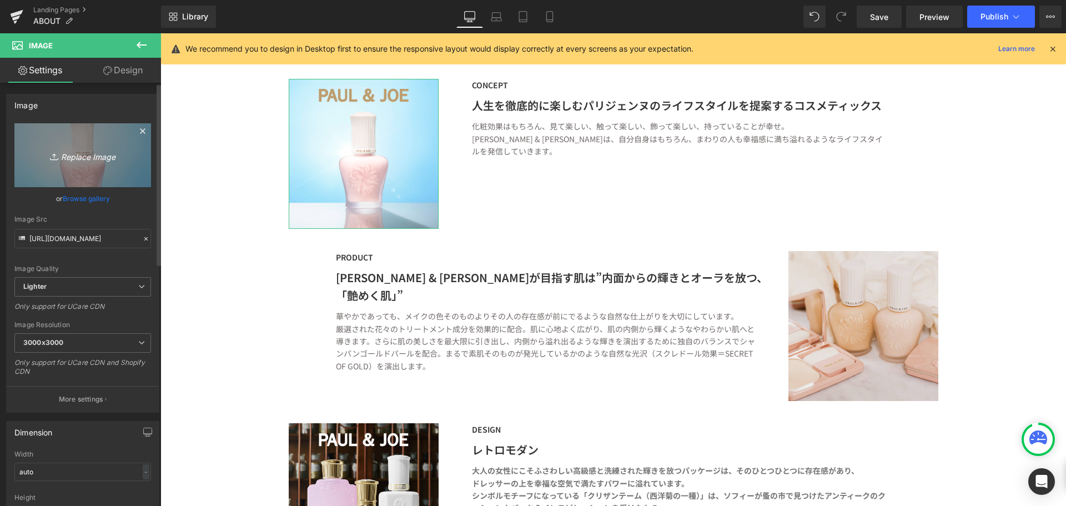
click at [94, 156] on icon "Replace Image" at bounding box center [82, 155] width 89 height 14
type input "C:\fakepath\名称未設定-1.jpg"
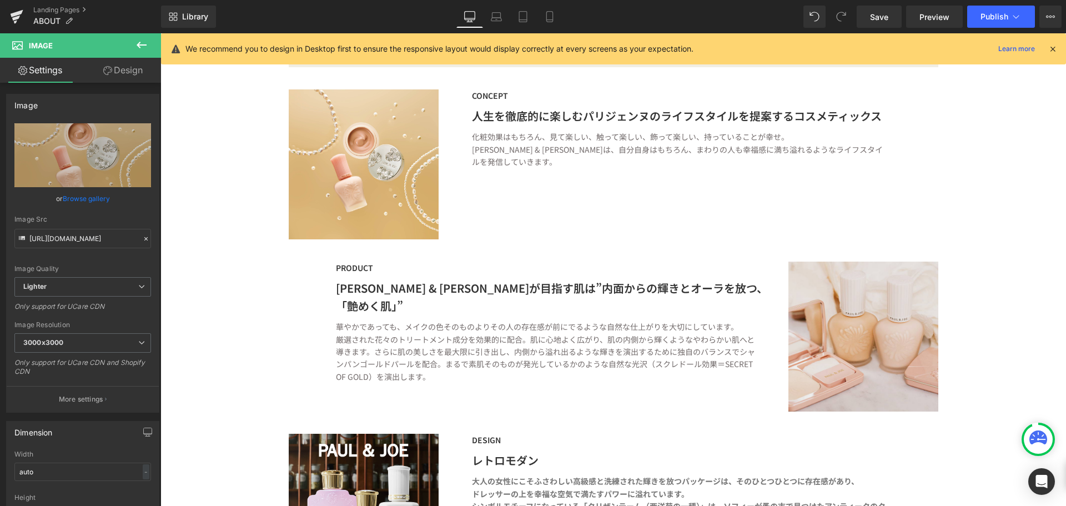
scroll to position [707, 0]
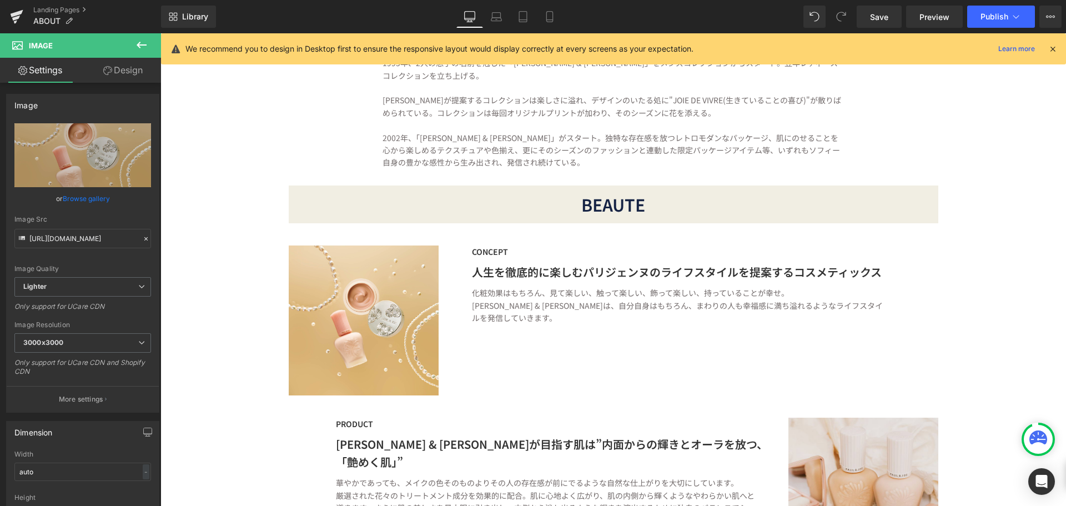
click at [582, 200] on div "BEAUTE Text Block" at bounding box center [614, 204] width 650 height 38
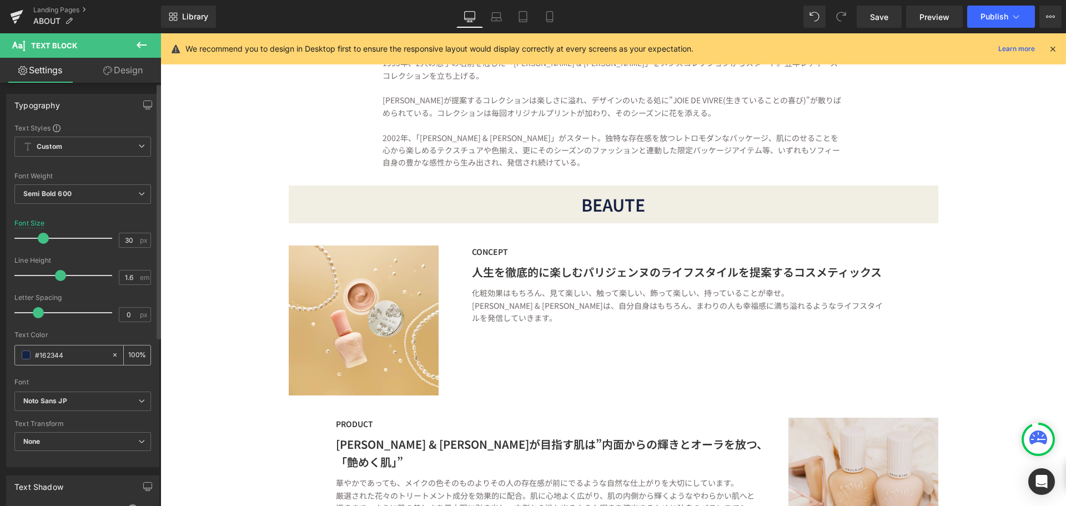
click at [74, 360] on input "#162344" at bounding box center [70, 355] width 71 height 12
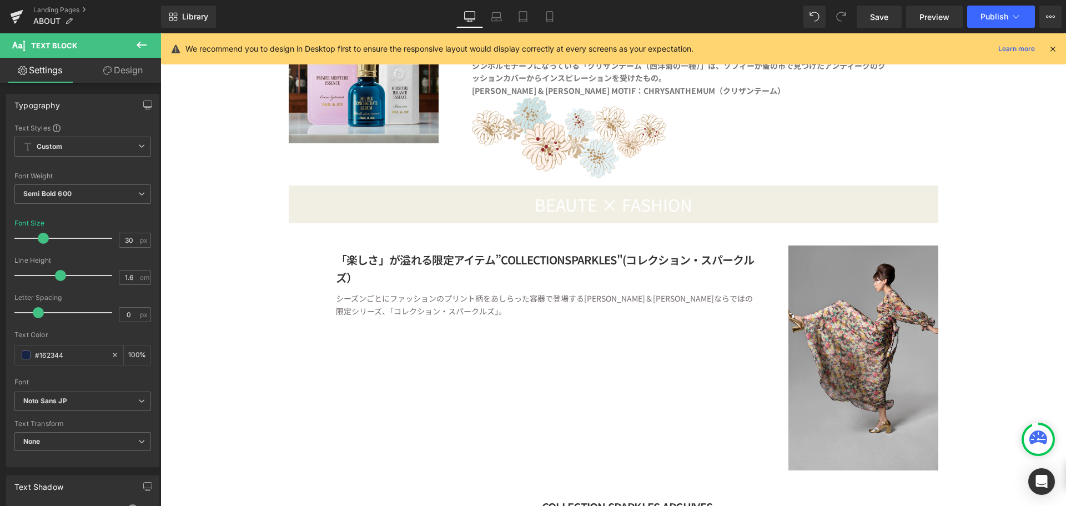
scroll to position [1318, 0]
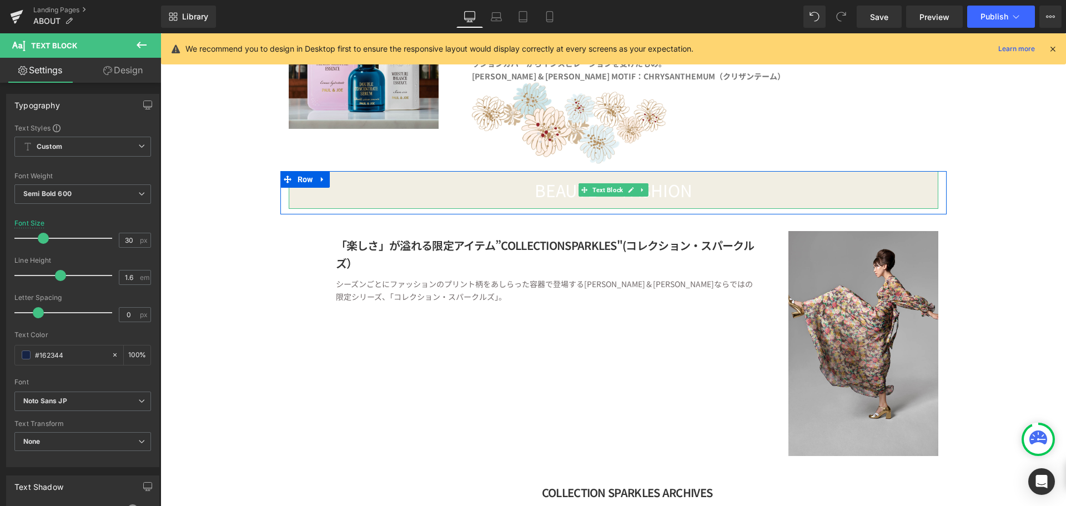
click at [589, 200] on div "BEAUTE × FASHION" at bounding box center [614, 190] width 650 height 38
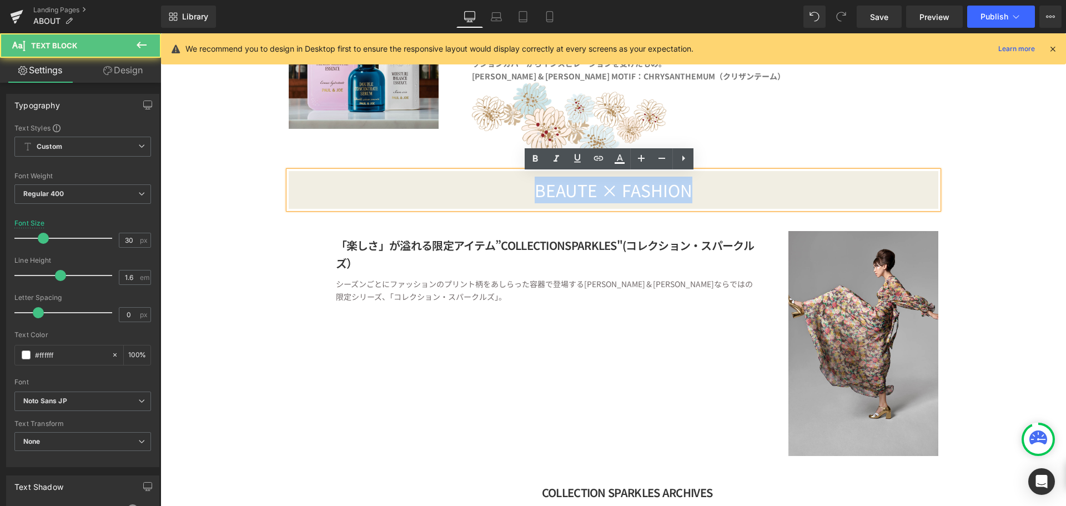
drag, startPoint x: 531, startPoint y: 194, endPoint x: 824, endPoint y: 193, distance: 292.6
click at [824, 193] on div "BEAUTE × FASHION" at bounding box center [614, 190] width 650 height 38
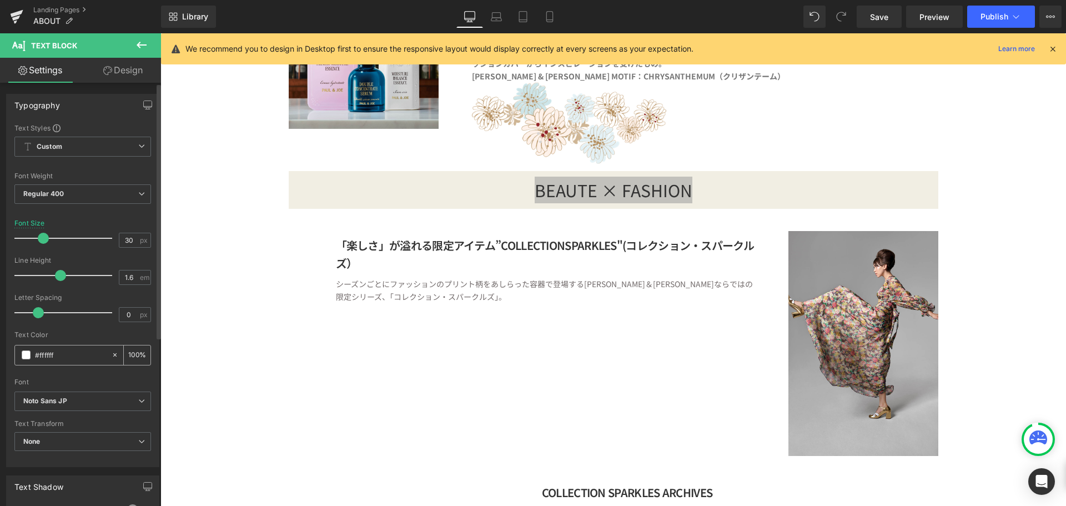
click at [112, 358] on icon at bounding box center [115, 355] width 8 height 8
click at [81, 358] on input "#ffffff" at bounding box center [70, 355] width 71 height 12
type input "none"
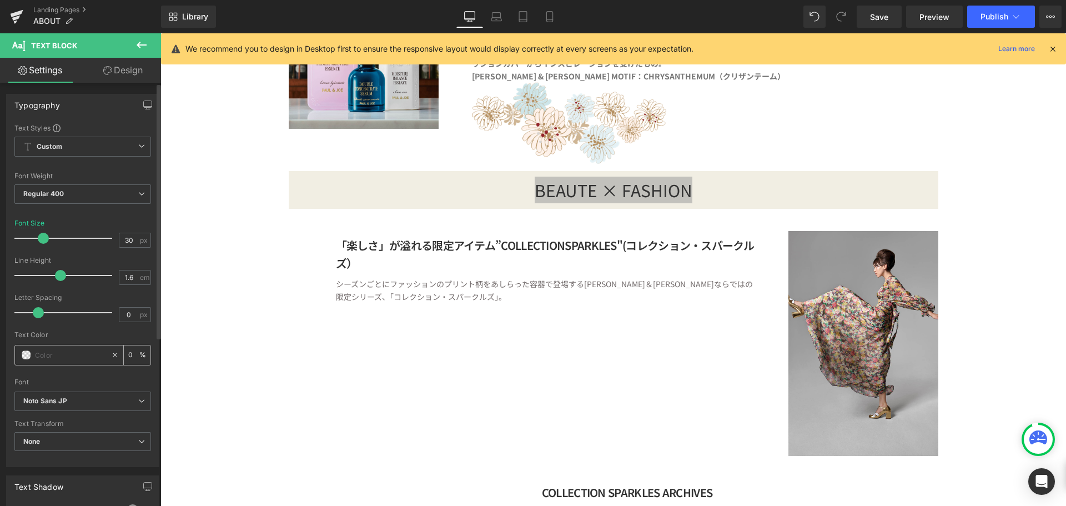
paste input "162344"
type input "162344"
click at [120, 195] on span "Regular 400" at bounding box center [82, 193] width 137 height 19
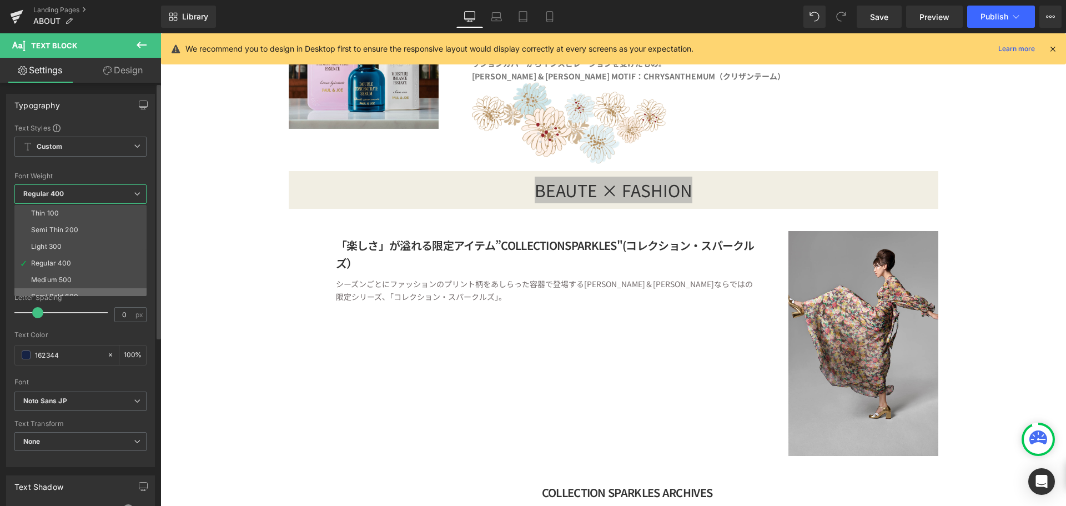
click at [77, 289] on li "Semi Bold 600" at bounding box center [82, 296] width 137 height 17
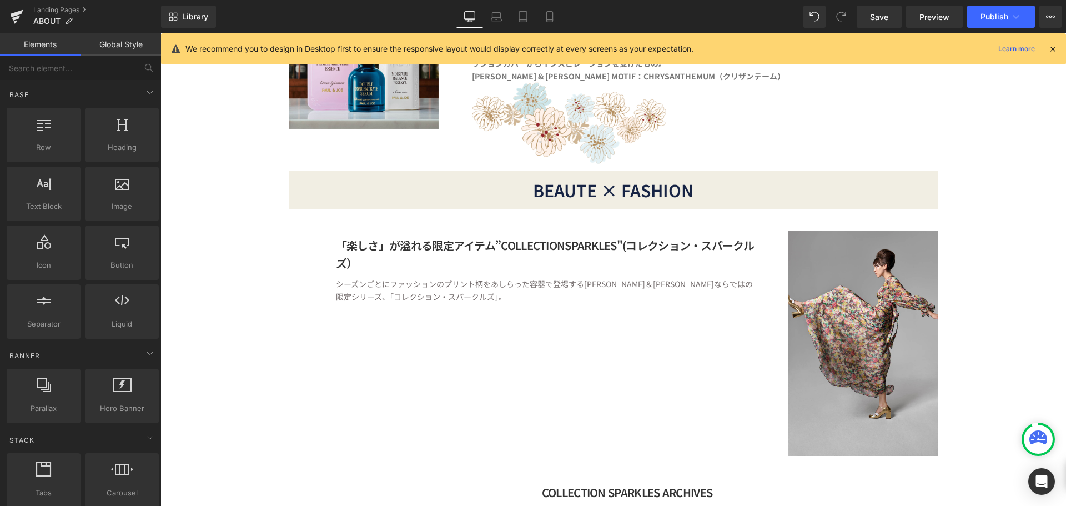
click at [964, 247] on div "MESSAGE Text Block Row Image "it's about having fun.I don't ask for advice, I j…" at bounding box center [613, 99] width 906 height 2560
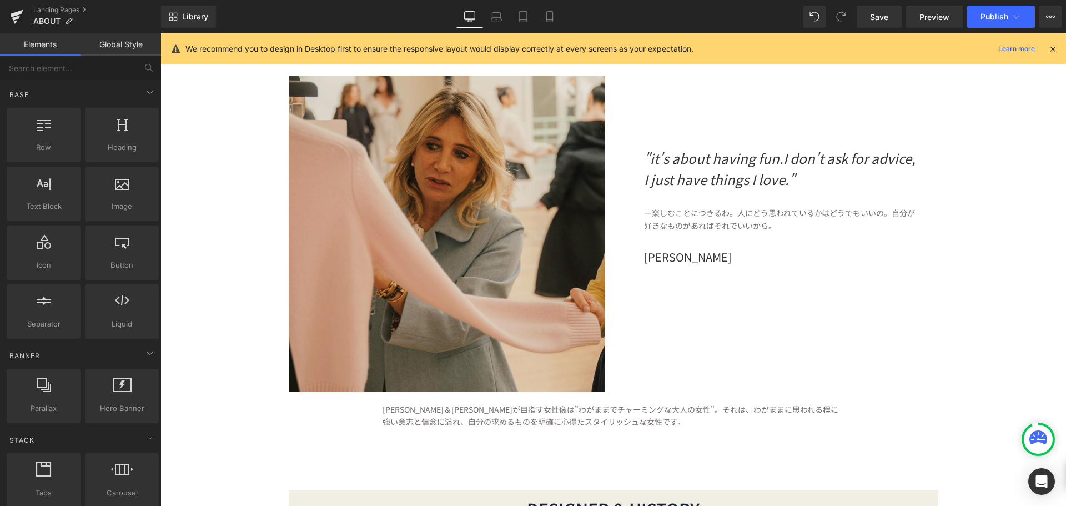
scroll to position [0, 0]
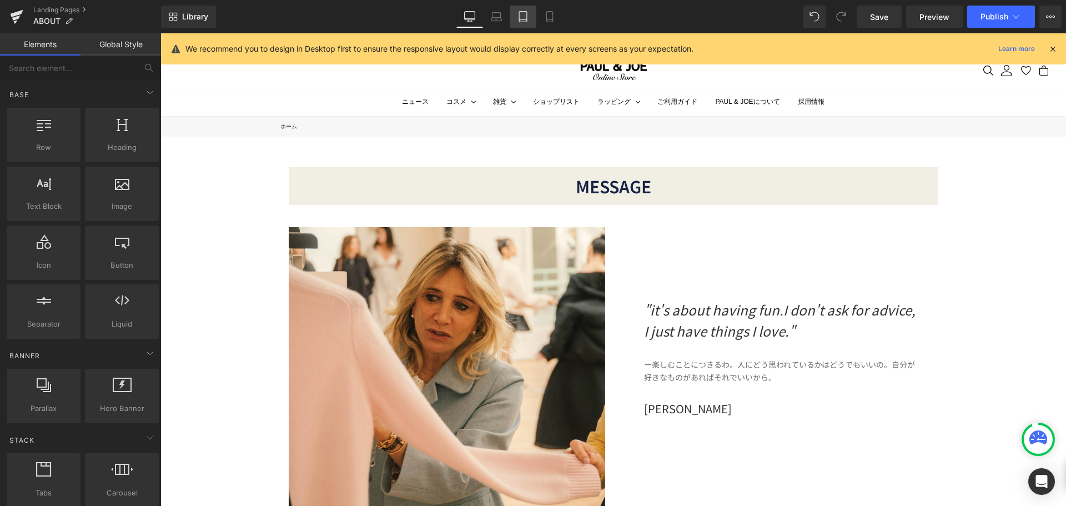
click at [519, 18] on icon at bounding box center [522, 16] width 11 height 11
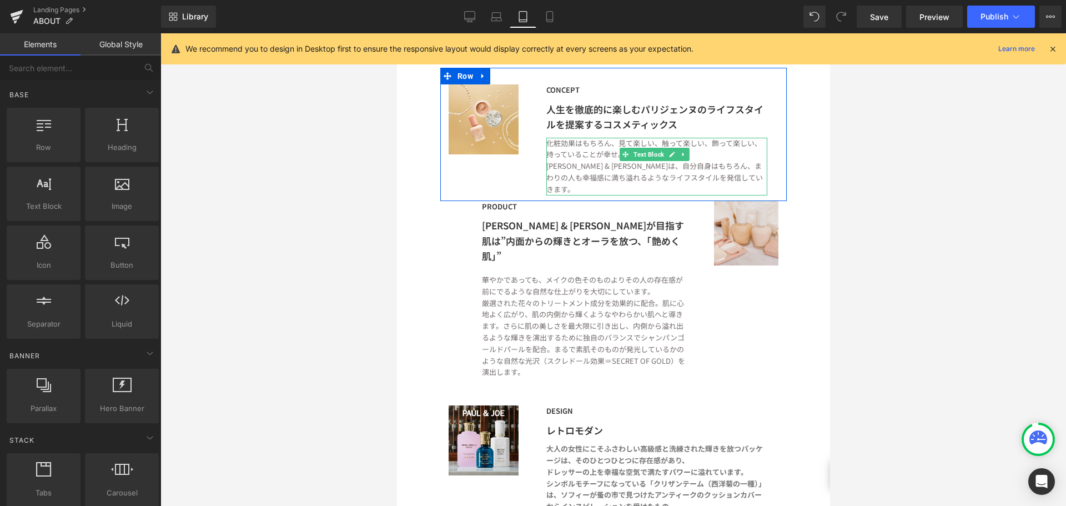
scroll to position [777, 0]
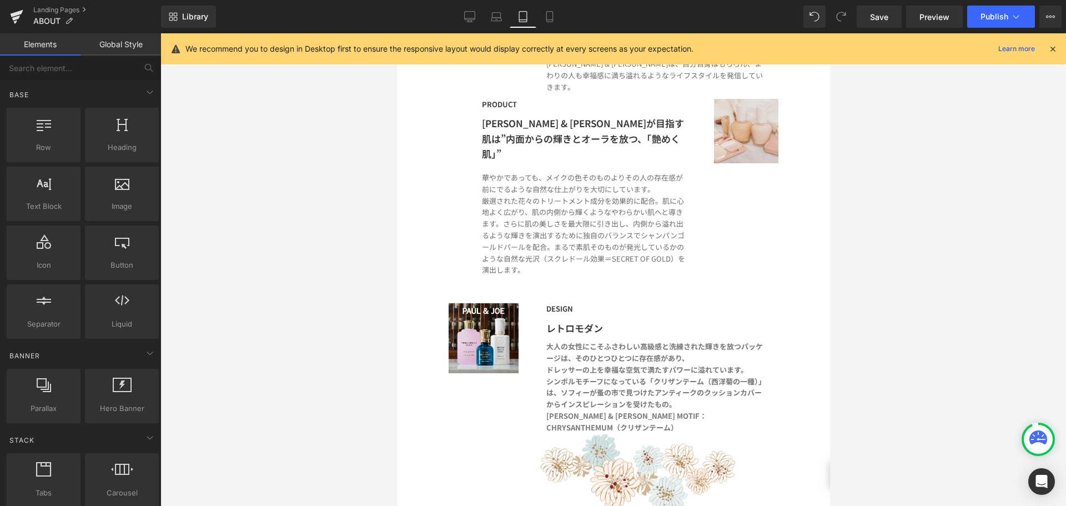
drag, startPoint x: 555, startPoint y: 17, endPoint x: 567, endPoint y: 50, distance: 34.8
click at [554, 20] on icon at bounding box center [549, 16] width 11 height 11
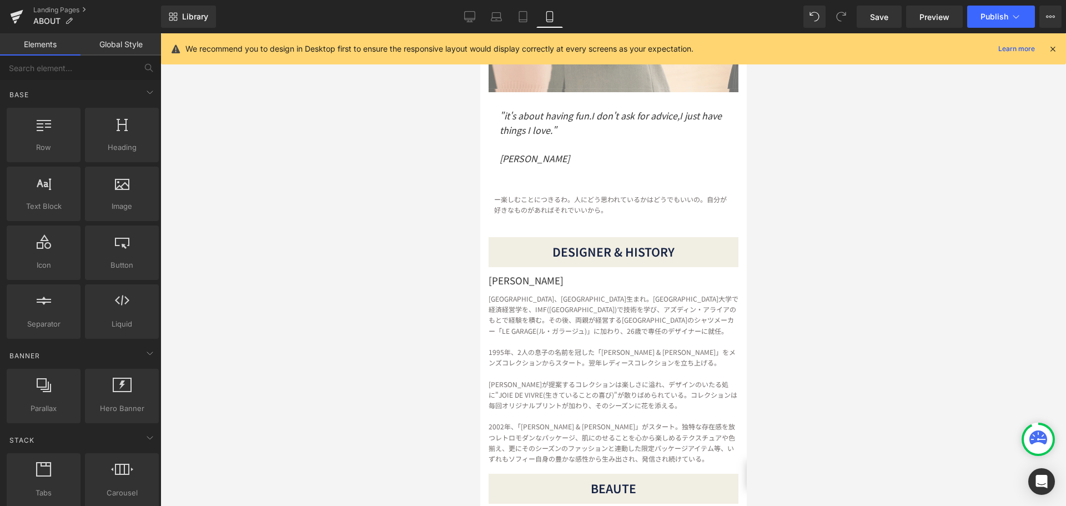
scroll to position [56, 0]
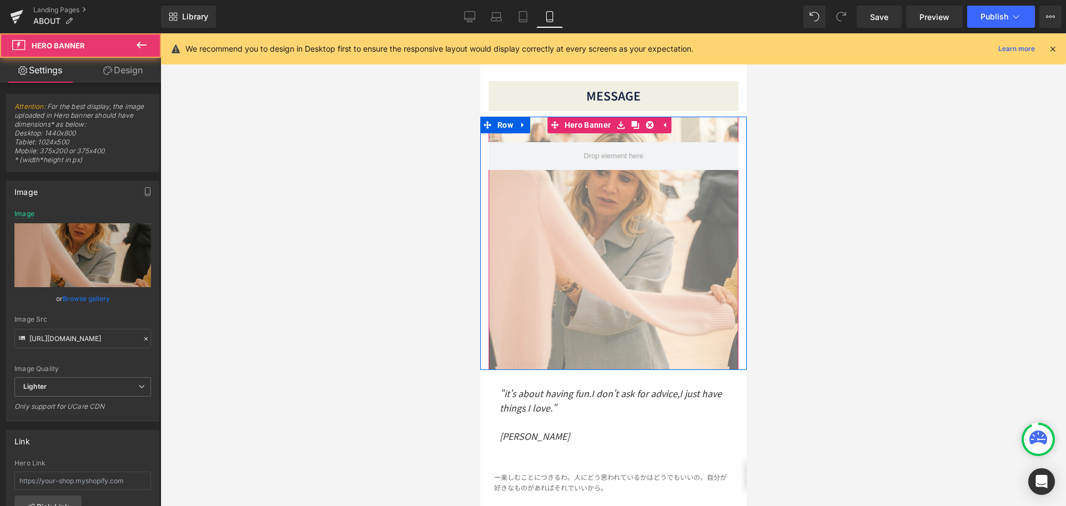
click at [648, 244] on div at bounding box center [613, 243] width 250 height 253
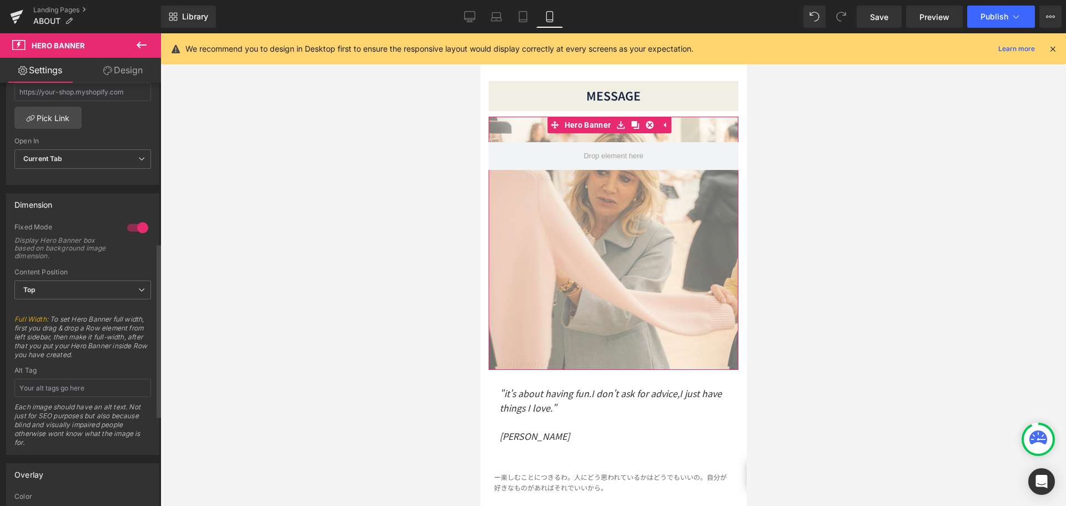
scroll to position [609, 0]
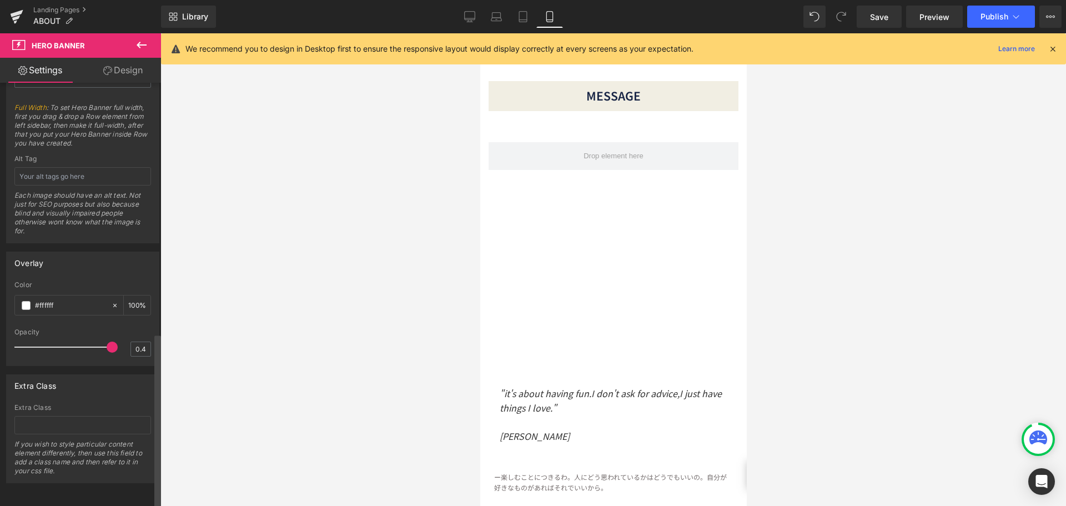
drag, startPoint x: 57, startPoint y: 339, endPoint x: 158, endPoint y: 333, distance: 101.8
click at [158, 333] on div "Attention : For the best display, the image uploaded in Hero banner should have…" at bounding box center [80, 297] width 161 height 428
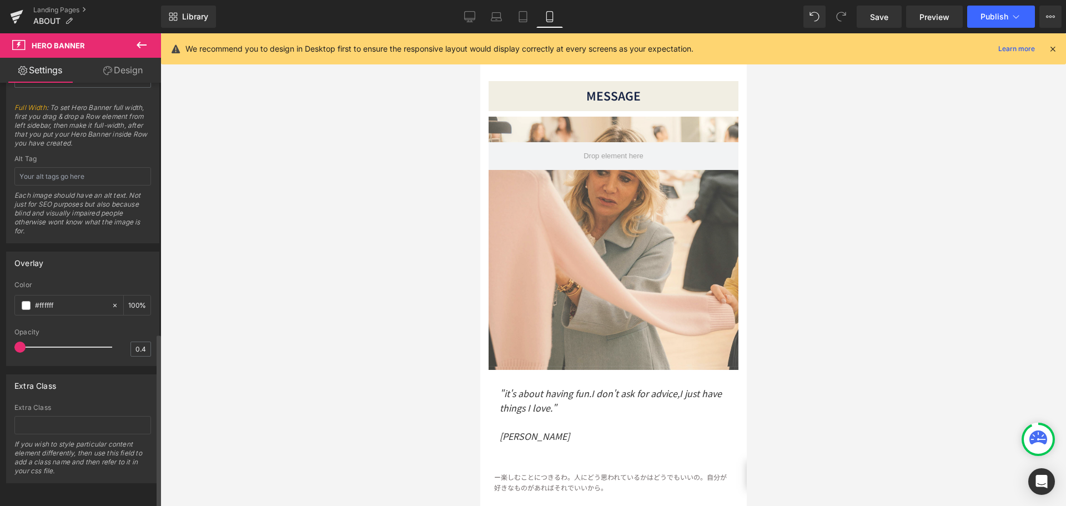
drag, startPoint x: 107, startPoint y: 340, endPoint x: 0, endPoint y: 339, distance: 106.6
click at [0, 340] on div "Overlay #ffffff Color #ffffff 100 % 0.4 Opacity 0.4" at bounding box center [83, 304] width 166 height 123
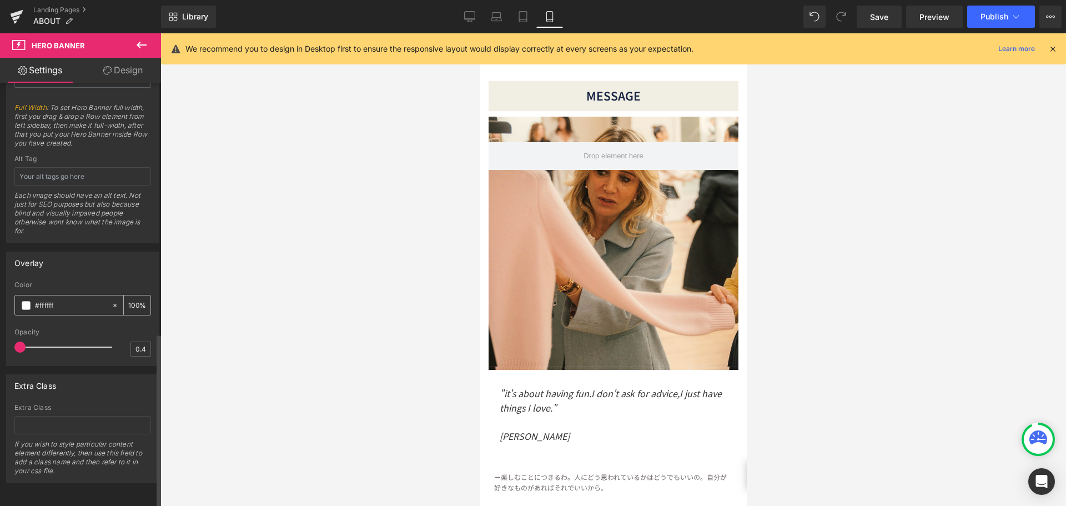
click at [114, 295] on div at bounding box center [117, 304] width 13 height 19
click at [119, 266] on div "Overlay #ffffff Color #ffffff 100 % 0.4 Opacity 0.4" at bounding box center [82, 309] width 153 height 114
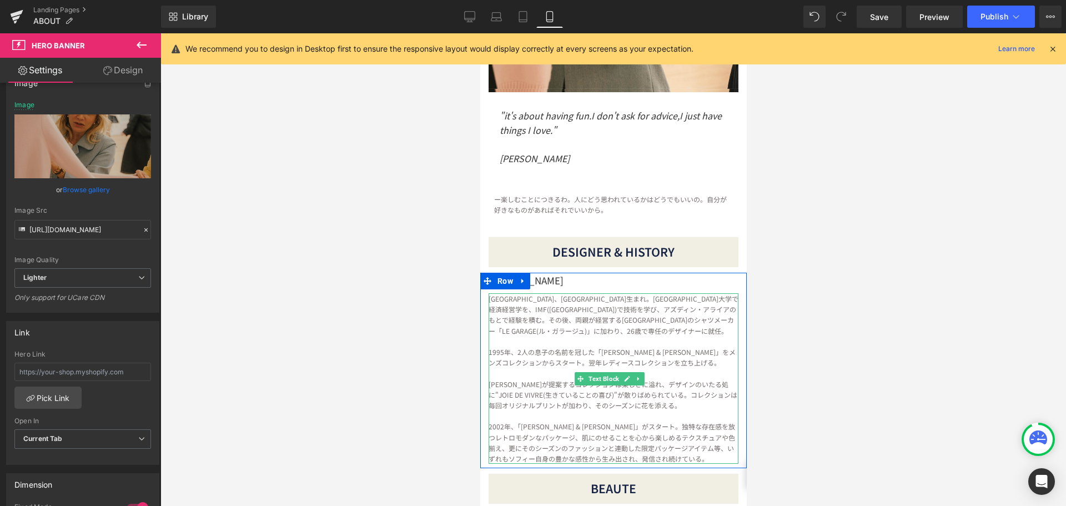
scroll to position [555, 0]
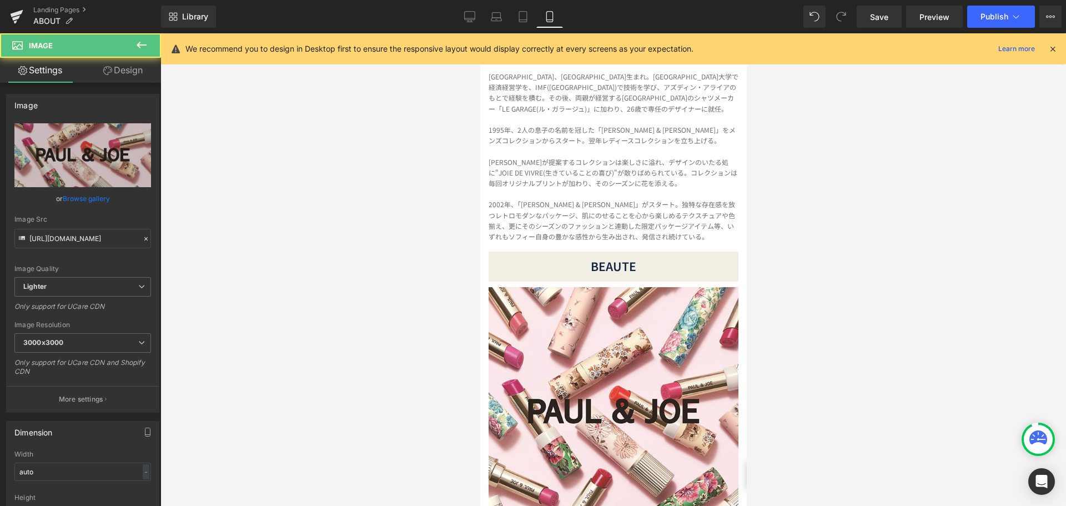
click at [614, 396] on div "Image" at bounding box center [613, 412] width 250 height 250
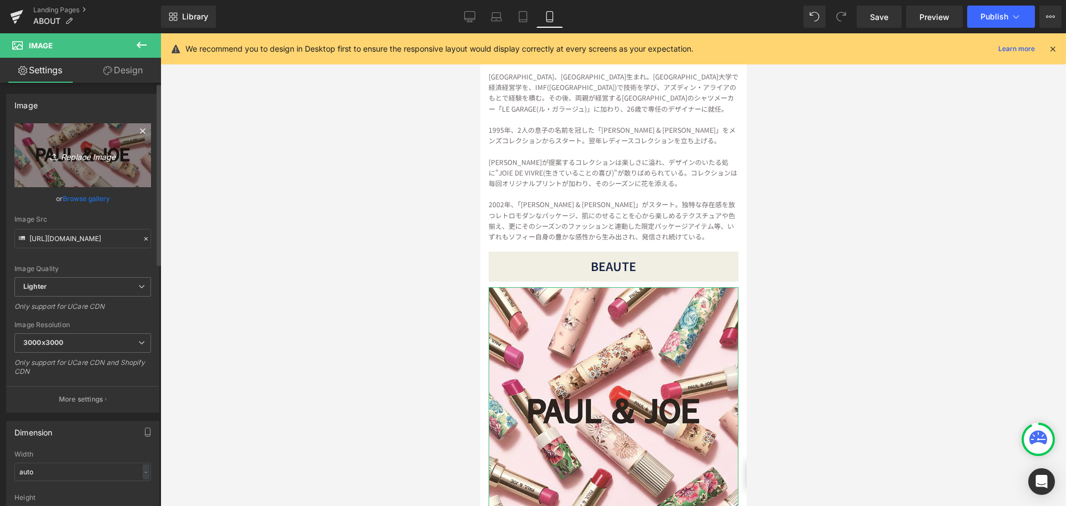
click at [86, 157] on icon "Replace Image" at bounding box center [82, 155] width 89 height 14
type input "C:\fakepath\名称未設定-1.jpg"
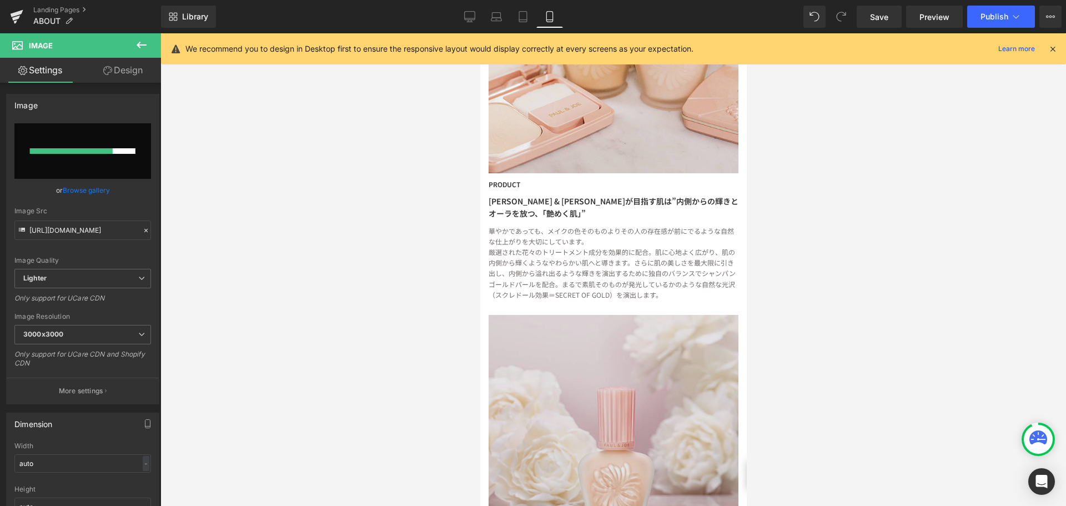
scroll to position [1332, 0]
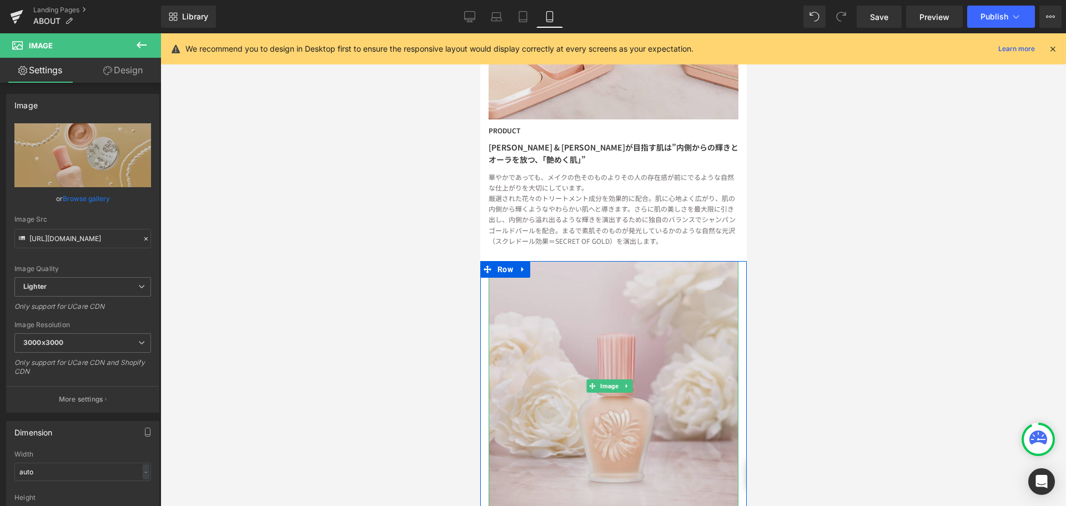
click at [604, 367] on img at bounding box center [613, 386] width 250 height 250
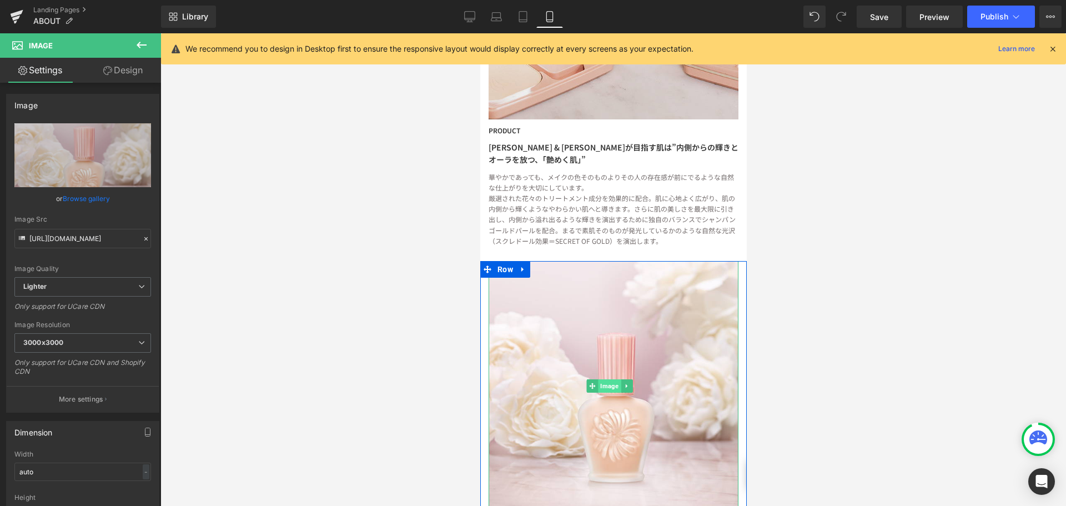
click at [603, 379] on span "Image" at bounding box center [608, 385] width 23 height 13
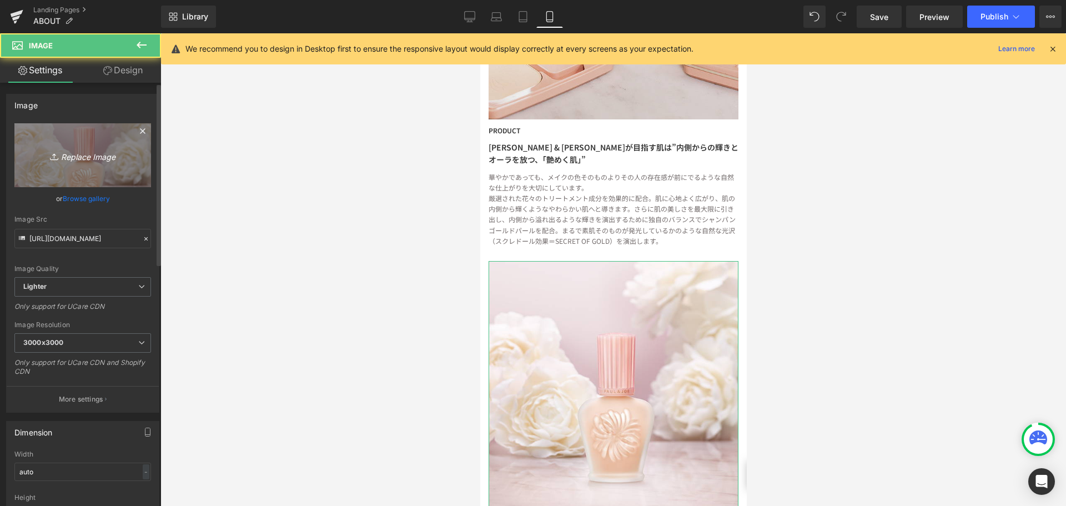
click at [100, 164] on link "Replace Image" at bounding box center [82, 155] width 137 height 64
type input "C:\fakepath\2025AW_main_square (1).jpg"
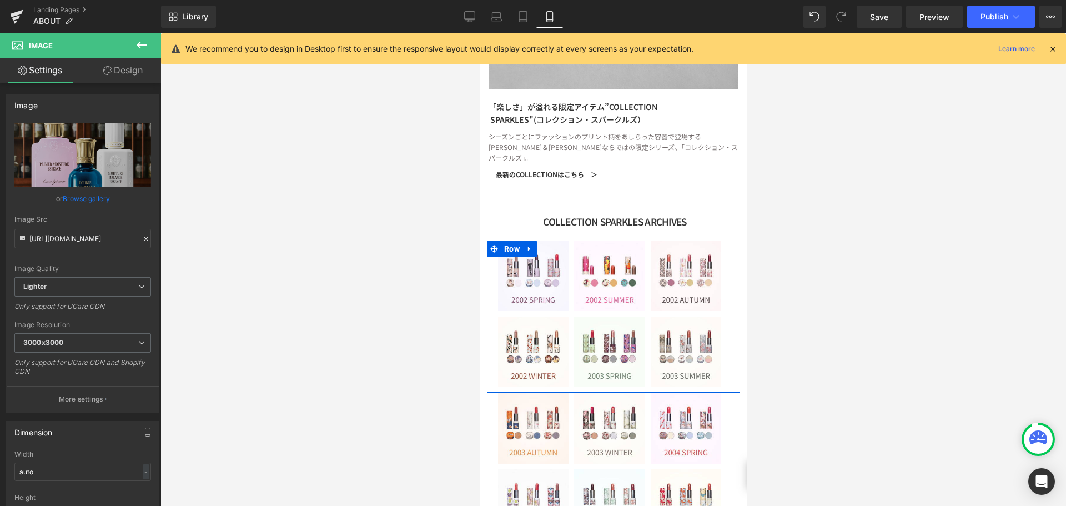
scroll to position [2276, 0]
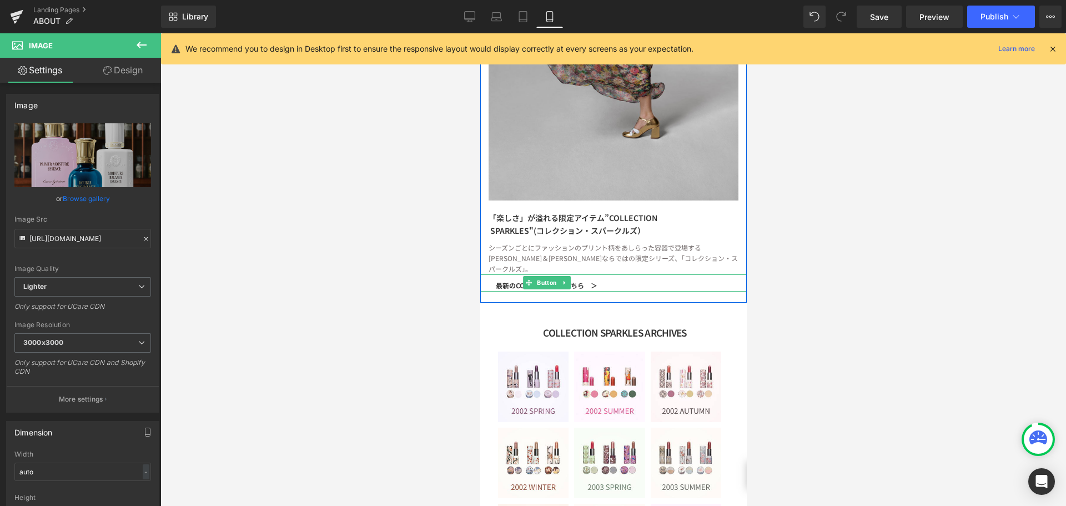
click at [604, 274] on link "最新のCOLLECTIONはこちら　＞" at bounding box center [546, 282] width 133 height 17
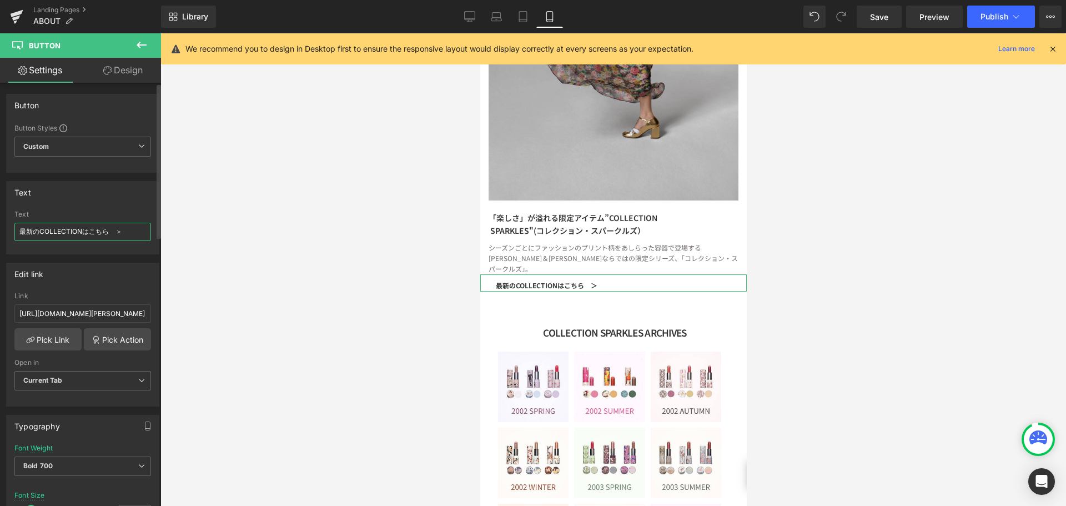
drag, startPoint x: 130, startPoint y: 234, endPoint x: 0, endPoint y: 224, distance: 130.3
click at [0, 224] on div "Text 最新のCOLLECTIONはこちら　＞ Text 最新のCOLLECTIONはこちら　＞" at bounding box center [83, 214] width 166 height 82
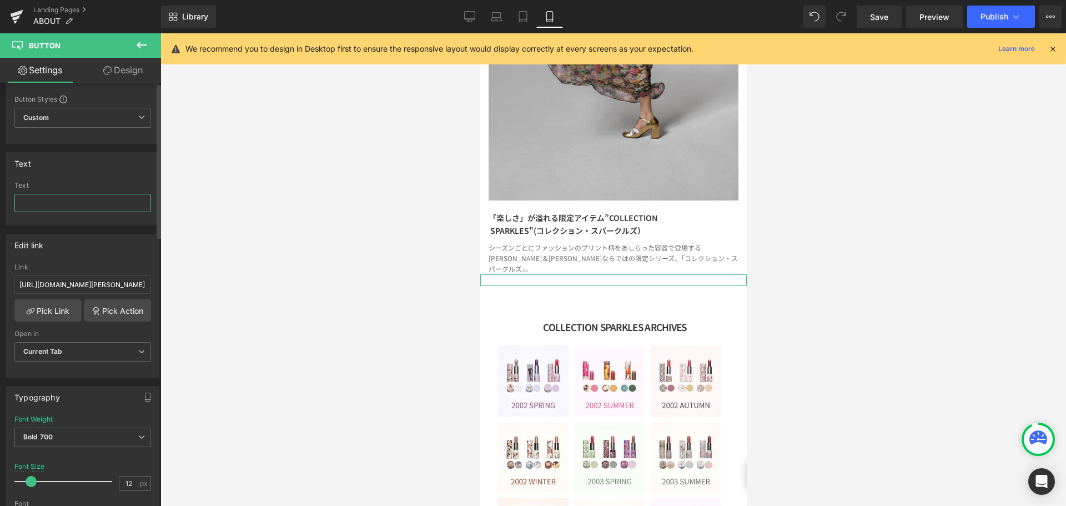
scroll to position [56, 0]
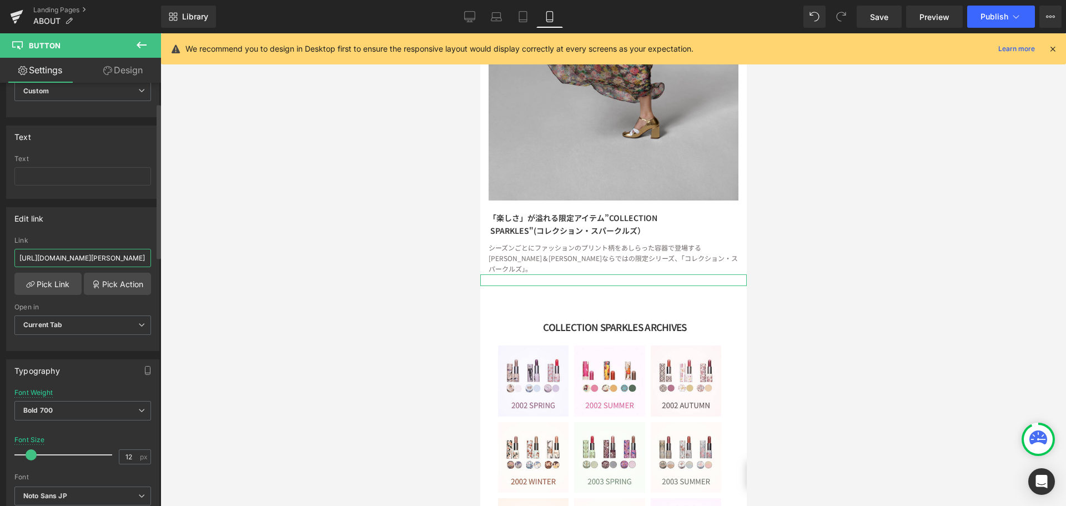
click at [105, 257] on input "[URL][DOMAIN_NAME][PERSON_NAME]" at bounding box center [82, 258] width 137 height 18
click at [847, 299] on div at bounding box center [613, 269] width 906 height 472
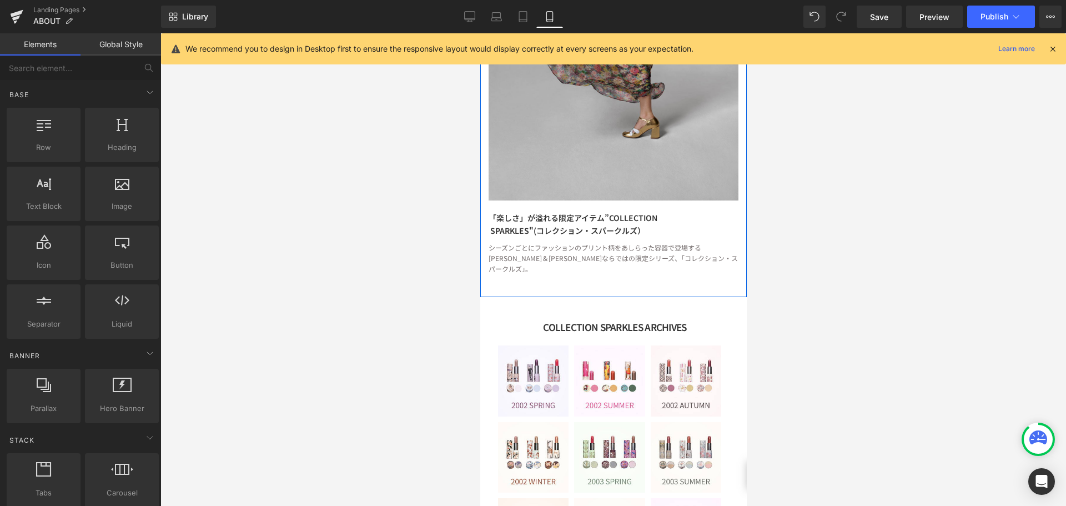
click at [632, 230] on div "Image 「楽しさ」が溢れる限定アイテム”COLLECTION SPARKLES" (コレクション・スパークルズ） Text Block 「楽しさ」が溢れる…" at bounding box center [613, 61] width 266 height 471
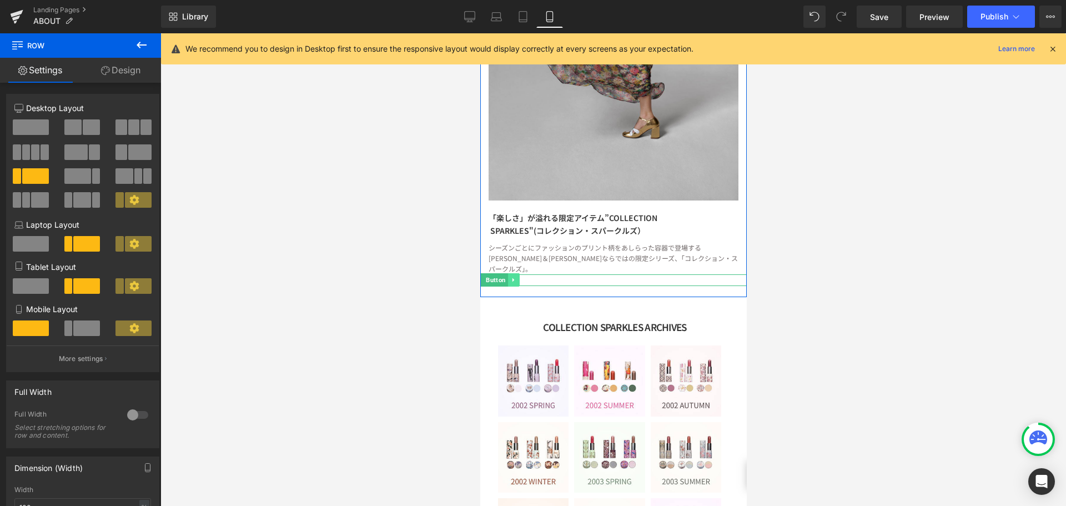
click at [509, 273] on link at bounding box center [513, 279] width 12 height 13
click at [520, 277] on icon at bounding box center [519, 280] width 6 height 6
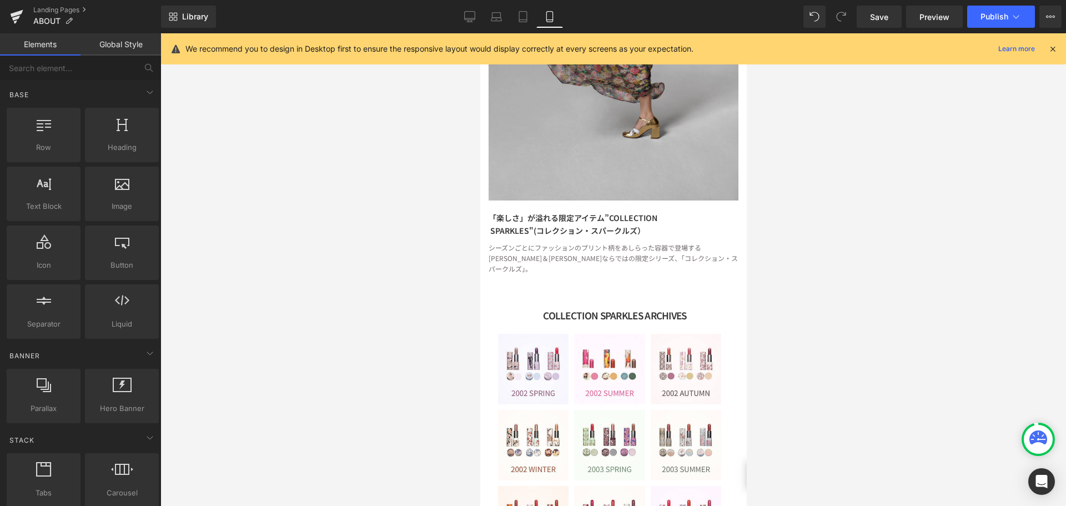
drag, startPoint x: 469, startPoint y: 16, endPoint x: 473, endPoint y: 33, distance: 17.8
click at [470, 16] on icon at bounding box center [469, 16] width 11 height 11
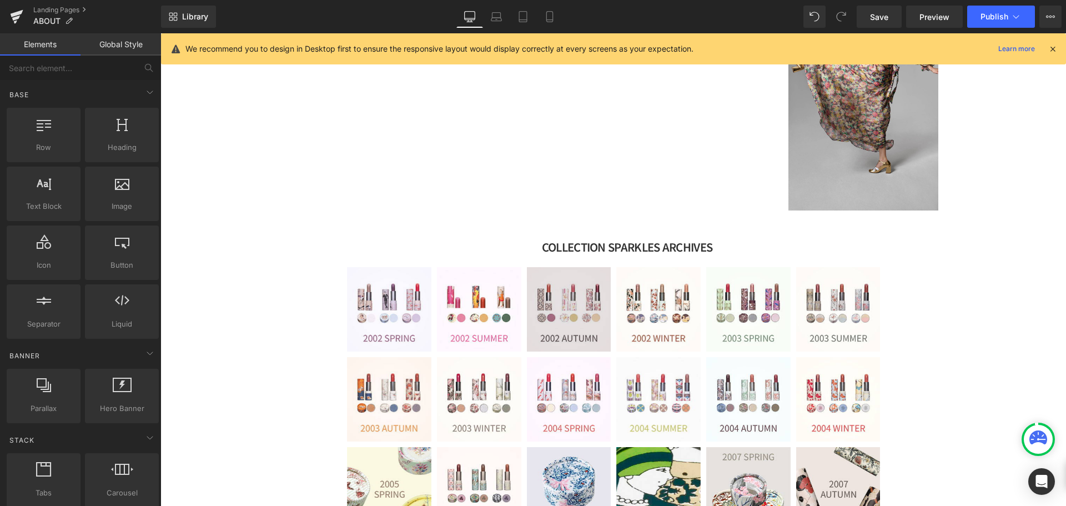
scroll to position [1471, 0]
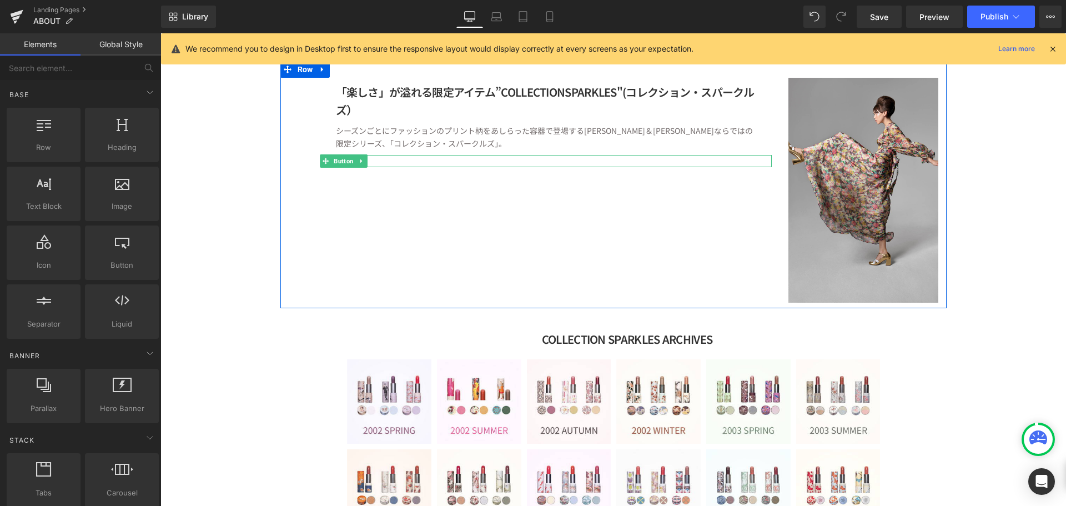
click at [479, 163] on div at bounding box center [554, 161] width 436 height 12
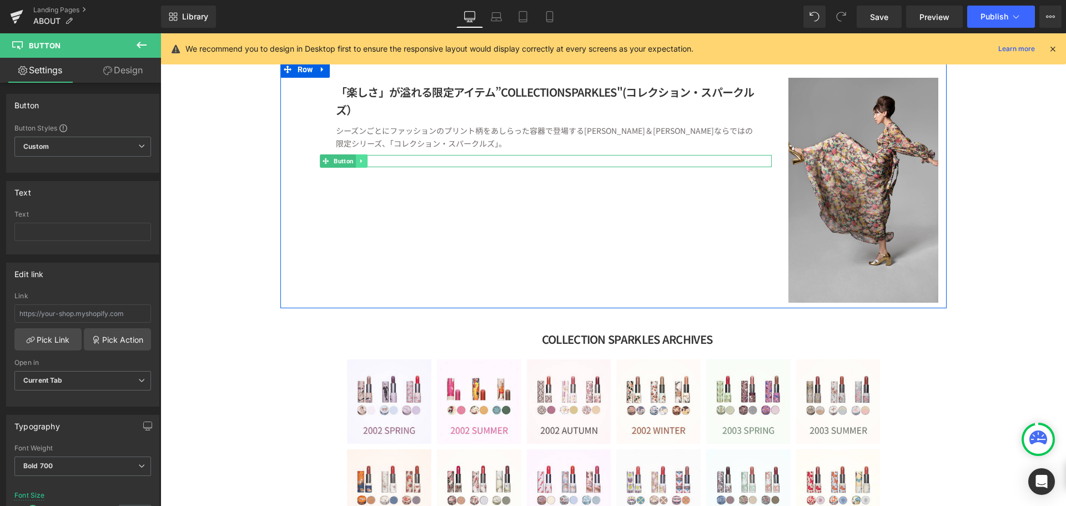
click at [358, 164] on icon at bounding box center [361, 161] width 6 height 7
click at [364, 163] on icon at bounding box center [367, 161] width 6 height 6
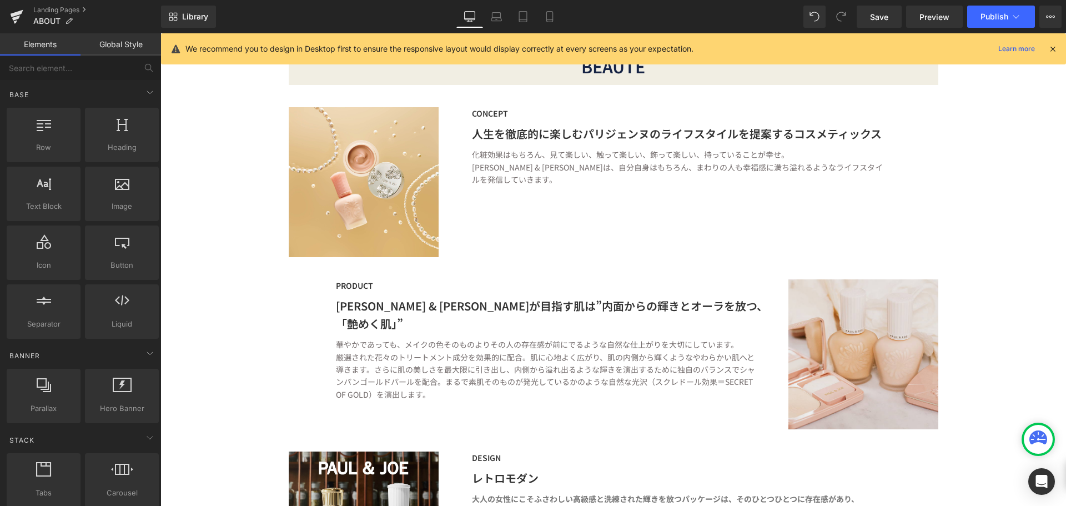
scroll to position [860, 0]
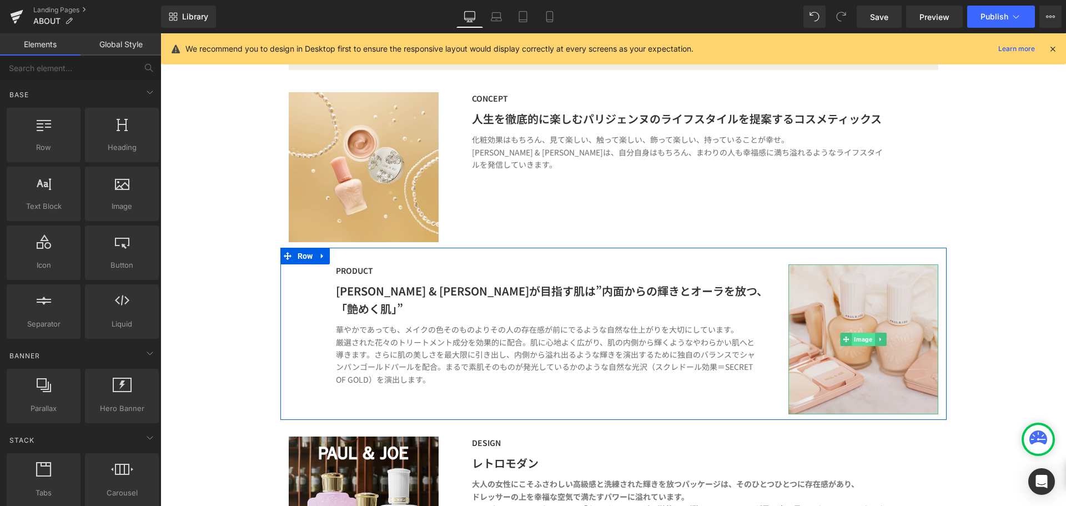
click at [859, 338] on span "Image" at bounding box center [863, 339] width 23 height 13
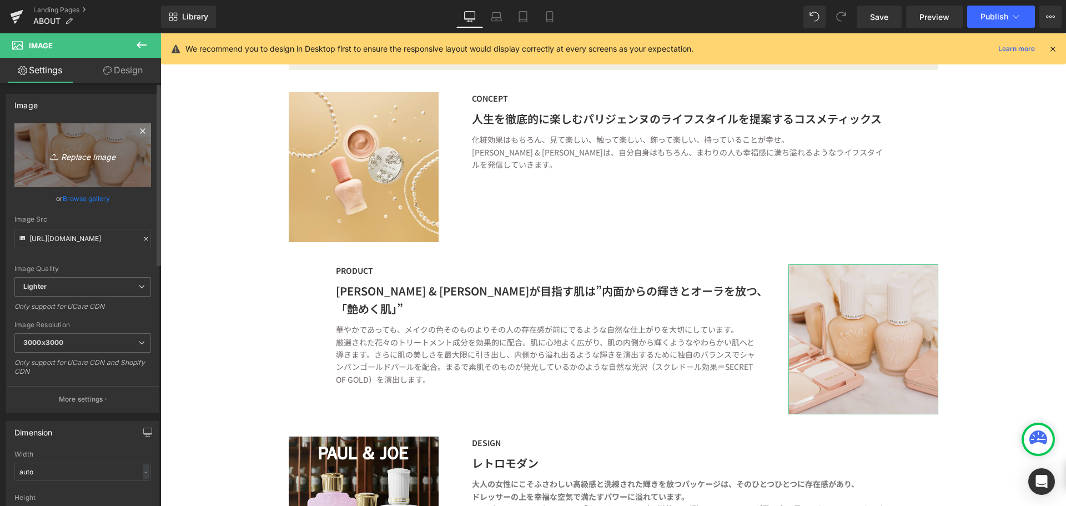
click at [86, 160] on icon "Replace Image" at bounding box center [82, 155] width 89 height 14
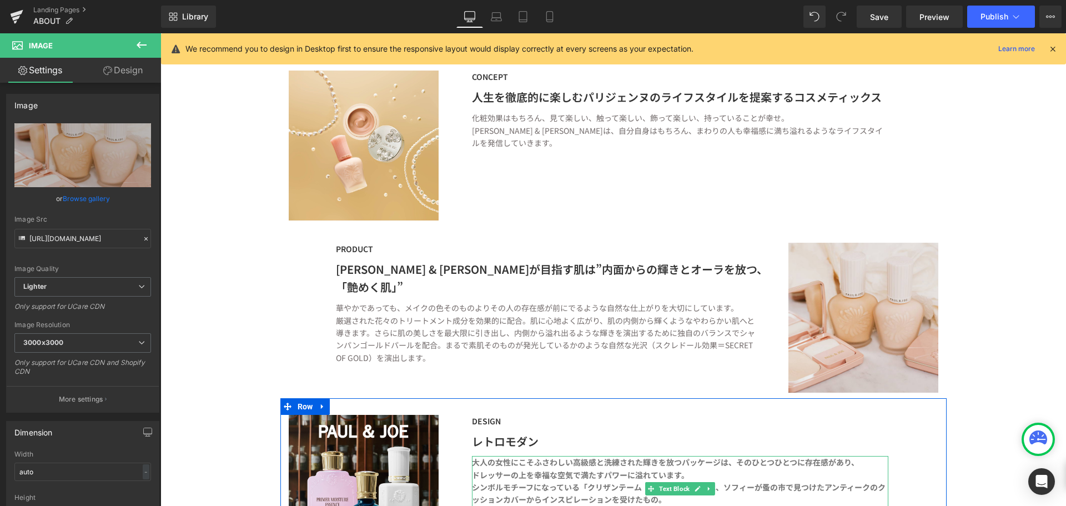
scroll to position [804, 0]
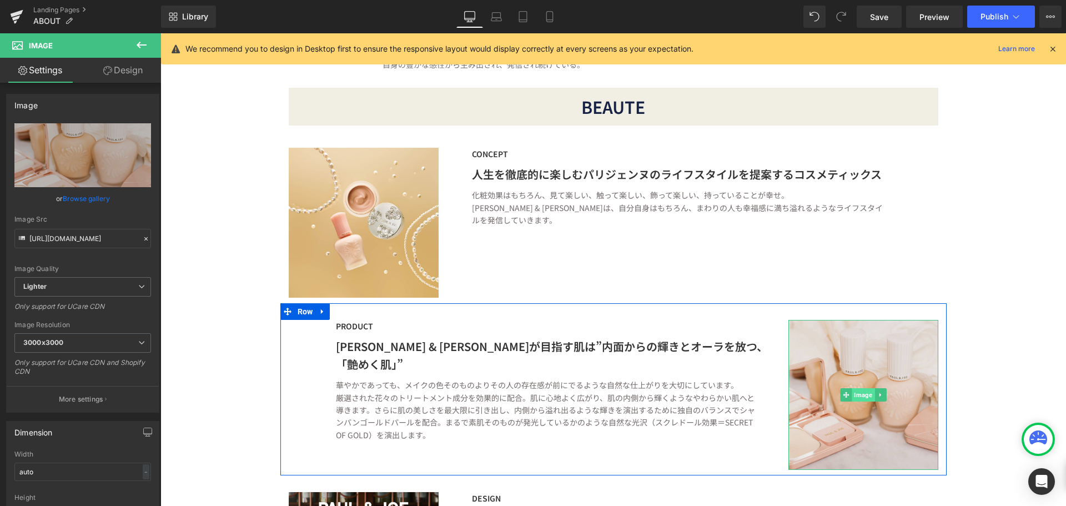
click at [853, 397] on span "Image" at bounding box center [863, 394] width 23 height 13
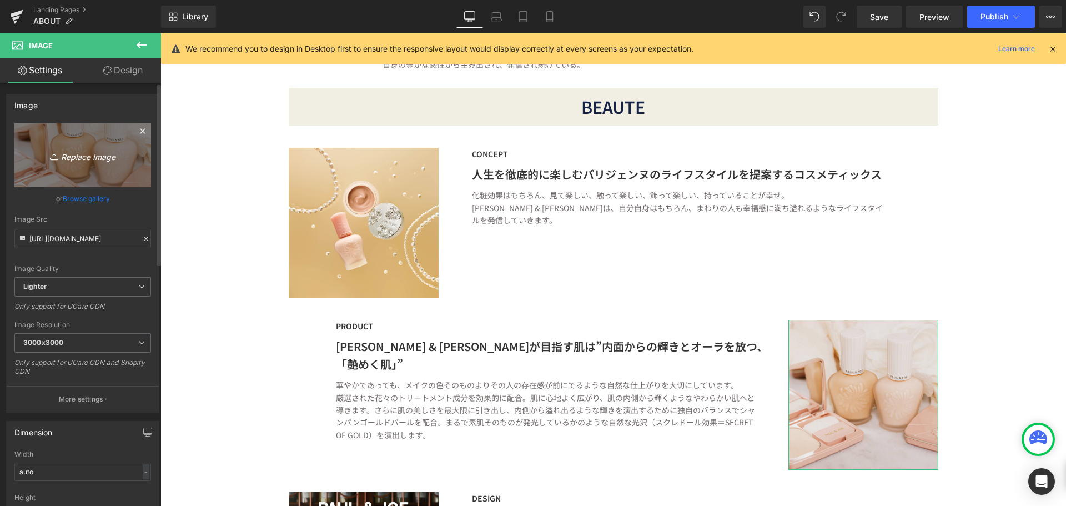
click at [71, 160] on icon "Replace Image" at bounding box center [82, 155] width 89 height 14
type input "C:\fakepath\名称未設定-1.jpg"
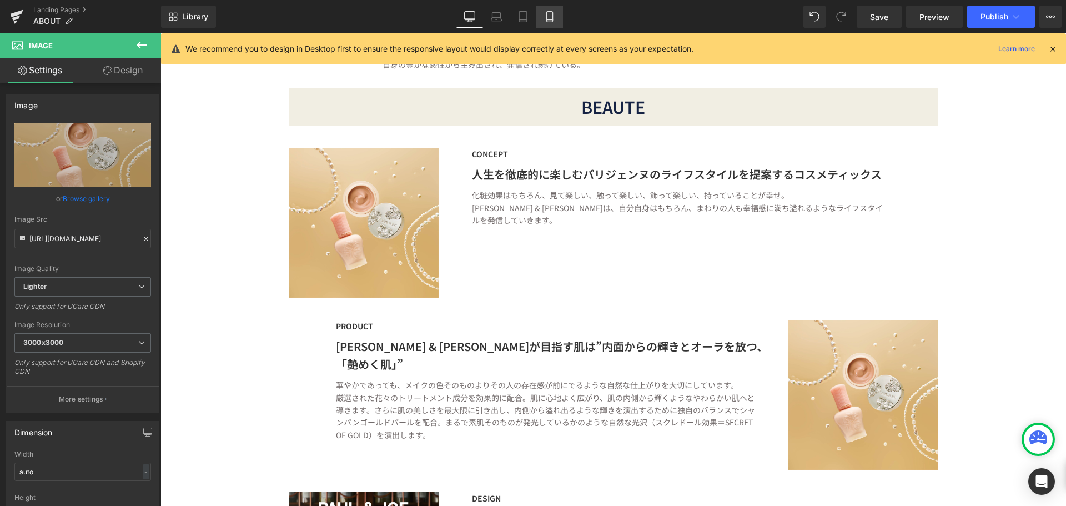
click at [555, 21] on icon at bounding box center [549, 16] width 11 height 11
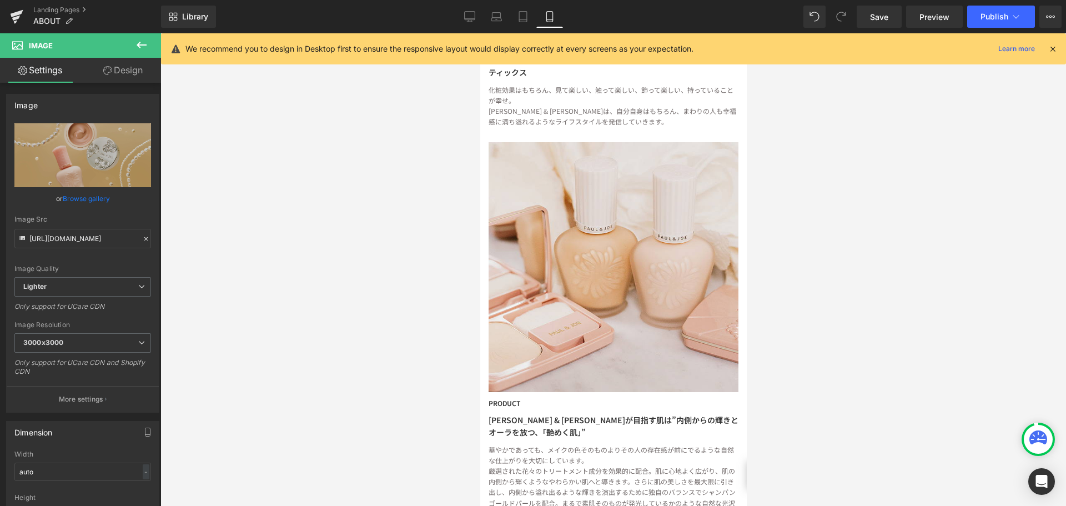
scroll to position [1110, 0]
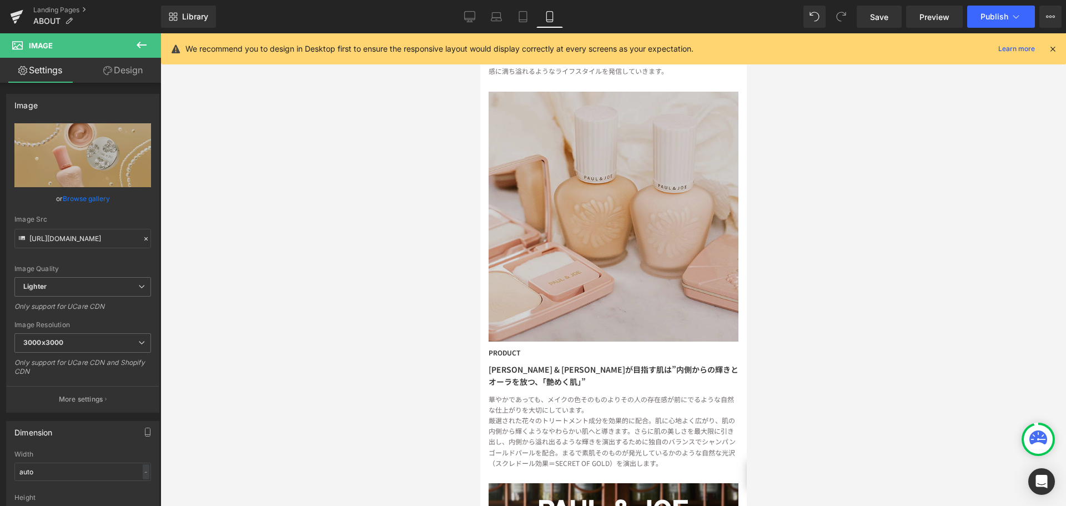
click at [618, 238] on img at bounding box center [613, 217] width 250 height 250
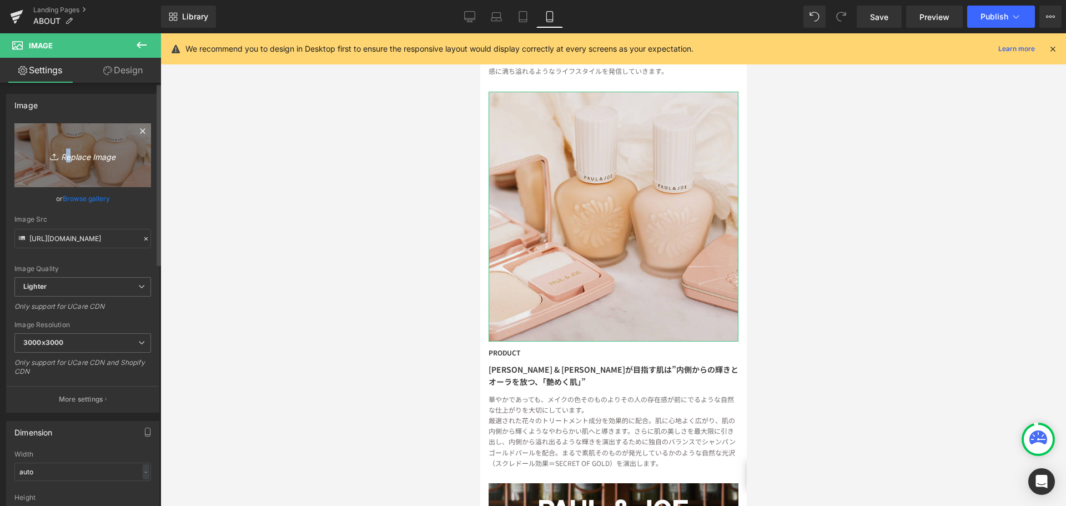
click at [63, 160] on icon "Replace Image" at bounding box center [82, 155] width 89 height 14
type input "C:\fakepath\名称未設定-1.jpg"
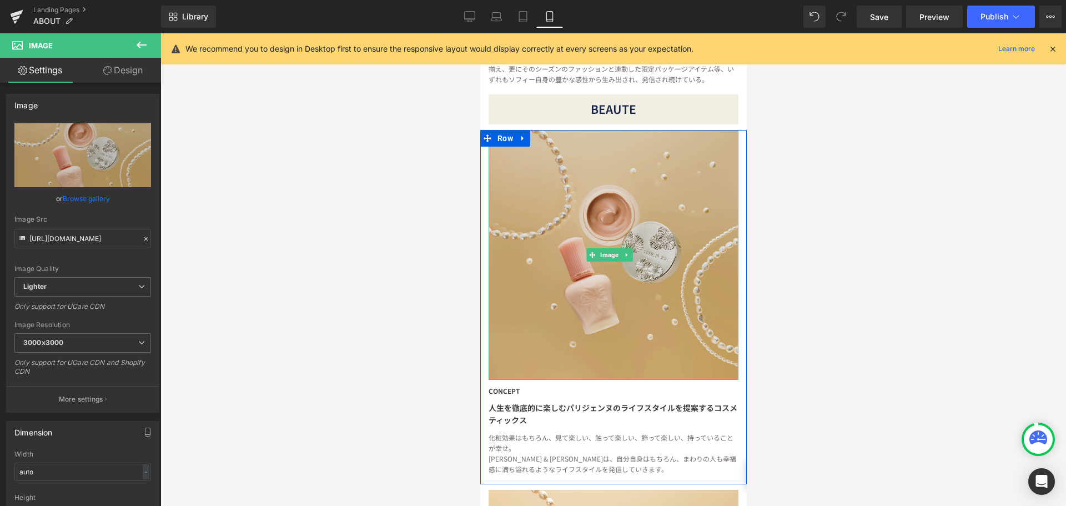
scroll to position [666, 0]
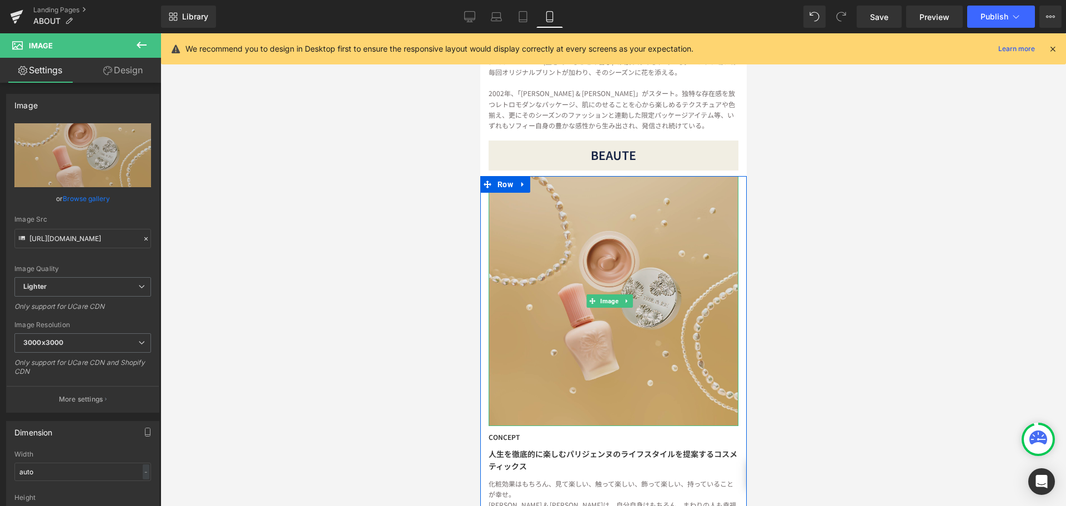
click at [591, 246] on img at bounding box center [613, 301] width 250 height 250
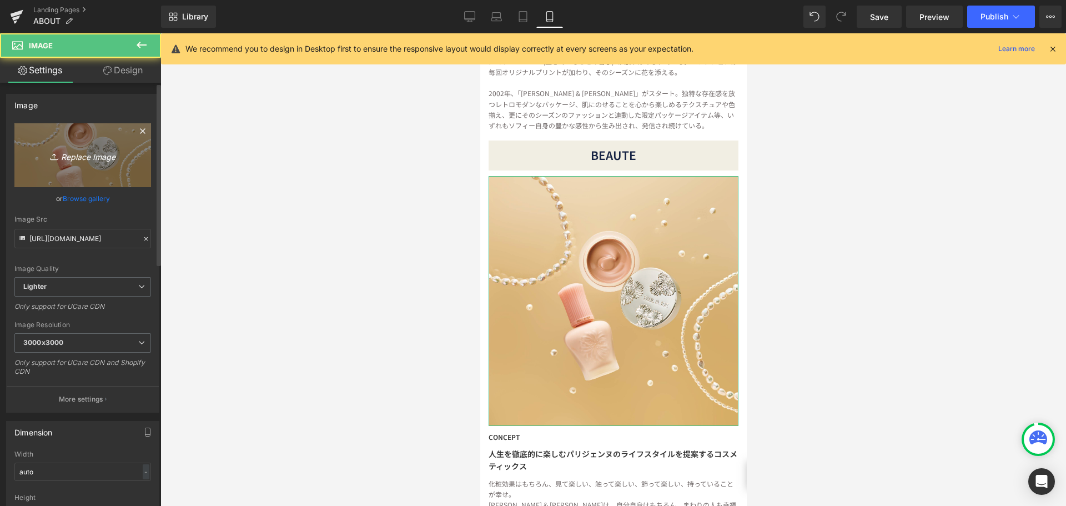
click at [85, 155] on icon "Replace Image" at bounding box center [82, 155] width 89 height 14
type input "C:\fakepath\名称未設定-1_アートボード 1.jpg"
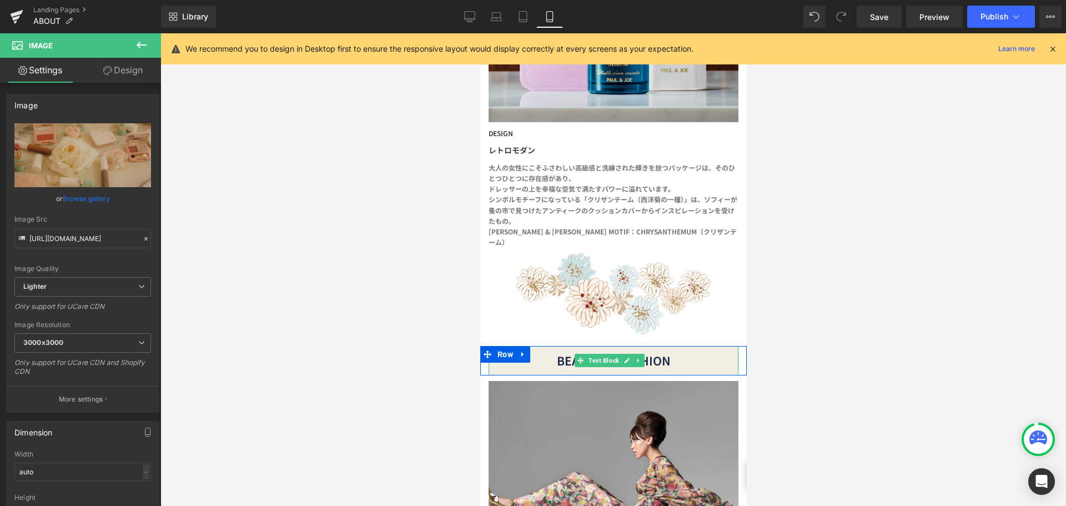
scroll to position [1999, 0]
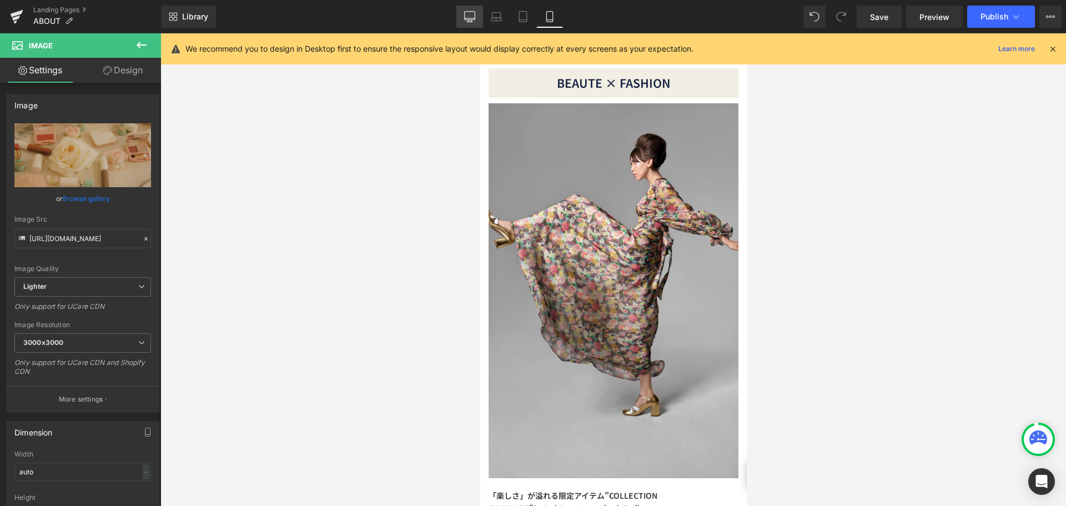
click at [474, 18] on icon at bounding box center [469, 16] width 11 height 11
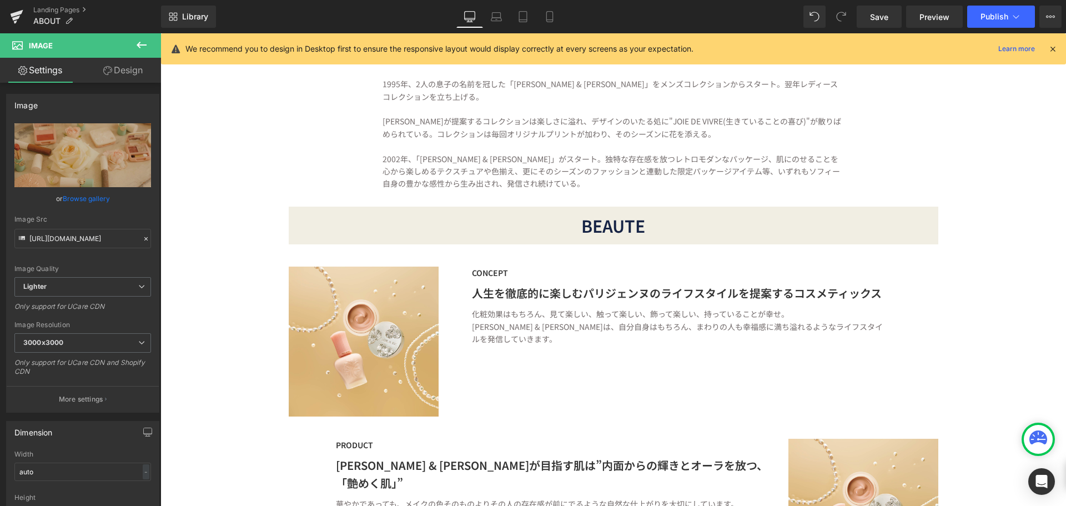
scroll to position [777, 0]
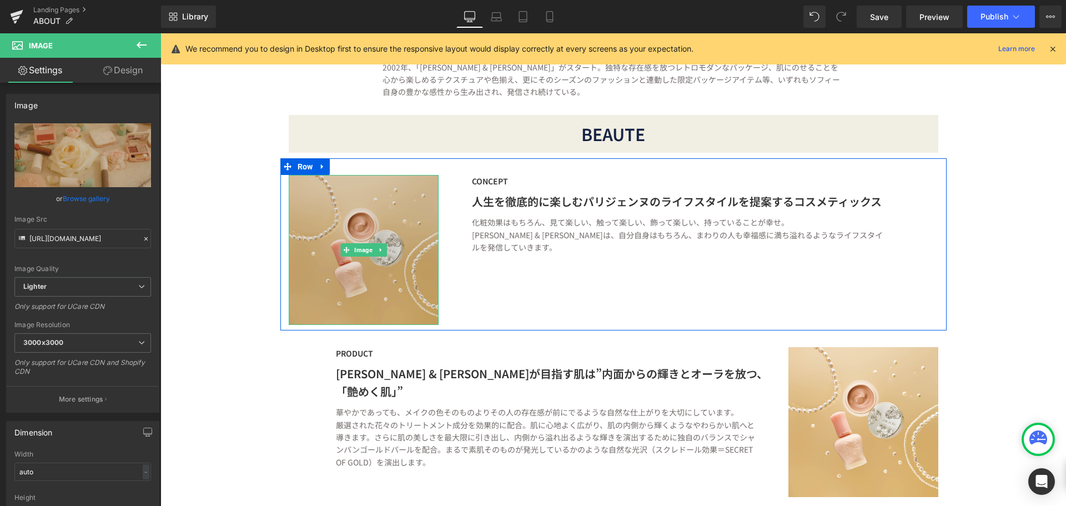
click at [354, 274] on img at bounding box center [364, 250] width 150 height 150
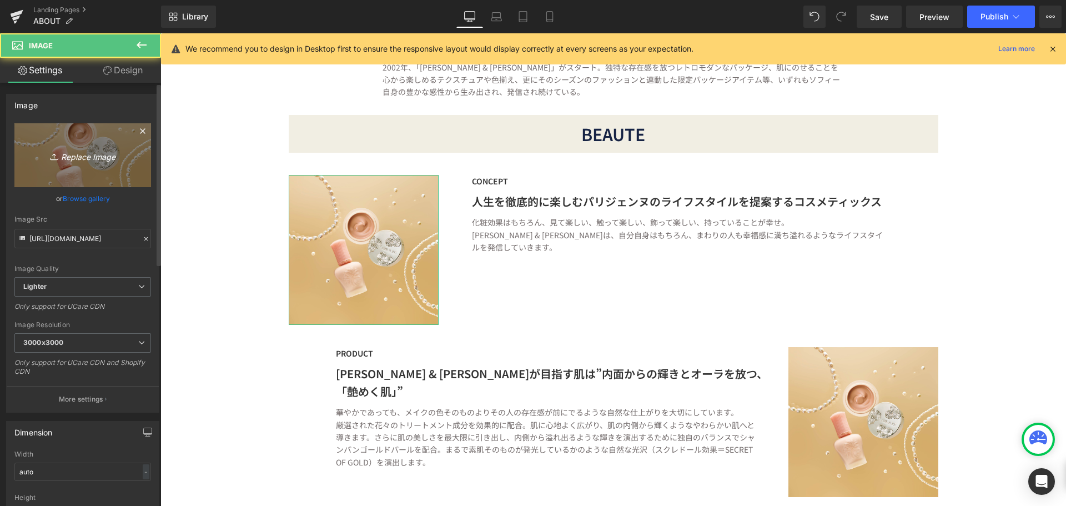
click at [70, 158] on icon "Replace Image" at bounding box center [82, 155] width 89 height 14
type input "C:\fakepath\名称未設定-1_アートボード 1.jpg"
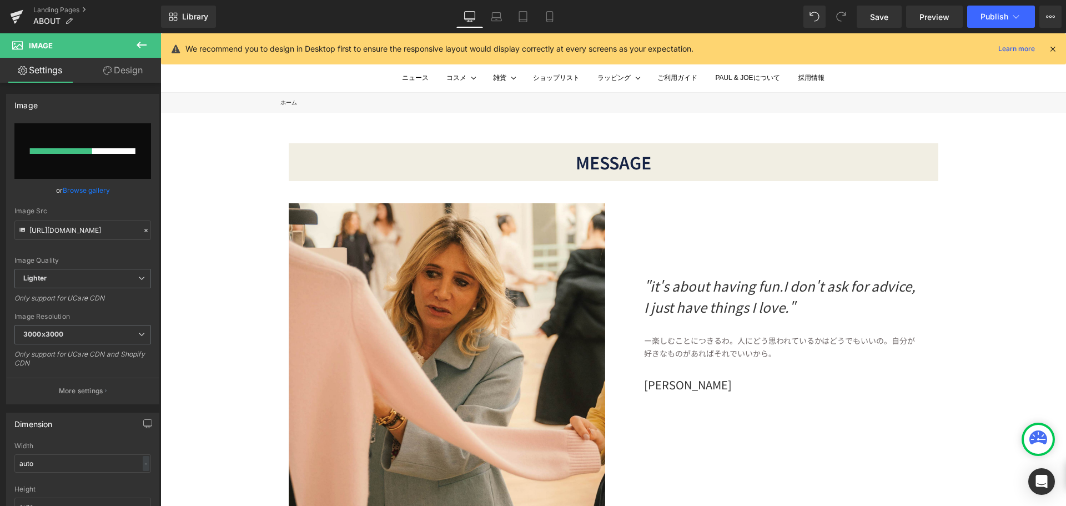
scroll to position [0, 0]
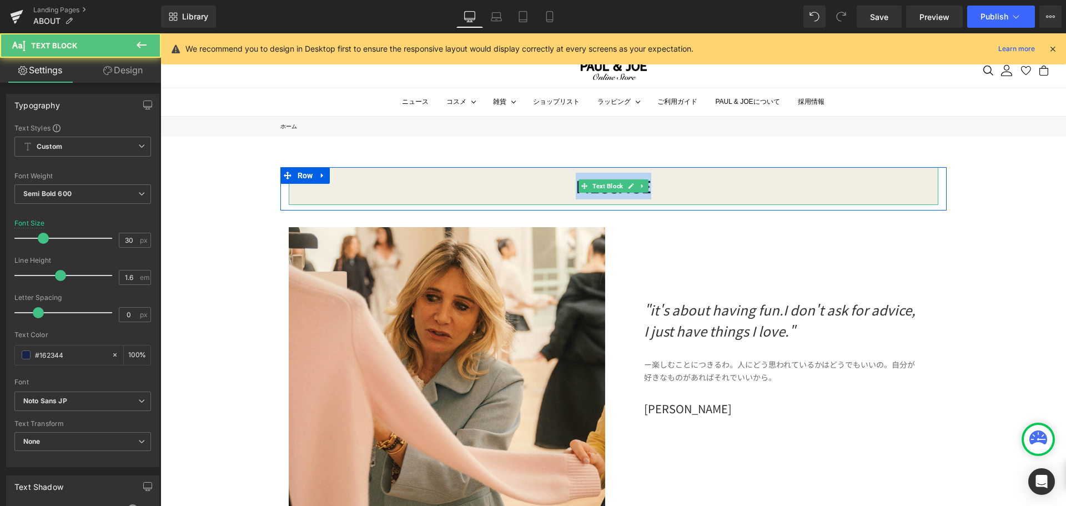
drag, startPoint x: 705, startPoint y: 181, endPoint x: 514, endPoint y: 188, distance: 190.6
click at [514, 188] on div "MESSAGE" at bounding box center [614, 186] width 650 height 38
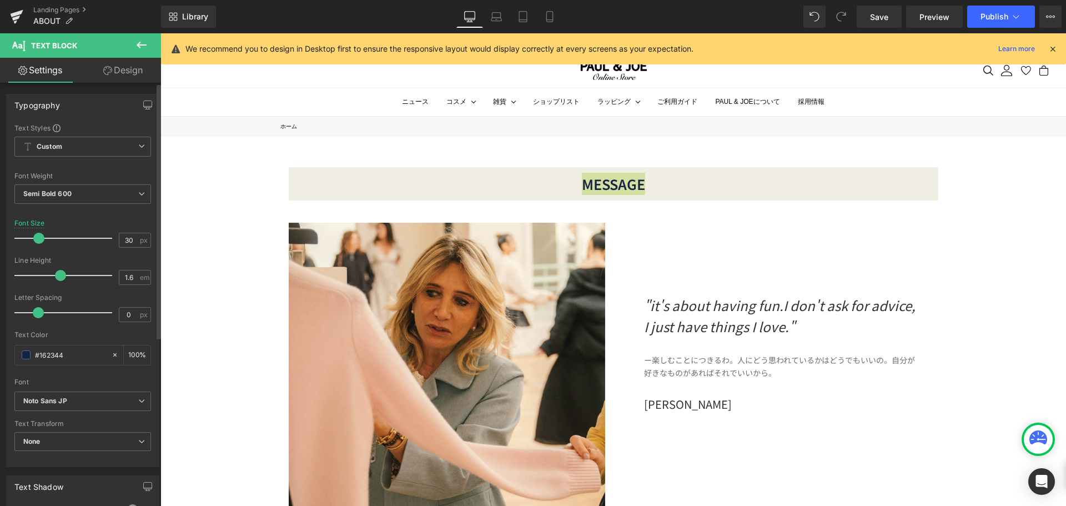
drag, startPoint x: 44, startPoint y: 242, endPoint x: 39, endPoint y: 239, distance: 5.7
click at [39, 239] on span at bounding box center [38, 238] width 11 height 11
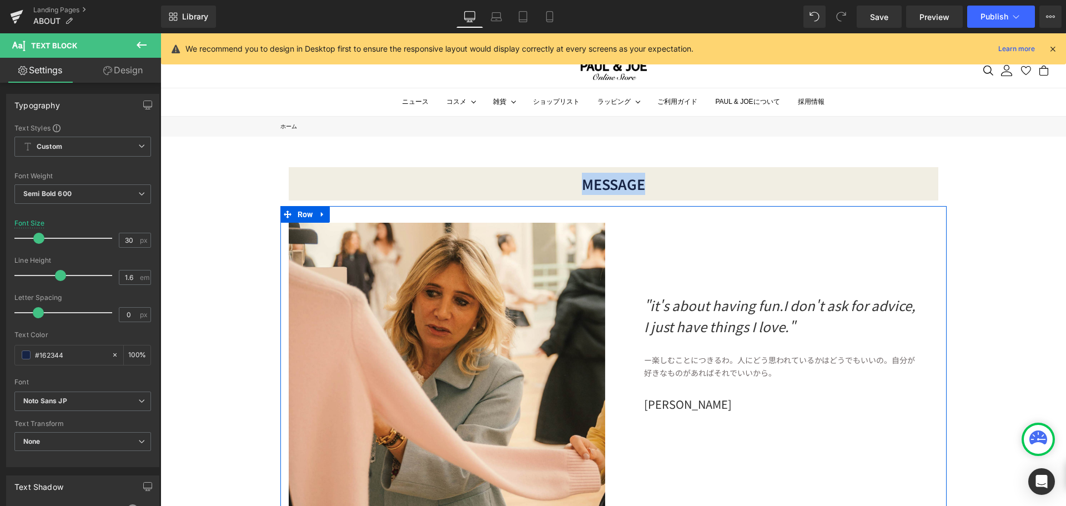
click at [845, 237] on div ""it's about having fun.I don't ask for advice, I just have things I love." Text…" at bounding box center [780, 318] width 333 height 191
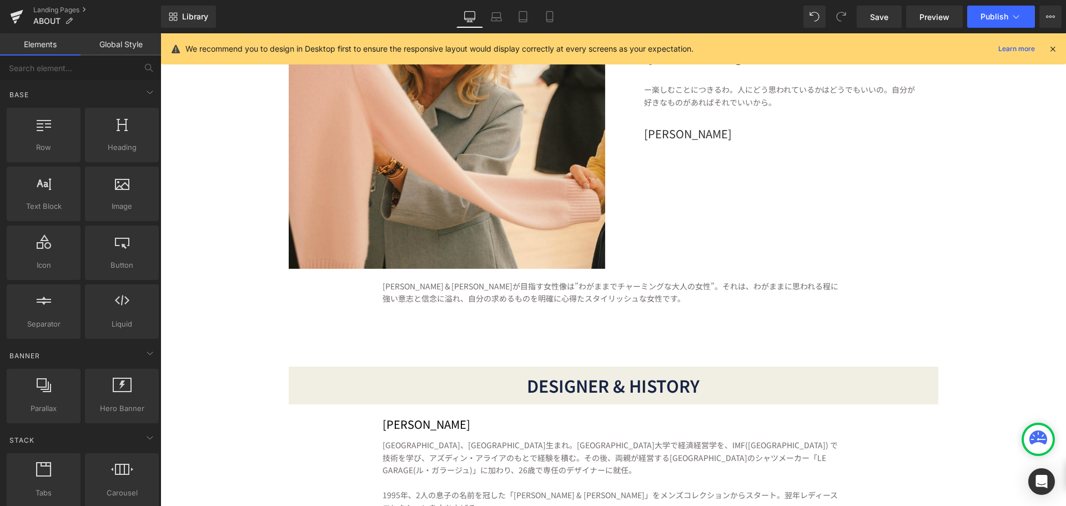
scroll to position [389, 0]
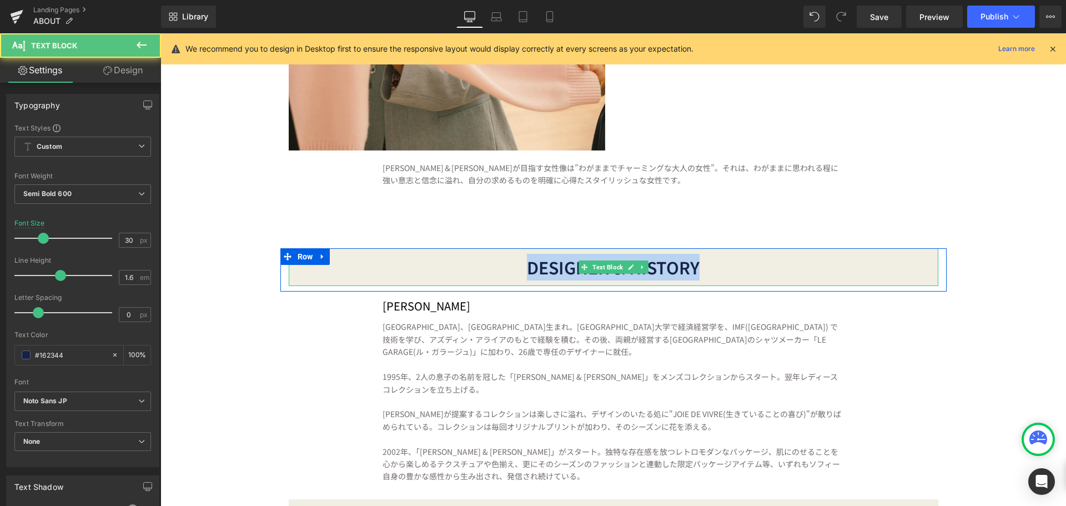
drag, startPoint x: 704, startPoint y: 266, endPoint x: 331, endPoint y: 264, distance: 373.1
click at [331, 264] on div "DESIGNER & HISTORY" at bounding box center [614, 267] width 650 height 38
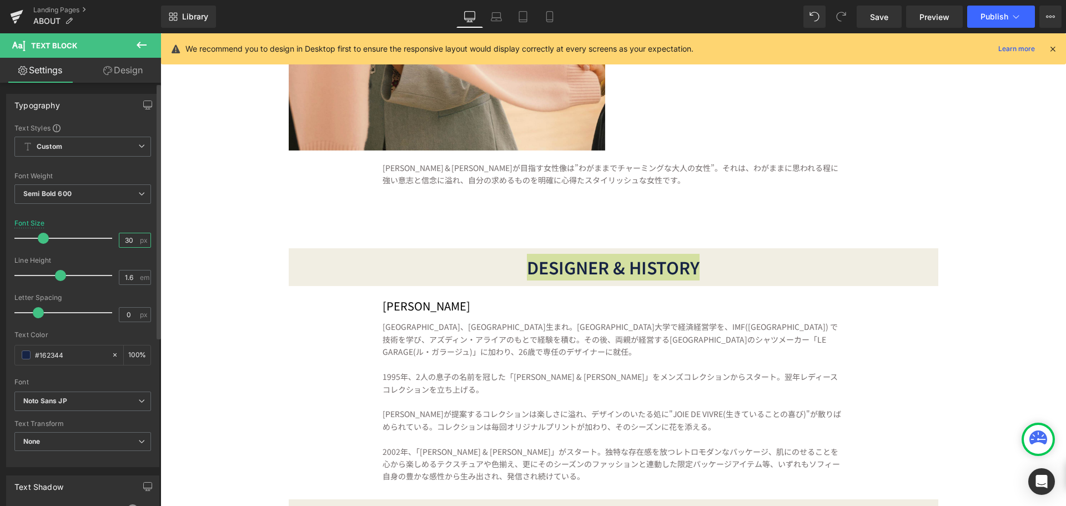
click at [128, 241] on input "30" at bounding box center [128, 240] width 19 height 14
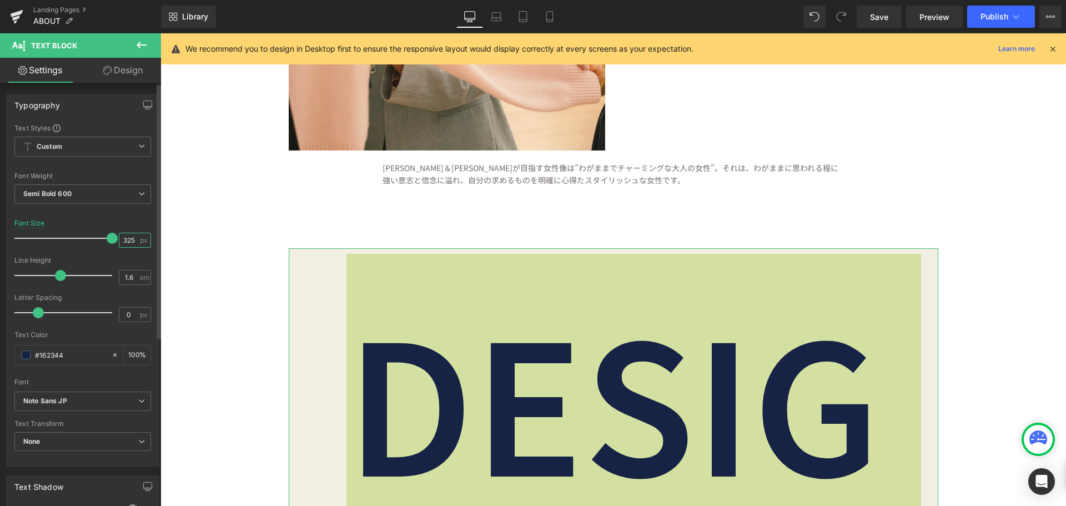
click at [122, 240] on input "325" at bounding box center [128, 240] width 19 height 14
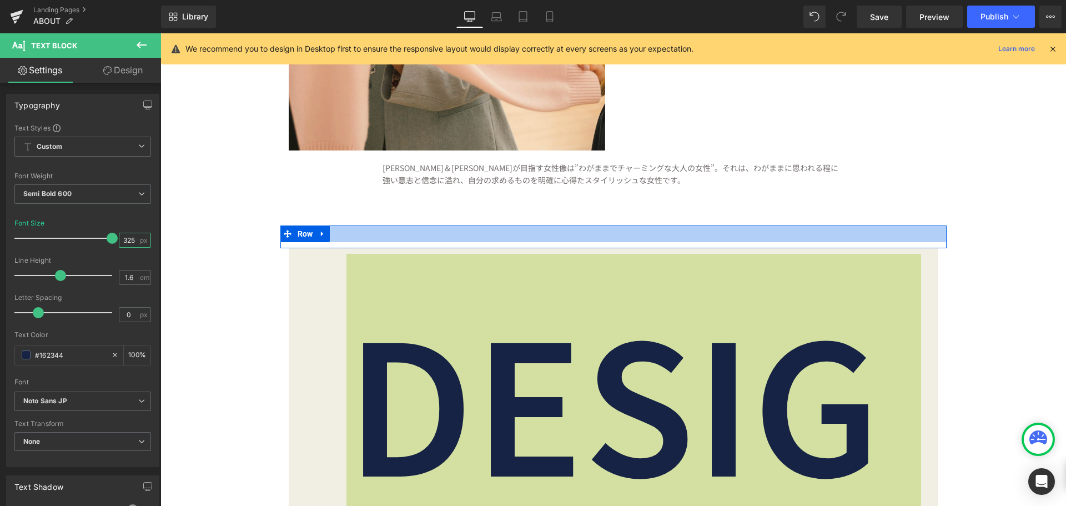
type input "25"
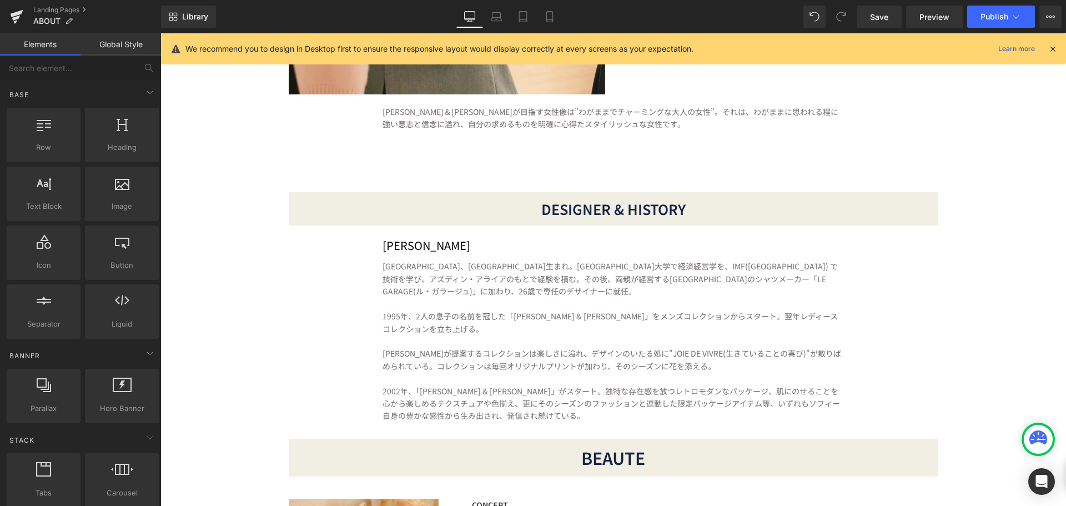
scroll to position [611, 0]
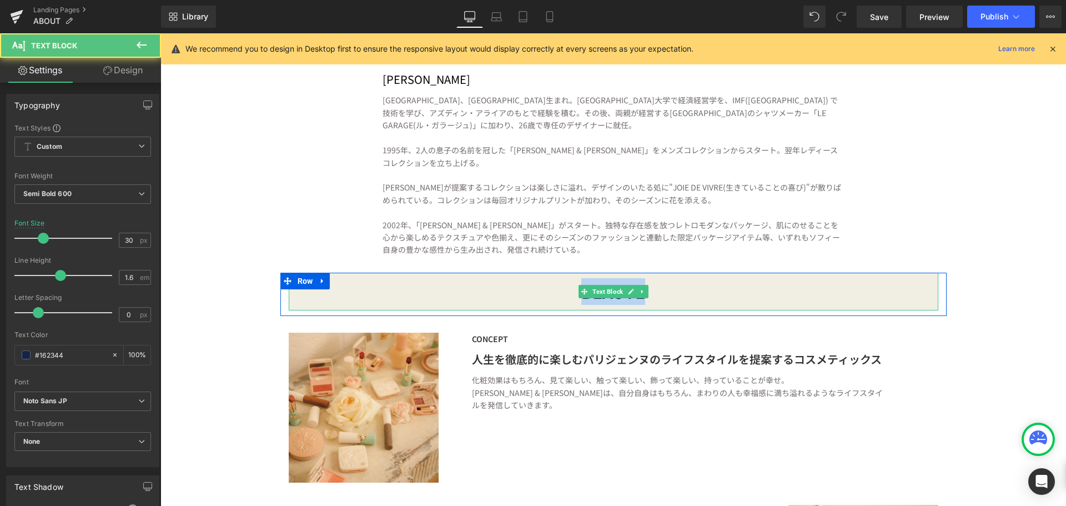
drag, startPoint x: 725, startPoint y: 294, endPoint x: 452, endPoint y: 296, distance: 272.6
click at [453, 296] on div "BEAUTE" at bounding box center [614, 292] width 650 height 38
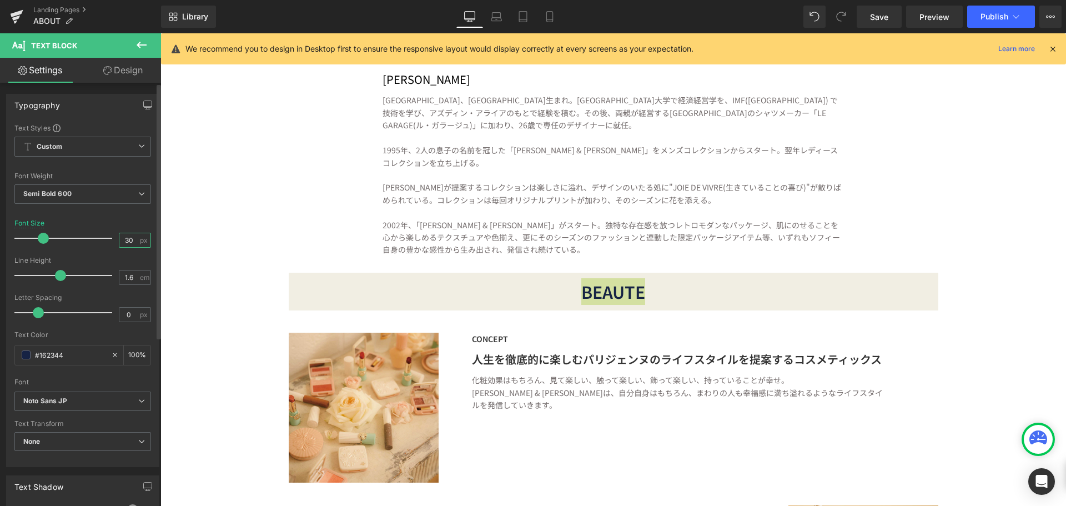
click at [125, 240] on input "30" at bounding box center [128, 240] width 19 height 14
type input "3"
type input "25"
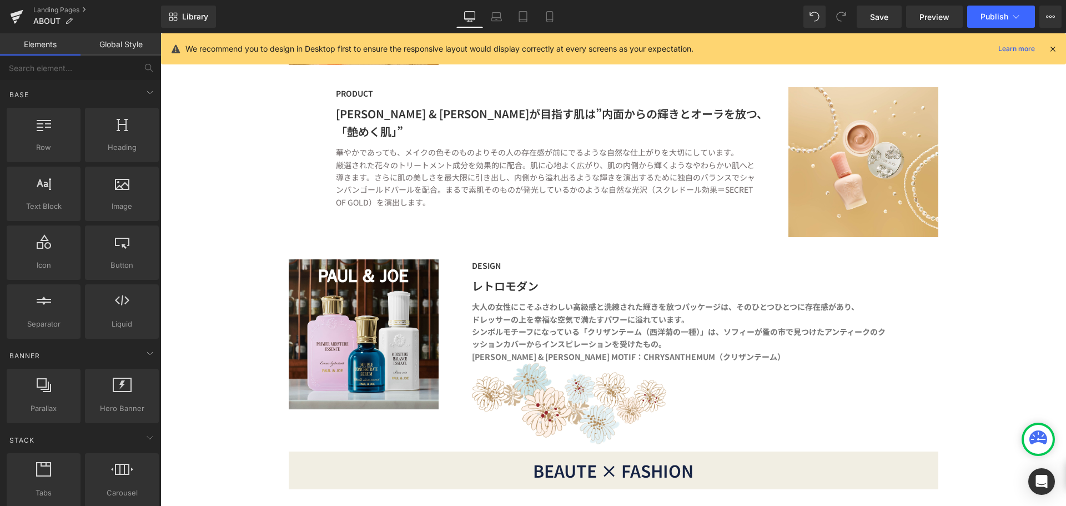
scroll to position [1166, 0]
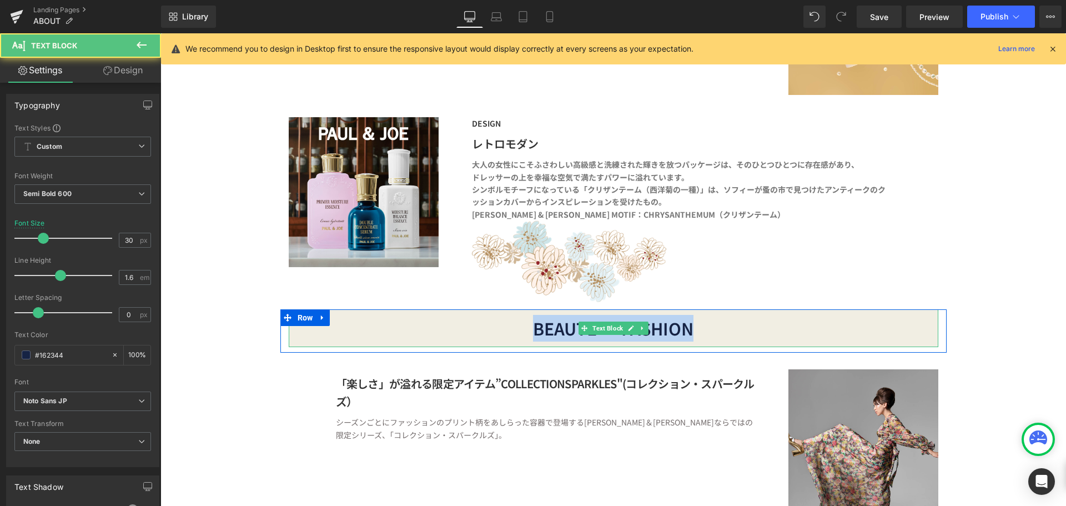
drag, startPoint x: 524, startPoint y: 333, endPoint x: 848, endPoint y: 340, distance: 324.9
click at [848, 340] on div "BEAUTE × FASHION" at bounding box center [614, 328] width 650 height 38
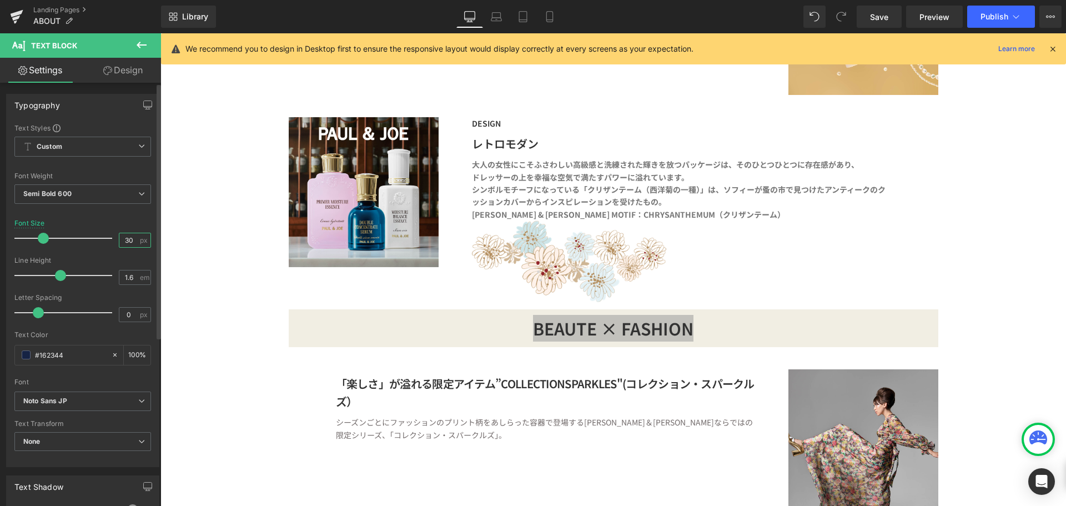
click at [121, 238] on input "30" at bounding box center [128, 240] width 19 height 14
type input "25"
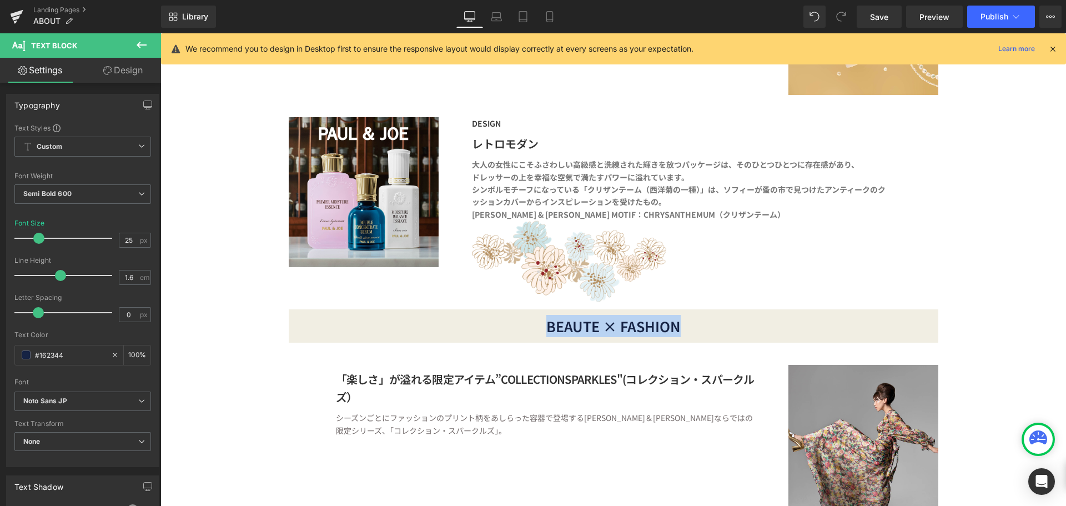
click at [1004, 333] on div "MESSAGE Text Block Row Image "it's about having fun.I don't ask for advice, I j…" at bounding box center [613, 242] width 906 height 2542
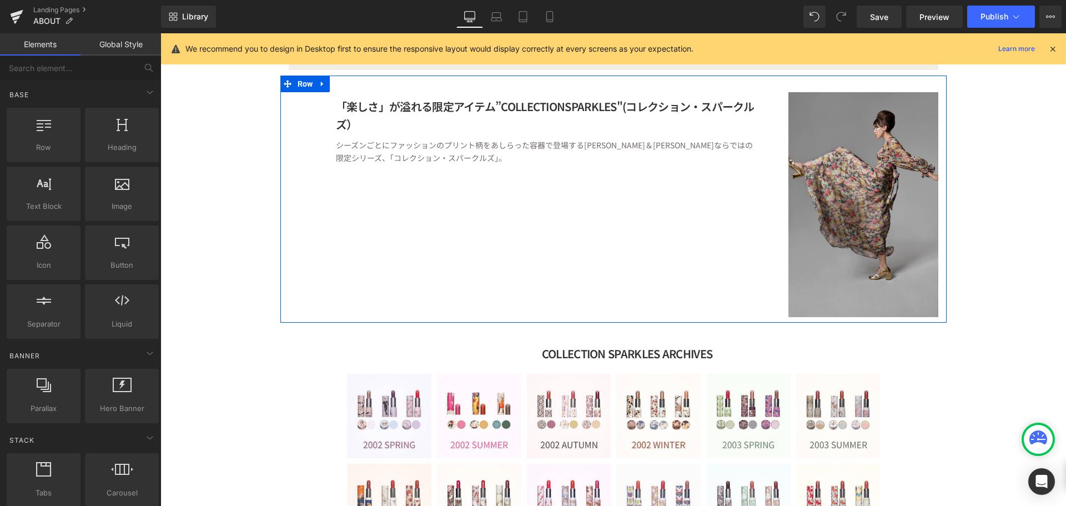
scroll to position [1444, 0]
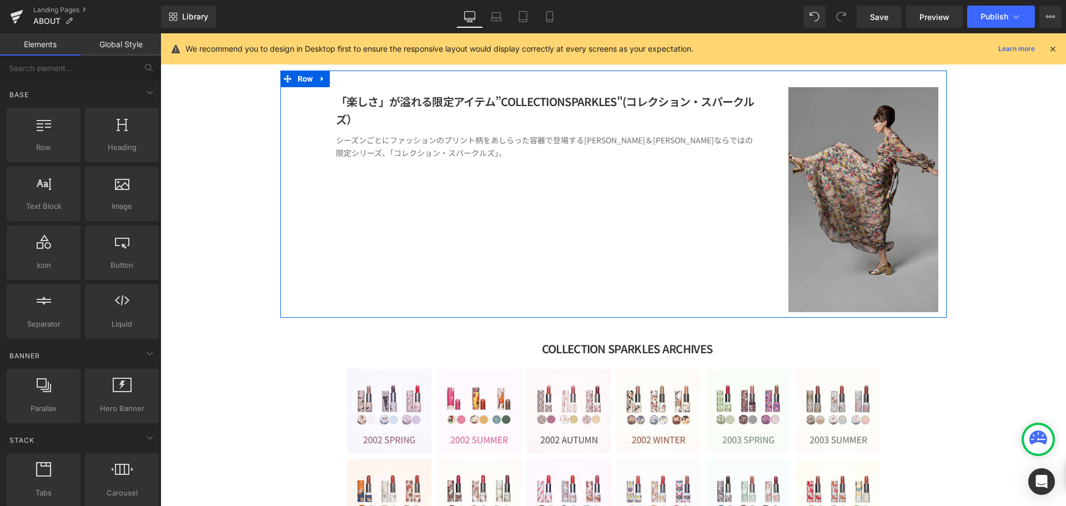
click at [902, 213] on img at bounding box center [863, 199] width 150 height 225
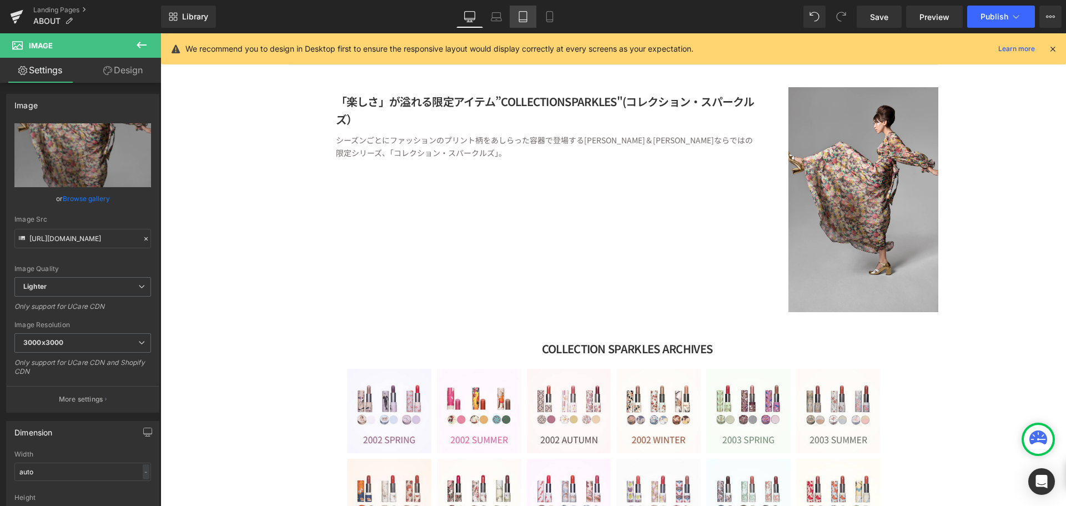
click at [522, 16] on icon at bounding box center [522, 16] width 11 height 11
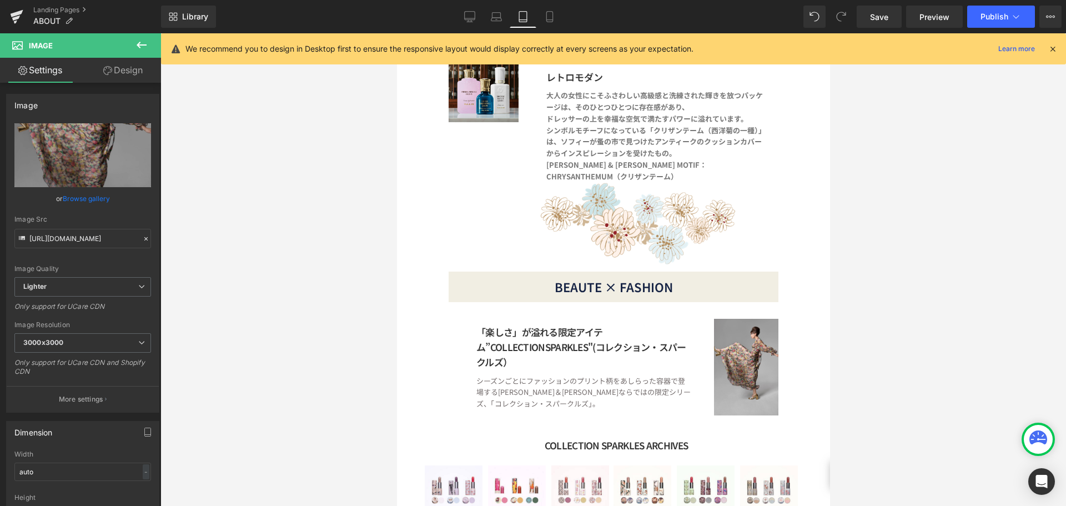
scroll to position [1041, 0]
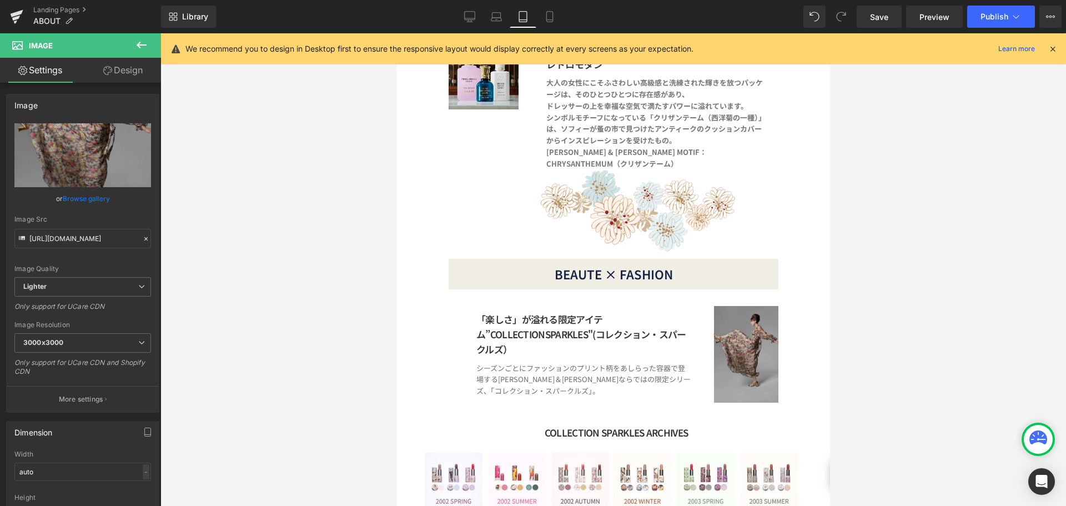
click at [750, 306] on img at bounding box center [745, 354] width 64 height 97
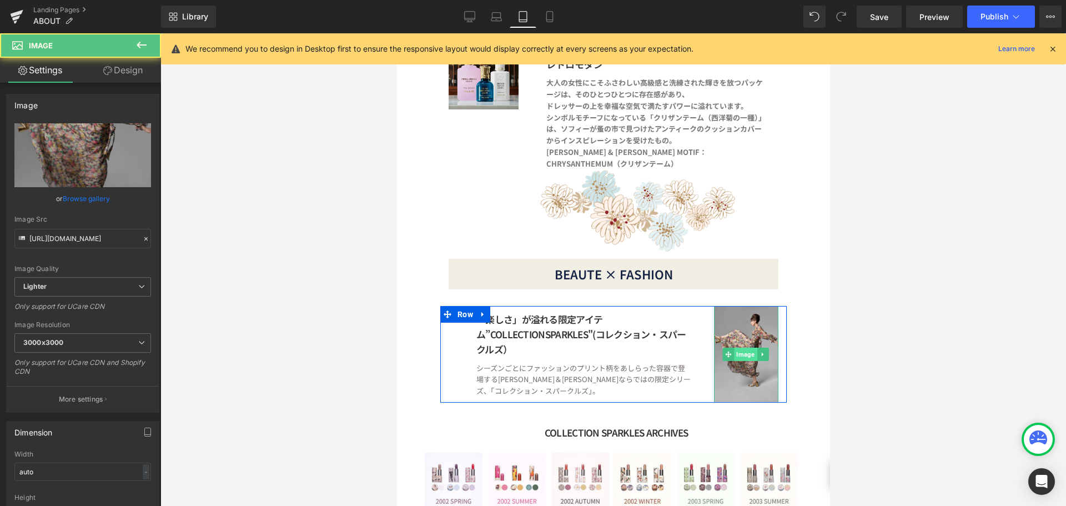
click at [733, 348] on span "Image" at bounding box center [744, 354] width 23 height 13
click at [745, 322] on img at bounding box center [745, 354] width 64 height 97
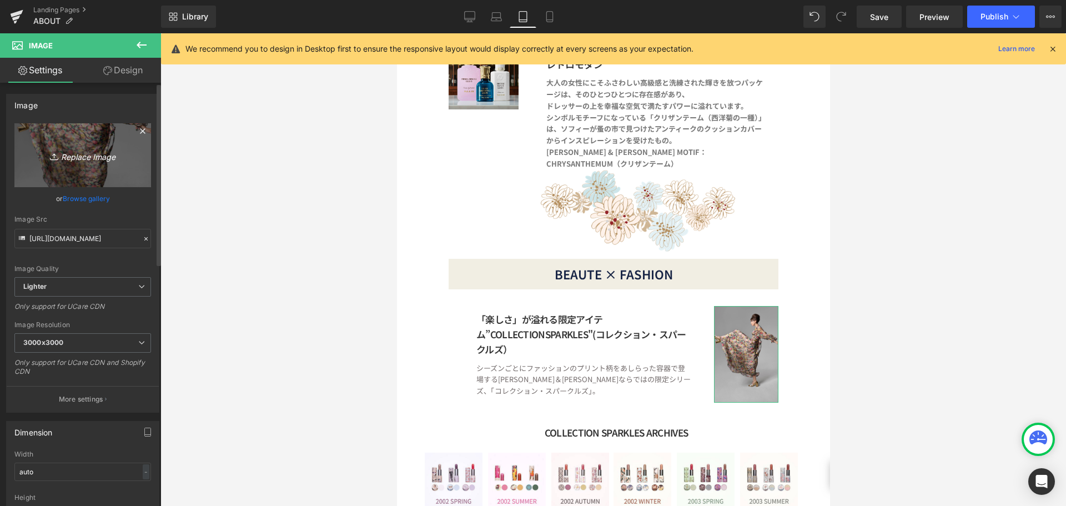
click at [98, 153] on icon "Replace Image" at bounding box center [82, 155] width 89 height 14
type input "C:\fakepath\名称未設定-1_アートボード 1.jpg"
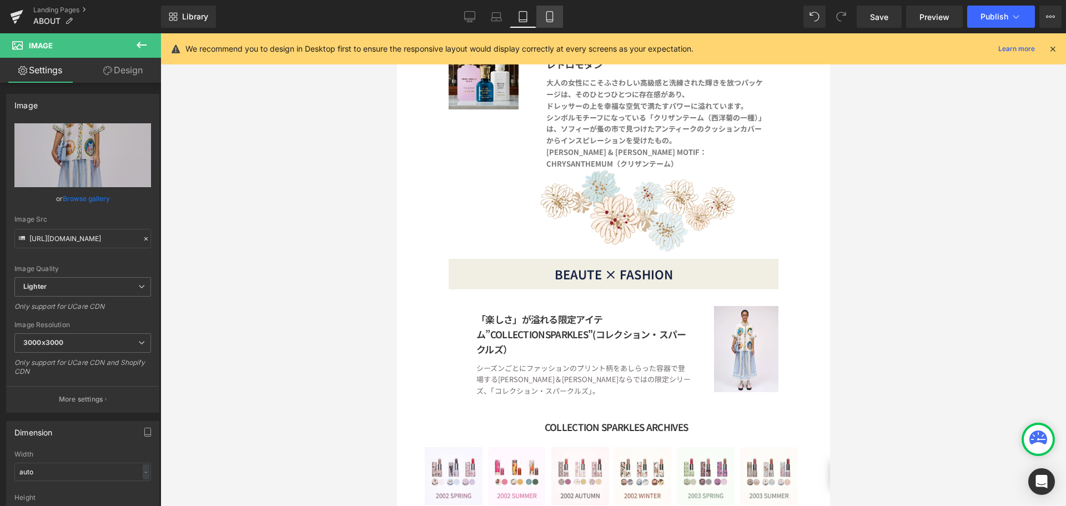
click at [555, 19] on icon at bounding box center [549, 16] width 11 height 11
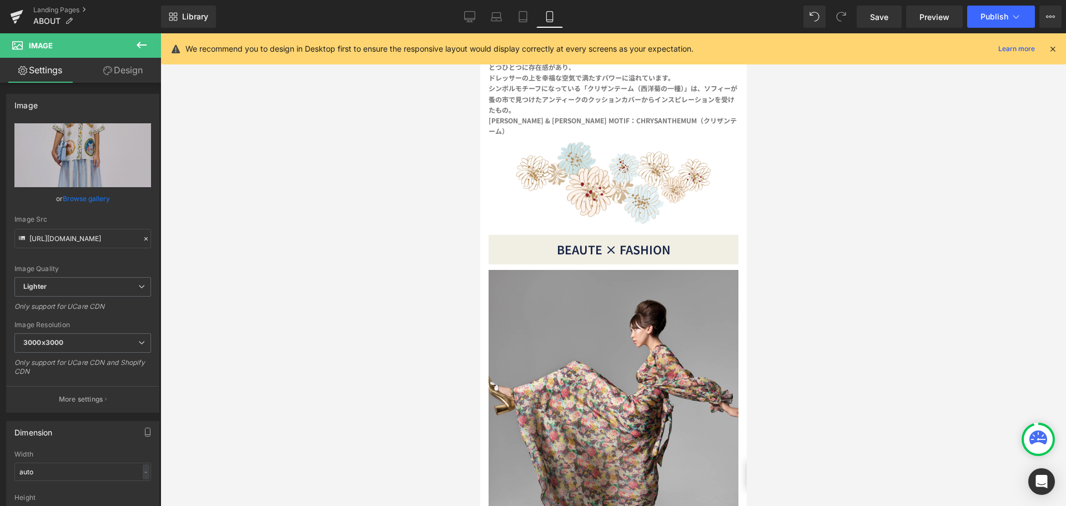
scroll to position [2110, 0]
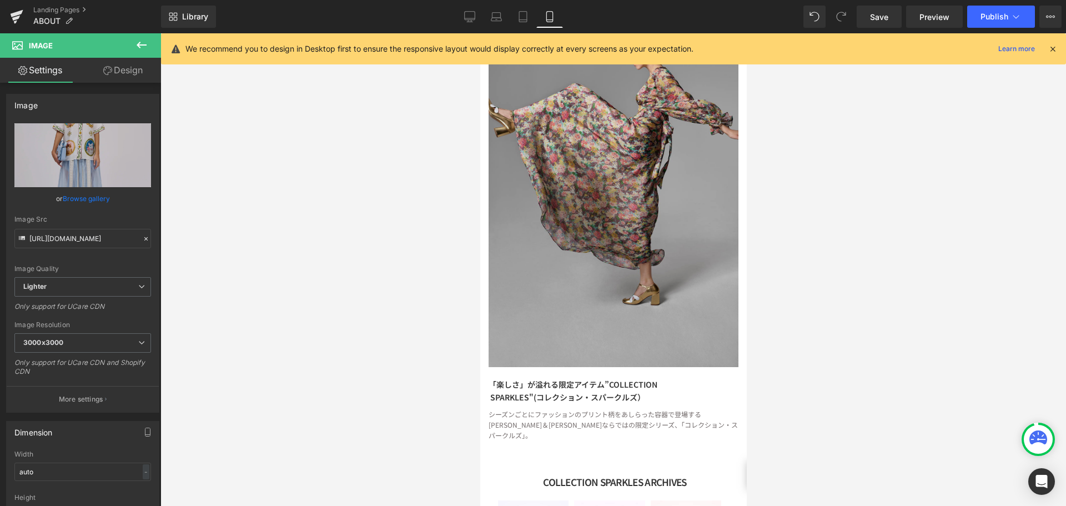
click at [615, 206] on img at bounding box center [613, 179] width 250 height 375
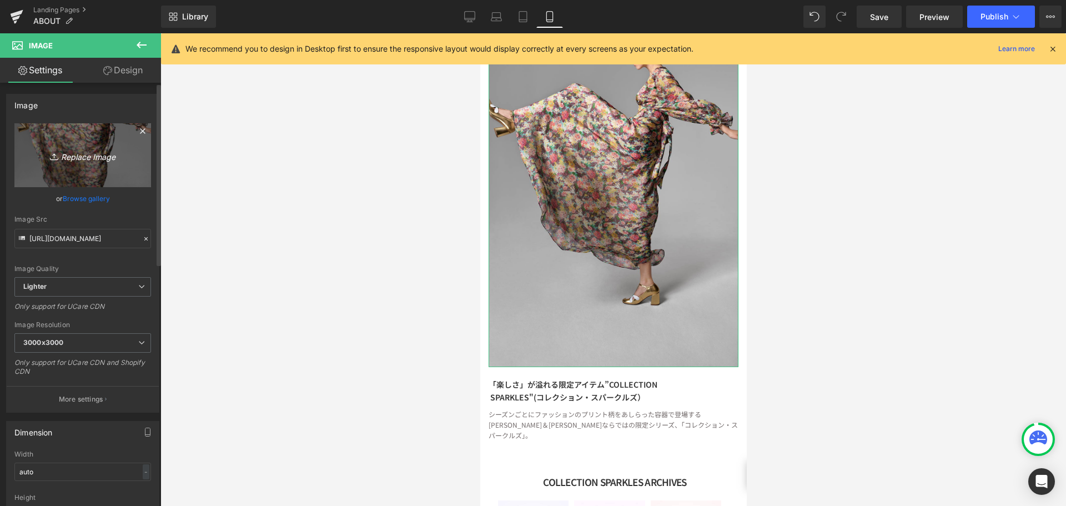
click at [97, 143] on link "Replace Image" at bounding box center [82, 155] width 137 height 64
type input "C:\fakepath\名称未設定-1_アートボード 1.jpg"
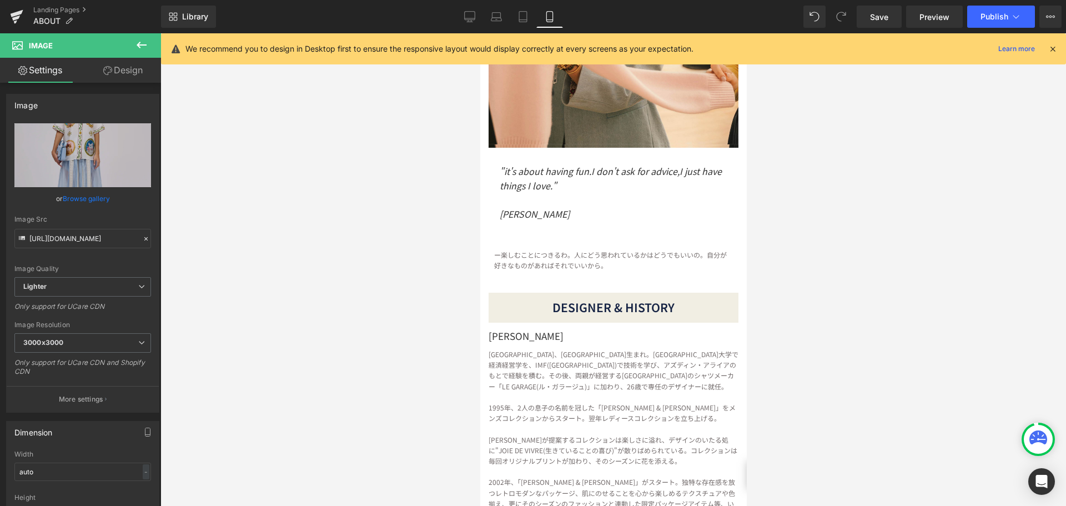
scroll to position [0, 0]
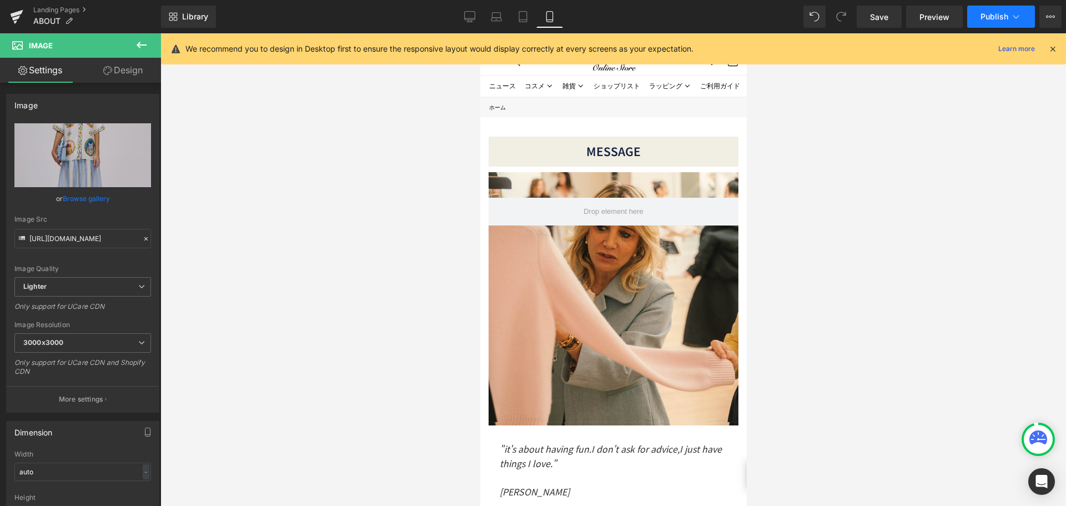
click at [999, 13] on span "Publish" at bounding box center [994, 16] width 28 height 9
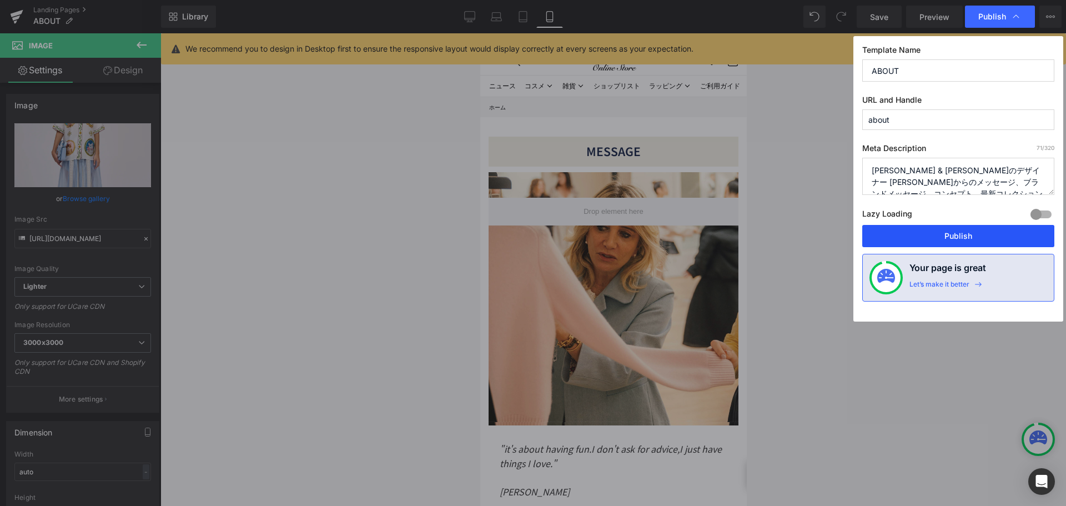
click at [949, 233] on button "Publish" at bounding box center [958, 236] width 192 height 22
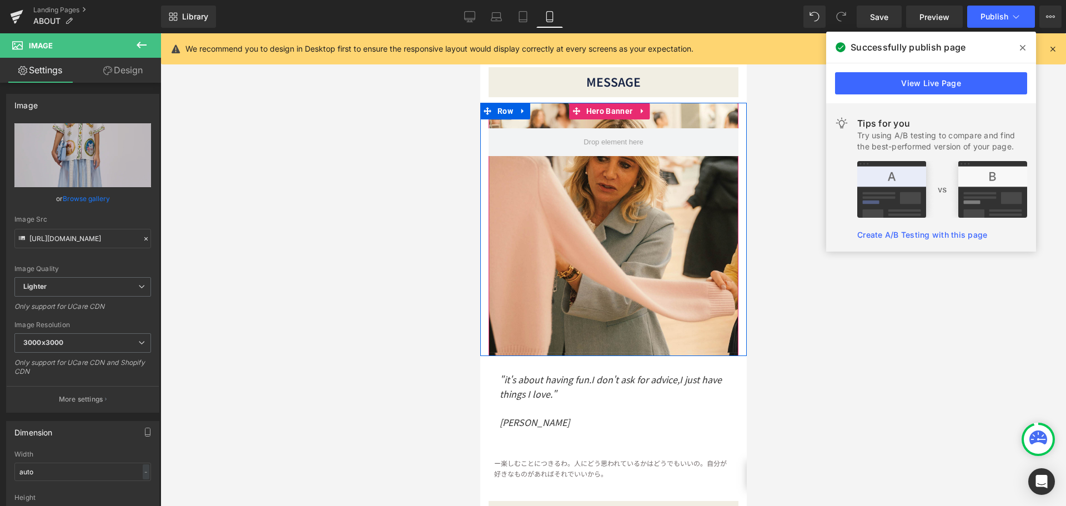
scroll to position [167, 0]
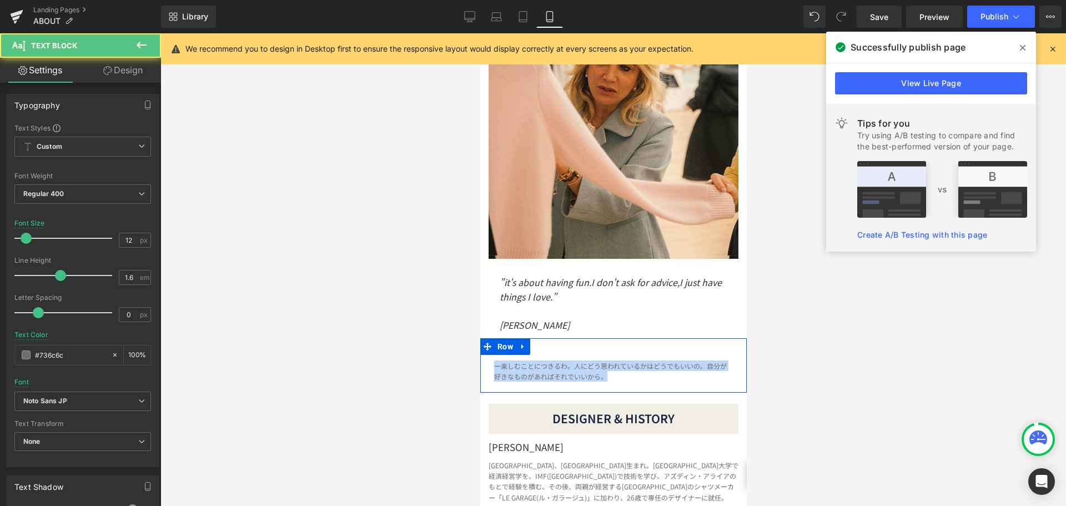
drag, startPoint x: 675, startPoint y: 369, endPoint x: 491, endPoint y: 353, distance: 185.0
click at [491, 355] on div "ー楽しむことにつきるわ。人にどう思われているかはどうでもいいの。 自分が好きなものがあればそれでいいから。 Text Block" at bounding box center [613, 371] width 266 height 32
copy p "ー楽しむことにつきるわ。人にどう思われているかはどうでもいいの。 自分が好きなものがあればそれでいいから。"
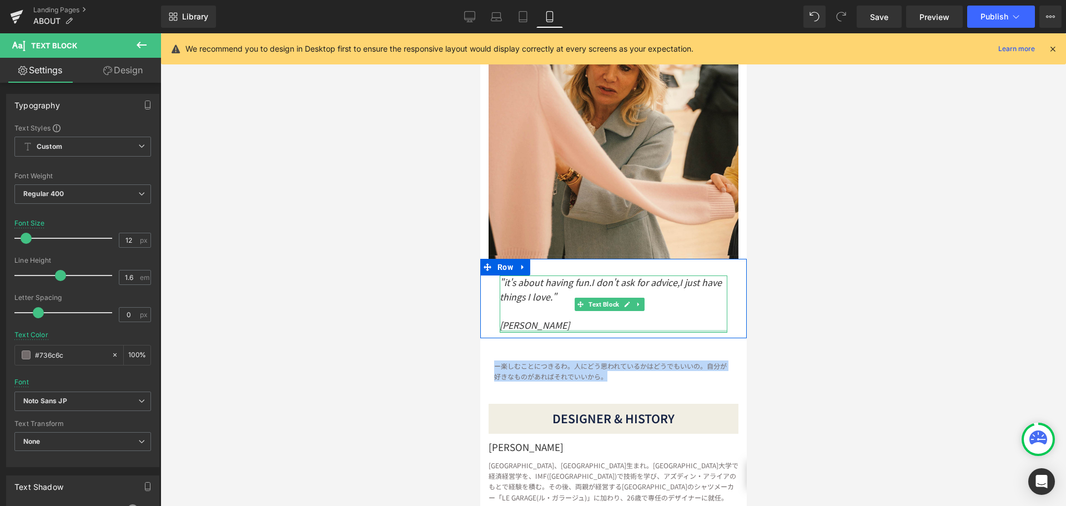
click at [638, 330] on div at bounding box center [613, 331] width 228 height 3
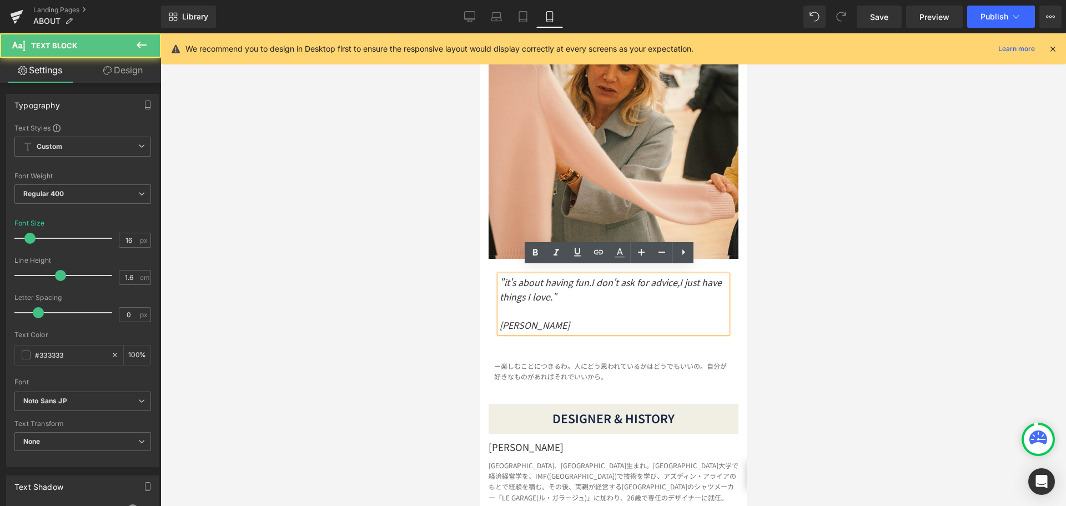
click at [599, 321] on p "[PERSON_NAME]" at bounding box center [613, 325] width 228 height 14
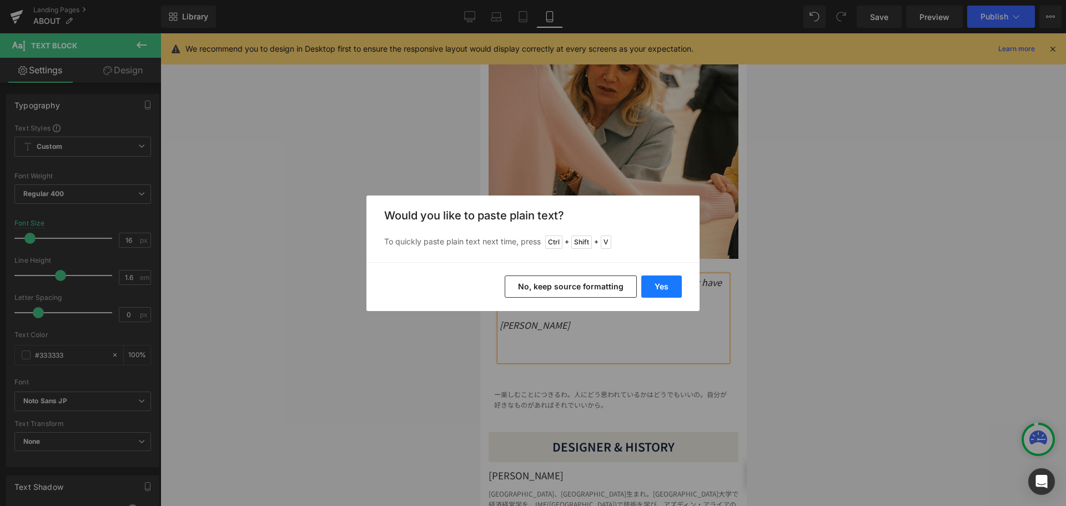
click at [663, 288] on button "Yes" at bounding box center [661, 286] width 41 height 22
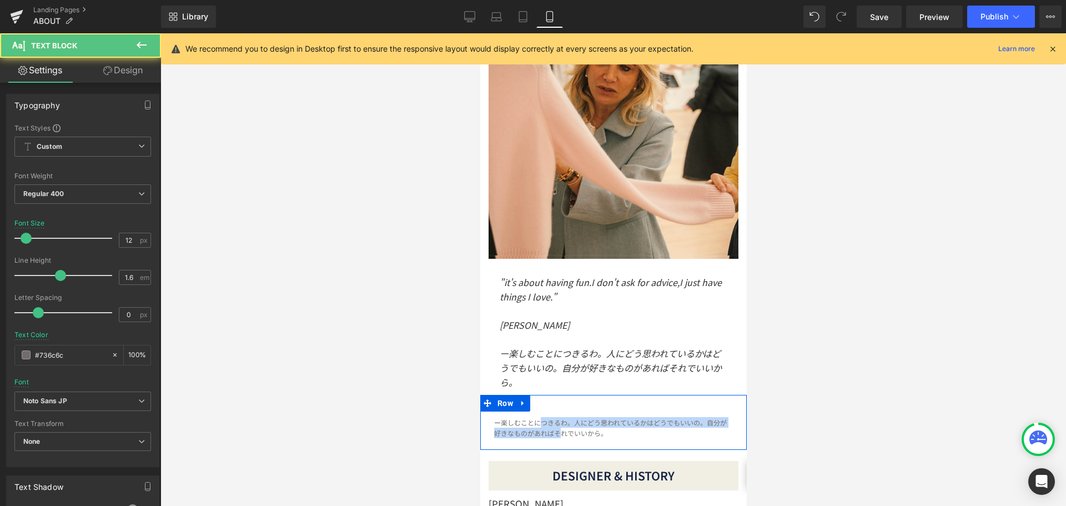
drag, startPoint x: 542, startPoint y: 416, endPoint x: 576, endPoint y: 433, distance: 38.2
click at [576, 433] on div "ー楽しむことにつきるわ。人にどう思われているかはどうでもいいの。 自分が好きなものがあればそれでいいから。 Text Block" at bounding box center [613, 427] width 266 height 32
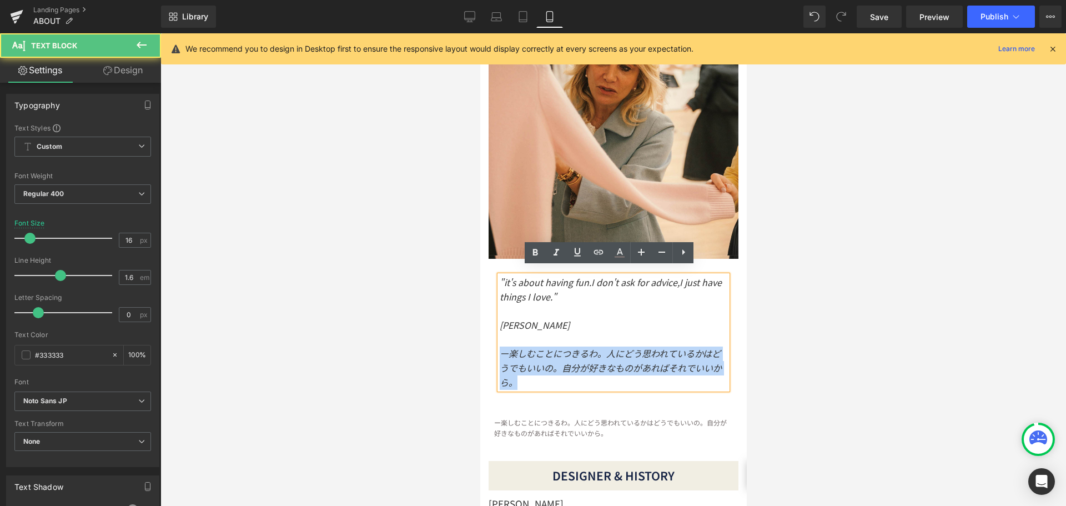
drag, startPoint x: 503, startPoint y: 348, endPoint x: 564, endPoint y: 389, distance: 73.6
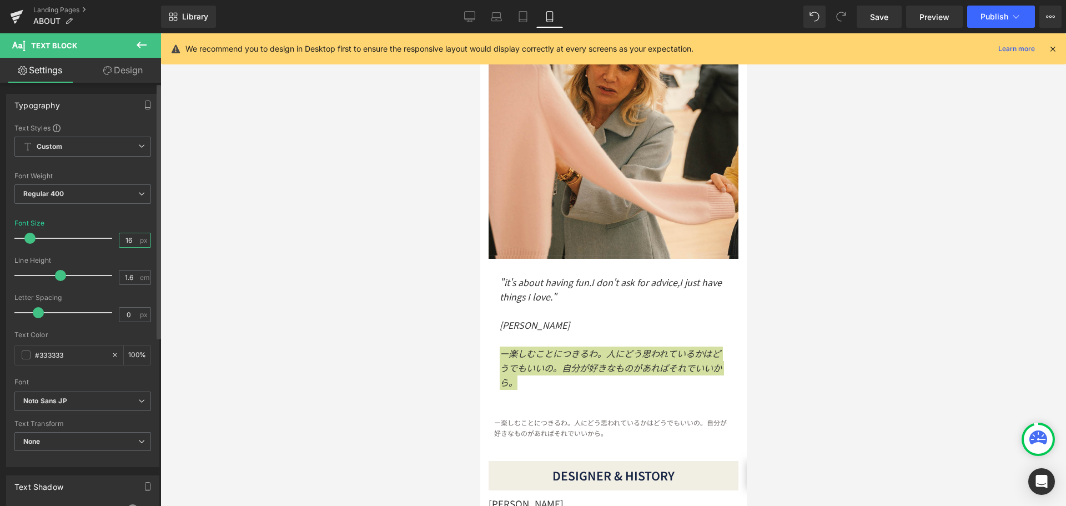
click at [132, 235] on input "16" at bounding box center [128, 240] width 19 height 14
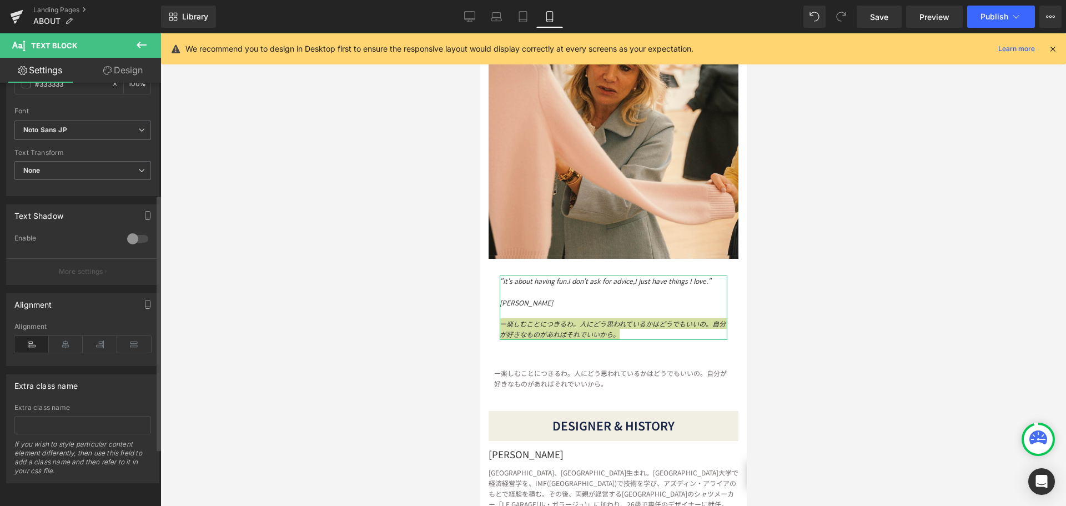
scroll to position [0, 0]
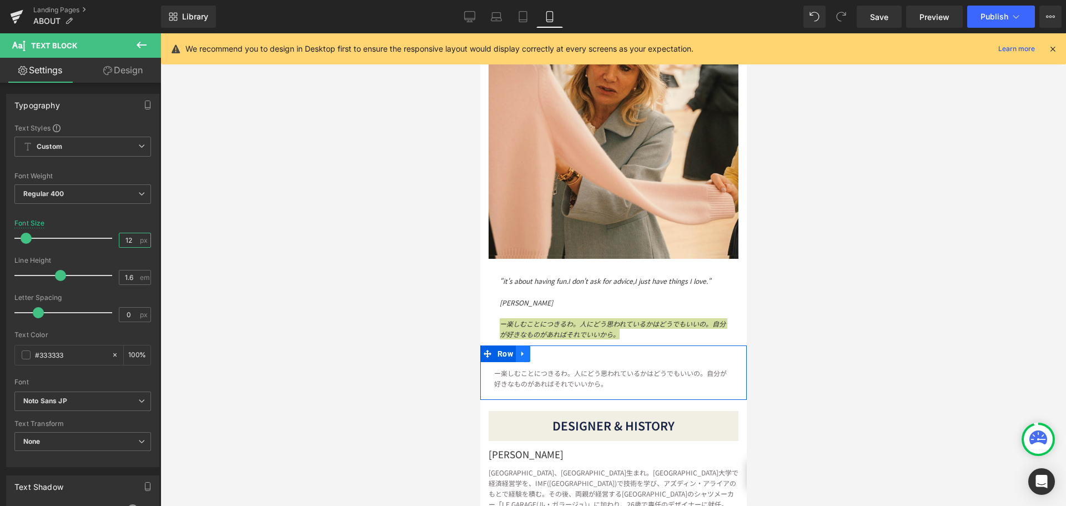
type input "12"
click at [521, 351] on icon at bounding box center [522, 353] width 2 height 5
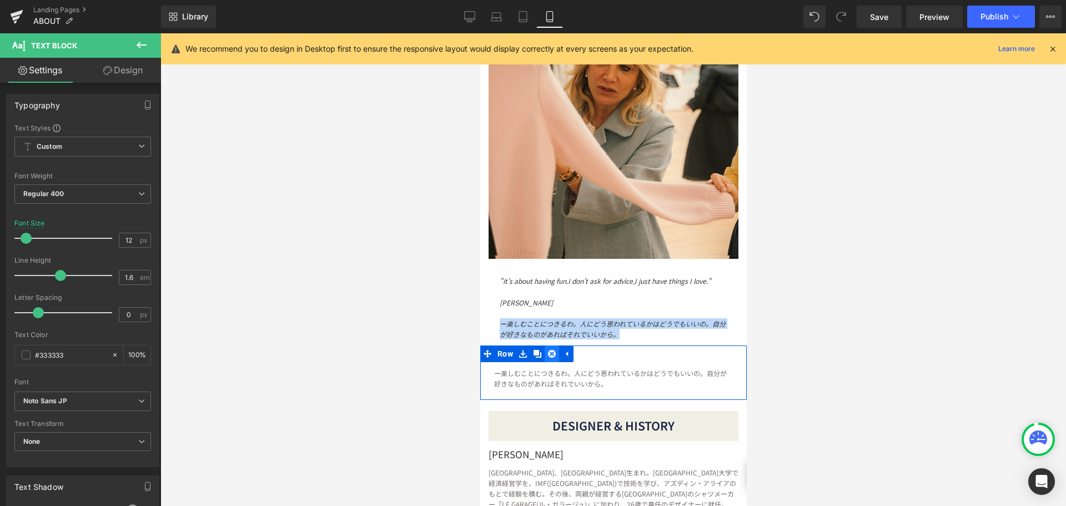
click at [550, 349] on icon at bounding box center [551, 353] width 8 height 8
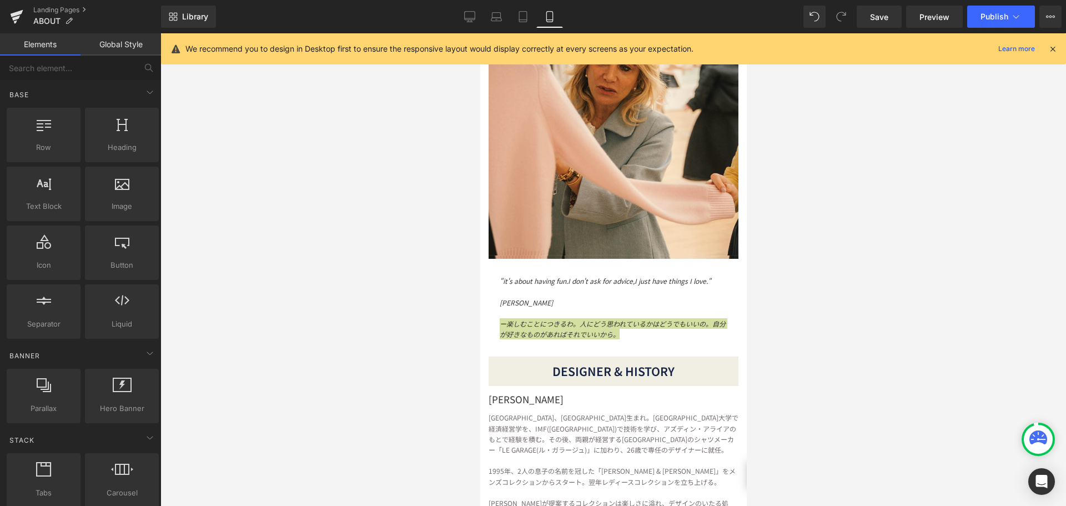
click at [862, 306] on div at bounding box center [613, 269] width 906 height 472
drag, startPoint x: 408, startPoint y: 301, endPoint x: 417, endPoint y: 294, distance: 11.4
click at [407, 302] on div at bounding box center [613, 269] width 906 height 472
click at [559, 286] on p at bounding box center [613, 291] width 228 height 11
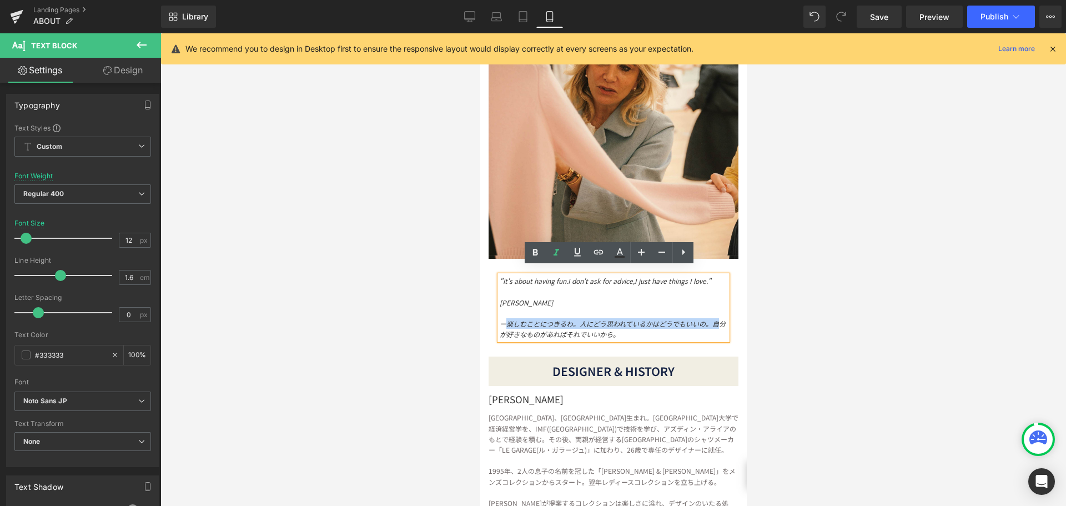
drag, startPoint x: 506, startPoint y: 316, endPoint x: 471, endPoint y: 322, distance: 35.5
click at [504, 319] on icon "ー楽しむことにつきるわ。人にどう思われているかはどうでもいいの。自分が好きなものがあればそれでいいから。" at bounding box center [612, 329] width 226 height 20
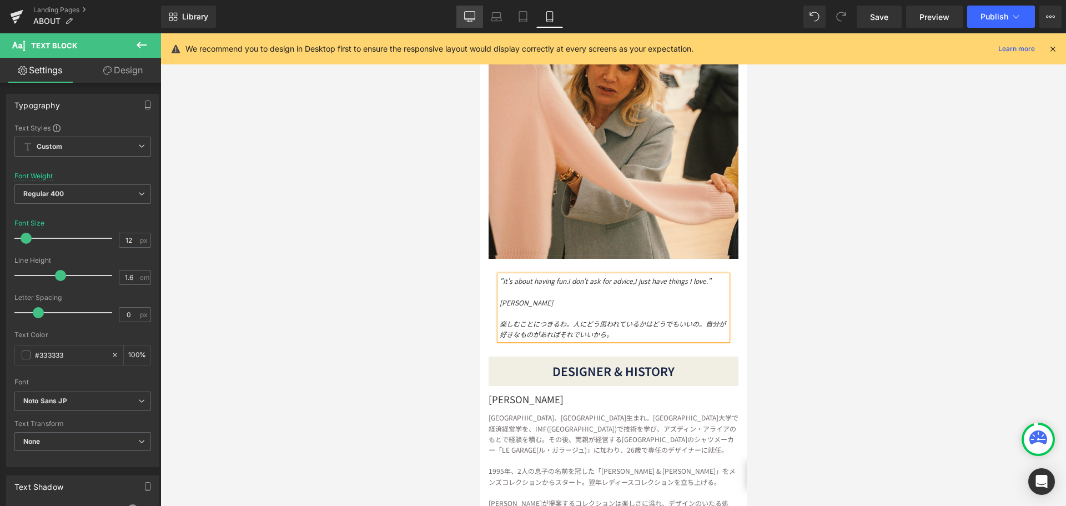
click at [470, 14] on icon at bounding box center [469, 16] width 11 height 11
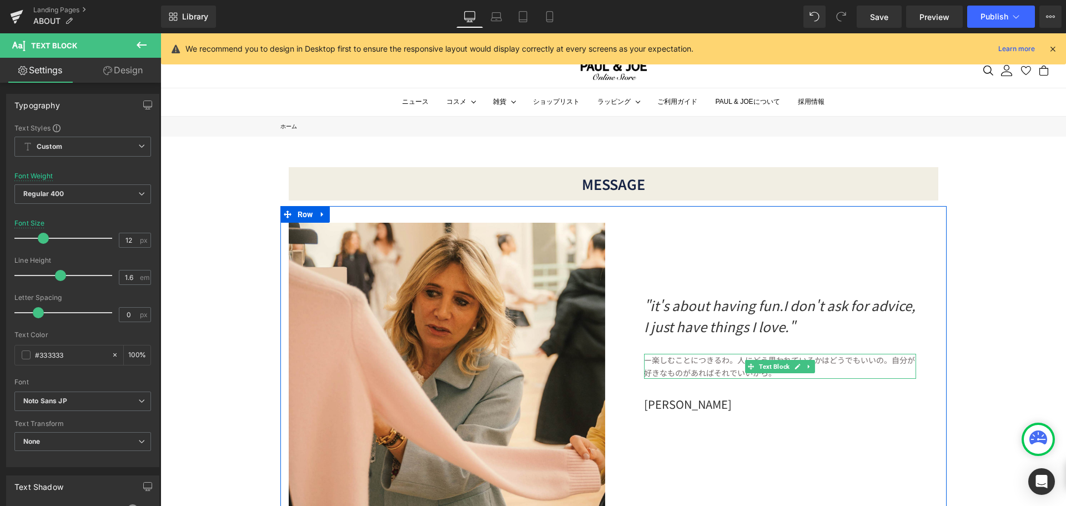
click at [658, 365] on p "ー楽しむことにつきるわ。人にどう思われているかはどうでもいいの。 自分が好きなものがあればそれでいいから。" at bounding box center [780, 366] width 272 height 25
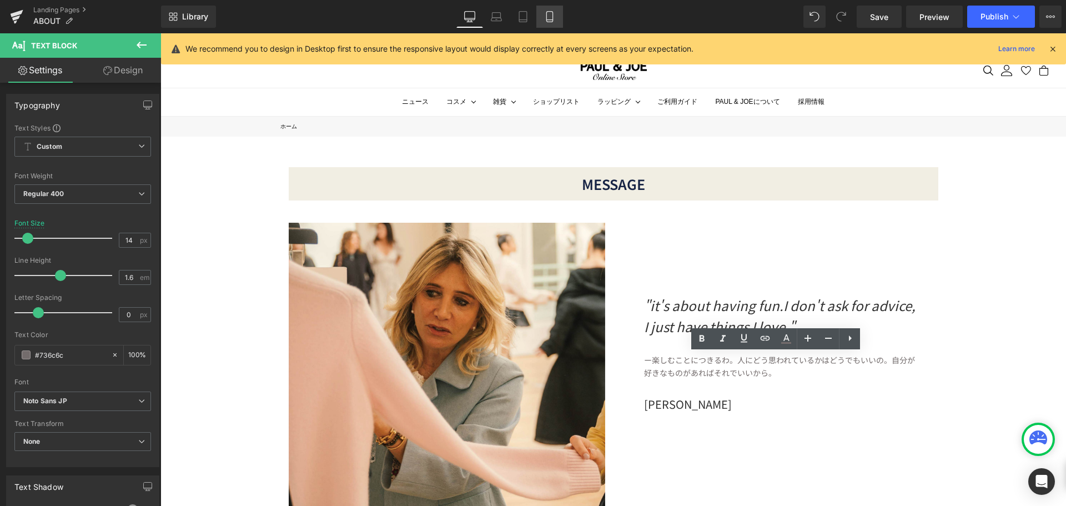
click at [552, 16] on icon at bounding box center [549, 16] width 11 height 11
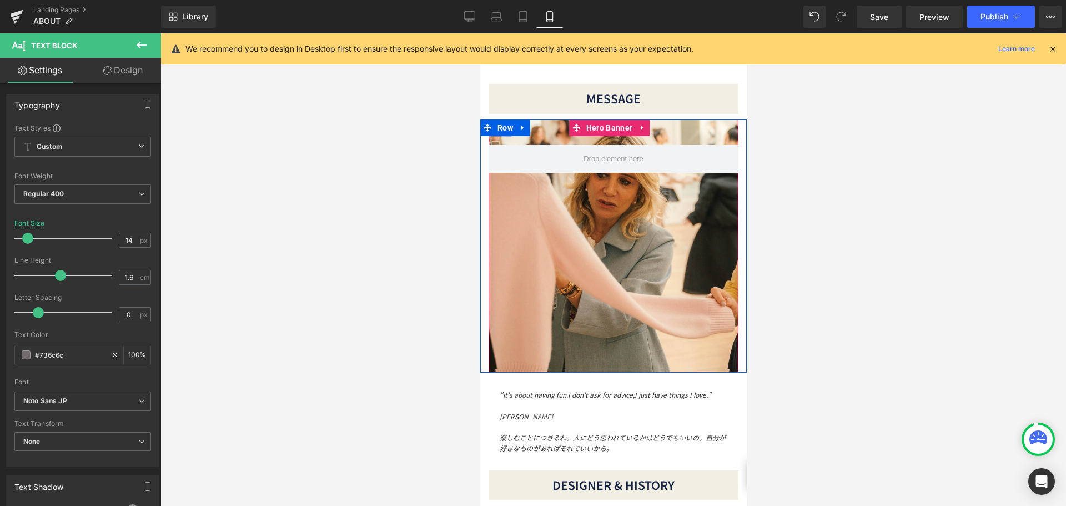
scroll to position [111, 0]
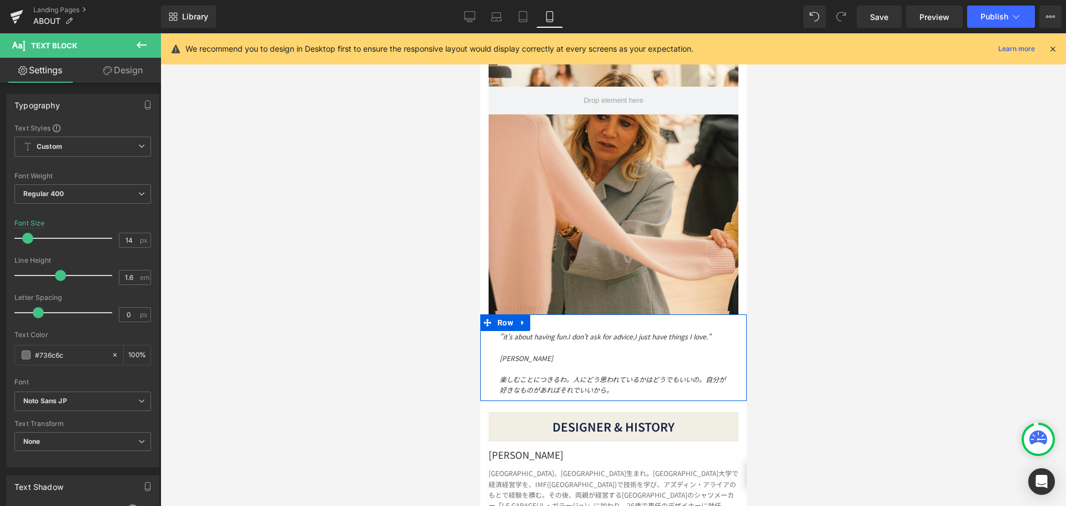
click at [480, 33] on div at bounding box center [480, 33] width 0 height 0
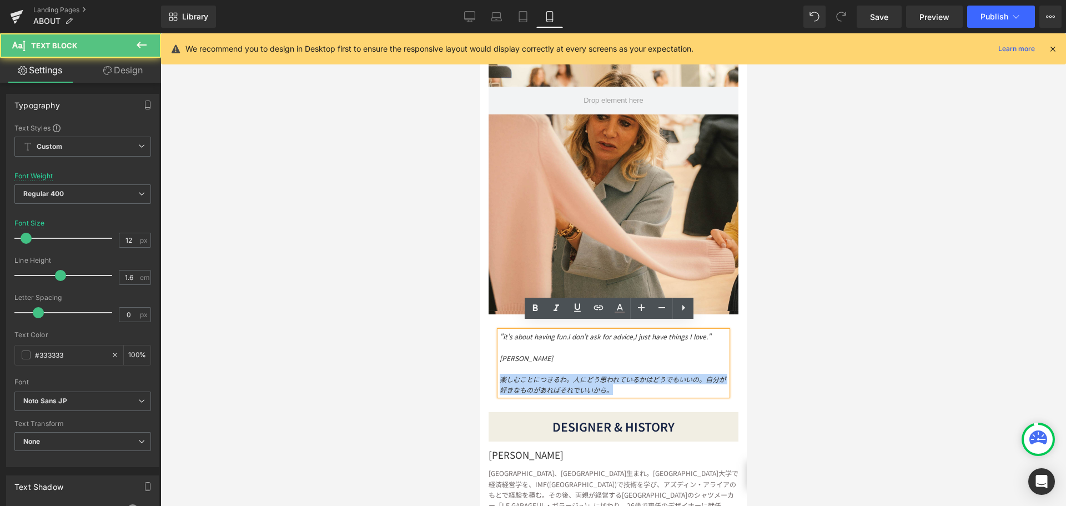
drag, startPoint x: 502, startPoint y: 374, endPoint x: 644, endPoint y: 383, distance: 142.4
click at [644, 383] on p "楽しむことにつきるわ。人にどう思われているかはどうでもいいの。自分が好きなものがあればそれでいいから。" at bounding box center [613, 384] width 228 height 21
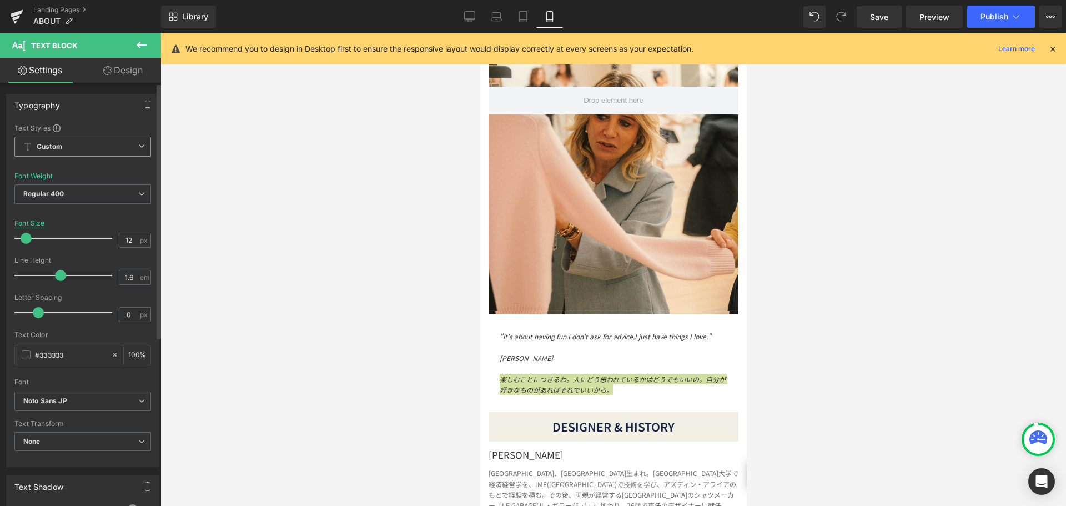
click at [121, 149] on span "Custom Setup Global Style" at bounding box center [82, 147] width 137 height 20
click at [121, 149] on span "Custom Setup Global Style" at bounding box center [80, 147] width 132 height 20
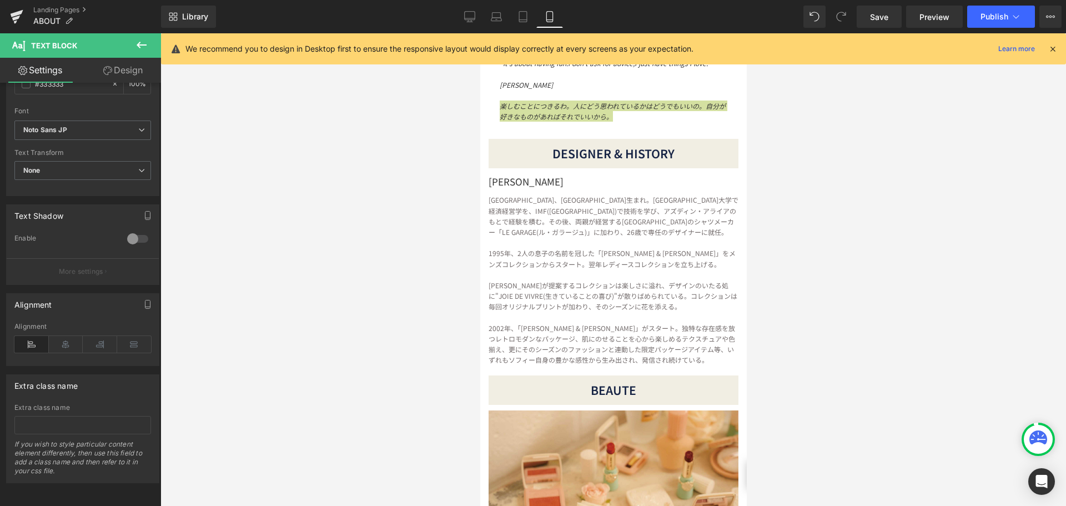
scroll to position [389, 0]
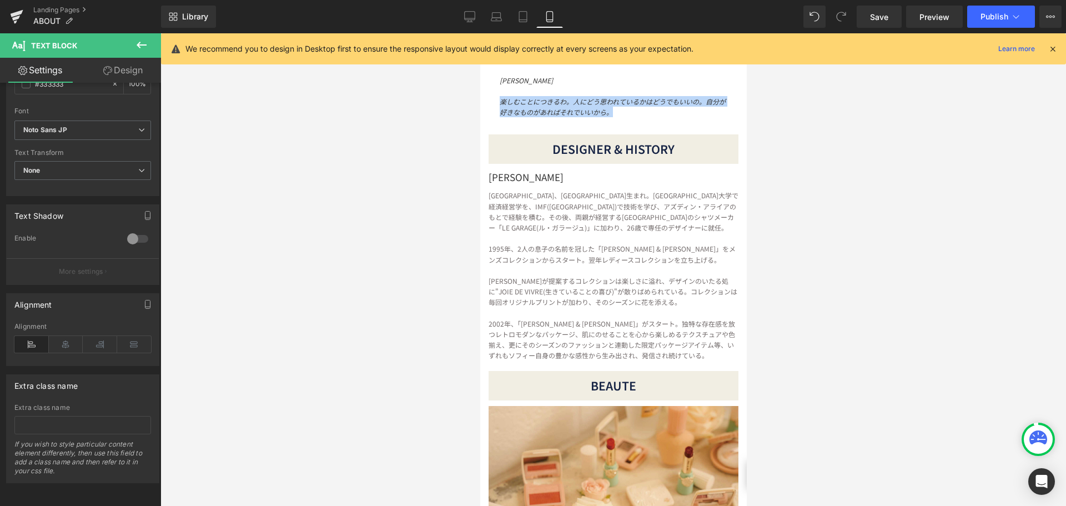
click at [559, 245] on p "1995年、2人の息子の名前を冠した「[PERSON_NAME] & [PERSON_NAME]」をメンズコレクションからスタート。翌年レディースコレクション…" at bounding box center [613, 253] width 250 height 21
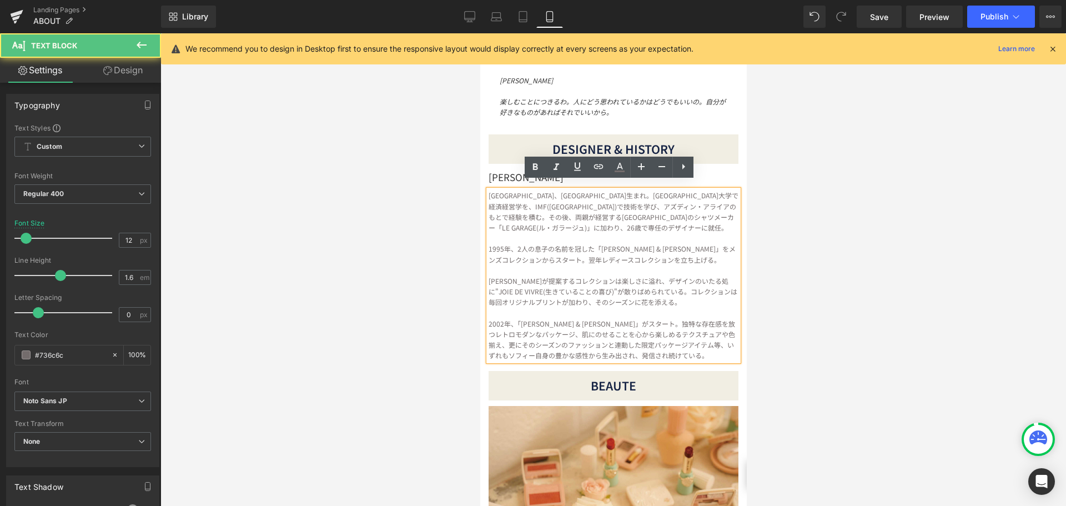
click at [685, 321] on p "2002年、「[PERSON_NAME] & [PERSON_NAME]」がスタート。独特な存在感を放つレトロモダンなパッケージ、肌にのせることを心から楽しめ…" at bounding box center [613, 339] width 250 height 43
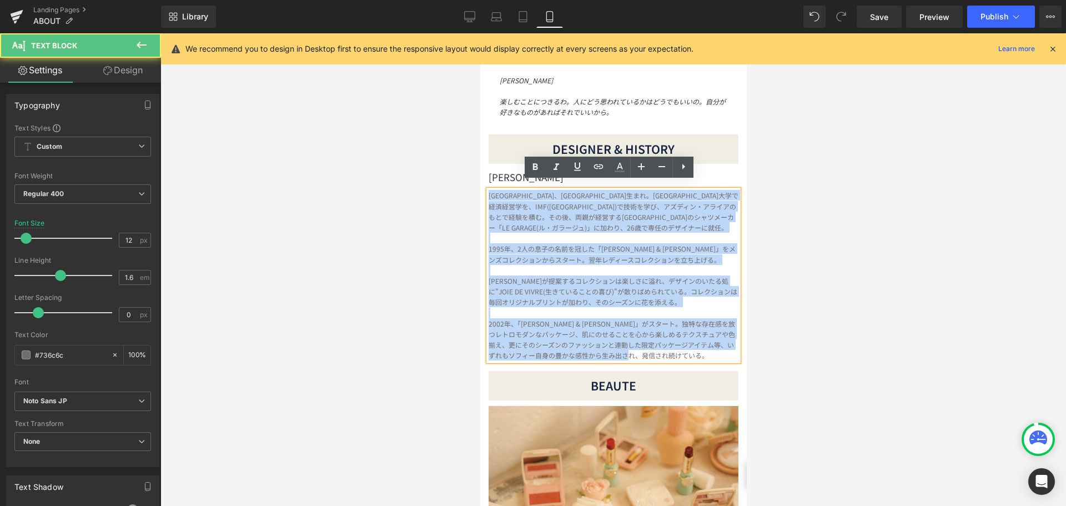
drag, startPoint x: 491, startPoint y: 188, endPoint x: 706, endPoint y: 371, distance: 282.4
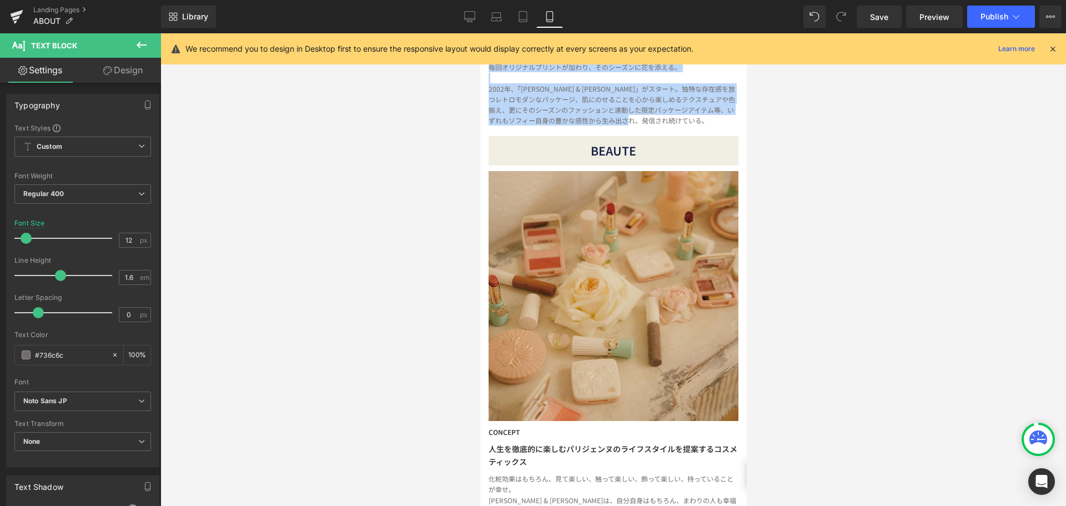
scroll to position [444, 0]
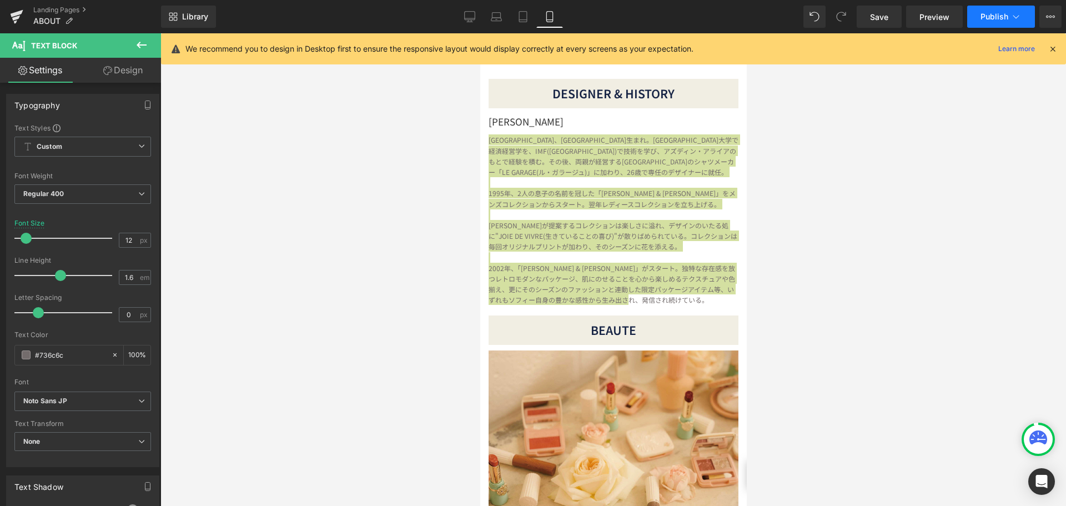
click at [992, 14] on span "Publish" at bounding box center [994, 16] width 28 height 9
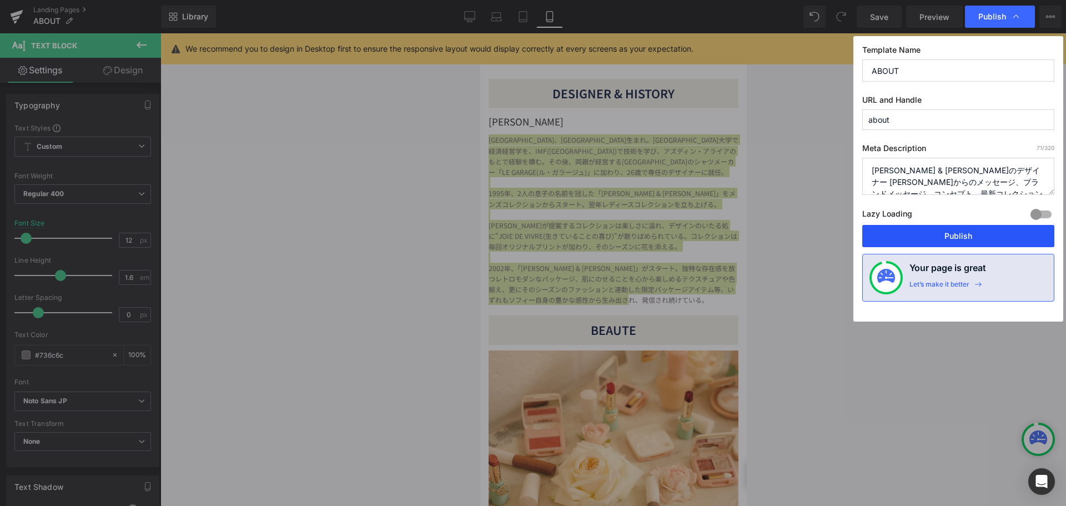
click at [956, 237] on button "Publish" at bounding box center [958, 236] width 192 height 22
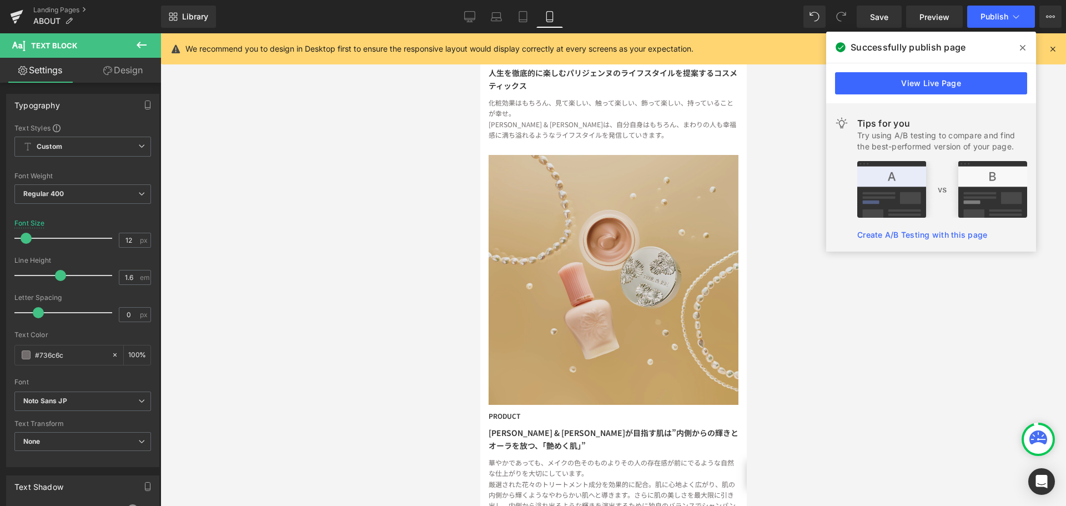
scroll to position [1221, 0]
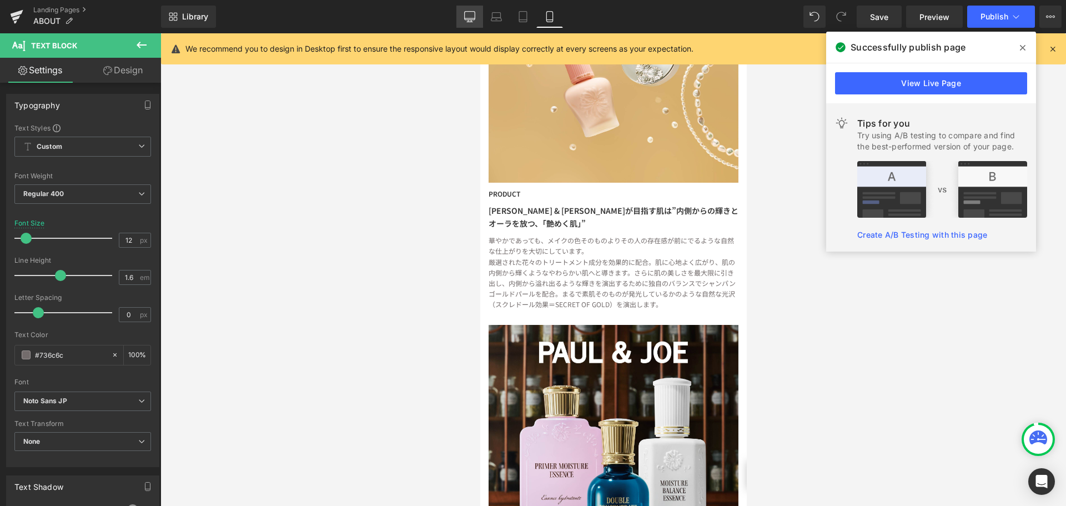
click at [475, 17] on icon at bounding box center [469, 16] width 11 height 11
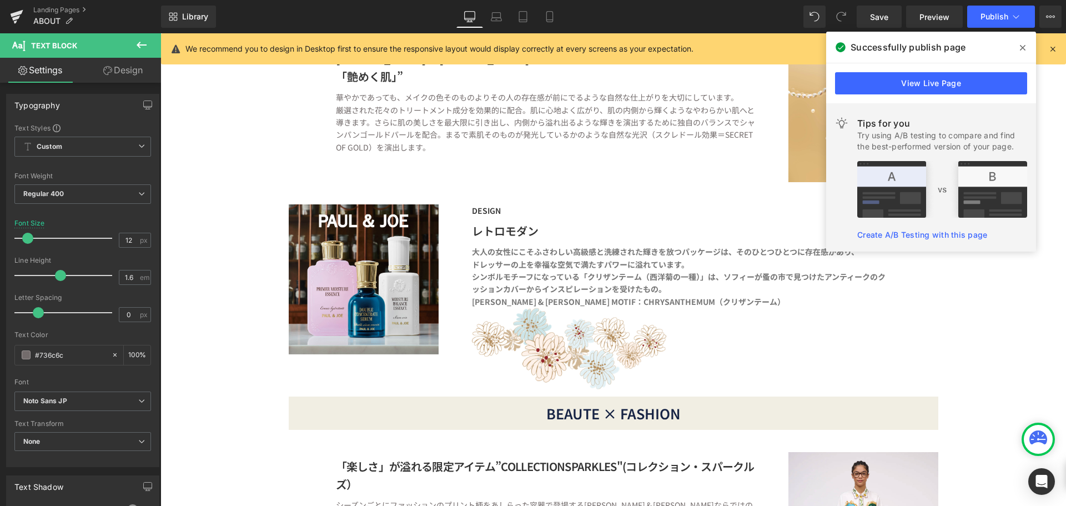
scroll to position [1055, 0]
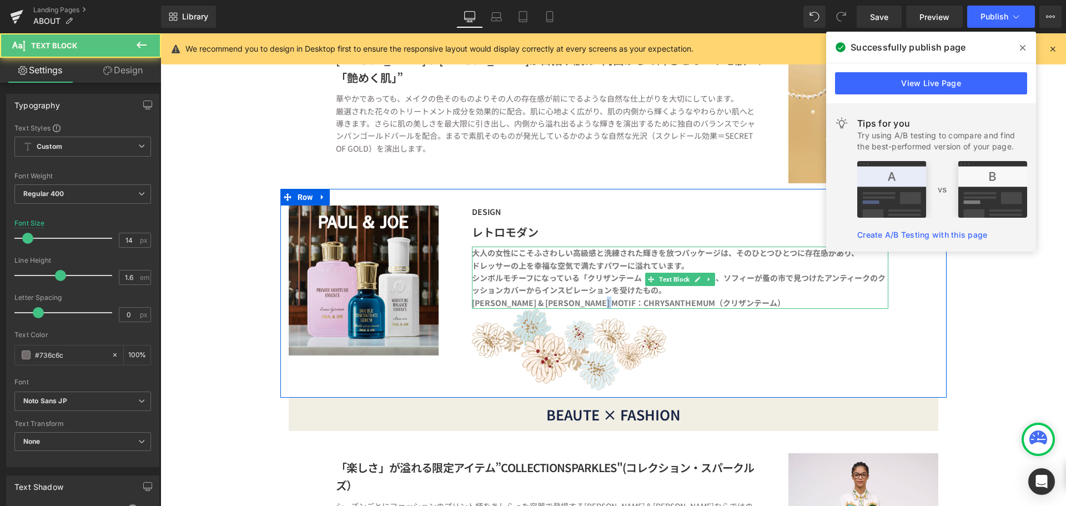
drag, startPoint x: 611, startPoint y: 305, endPoint x: 625, endPoint y: 305, distance: 14.4
click at [625, 305] on b "[PERSON_NAME] & [PERSON_NAME] MOTIF：CHRYSANTHEMUM（クリザンテーム）" at bounding box center [628, 302] width 313 height 11
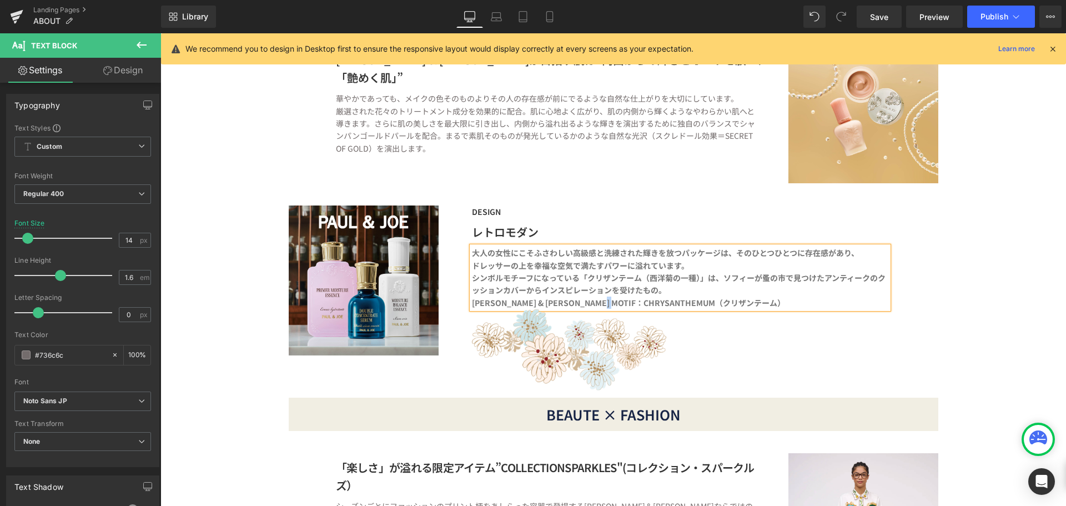
click at [617, 303] on b "[PERSON_NAME] & [PERSON_NAME] MOTIF：CHRYSANTHEMUM（クリザンテーム）" at bounding box center [628, 302] width 313 height 11
click at [544, 14] on link "Mobile" at bounding box center [549, 17] width 27 height 22
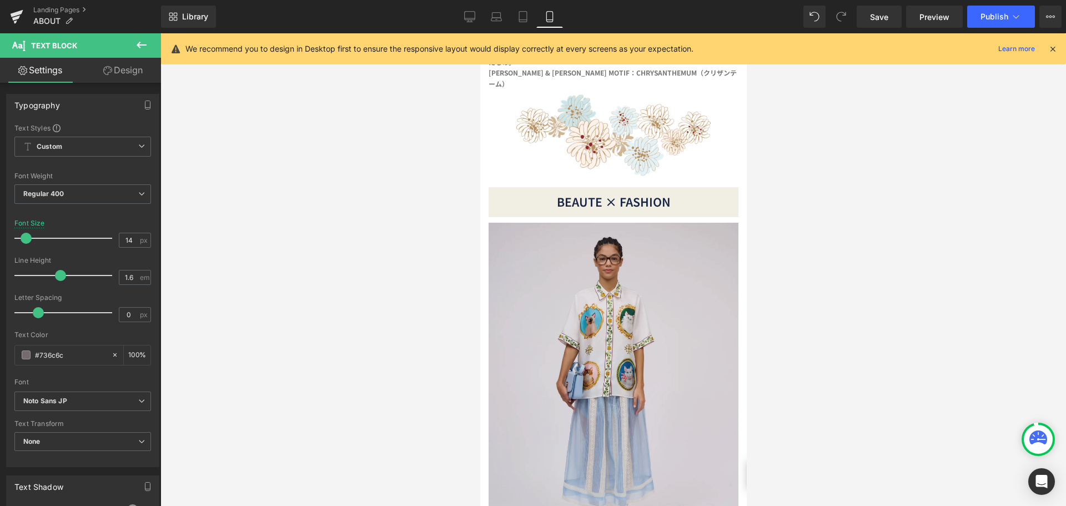
scroll to position [1610, 0]
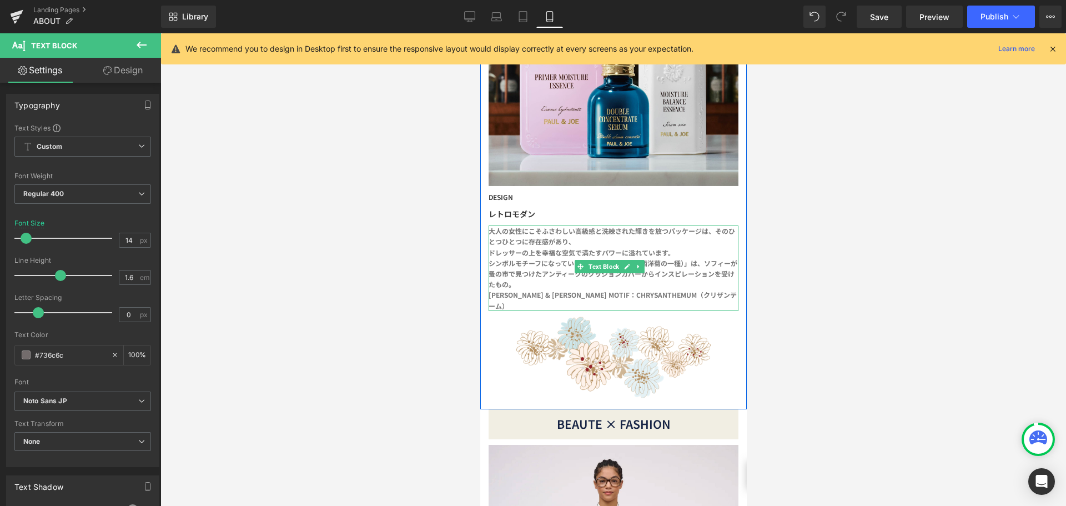
click at [623, 290] on b "[PERSON_NAME] & [PERSON_NAME] MOTIF：CHRYSANTHEMUM（クリザンテーム）" at bounding box center [612, 300] width 248 height 20
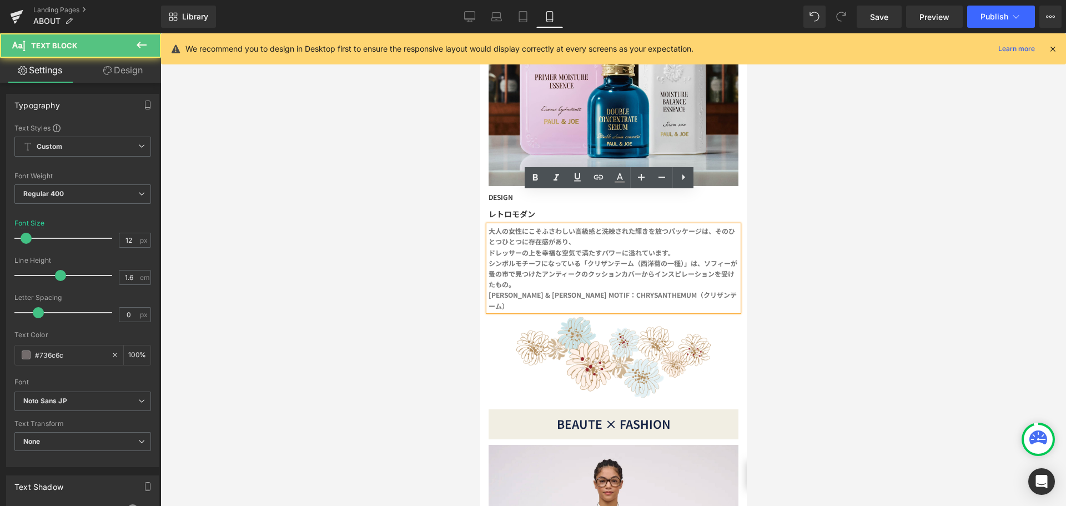
click at [623, 289] on p "[PERSON_NAME] & [PERSON_NAME] MOTIF：CHRYSANTHEMUM（クリザンテーム）" at bounding box center [612, 299] width 249 height 21
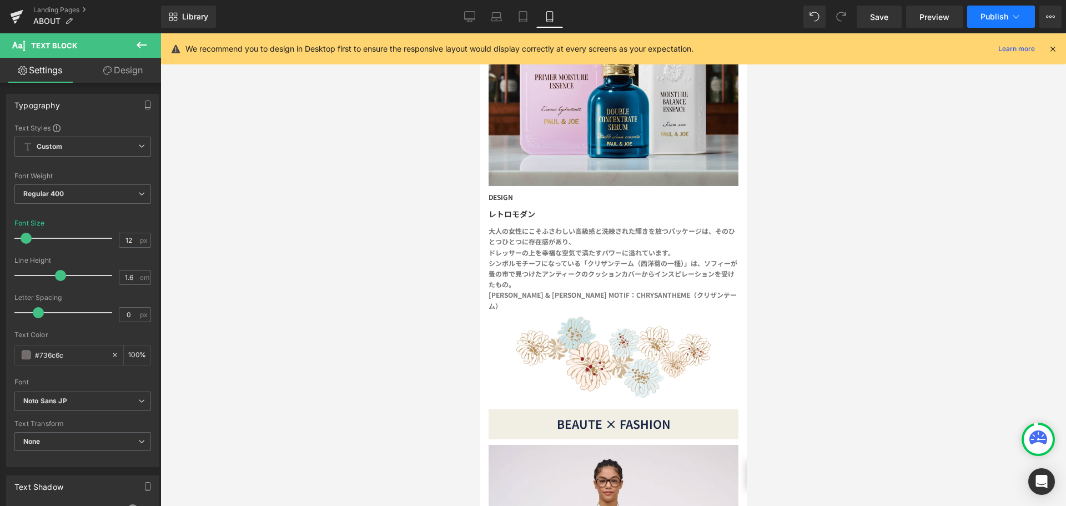
click at [994, 17] on span "Publish" at bounding box center [994, 16] width 28 height 9
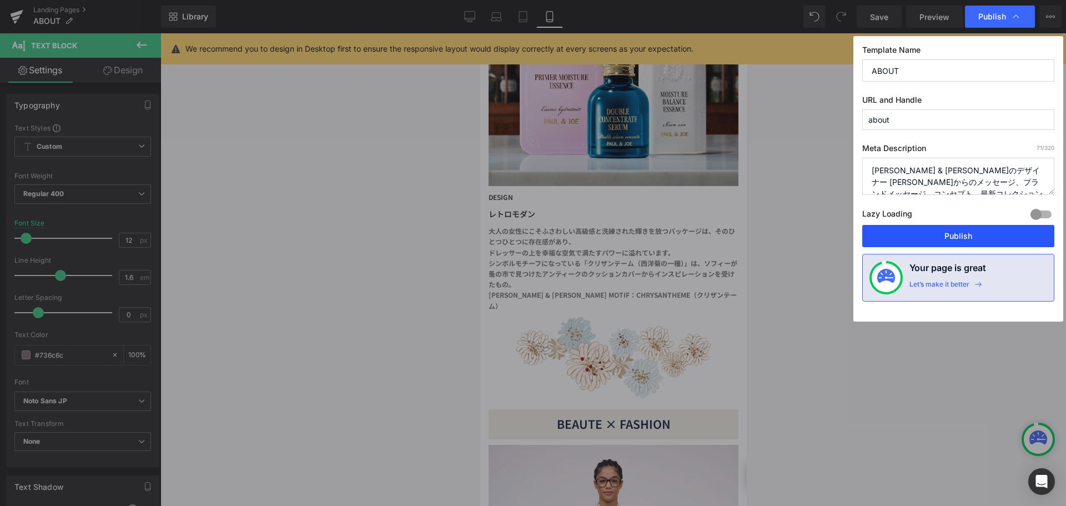
click at [968, 242] on button "Publish" at bounding box center [958, 236] width 192 height 22
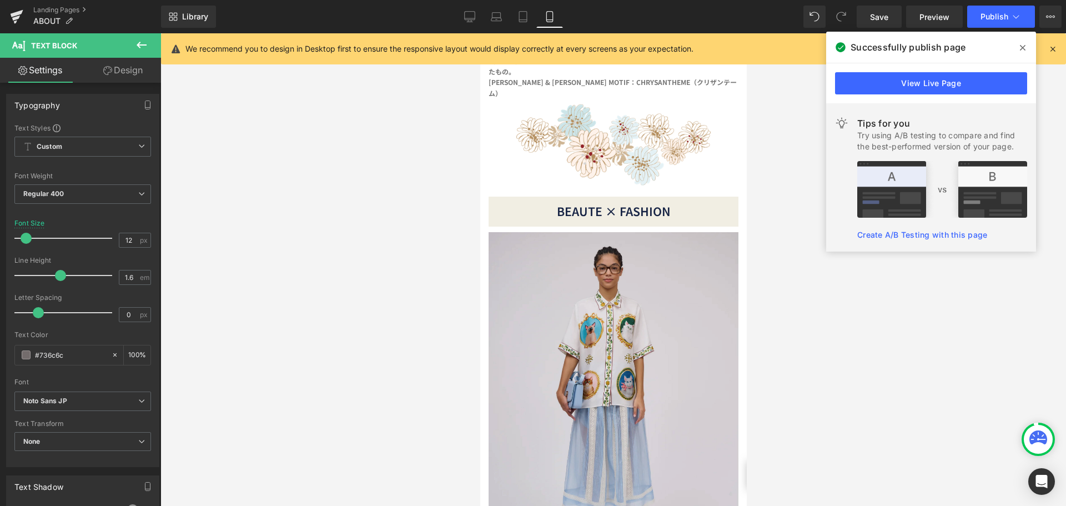
scroll to position [1888, 0]
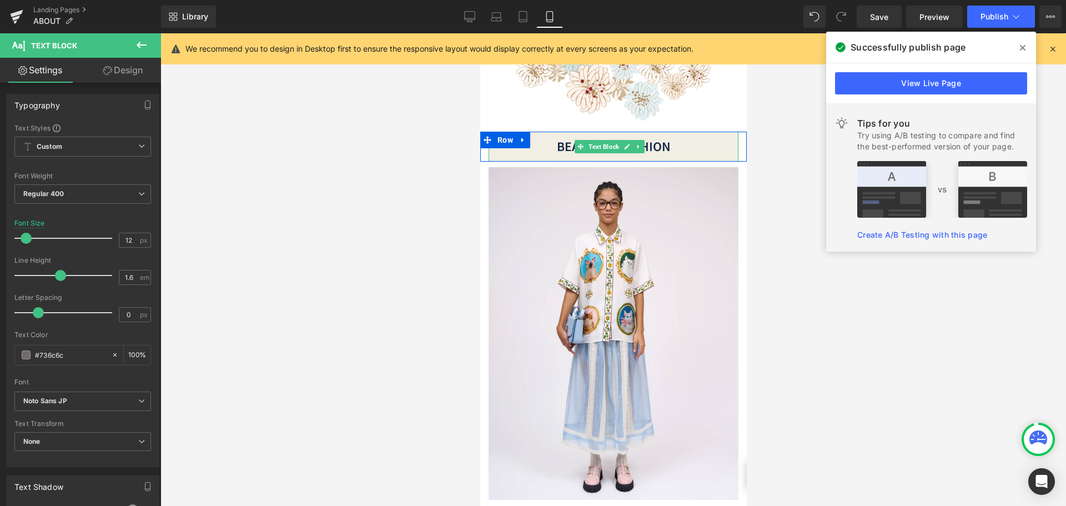
click at [696, 132] on div "BEAUTE × FASHION" at bounding box center [613, 147] width 250 height 30
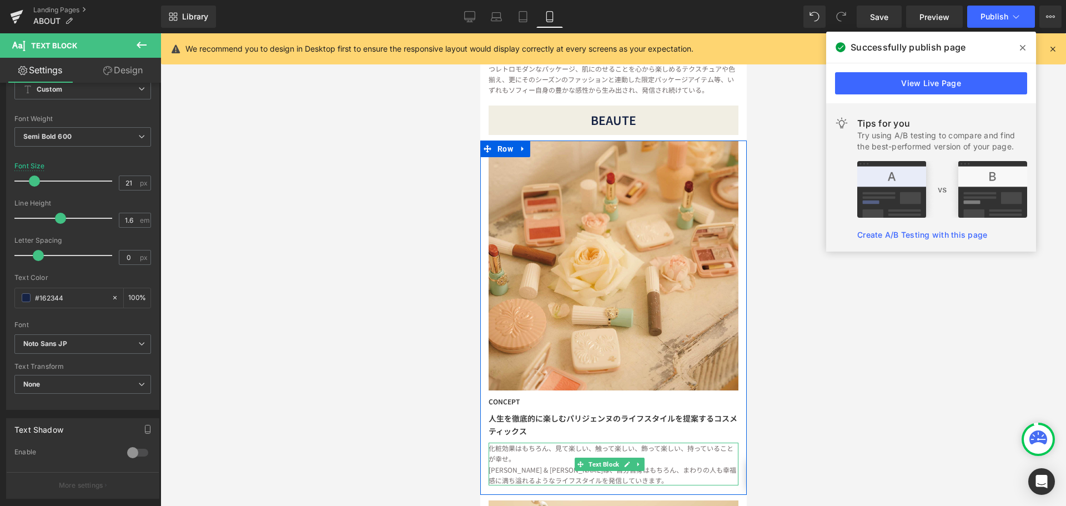
scroll to position [500, 0]
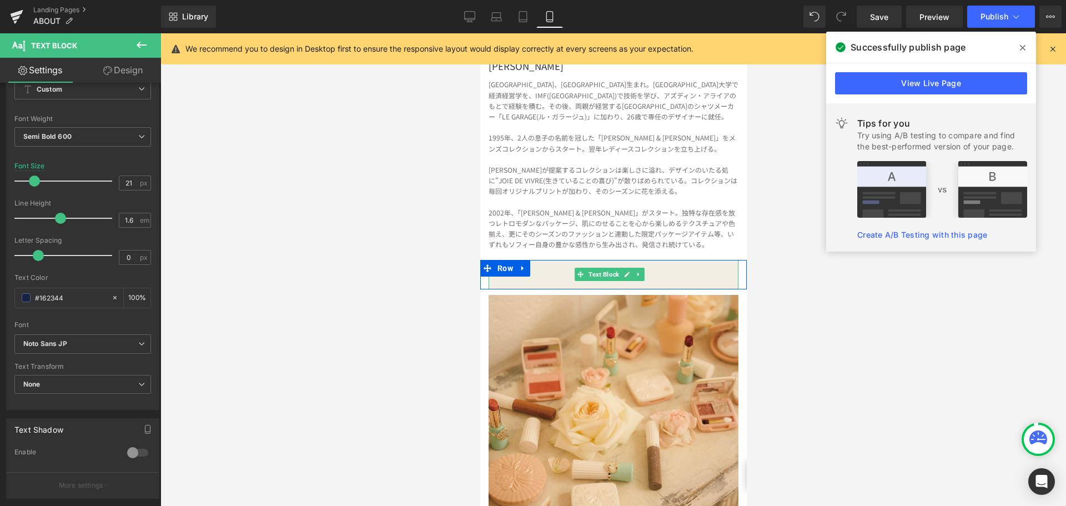
click at [700, 271] on div "BEAUTE" at bounding box center [613, 275] width 250 height 30
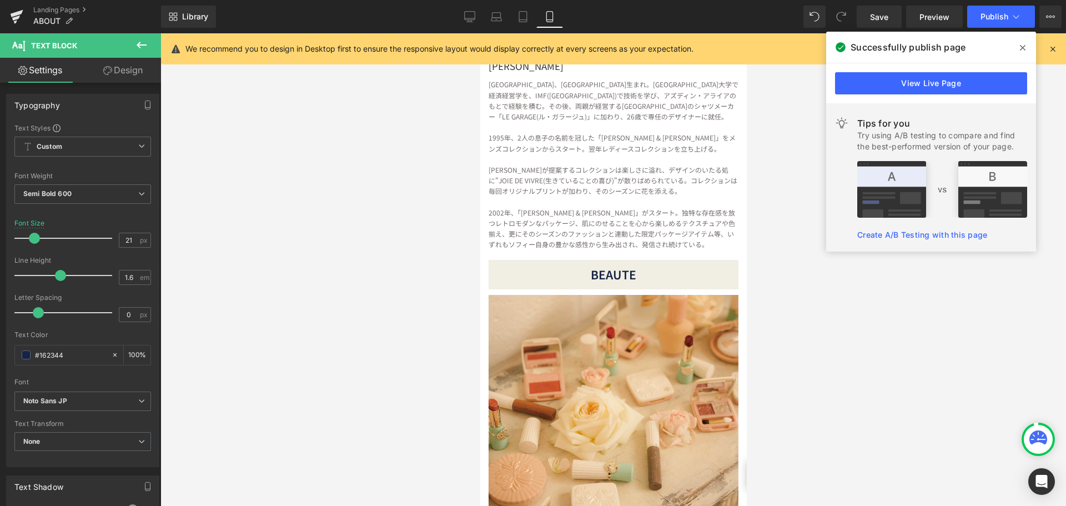
click at [132, 76] on link "Design" at bounding box center [123, 70] width 81 height 25
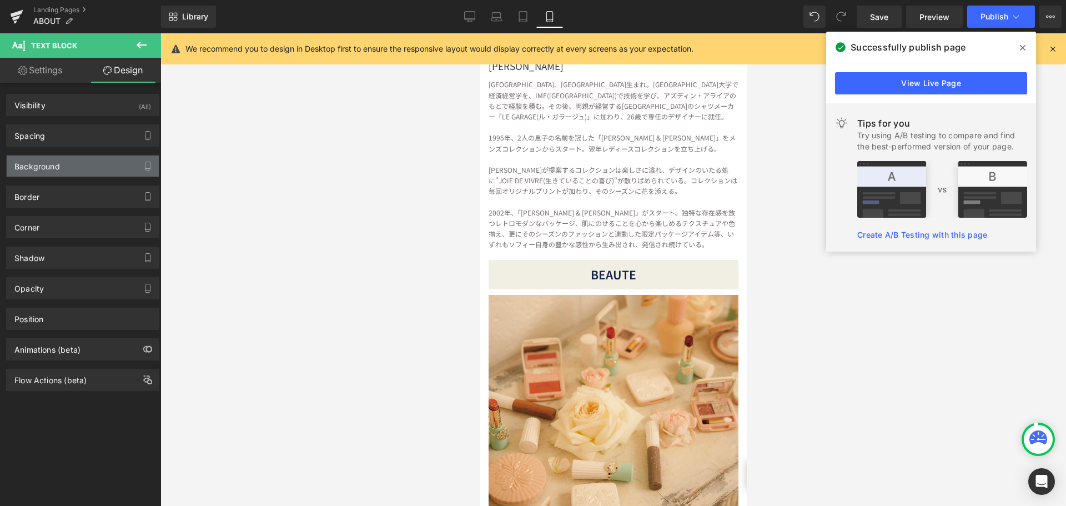
click at [115, 169] on div "Background" at bounding box center [83, 165] width 152 height 21
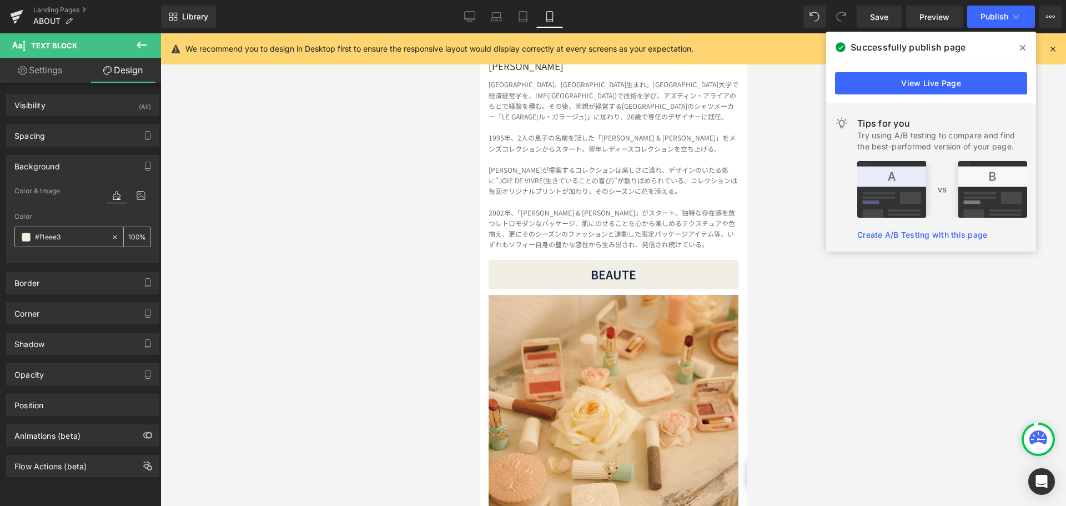
click at [78, 232] on input "text" at bounding box center [70, 237] width 71 height 12
type input "#f1eee3"
